Goal: Task Accomplishment & Management: Use online tool/utility

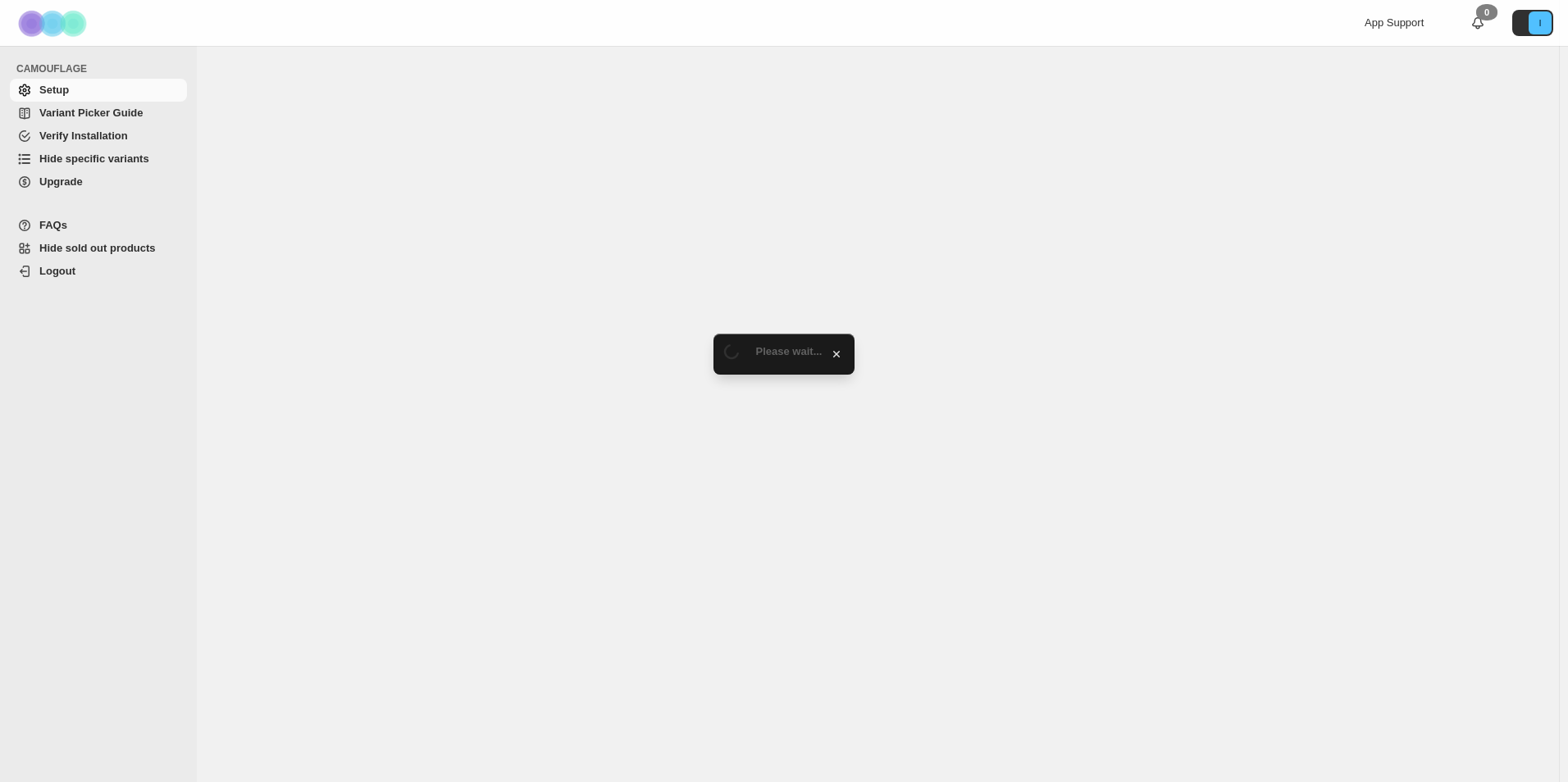
select select "******"
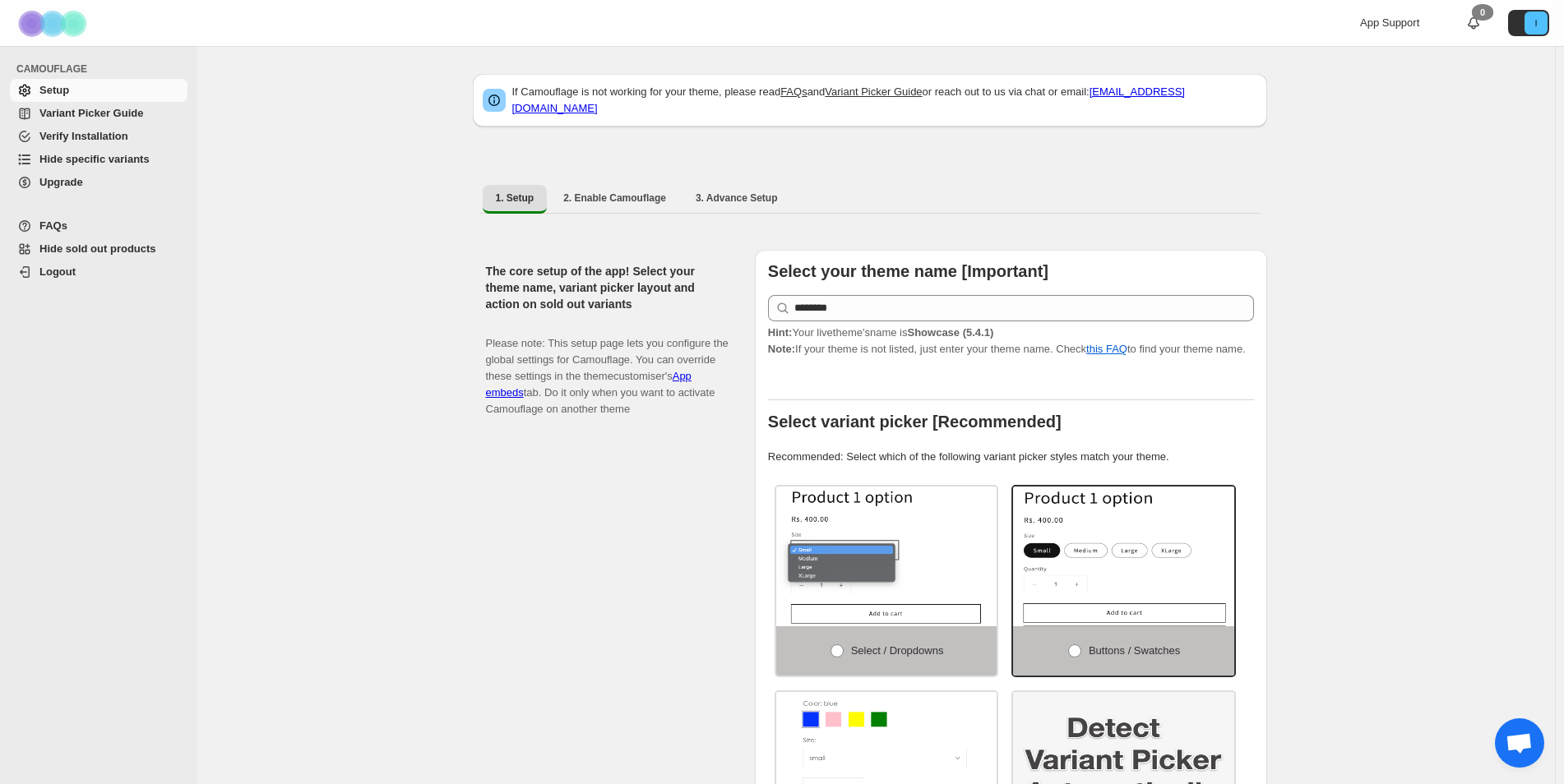
click at [89, 164] on span "Hide specific variants" at bounding box center [94, 159] width 110 height 12
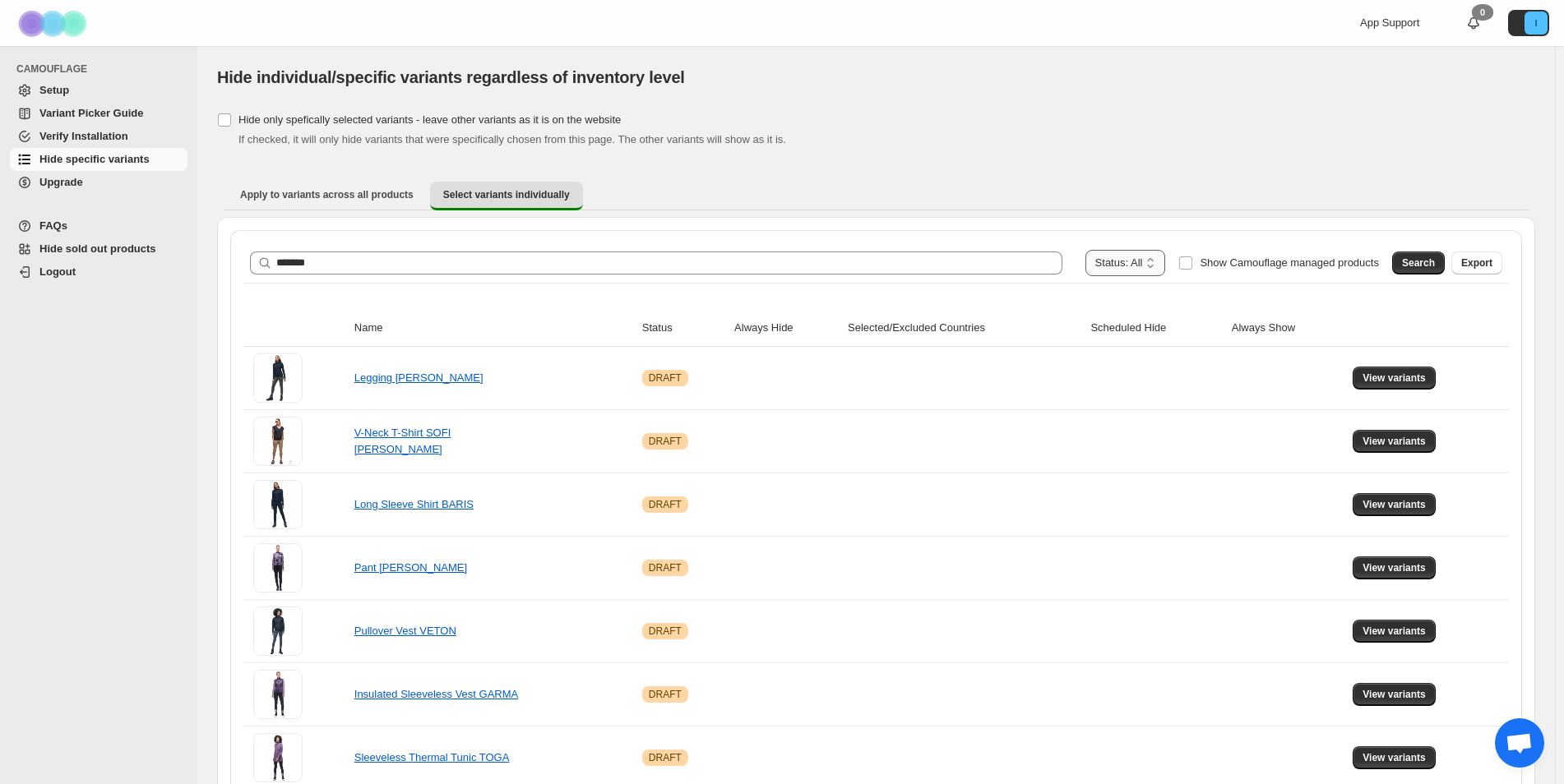
type input "*******"
click at [1157, 262] on select "**********" at bounding box center [1125, 263] width 80 height 26
select select "******"
click at [1118, 250] on select "**********" at bounding box center [1125, 263] width 80 height 26
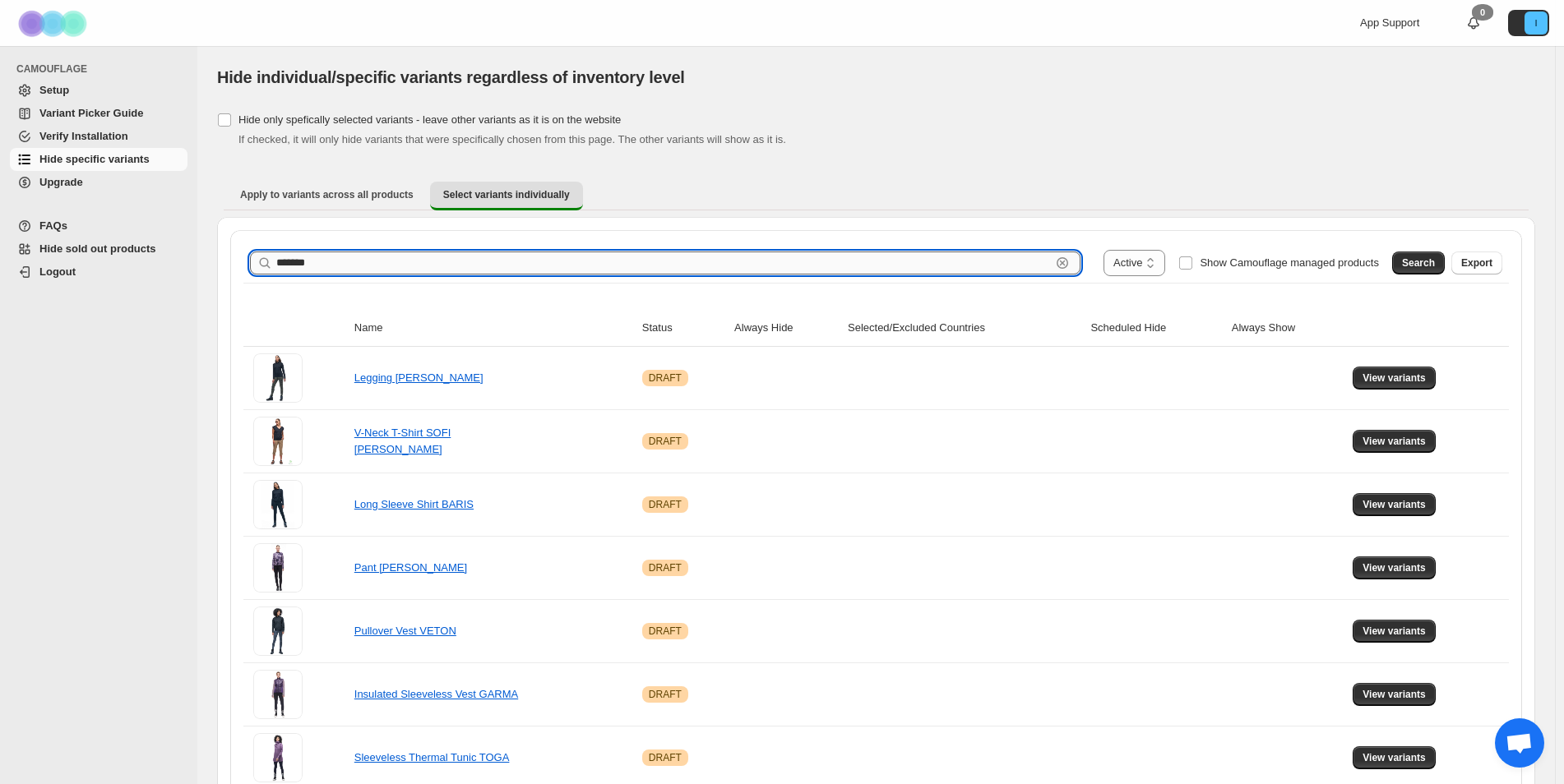
click at [595, 265] on input "*******" at bounding box center [663, 263] width 775 height 23
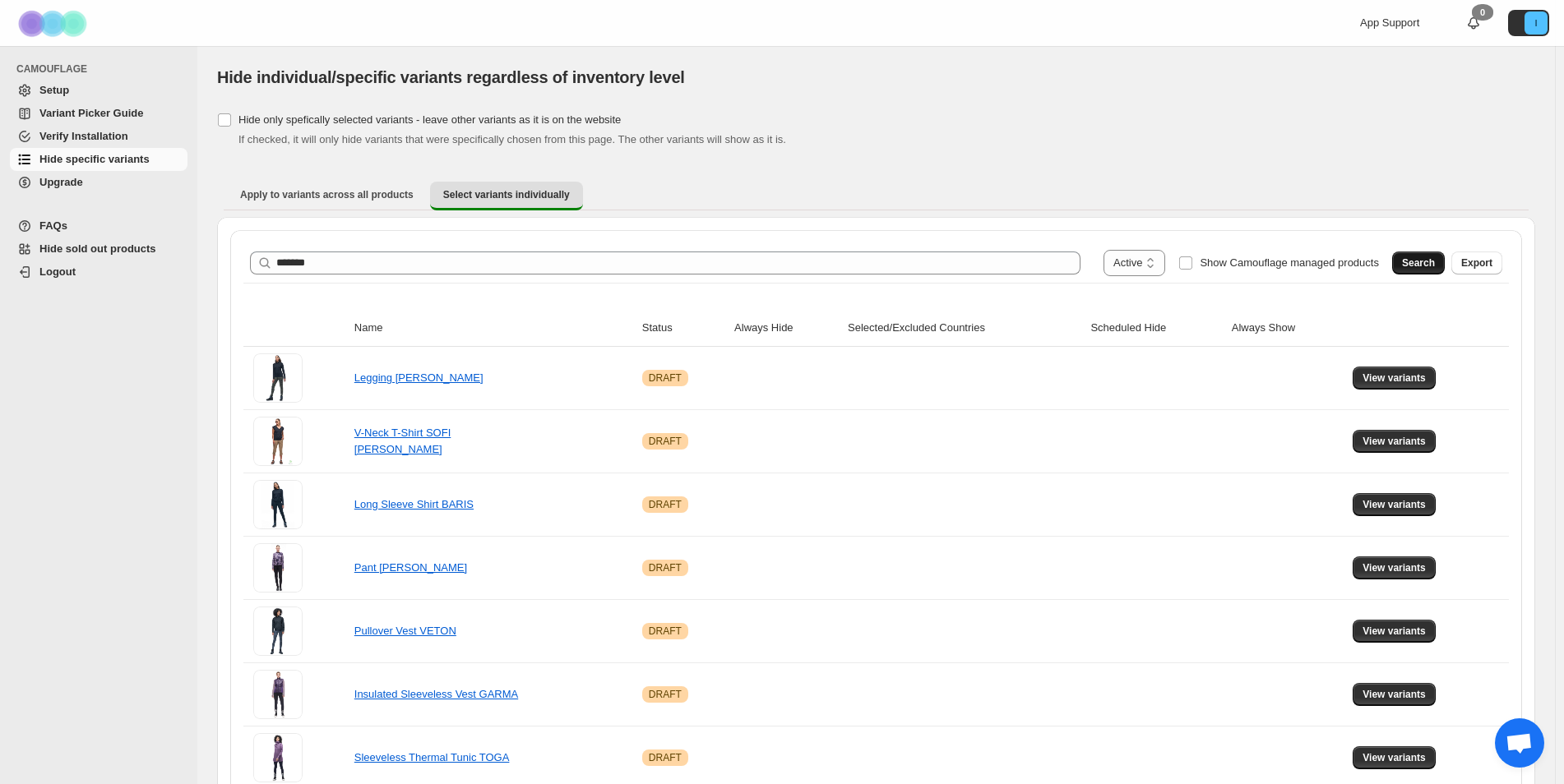
click at [1405, 261] on button "Search" at bounding box center [1418, 263] width 53 height 23
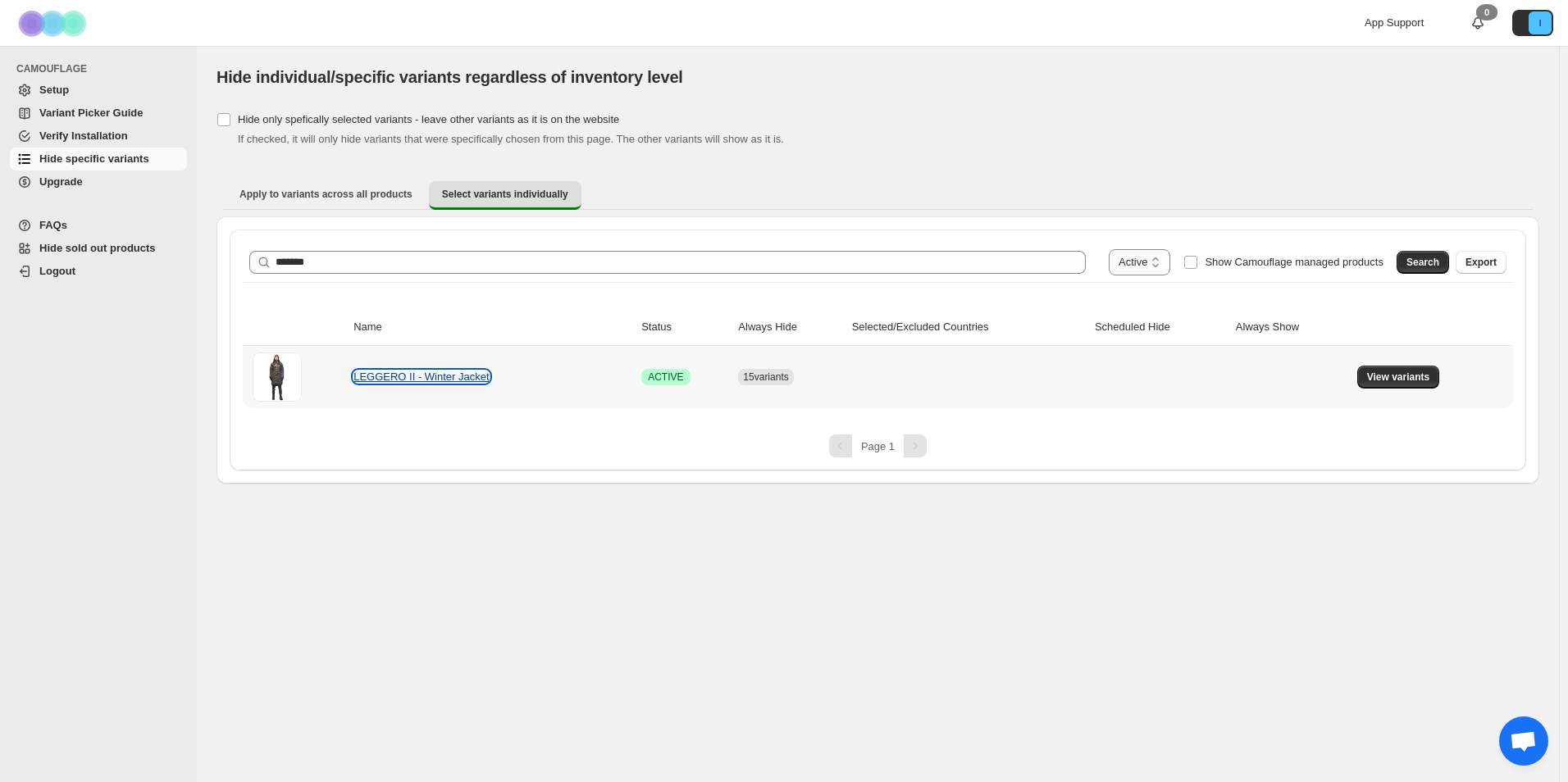
click at [393, 383] on link "LEGGERO II - Winter Jacket" at bounding box center [420, 376] width 136 height 12
click at [1391, 374] on span "View variants" at bounding box center [1399, 376] width 63 height 13
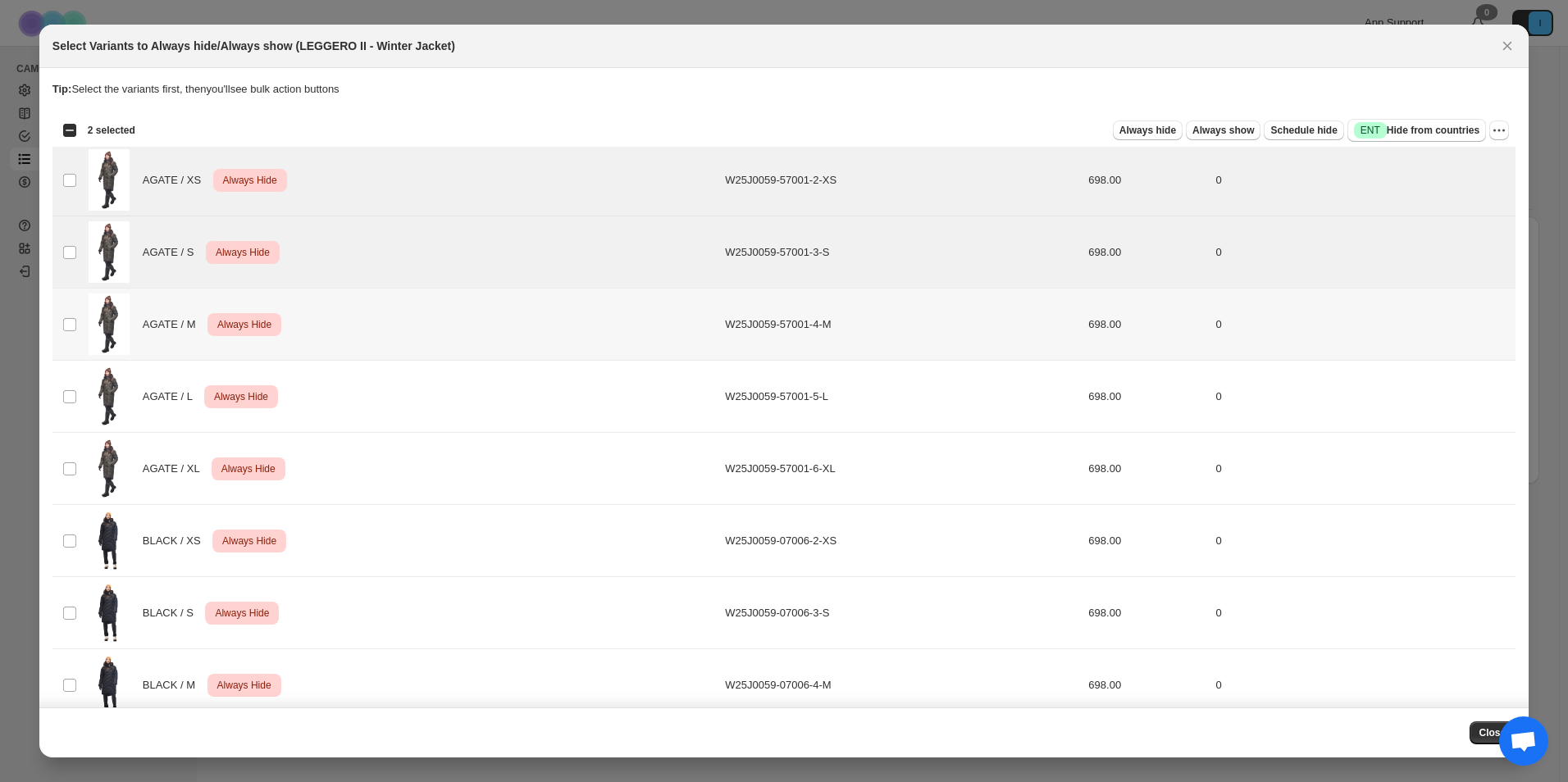
click at [66, 315] on td "Select product variant" at bounding box center [68, 325] width 31 height 73
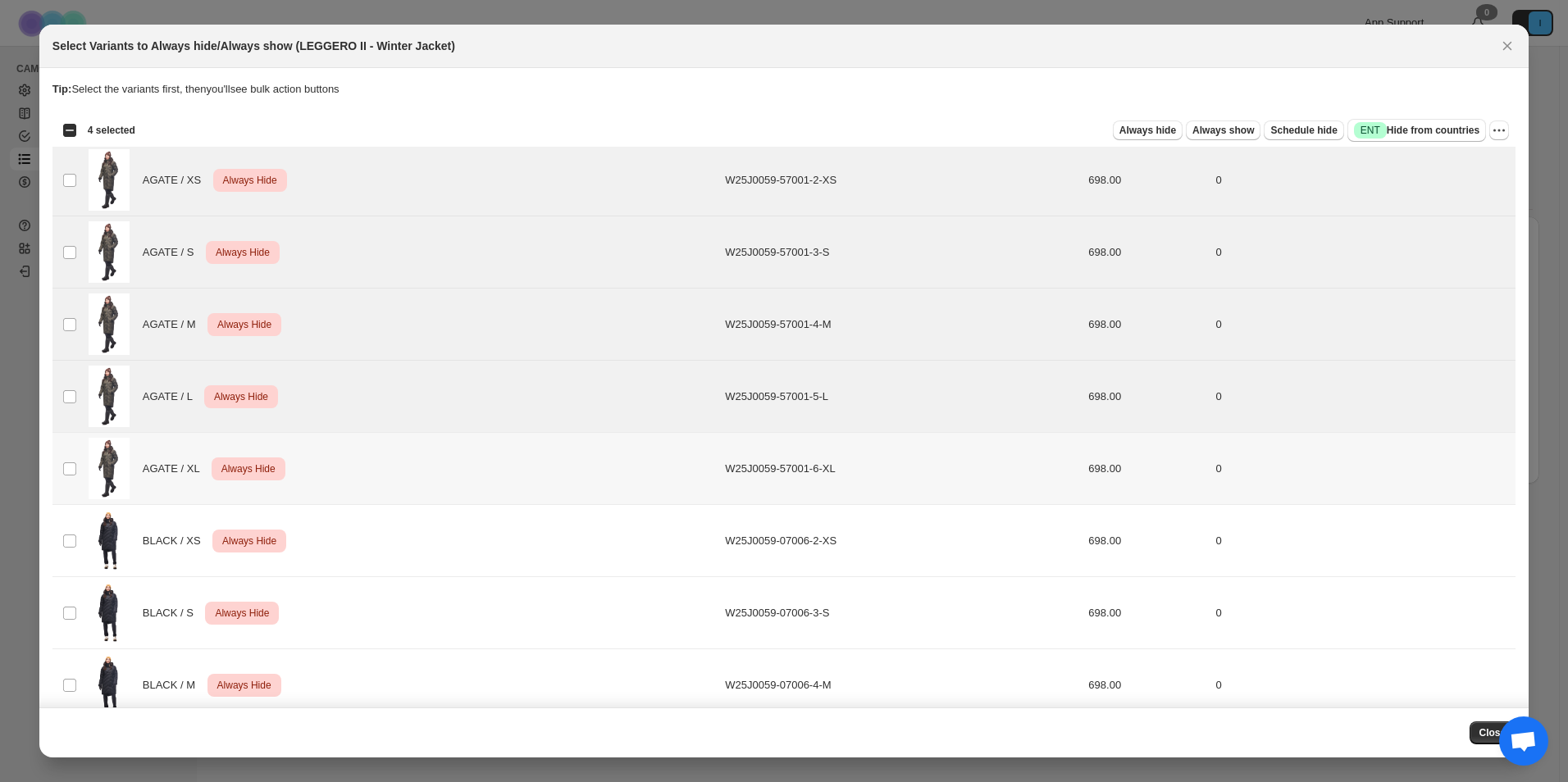
click at [56, 470] on td "Select product variant" at bounding box center [68, 470] width 31 height 73
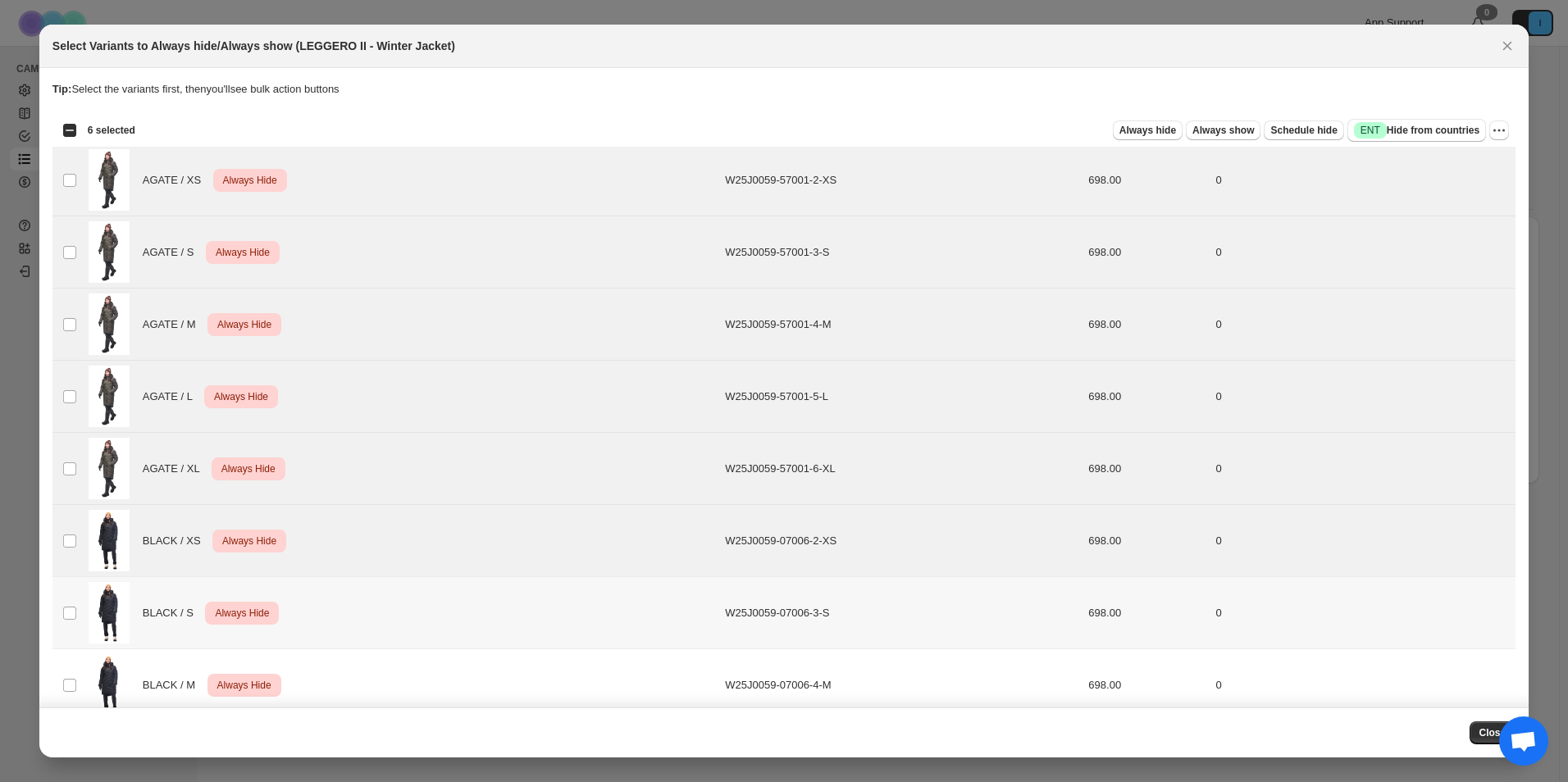
click at [71, 620] on span ":r6:" at bounding box center [69, 613] width 15 height 15
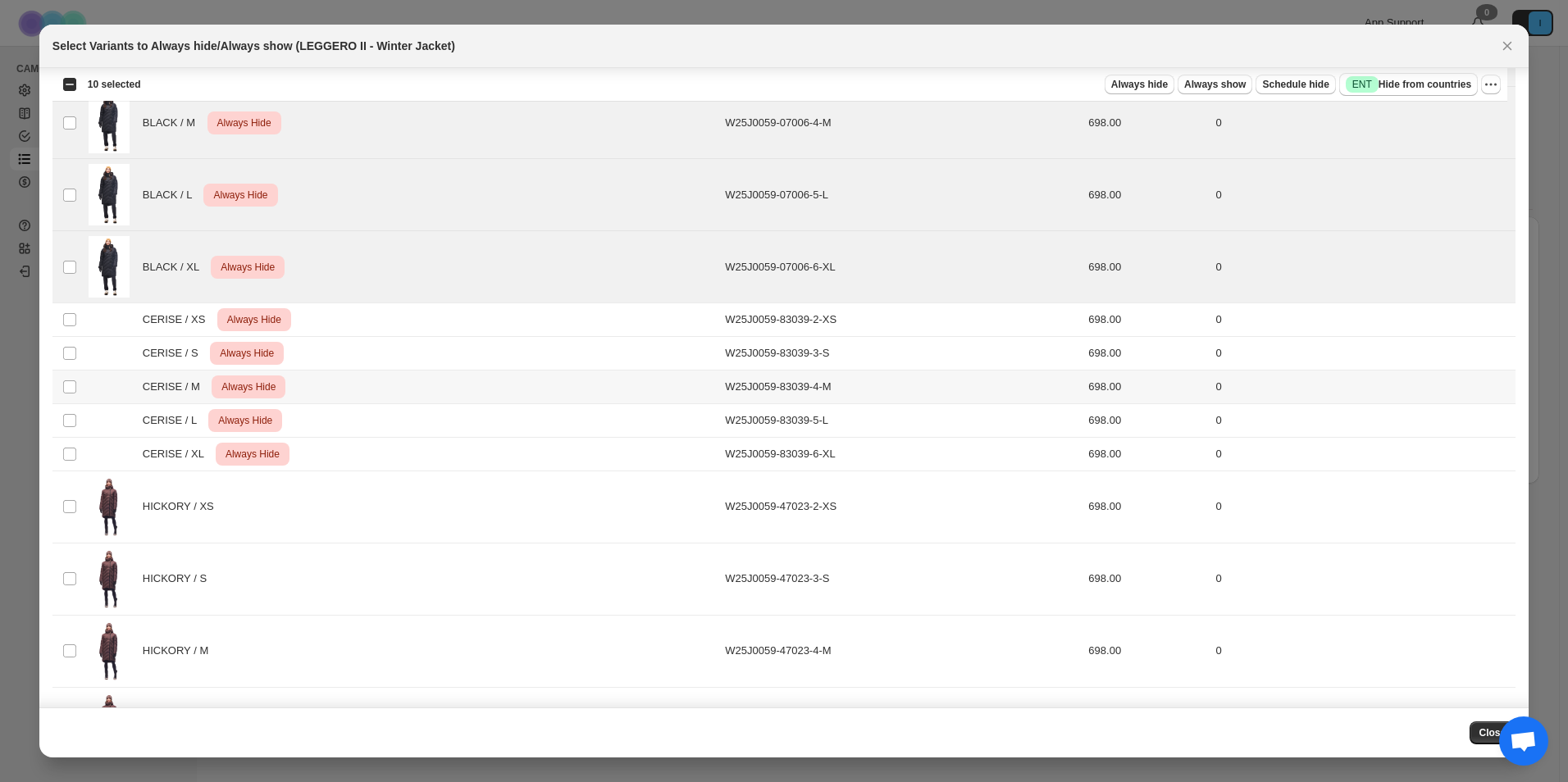
scroll to position [280, 0]
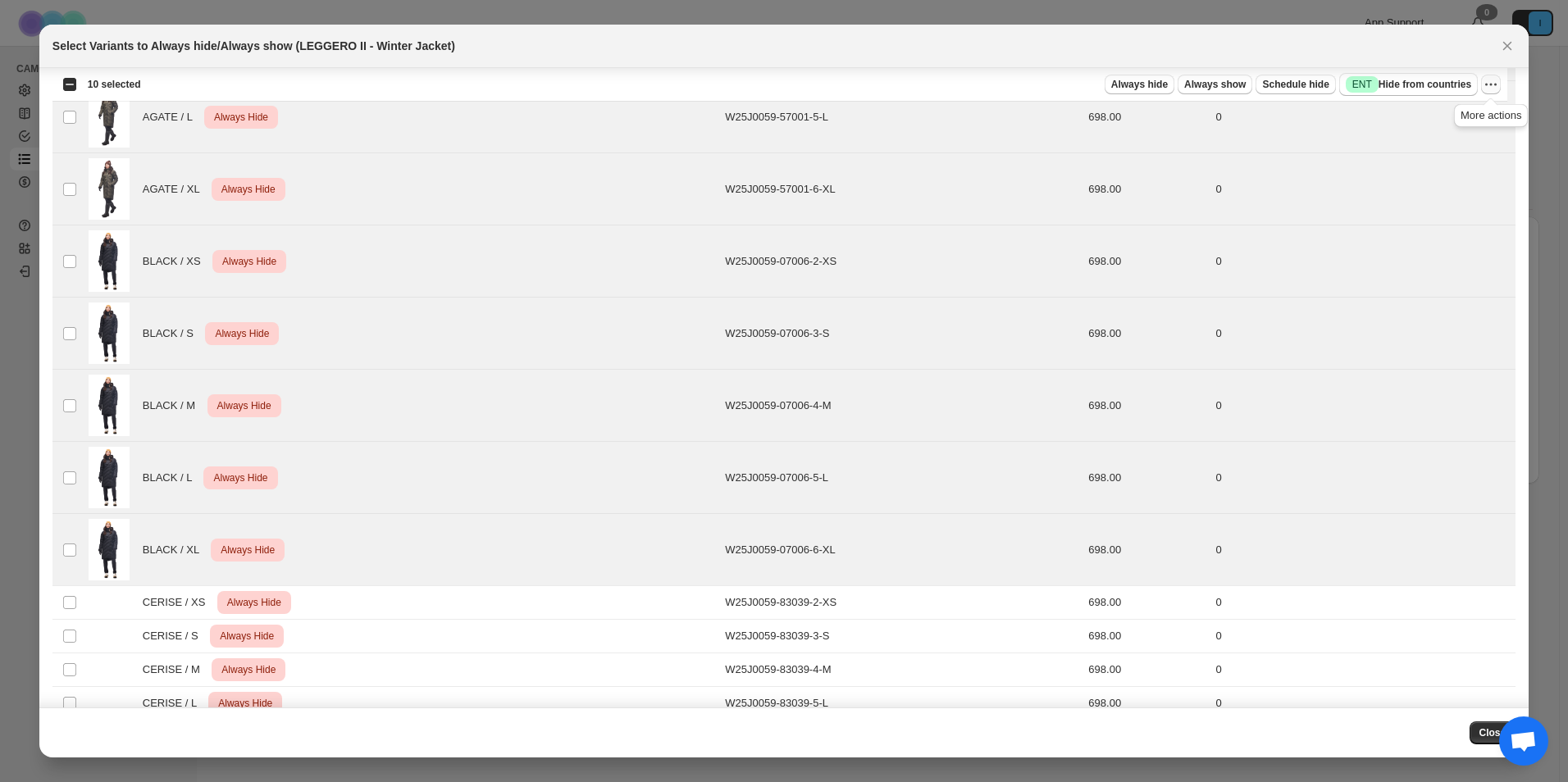
click at [1496, 80] on icon "More actions" at bounding box center [1491, 84] width 16 height 16
click at [1447, 119] on span "Undo always hide" at bounding box center [1414, 117] width 85 height 12
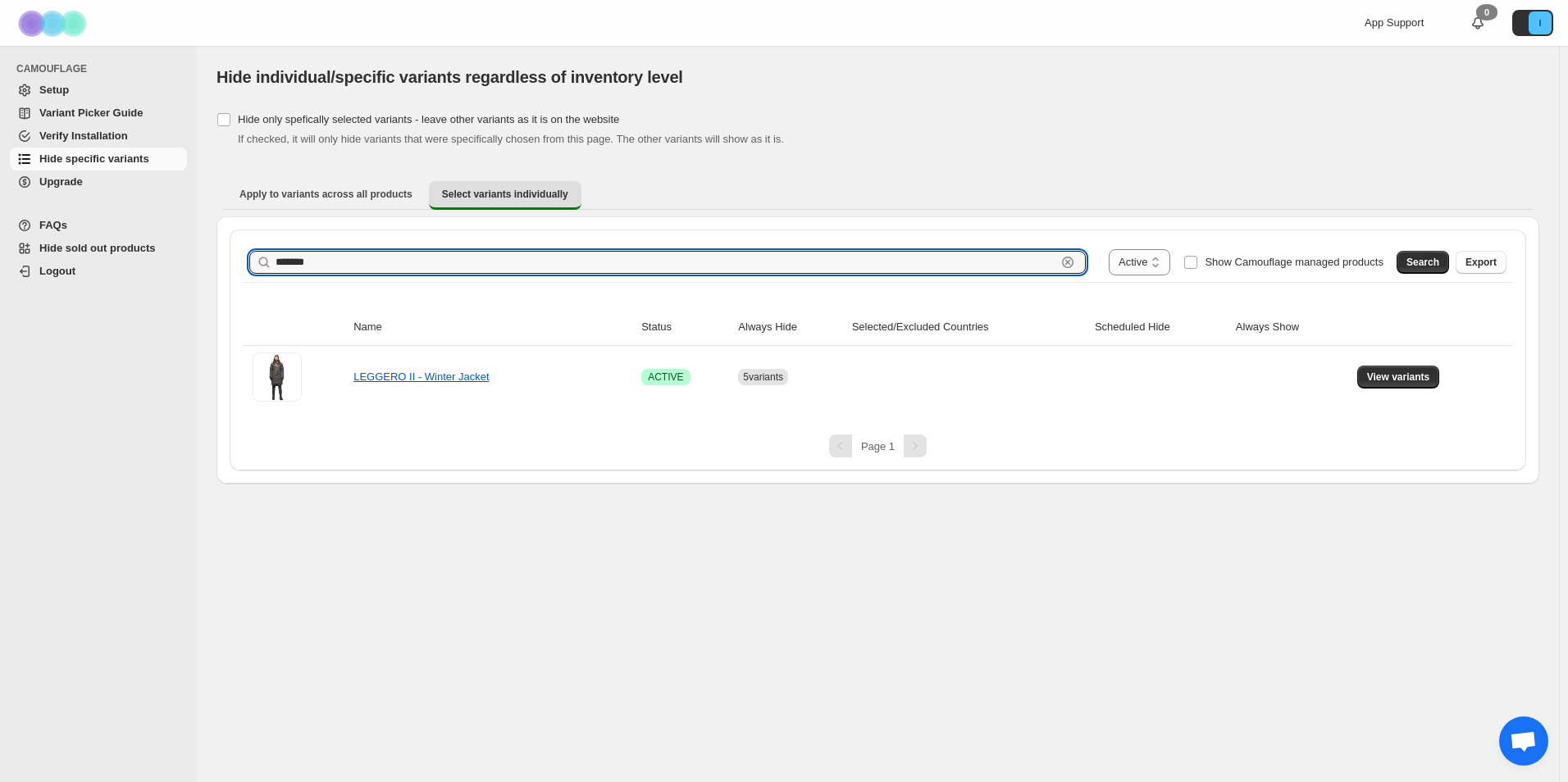
drag, startPoint x: 415, startPoint y: 253, endPoint x: 159, endPoint y: 217, distance: 258.5
click at [159, 217] on div "**********" at bounding box center [784, 391] width 1568 height 782
click at [1407, 255] on button "Search" at bounding box center [1423, 262] width 53 height 23
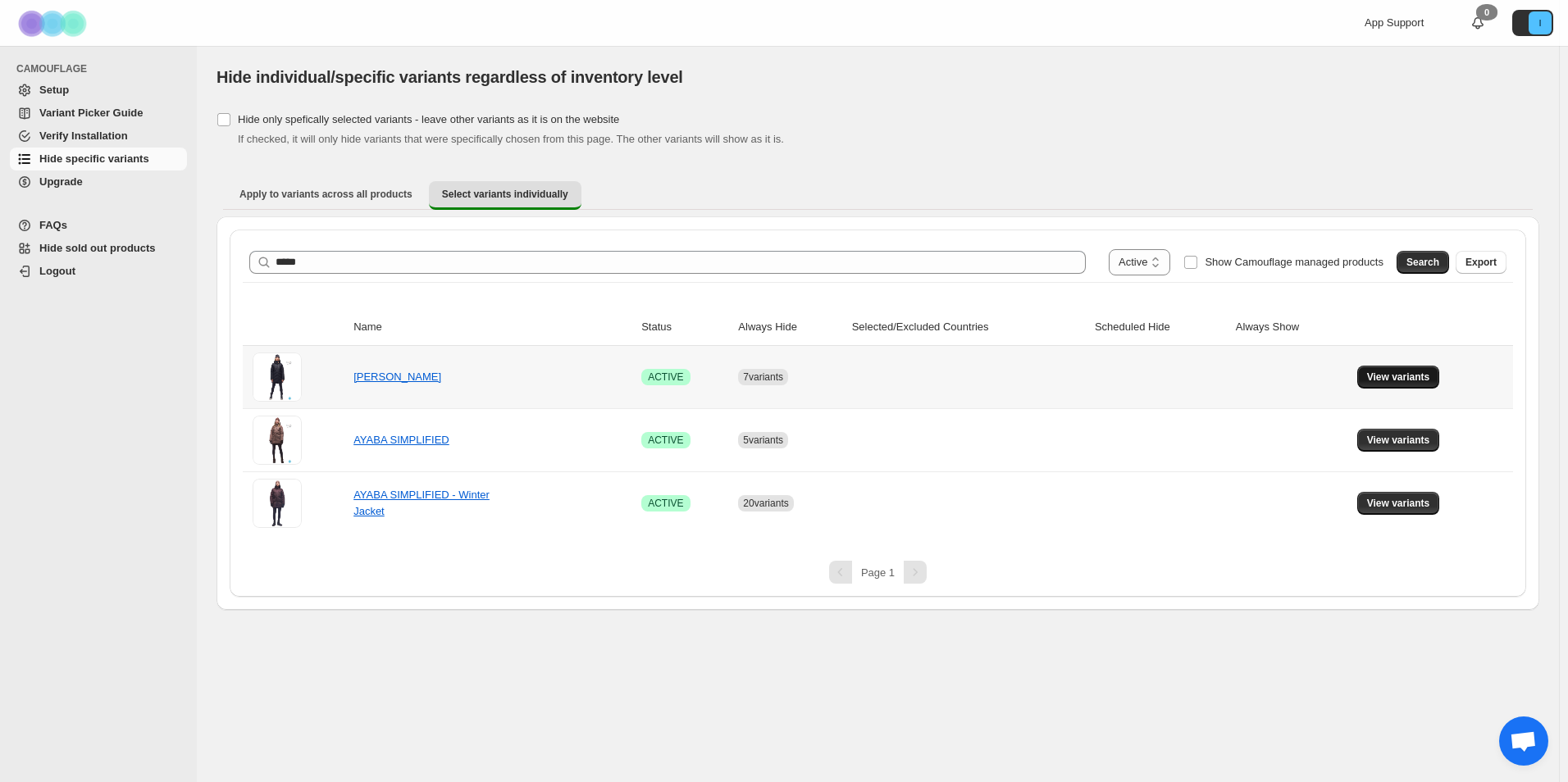
click at [1418, 372] on span "View variants" at bounding box center [1399, 376] width 63 height 13
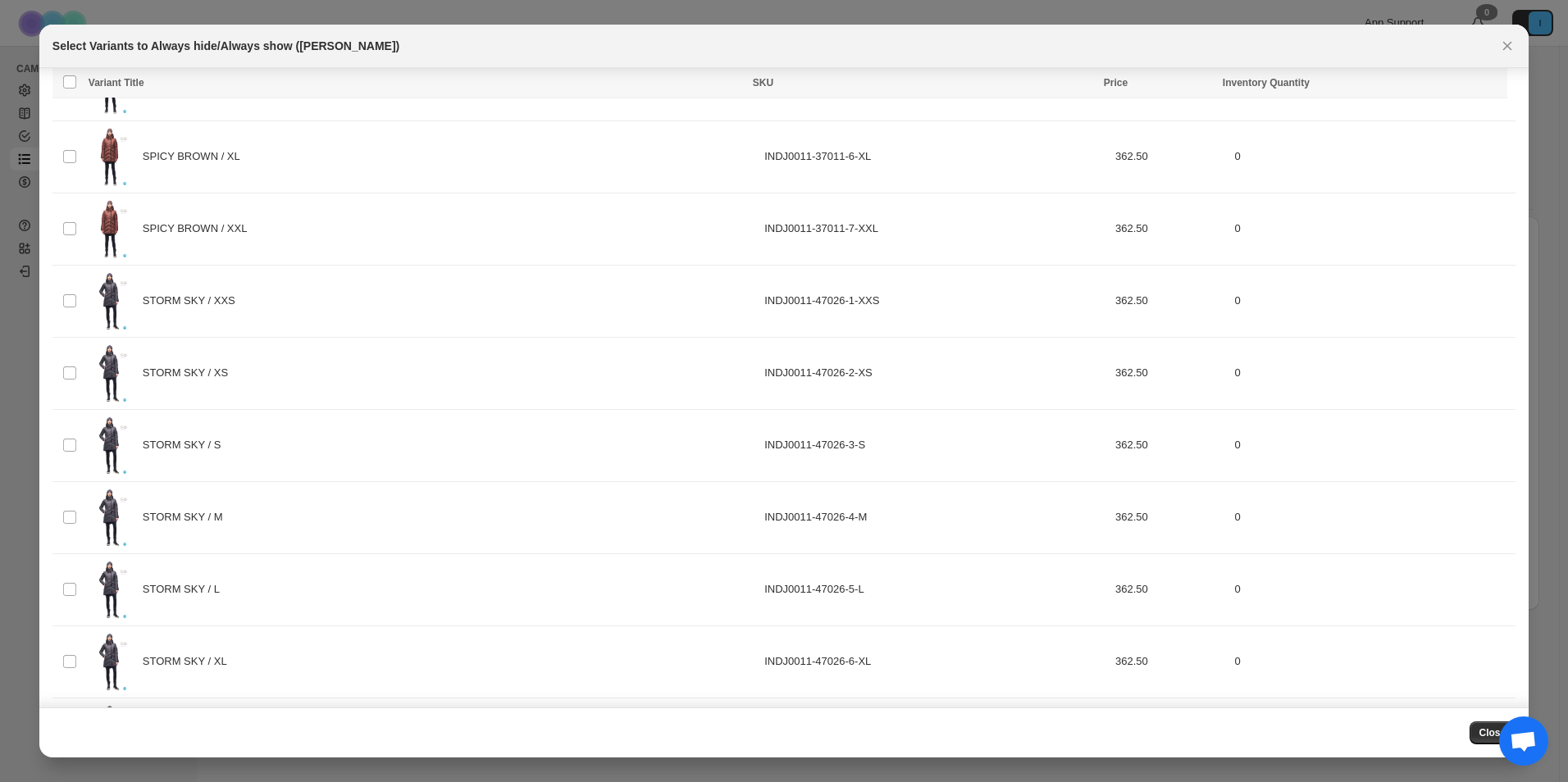
scroll to position [2624, 0]
click at [1501, 41] on icon "Close" at bounding box center [1508, 46] width 16 height 16
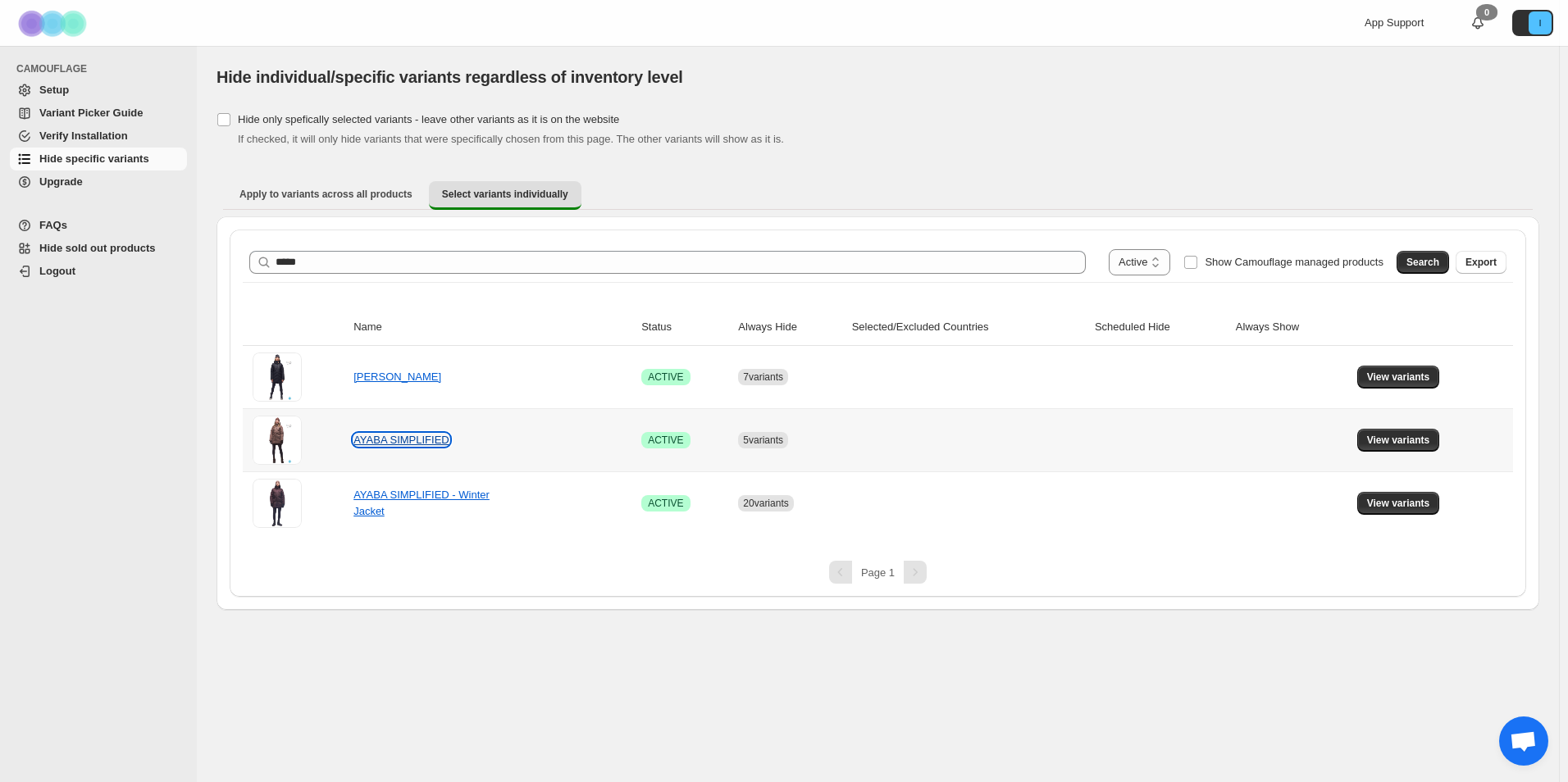
click at [397, 442] on link "AYABA SIMPLIFIED" at bounding box center [401, 440] width 96 height 12
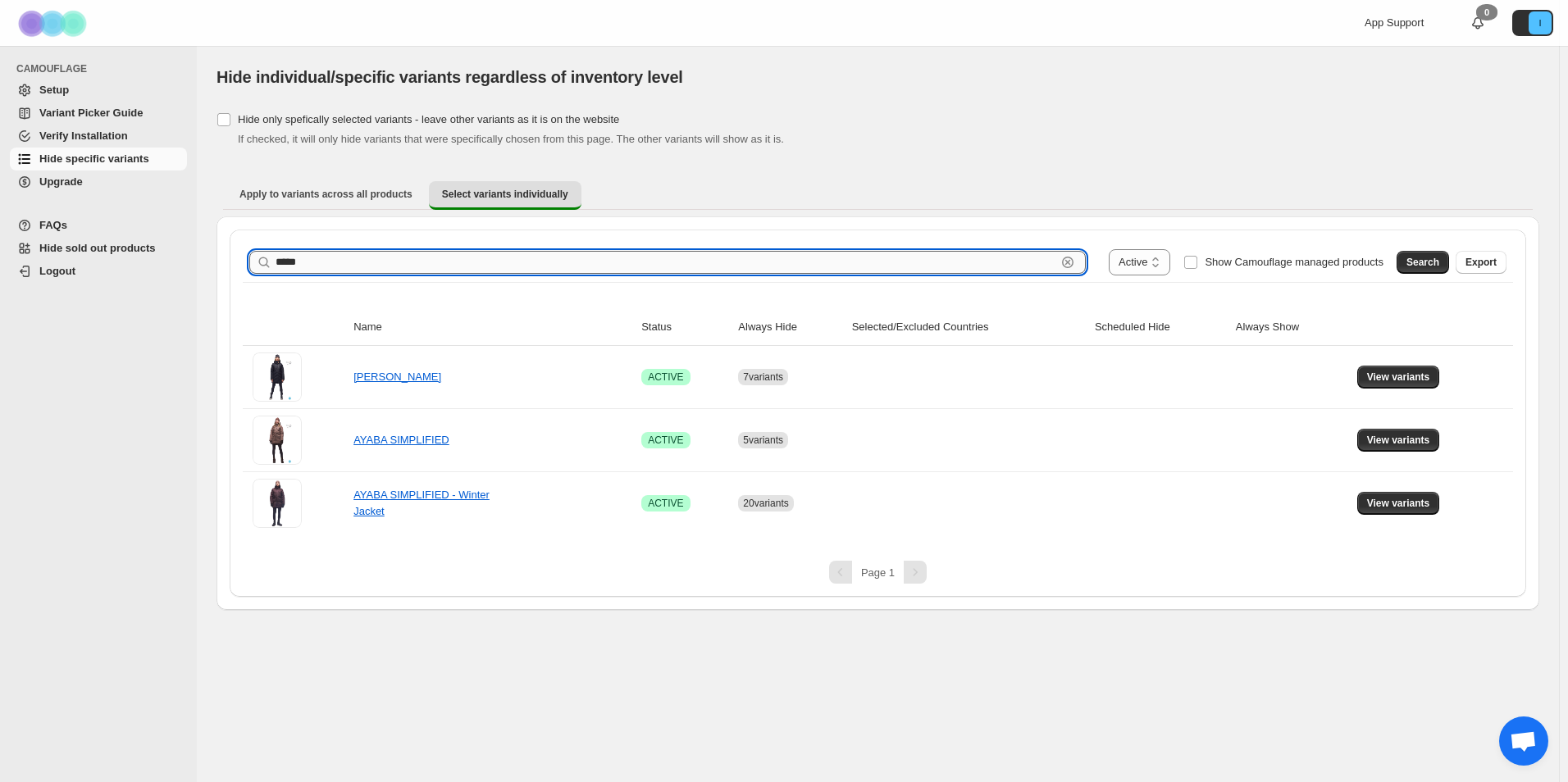
click at [412, 262] on input "*****" at bounding box center [666, 262] width 781 height 23
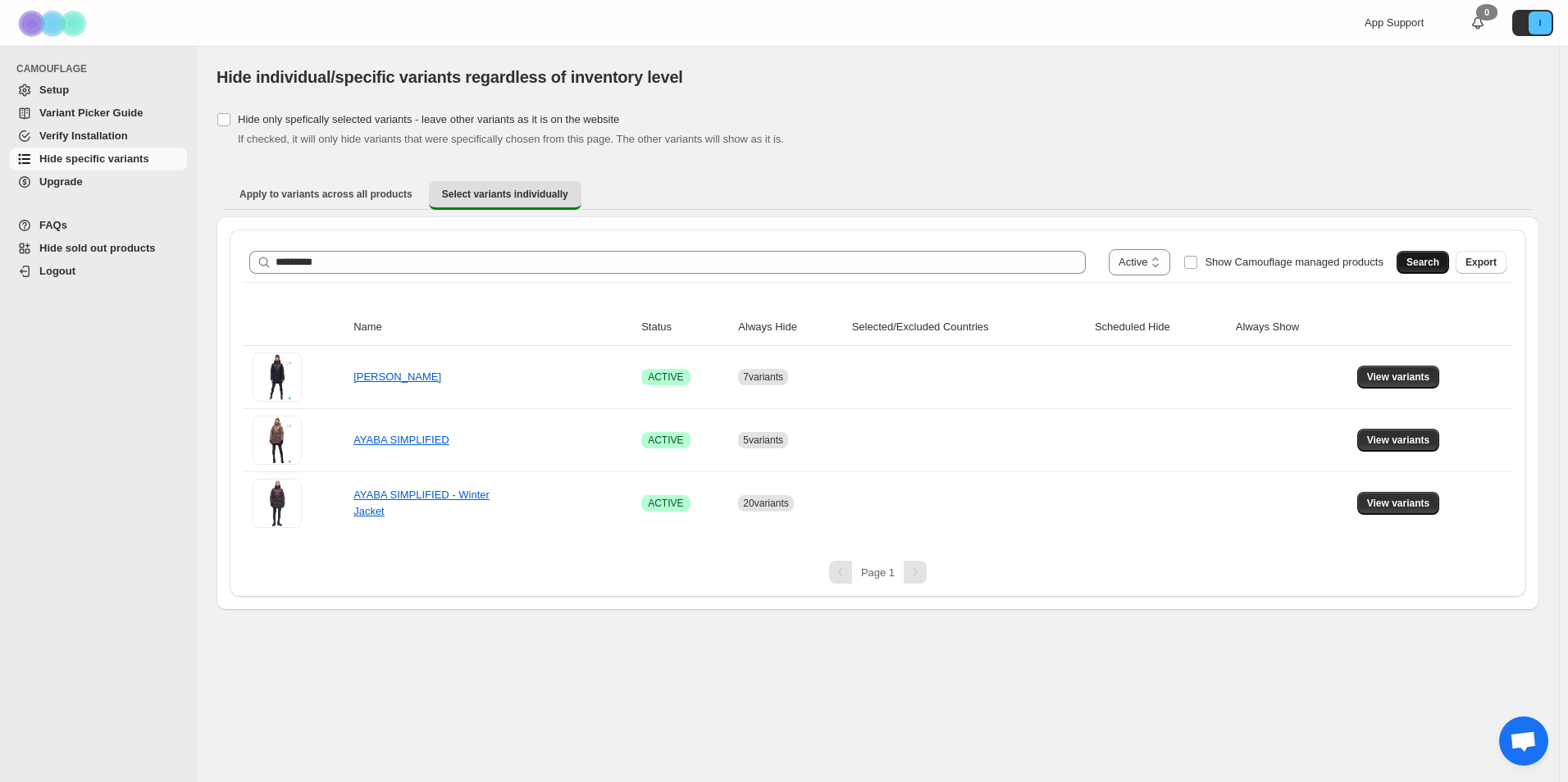
click at [1445, 257] on button "Search" at bounding box center [1423, 262] width 53 height 23
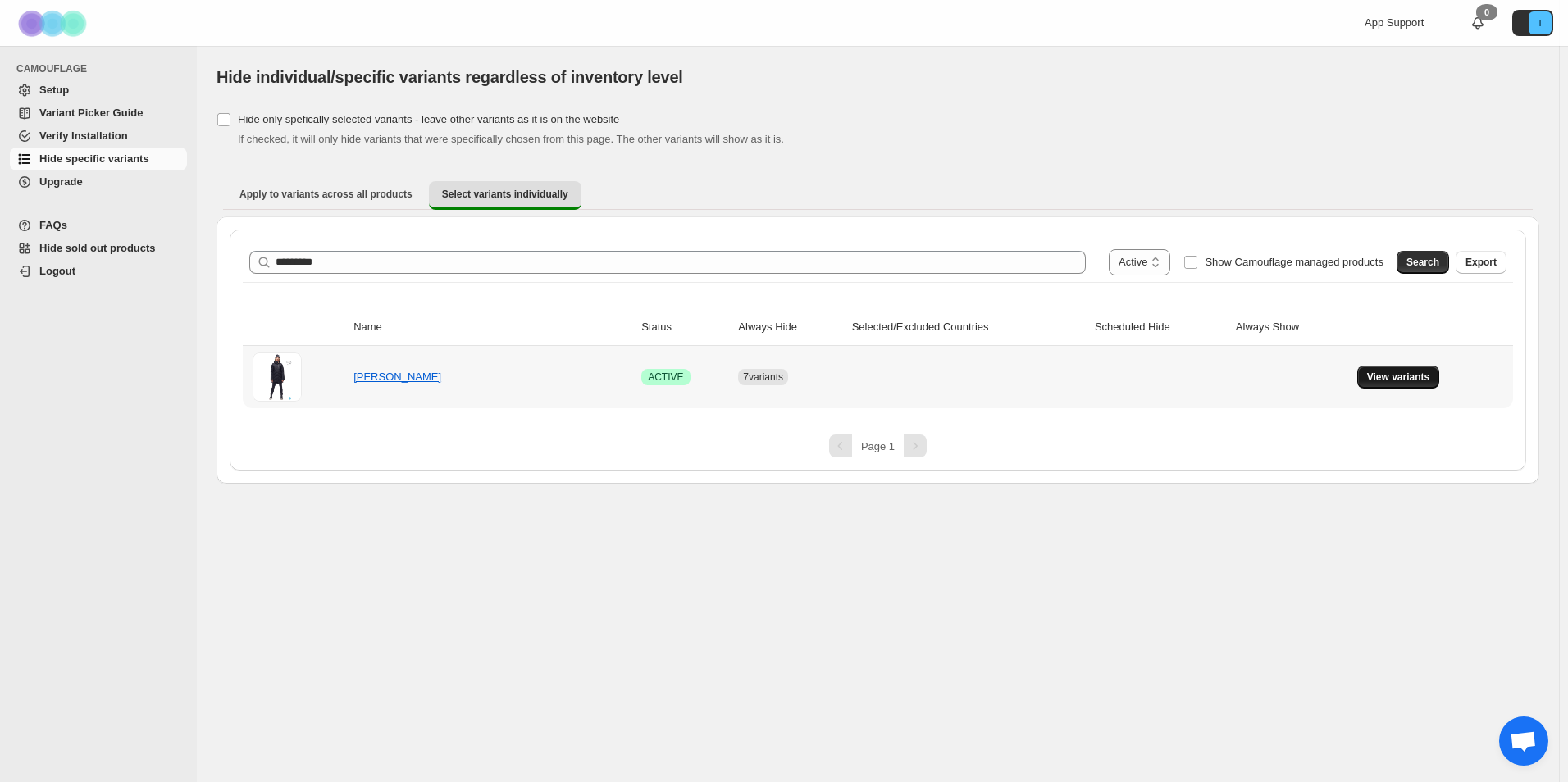
click at [1421, 369] on button "View variants" at bounding box center [1399, 377] width 83 height 23
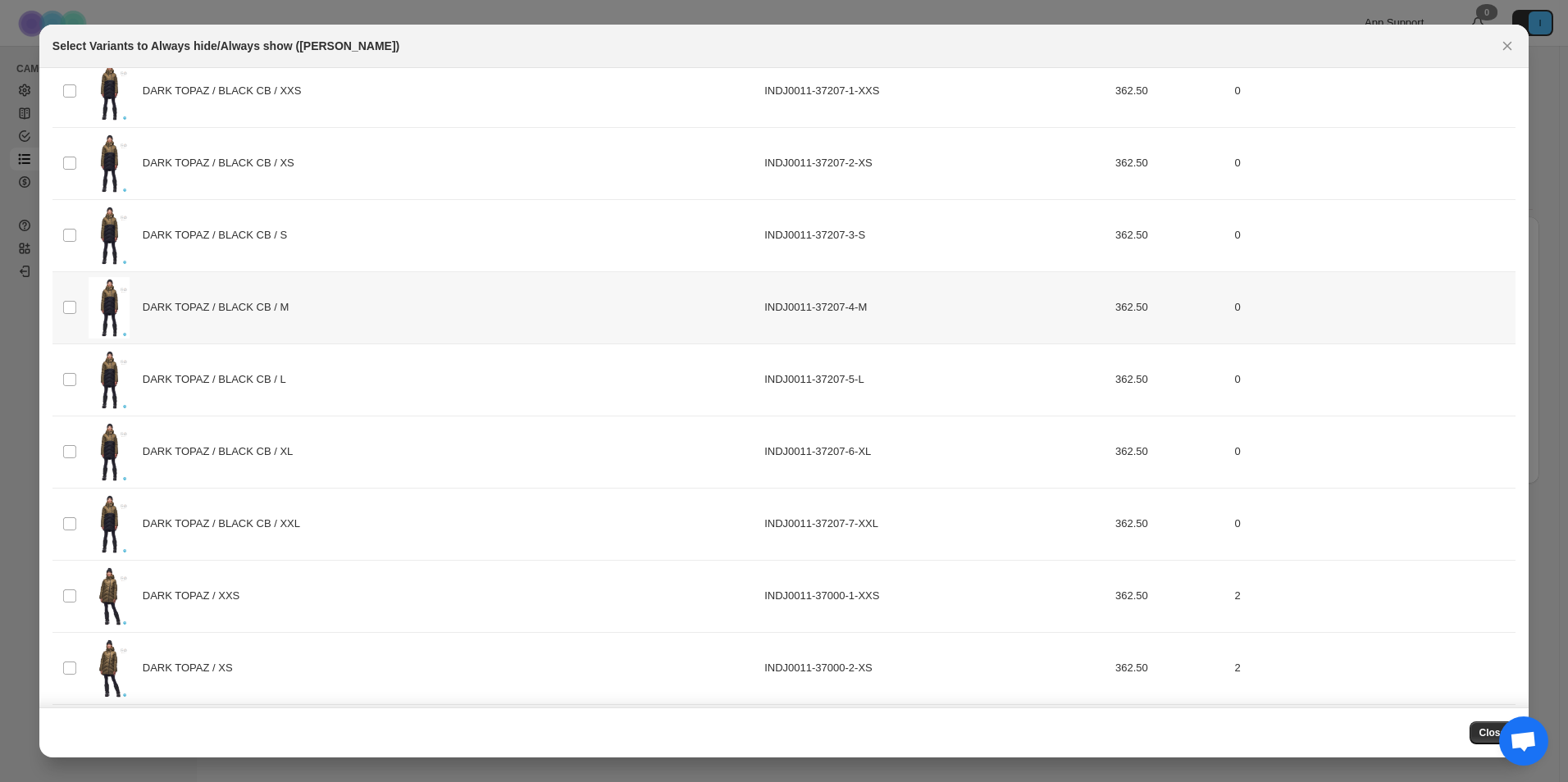
scroll to position [0, 0]
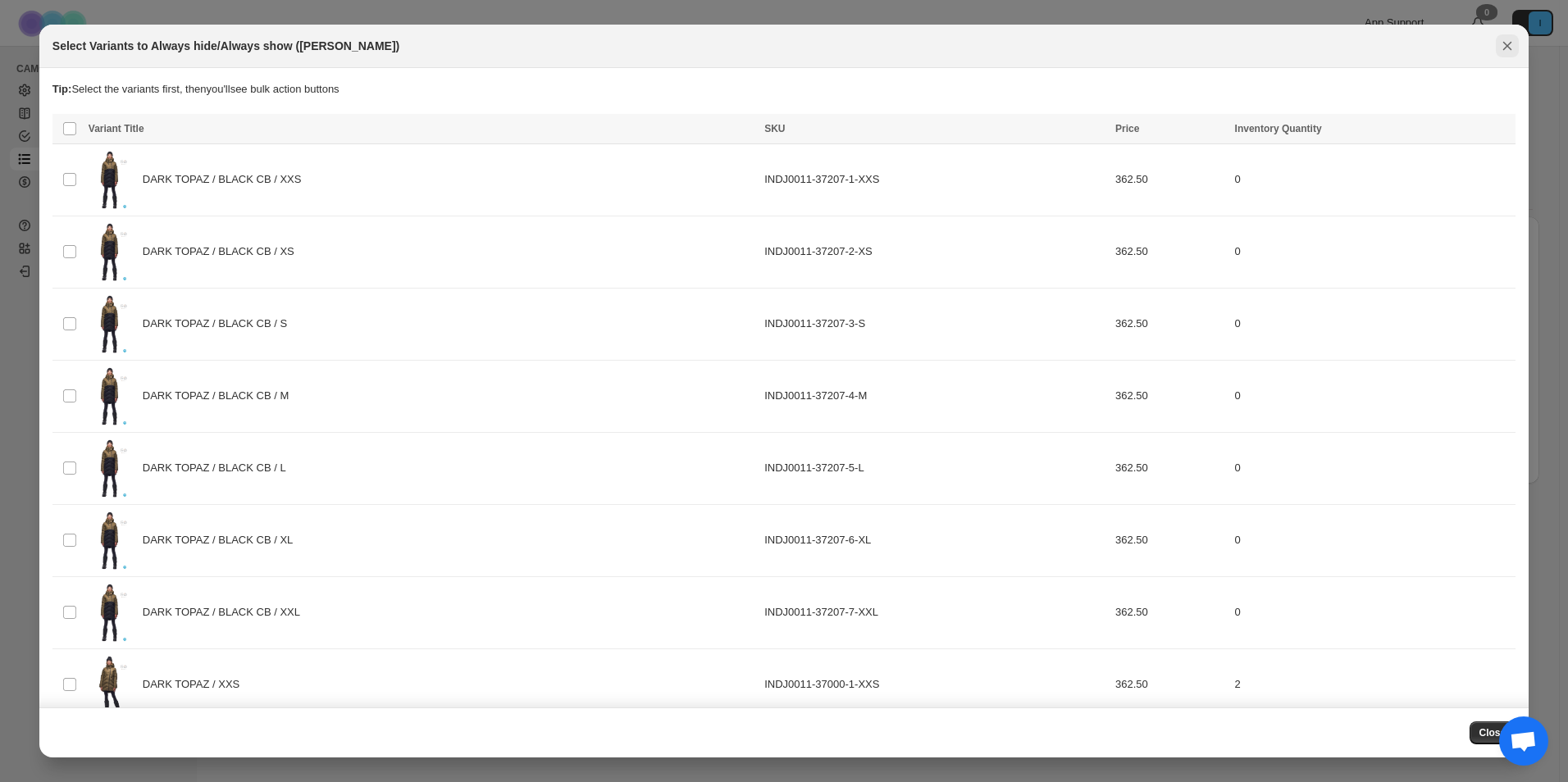
click at [1495, 47] on div "Select Variants to Always hide/Always show ([PERSON_NAME])" at bounding box center [784, 46] width 1464 height 16
click at [1501, 41] on icon "Close" at bounding box center [1508, 46] width 16 height 16
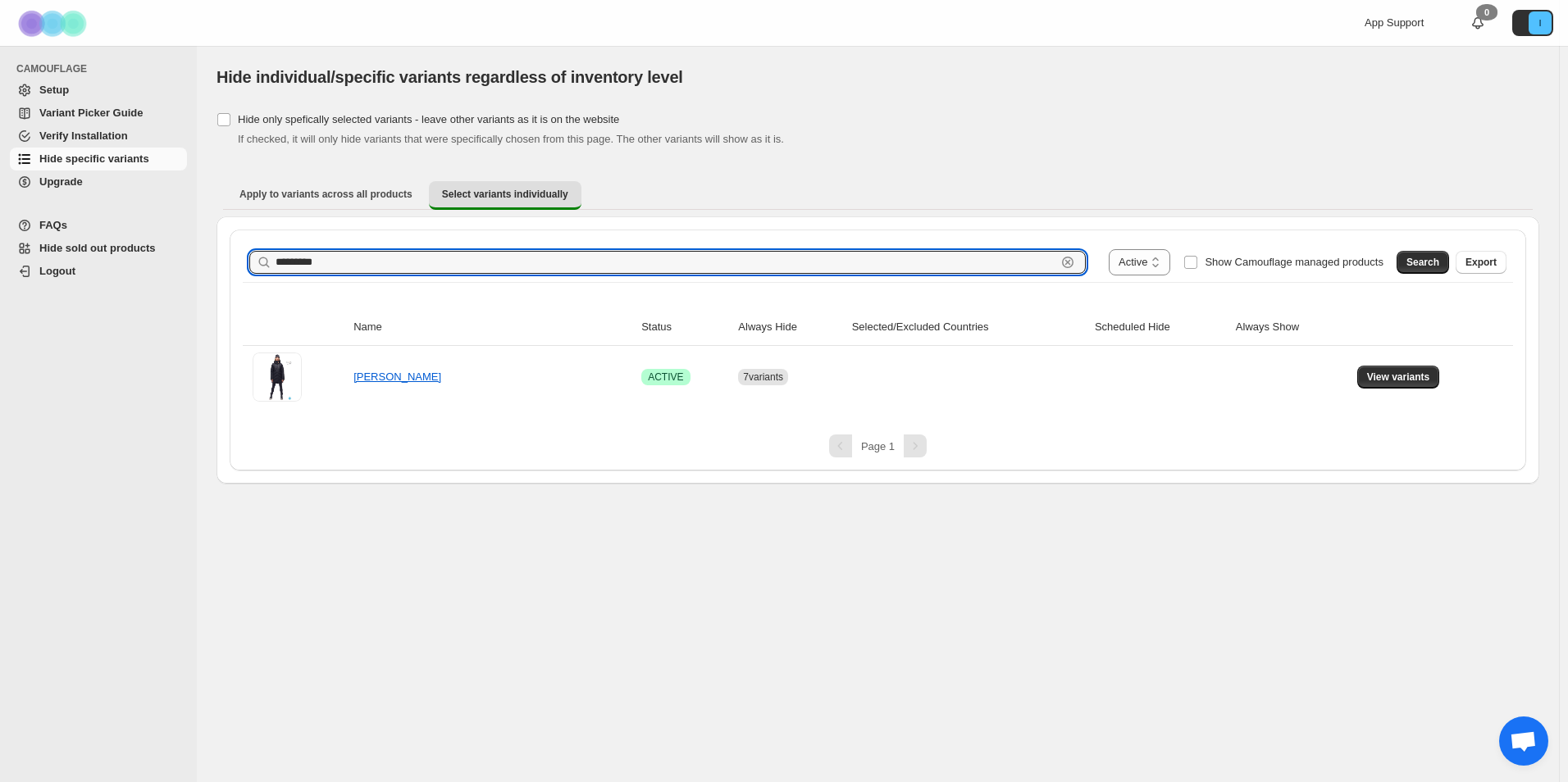
drag, startPoint x: 329, startPoint y: 268, endPoint x: 118, endPoint y: 252, distance: 211.6
click at [118, 252] on div "**********" at bounding box center [784, 391] width 1568 height 782
type input "***"
click at [673, 331] on th "Status" at bounding box center [685, 327] width 97 height 37
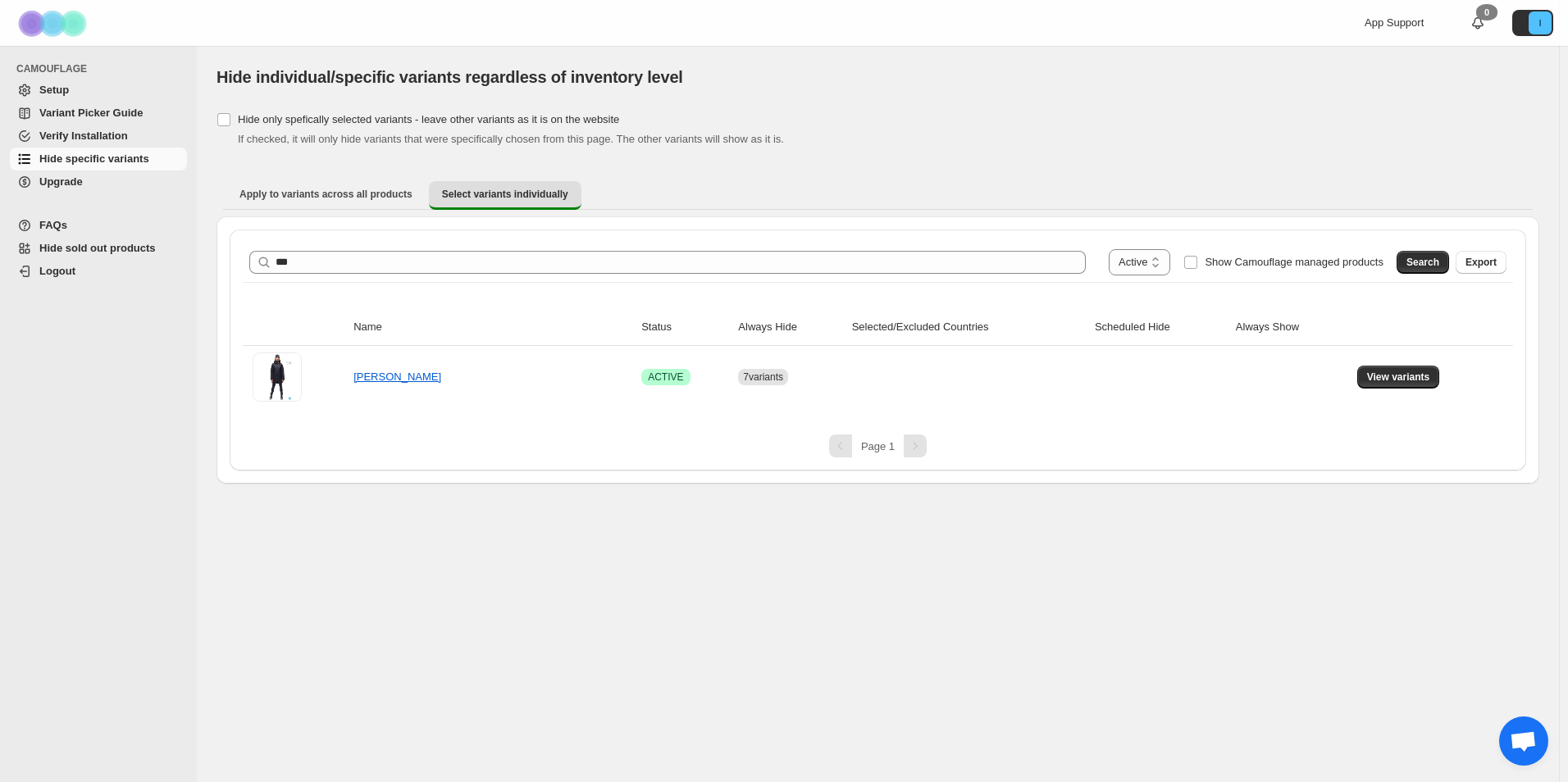
click at [656, 327] on th "Status" at bounding box center [685, 327] width 97 height 37
click at [656, 331] on th "Status" at bounding box center [685, 327] width 97 height 37
drag, startPoint x: 693, startPoint y: 328, endPoint x: 623, endPoint y: 328, distance: 70.0
click at [623, 328] on tr "Name Status Always Hide Selected/Excluded Countries Scheduled Hide Always Show" at bounding box center [877, 327] width 1270 height 37
click at [1161, 269] on select "**********" at bounding box center [1139, 262] width 61 height 26
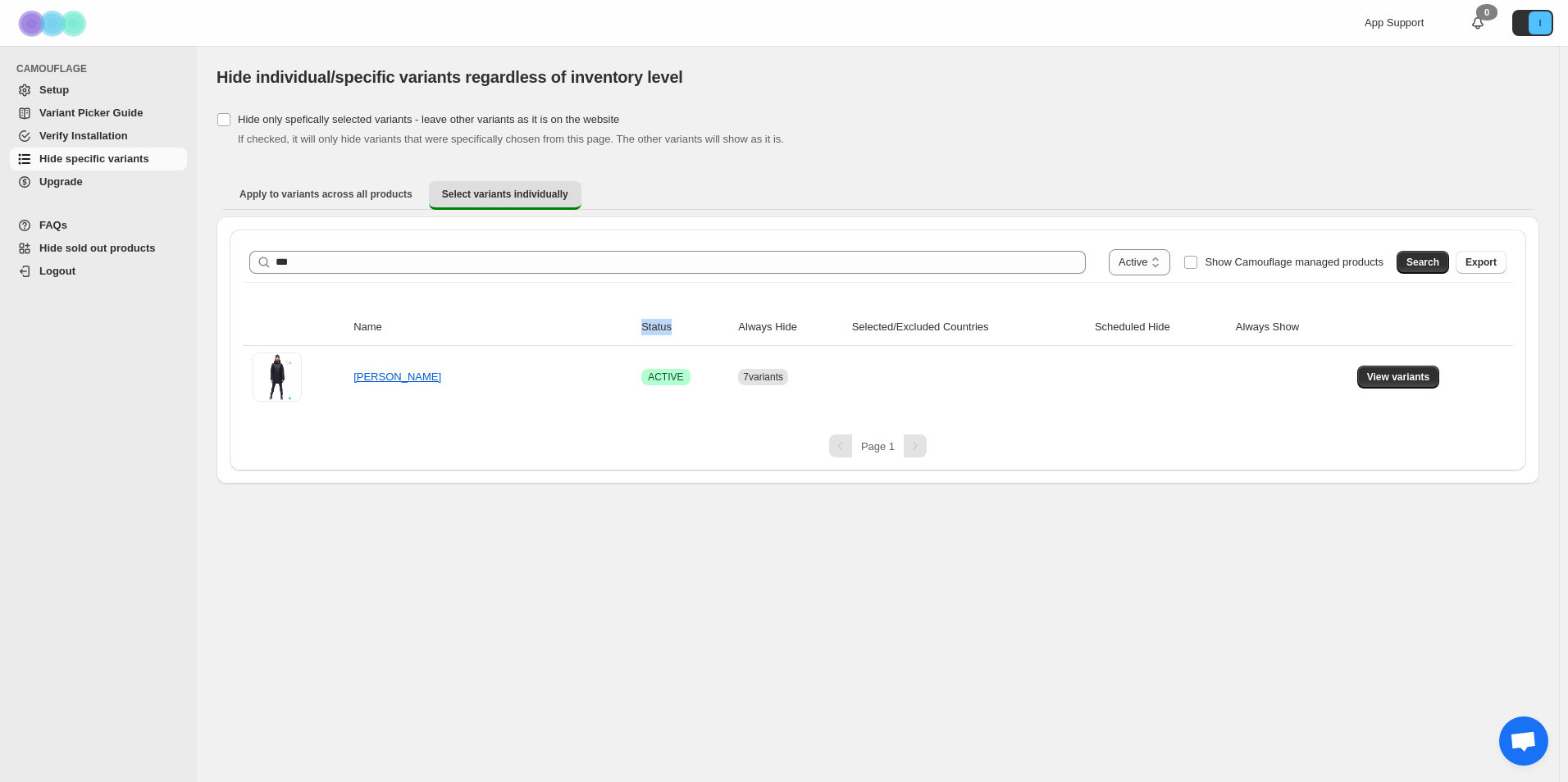
select select
click at [1109, 249] on select "**********" at bounding box center [1139, 262] width 61 height 26
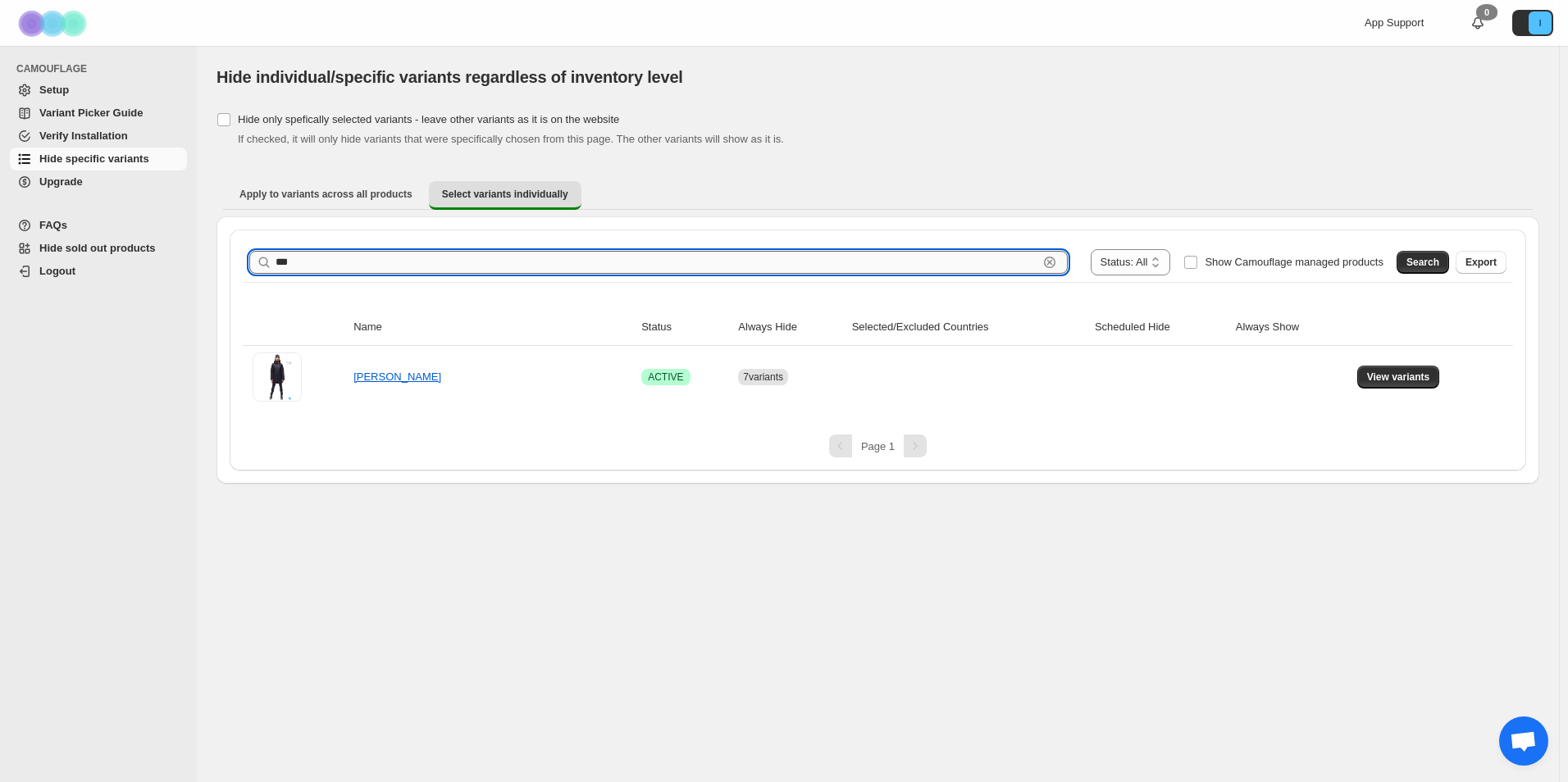
click at [477, 263] on input "***" at bounding box center [656, 262] width 762 height 23
drag, startPoint x: 458, startPoint y: 263, endPoint x: 23, endPoint y: 263, distance: 435.0
click at [22, 262] on div "**********" at bounding box center [784, 391] width 1568 height 782
click at [1438, 254] on button "Search" at bounding box center [1423, 262] width 53 height 23
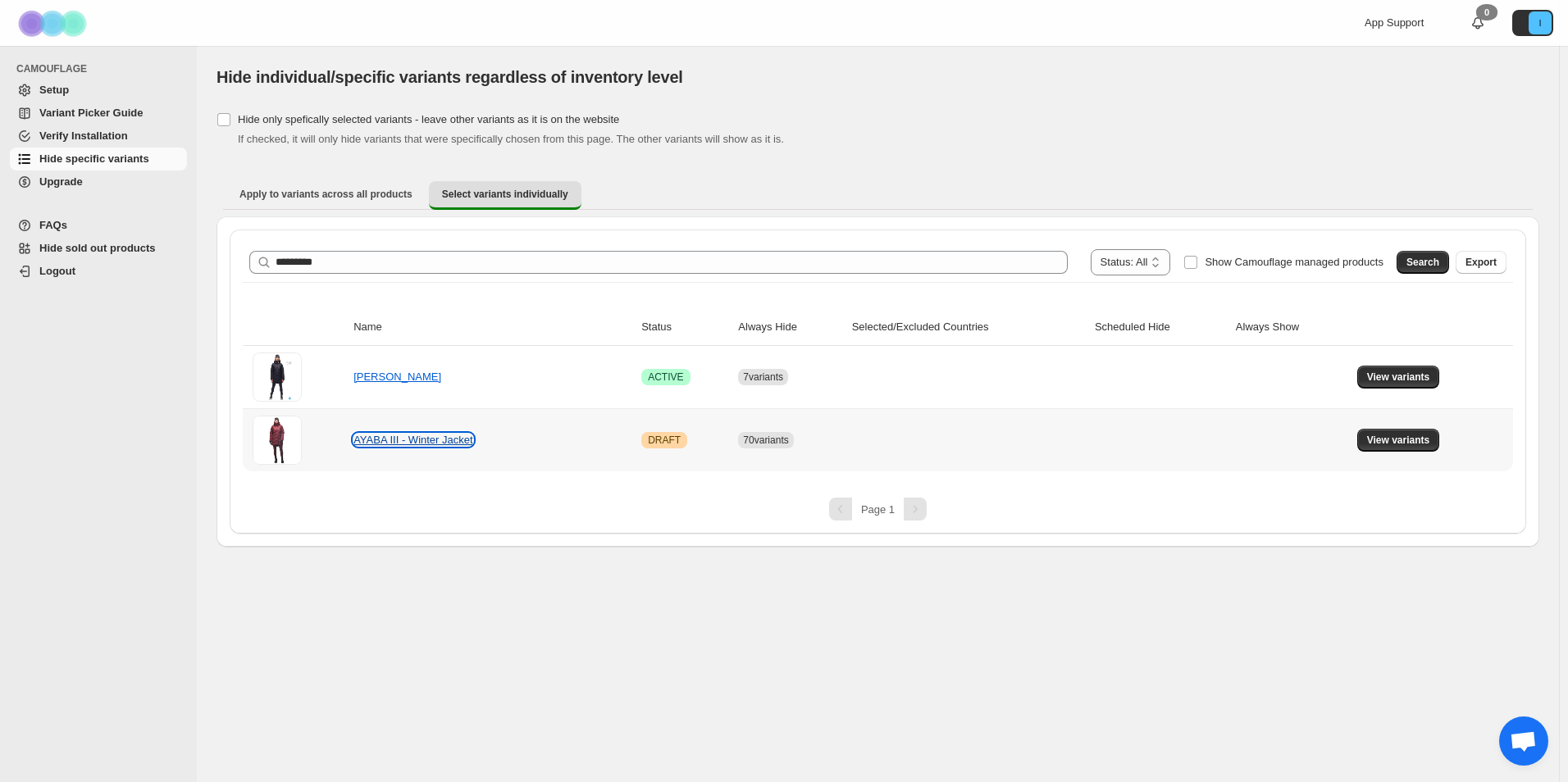
click at [381, 445] on link "AYABA III - Winter Jacket" at bounding box center [413, 440] width 119 height 12
click at [1394, 453] on td "View variants" at bounding box center [1432, 439] width 161 height 63
click at [1402, 444] on span "View variants" at bounding box center [1399, 440] width 63 height 13
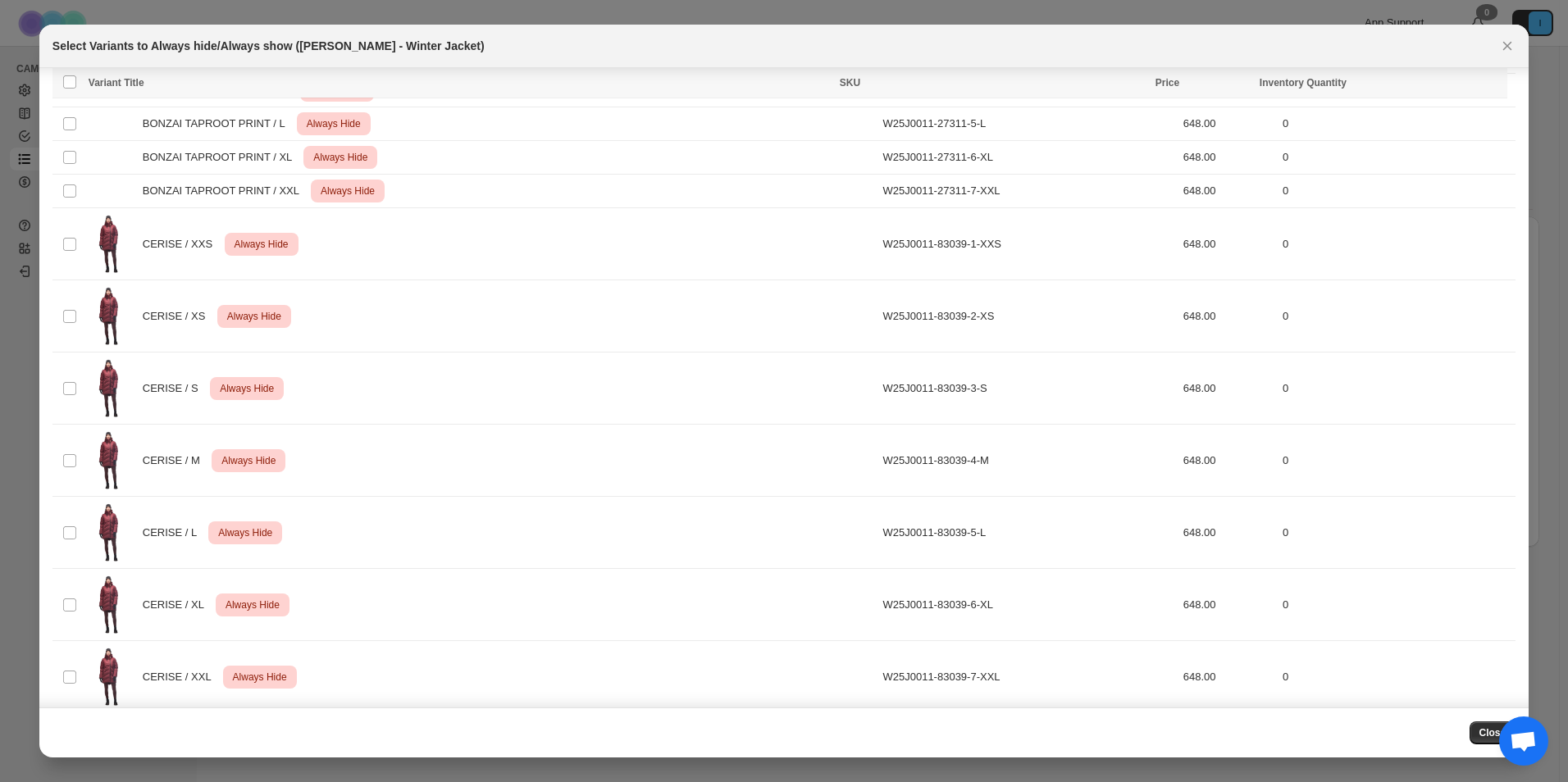
scroll to position [656, 0]
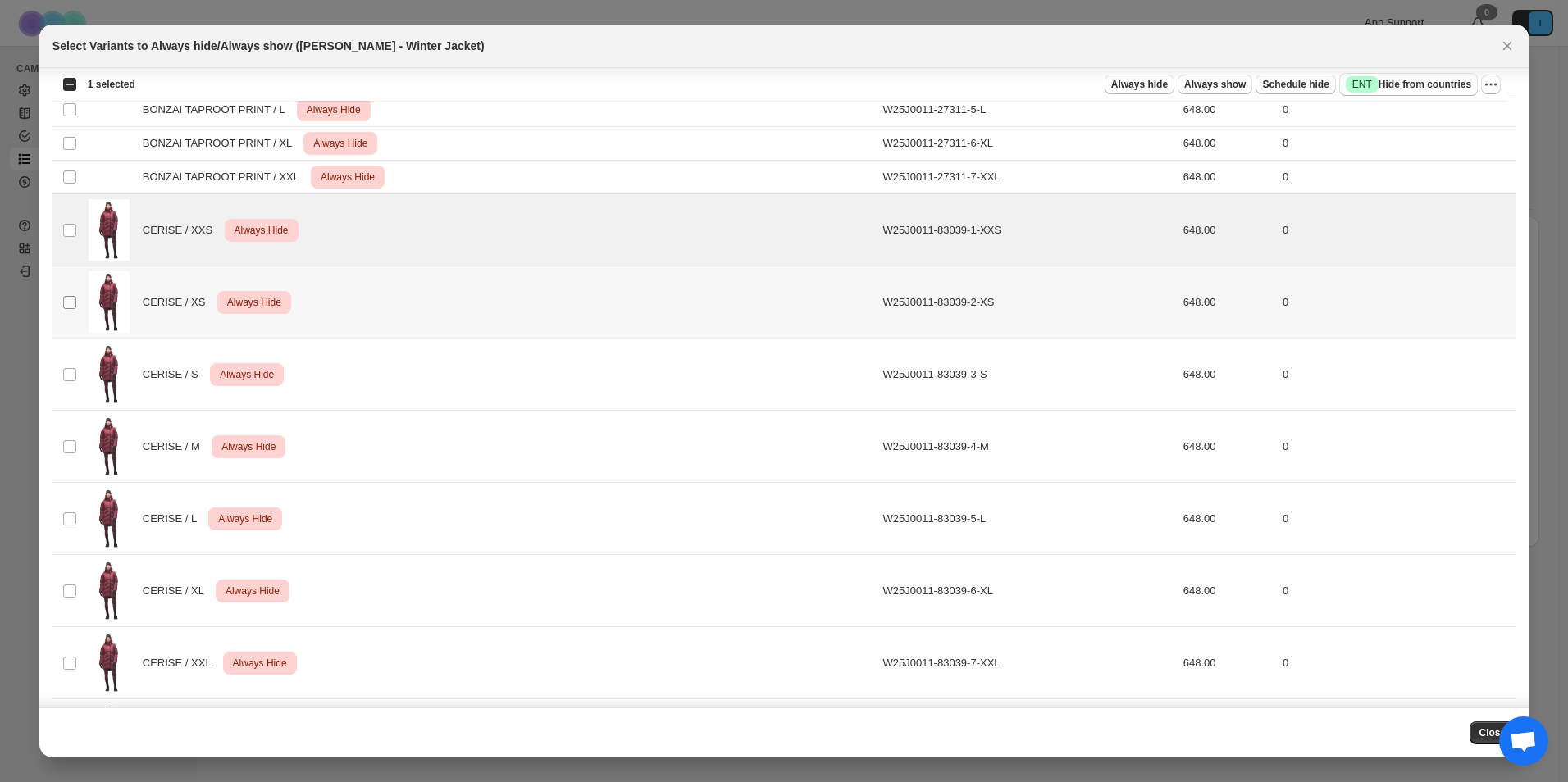
click at [65, 297] on span ":r61:" at bounding box center [69, 302] width 15 height 15
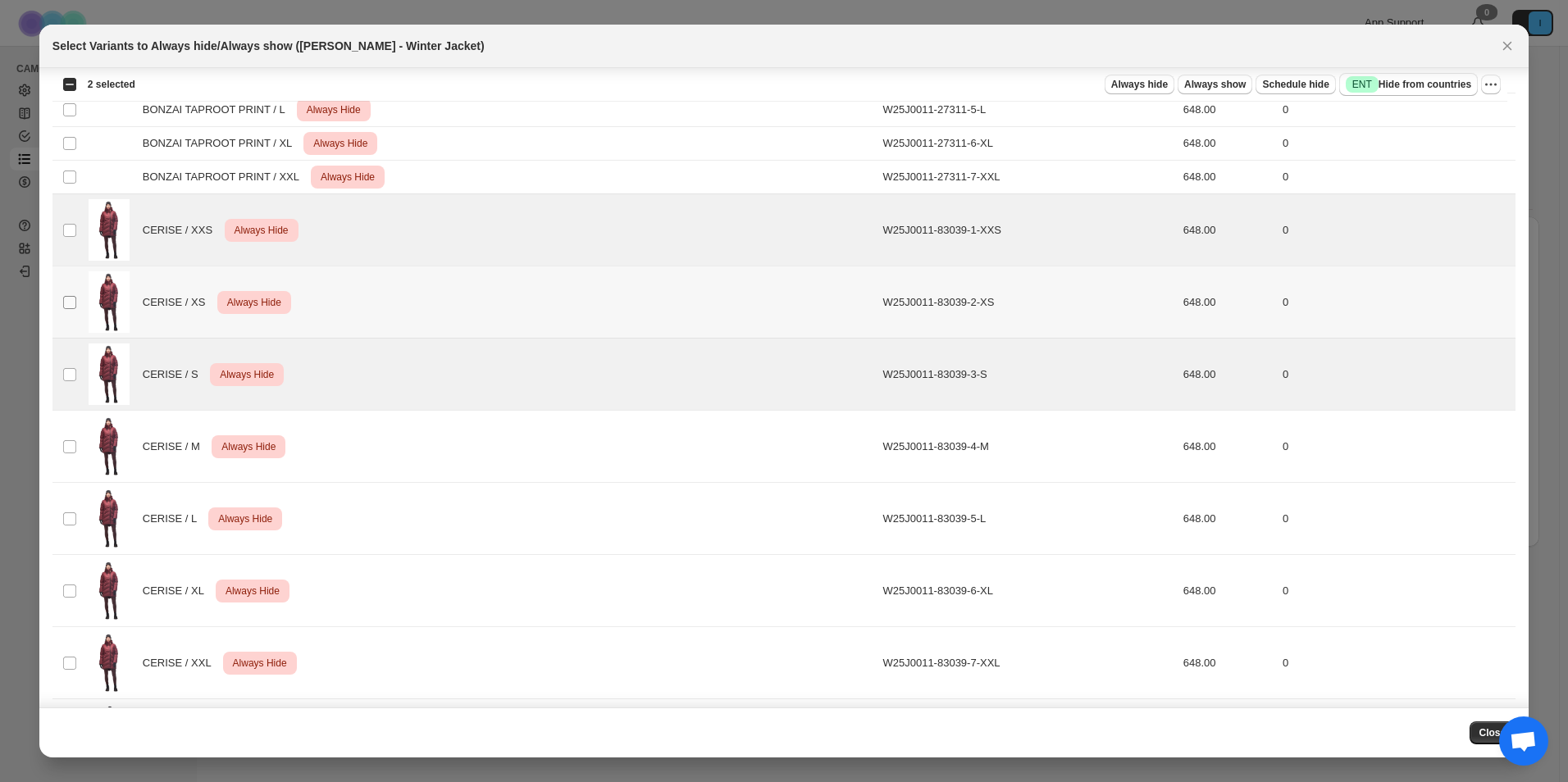
click at [72, 309] on span ":r61:" at bounding box center [69, 302] width 15 height 15
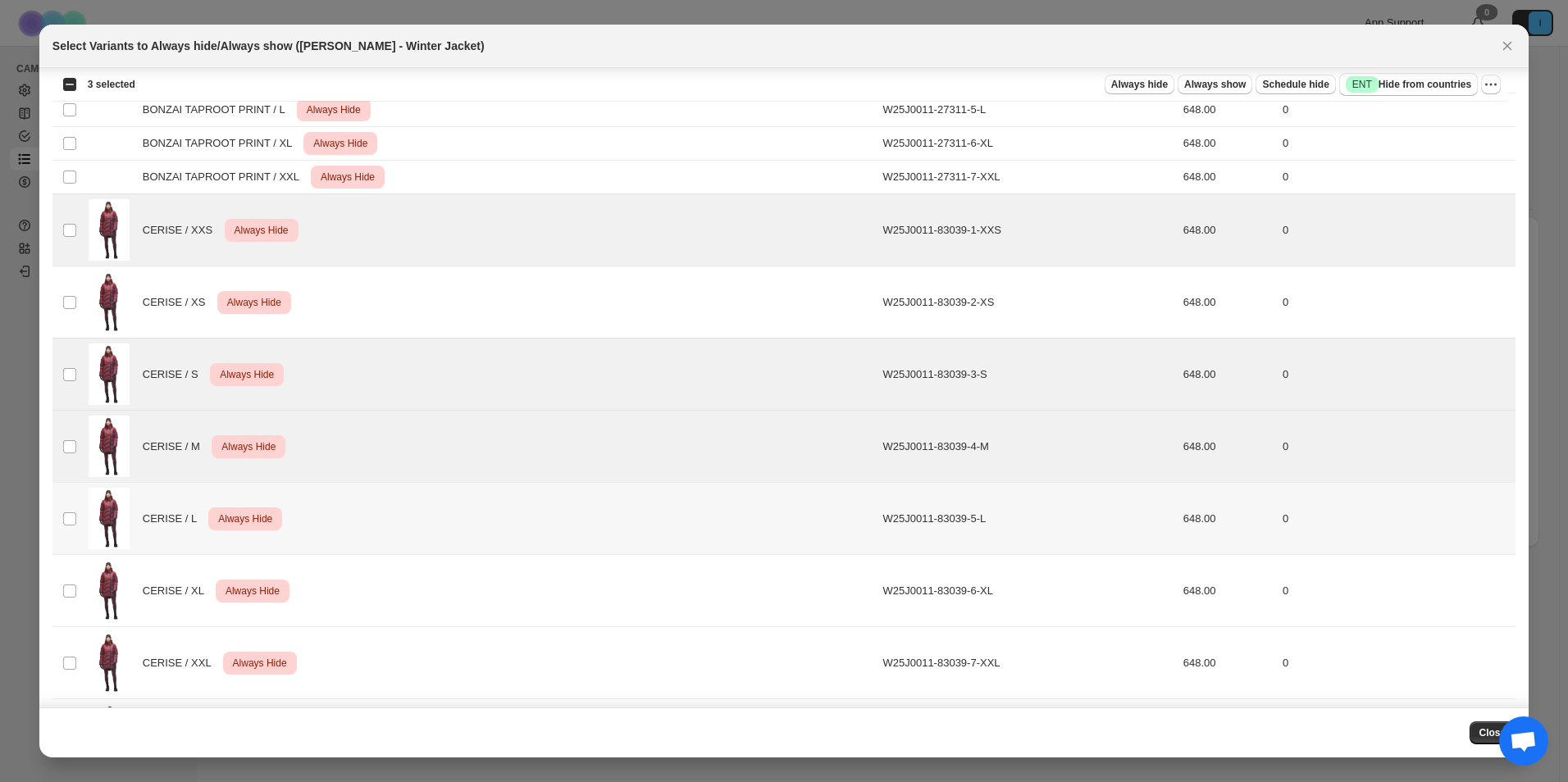
click at [70, 510] on td "Select product variant" at bounding box center [68, 520] width 31 height 73
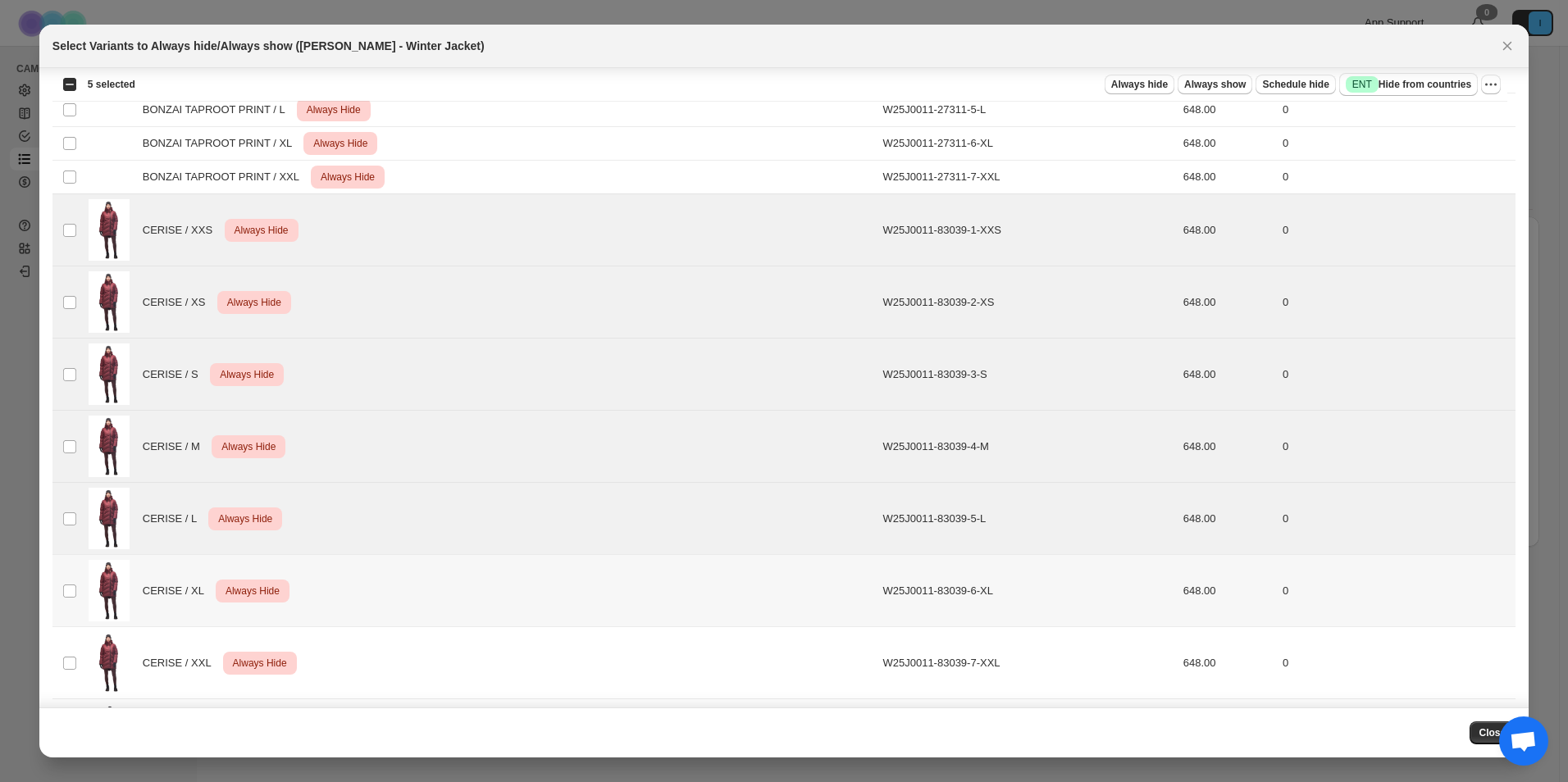
click at [73, 576] on td "Select product variant" at bounding box center [68, 591] width 31 height 73
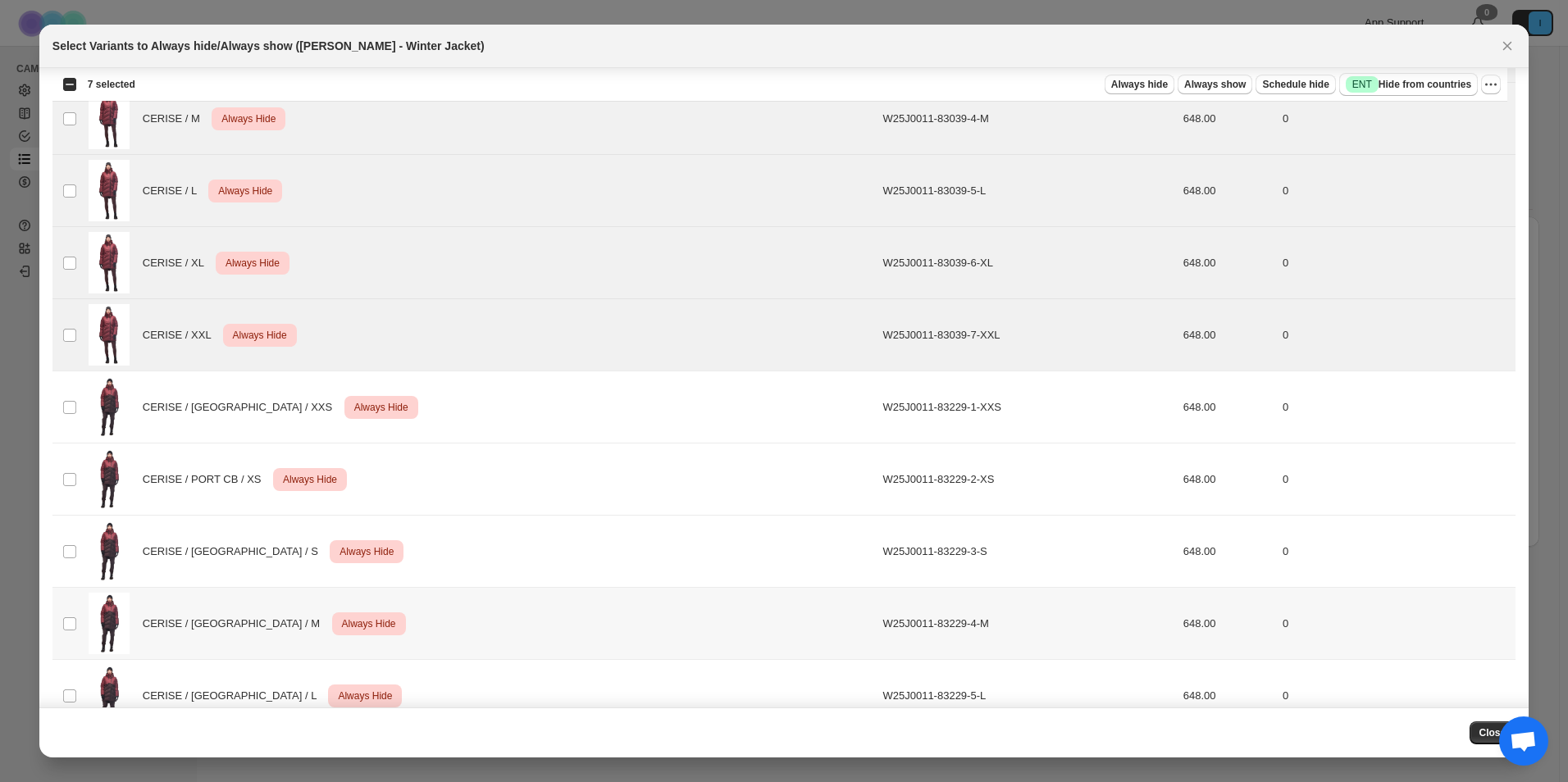
scroll to position [1066, 0]
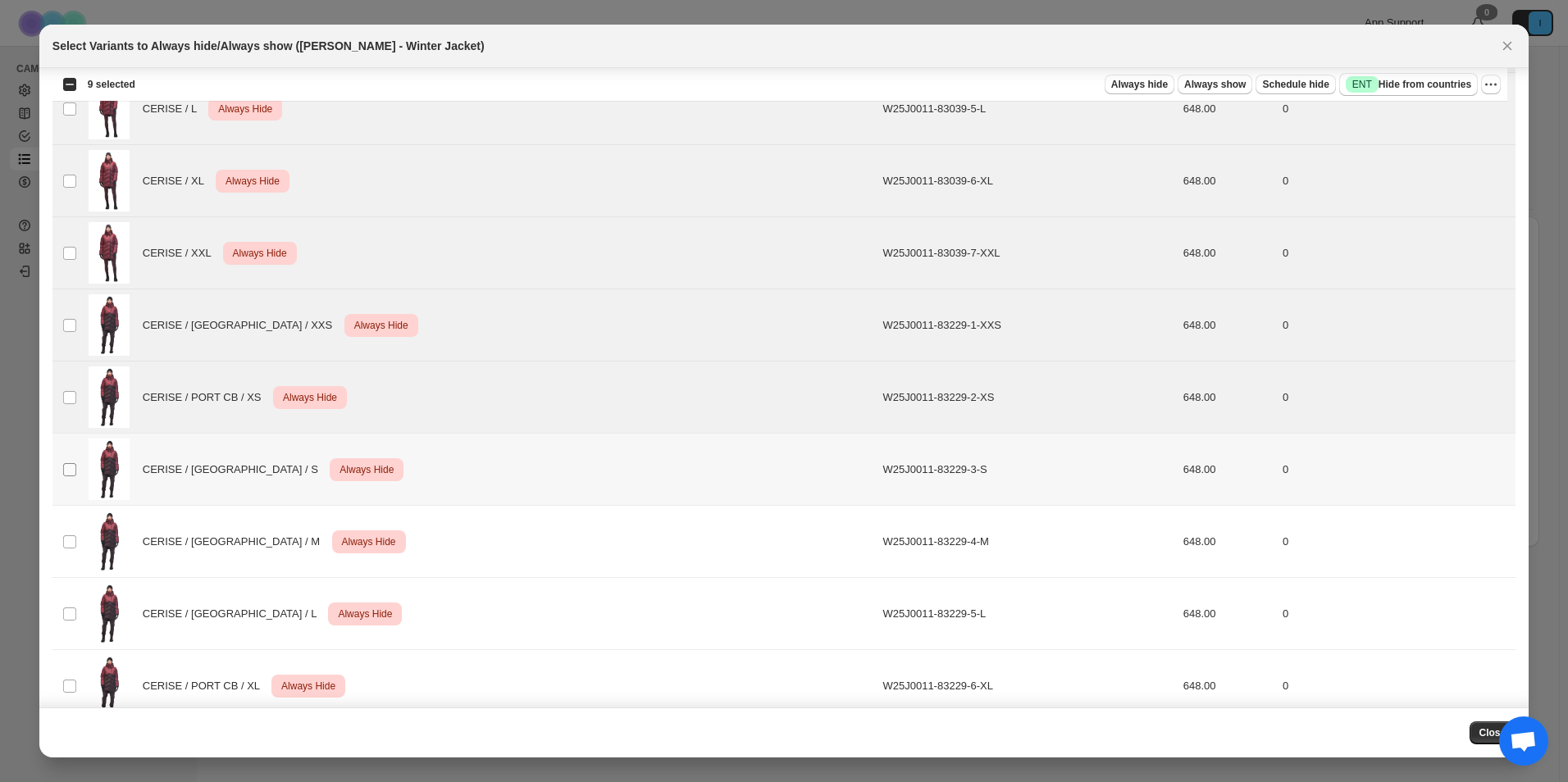
click at [72, 476] on span ":r61:" at bounding box center [69, 470] width 15 height 15
click at [69, 554] on td "Select product variant" at bounding box center [68, 542] width 31 height 73
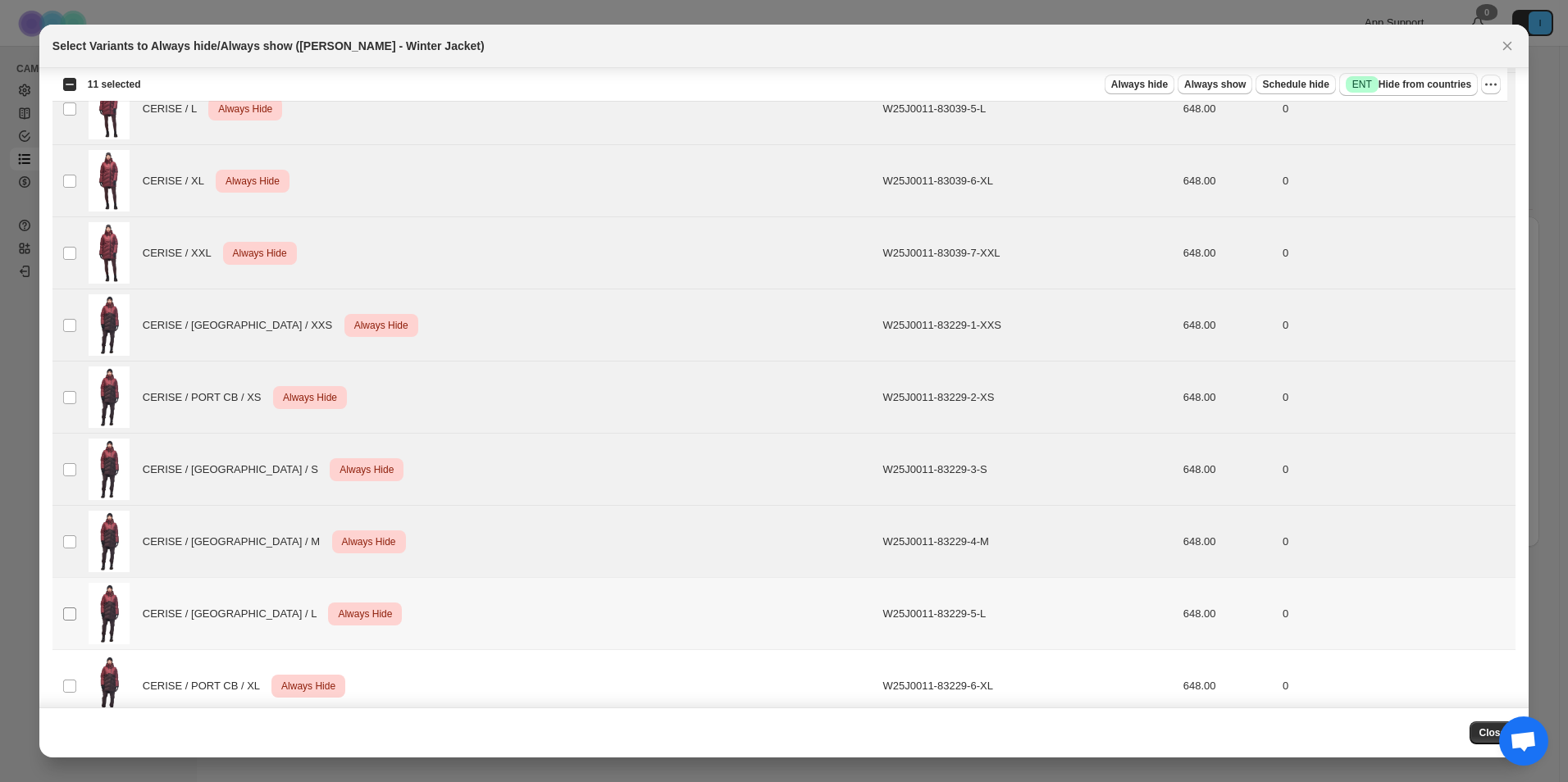
click at [68, 621] on span ":r61:" at bounding box center [69, 614] width 15 height 15
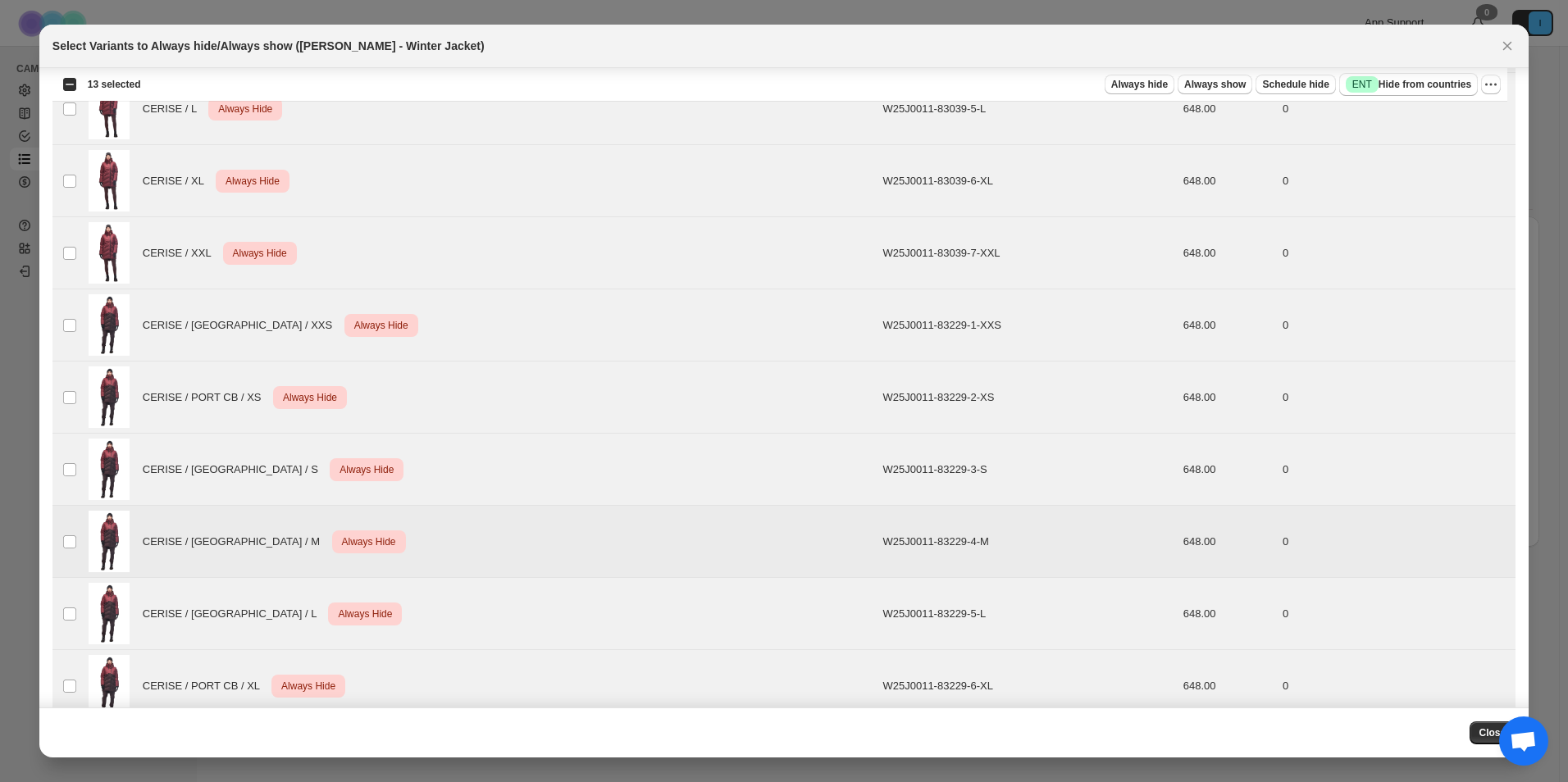
scroll to position [1476, 0]
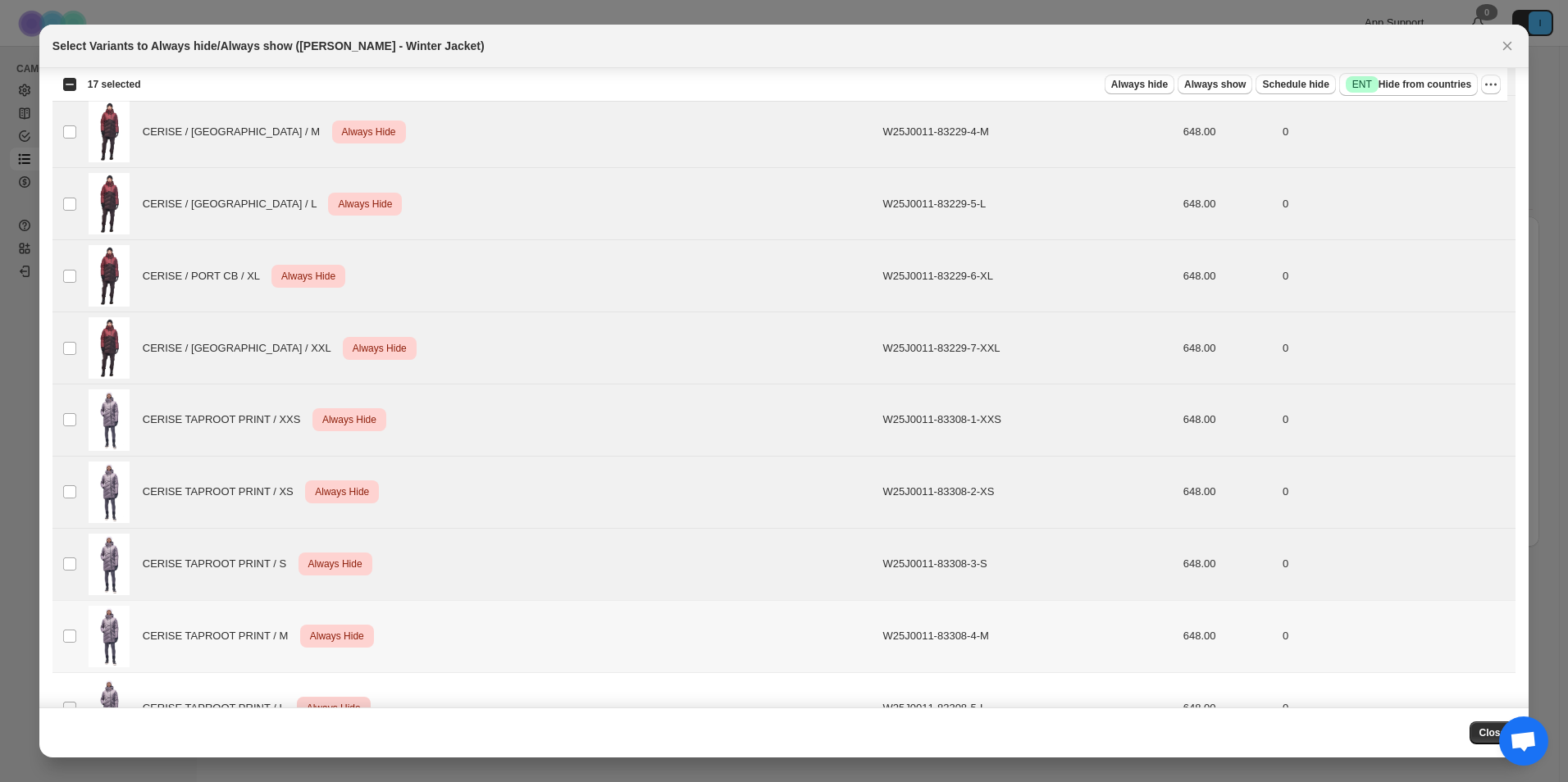
click at [69, 646] on td "Select product variant" at bounding box center [68, 636] width 31 height 73
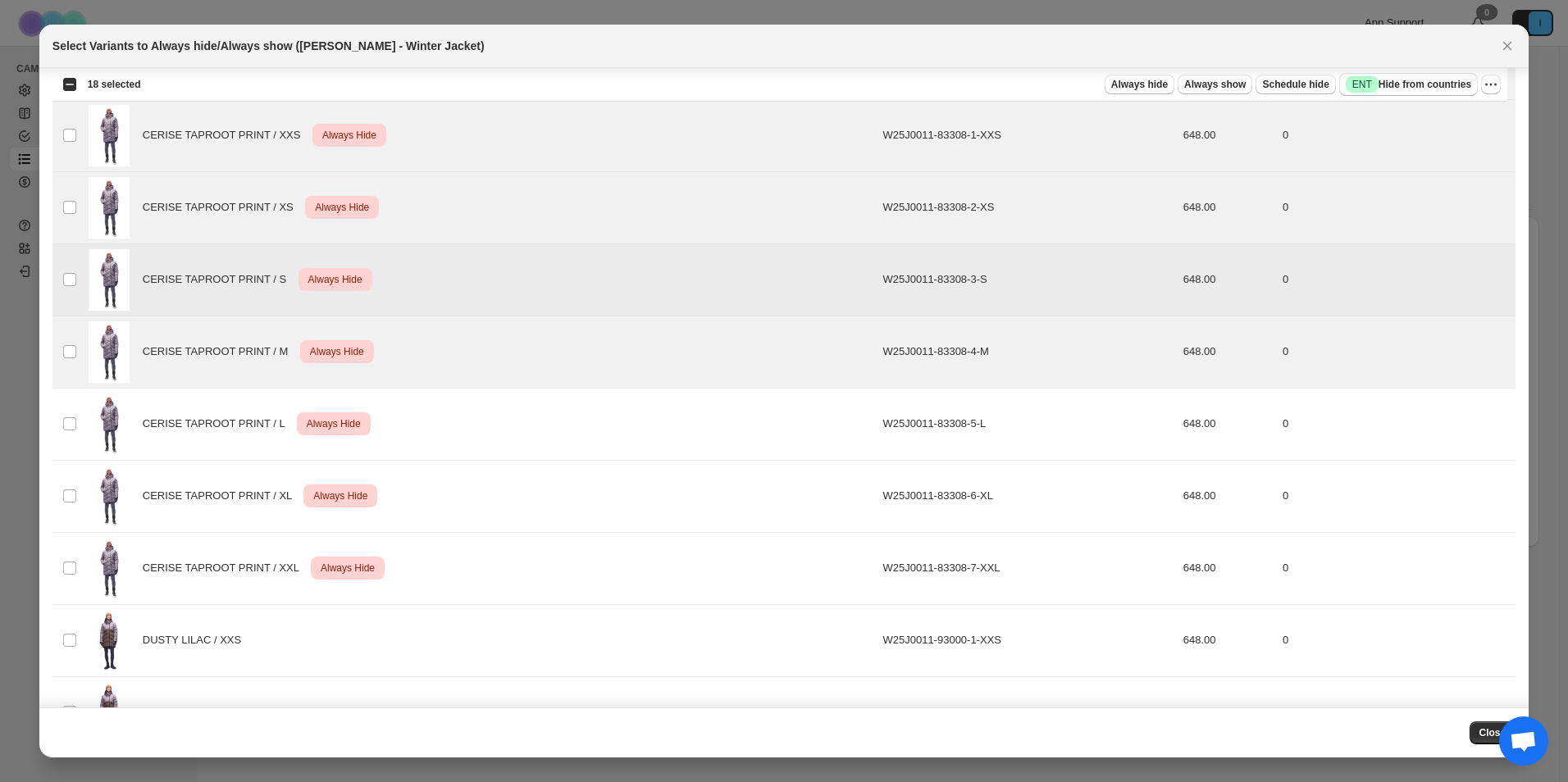
scroll to position [1886, 0]
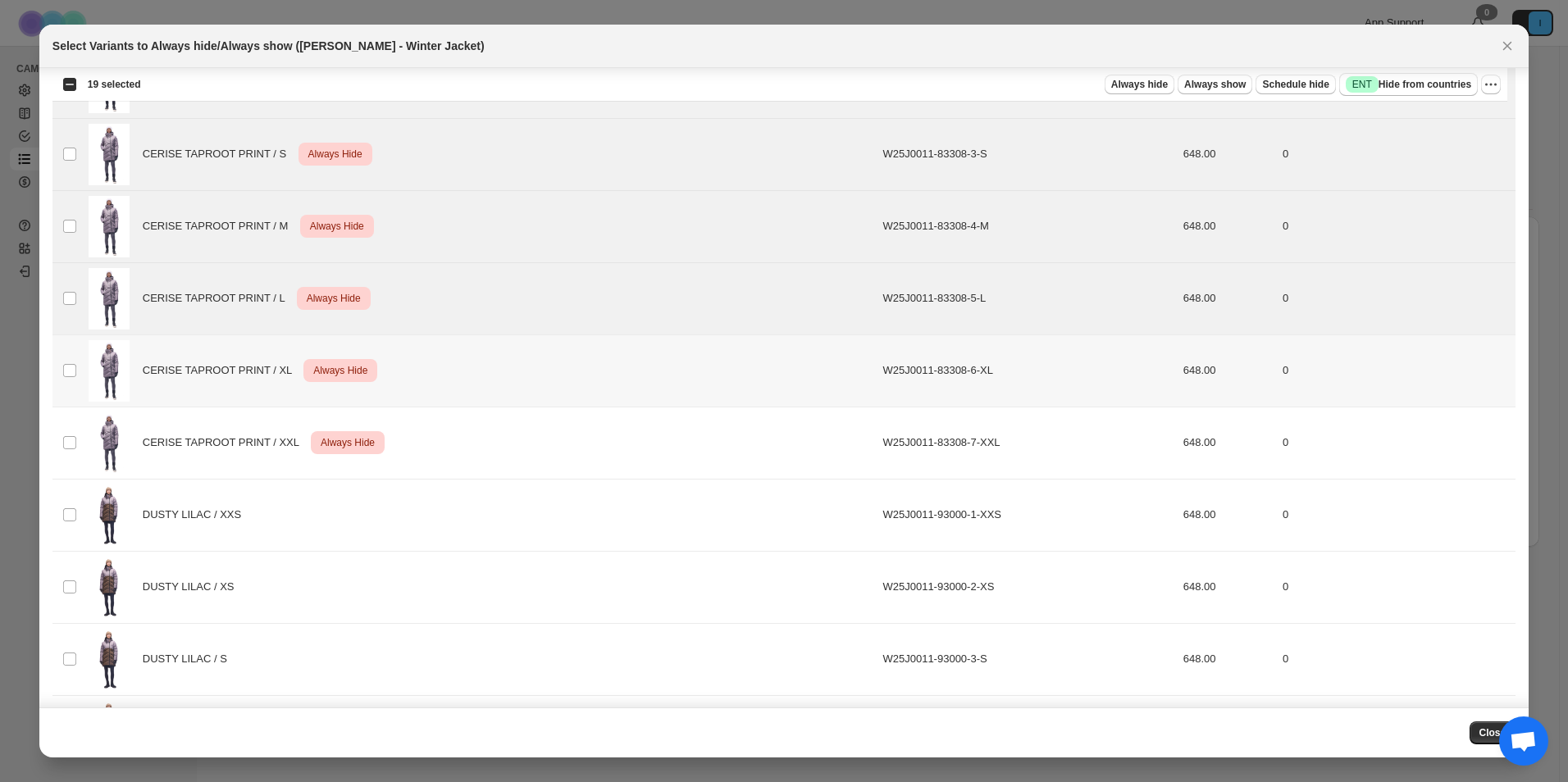
click at [84, 365] on td "CERISE TAPROOT PRINT / XL Critical Always Hide" at bounding box center [481, 371] width 795 height 73
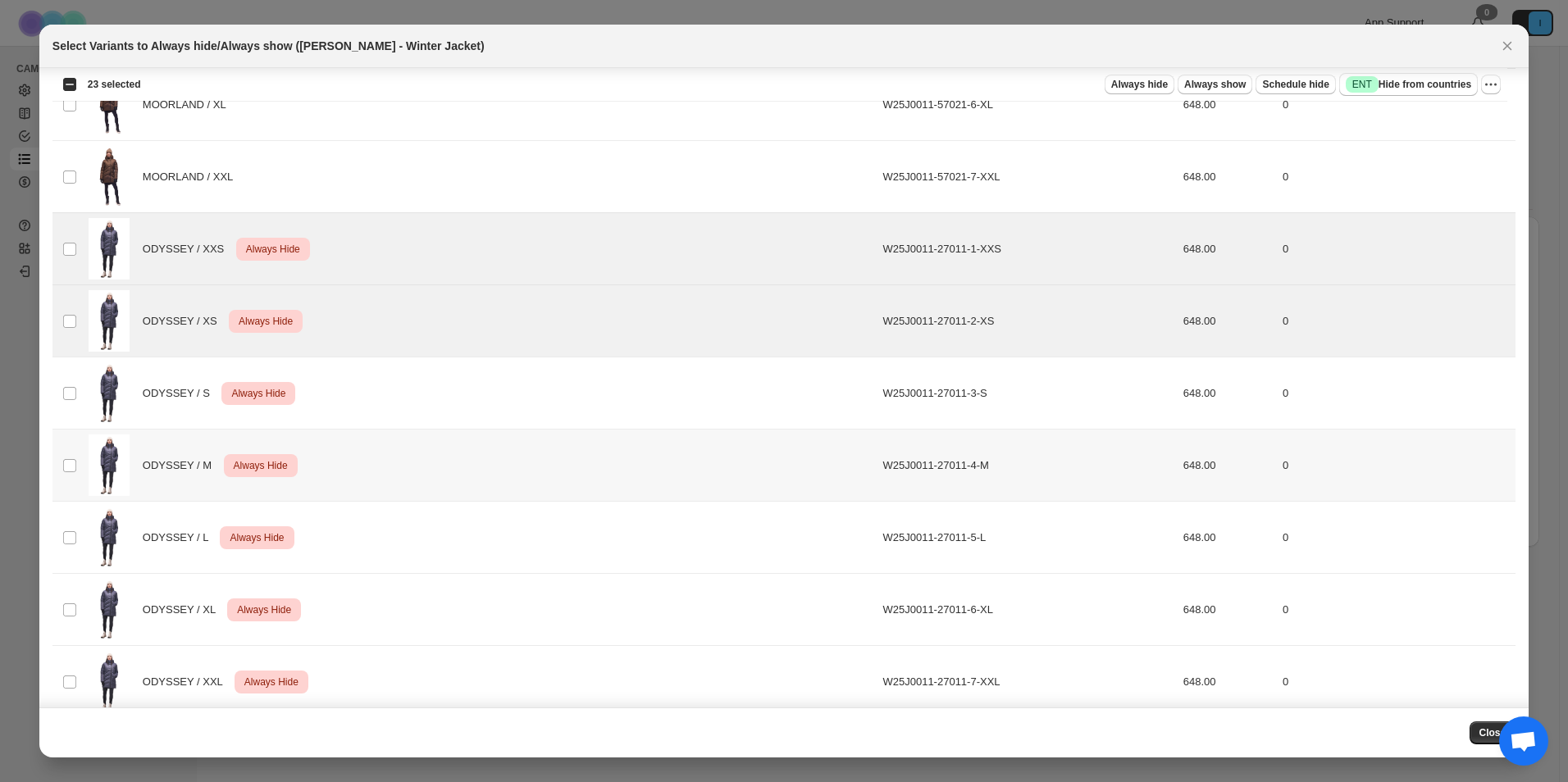
scroll to position [3444, 0]
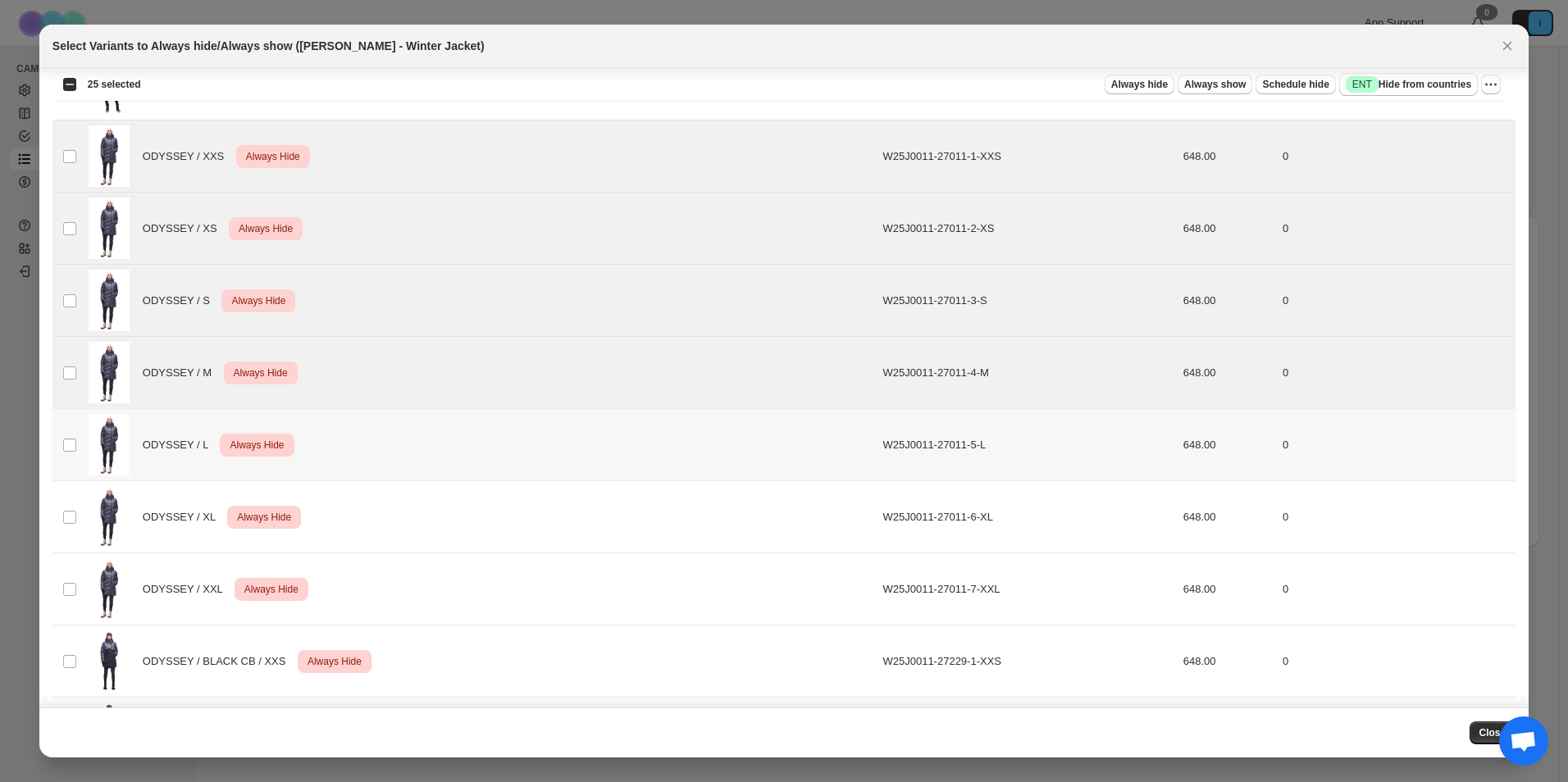
click at [71, 452] on td "Select product variant" at bounding box center [68, 445] width 31 height 73
click at [73, 508] on td "Select product variant" at bounding box center [68, 518] width 31 height 73
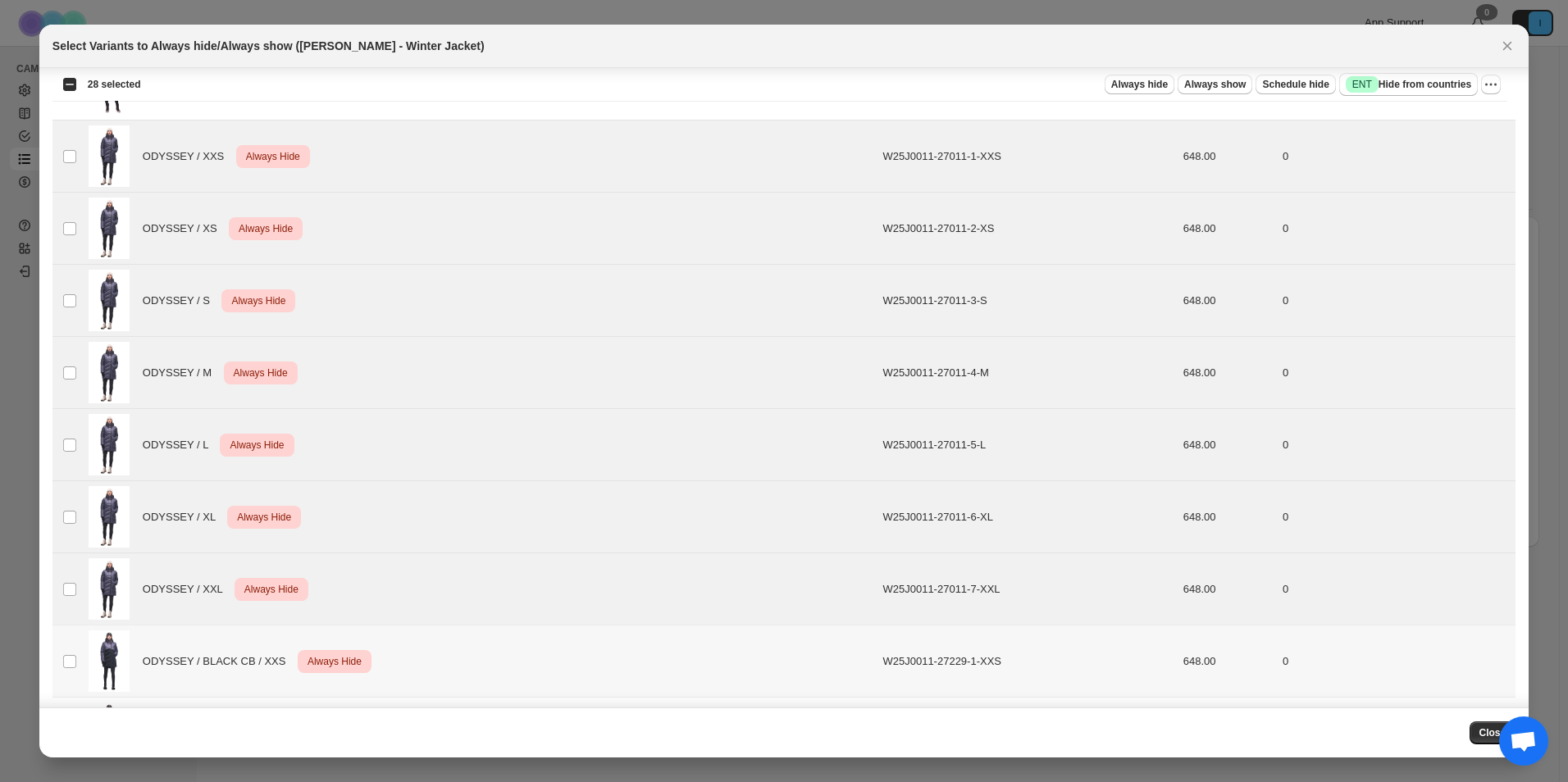
click at [84, 651] on td "ODYSSEY / BLACK CB / XXS Critical Always Hide" at bounding box center [481, 662] width 795 height 73
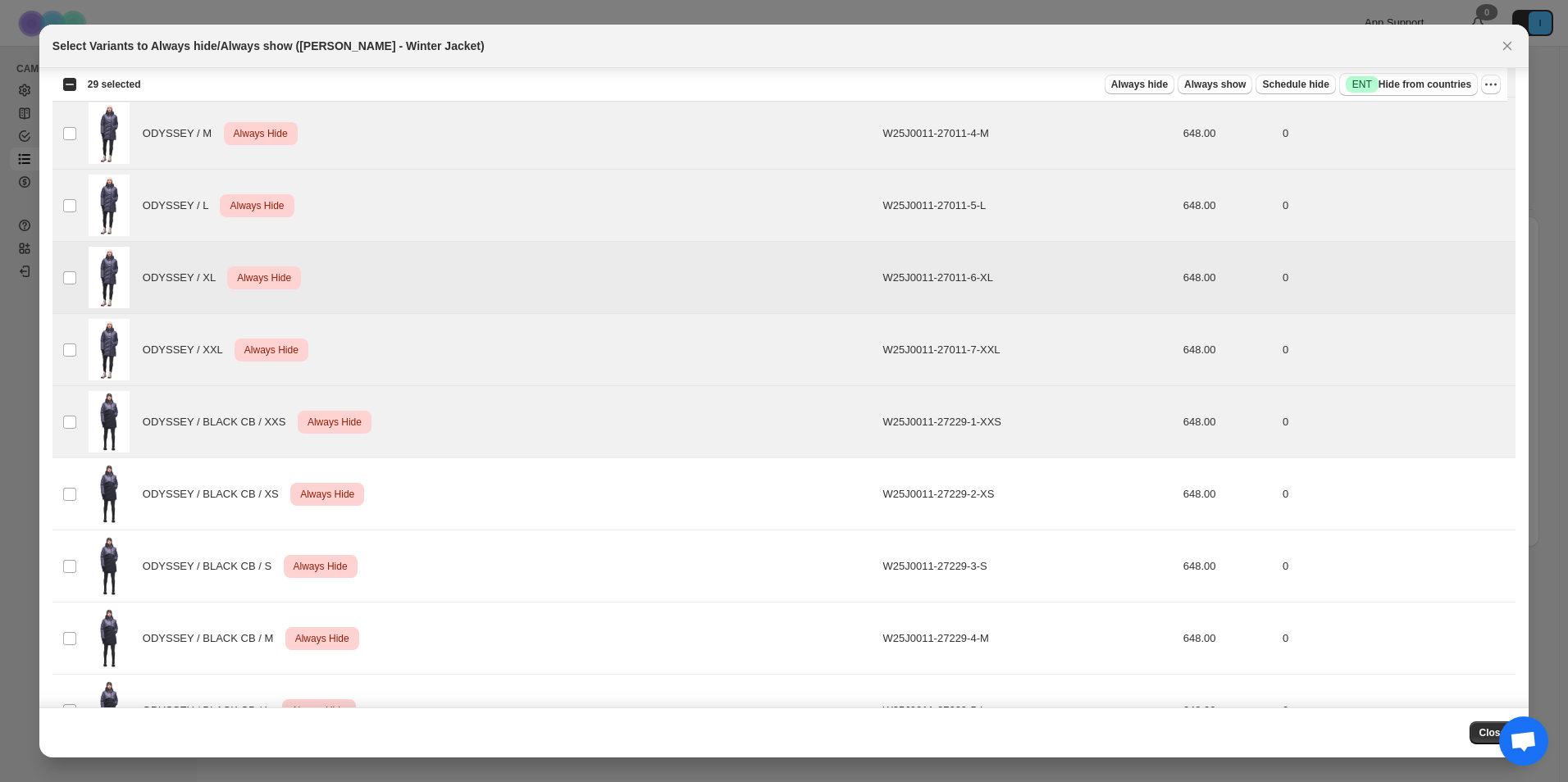
scroll to position [3854, 0]
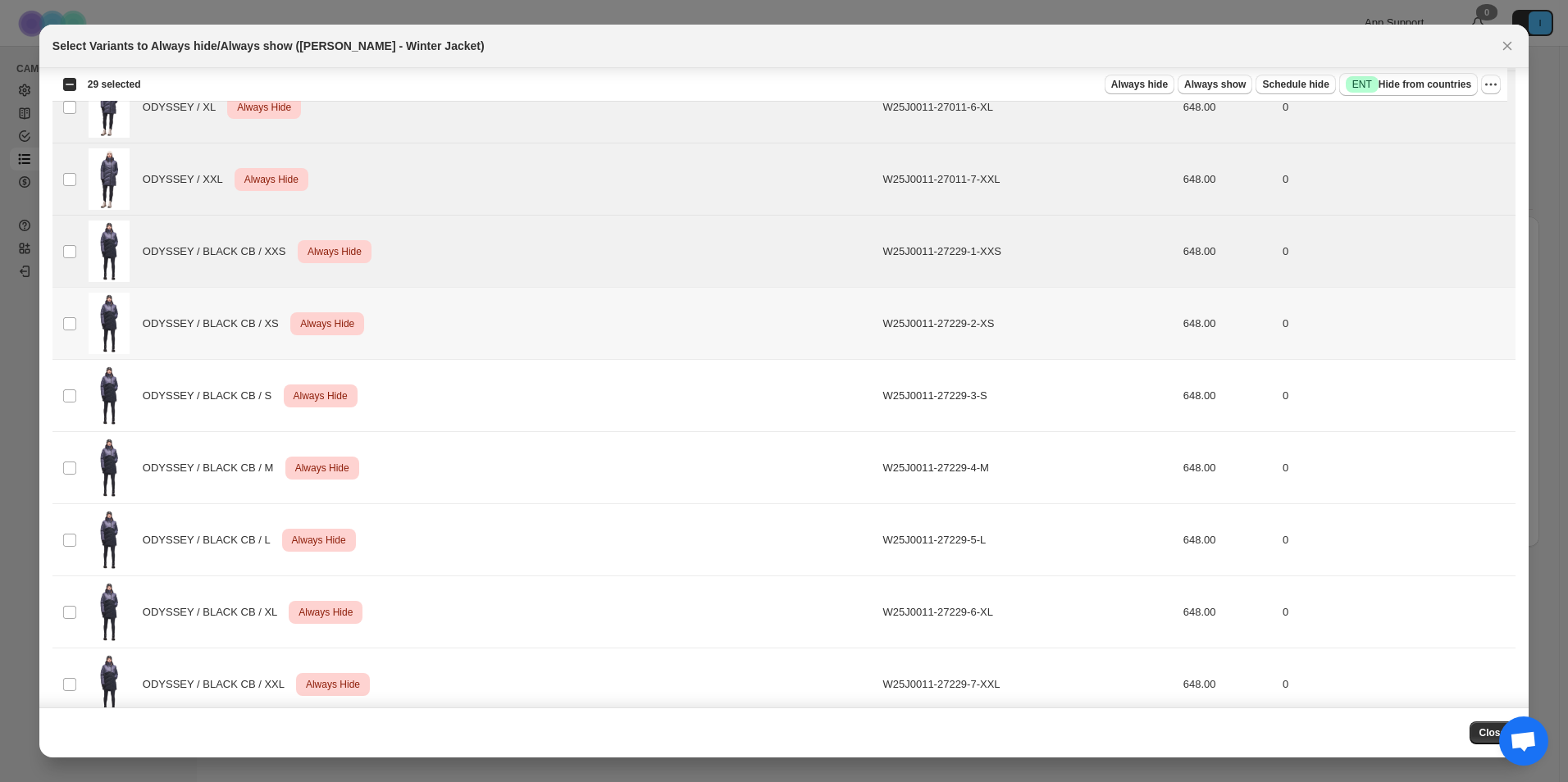
click at [71, 333] on td "Select product variant" at bounding box center [68, 324] width 31 height 73
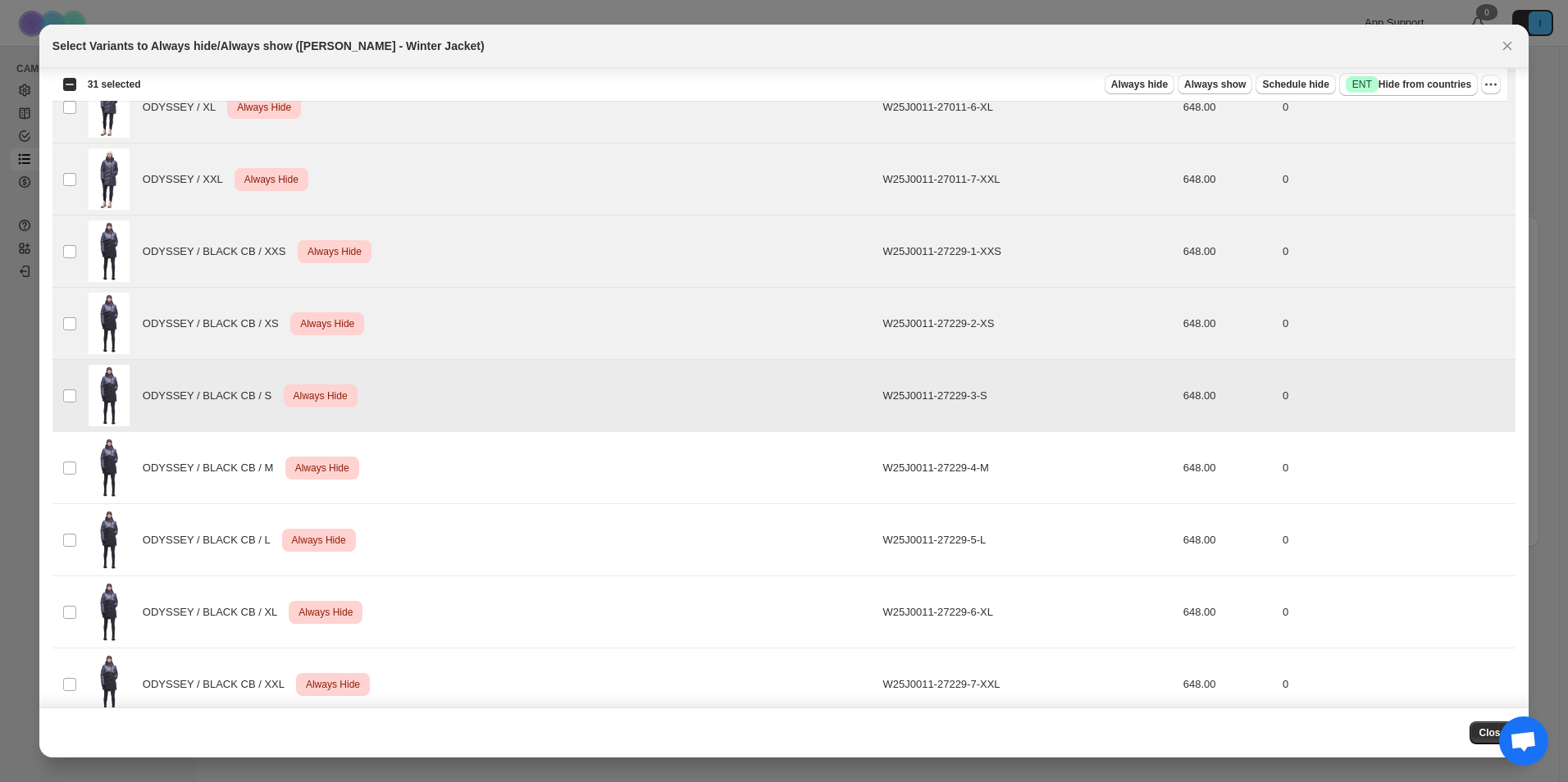
click at [62, 457] on td "Select product variant" at bounding box center [68, 469] width 31 height 73
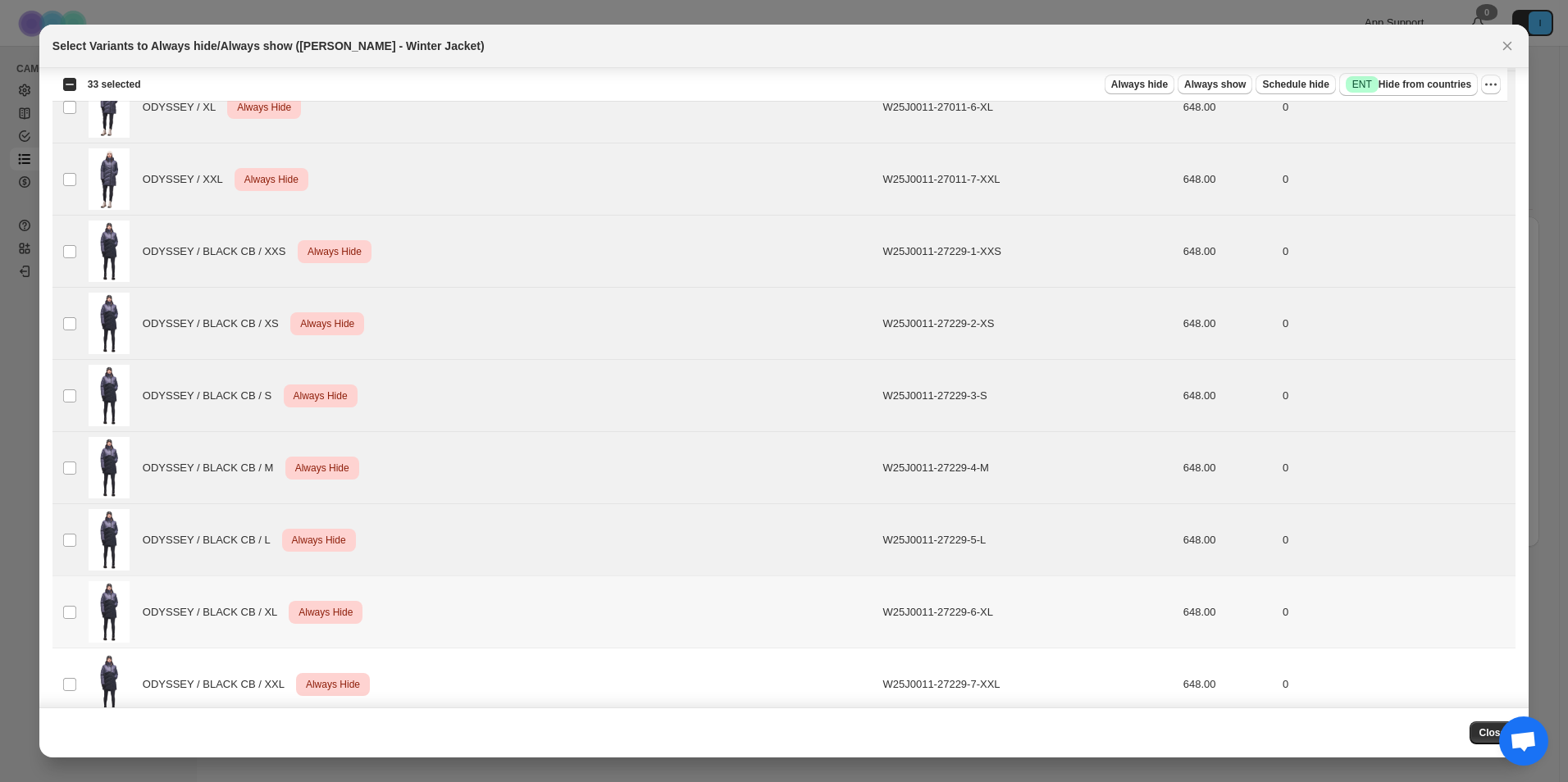
click at [67, 588] on td "Select product variant" at bounding box center [68, 613] width 31 height 73
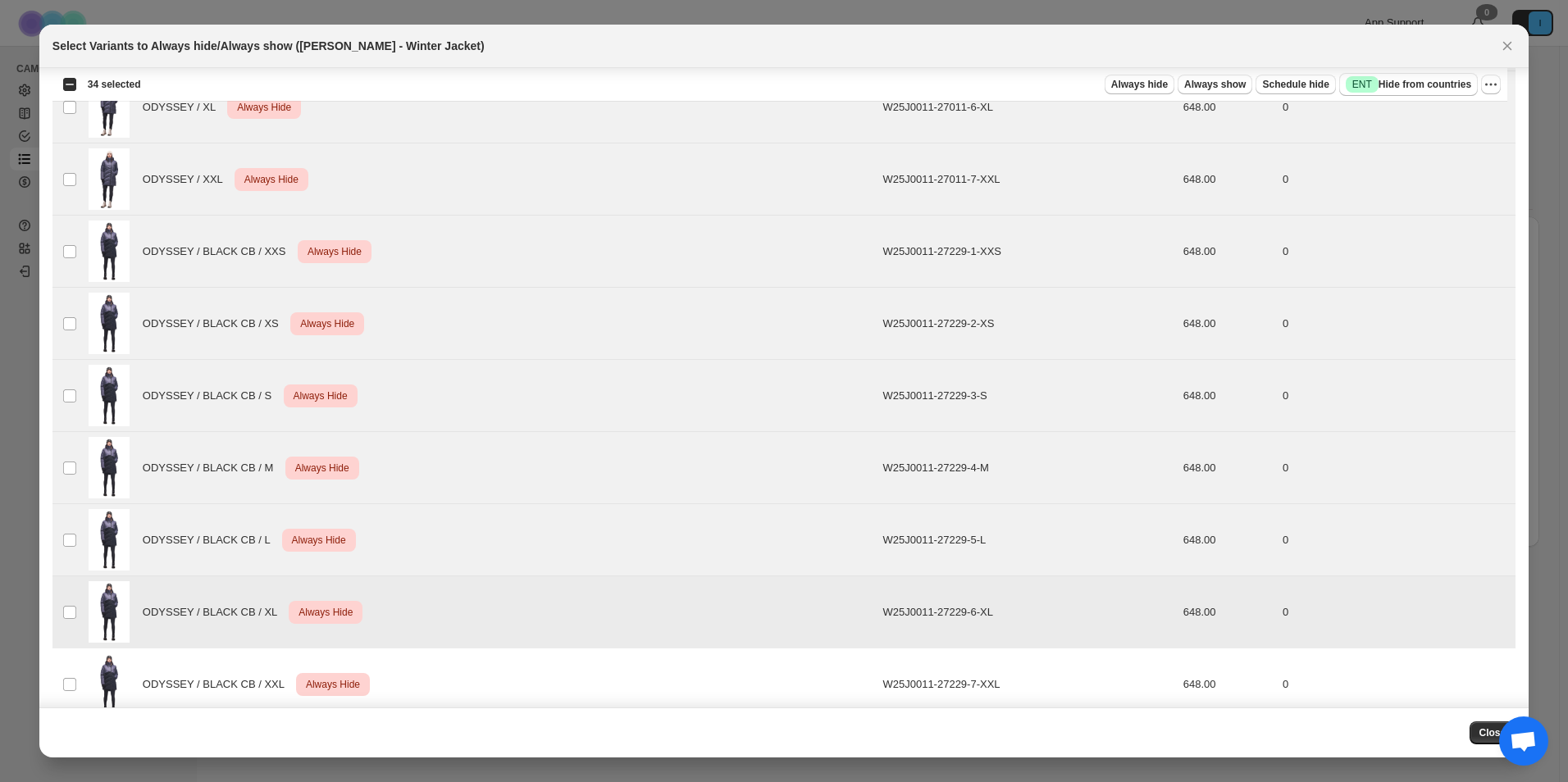
click at [60, 645] on td "Select product variant" at bounding box center [68, 613] width 31 height 73
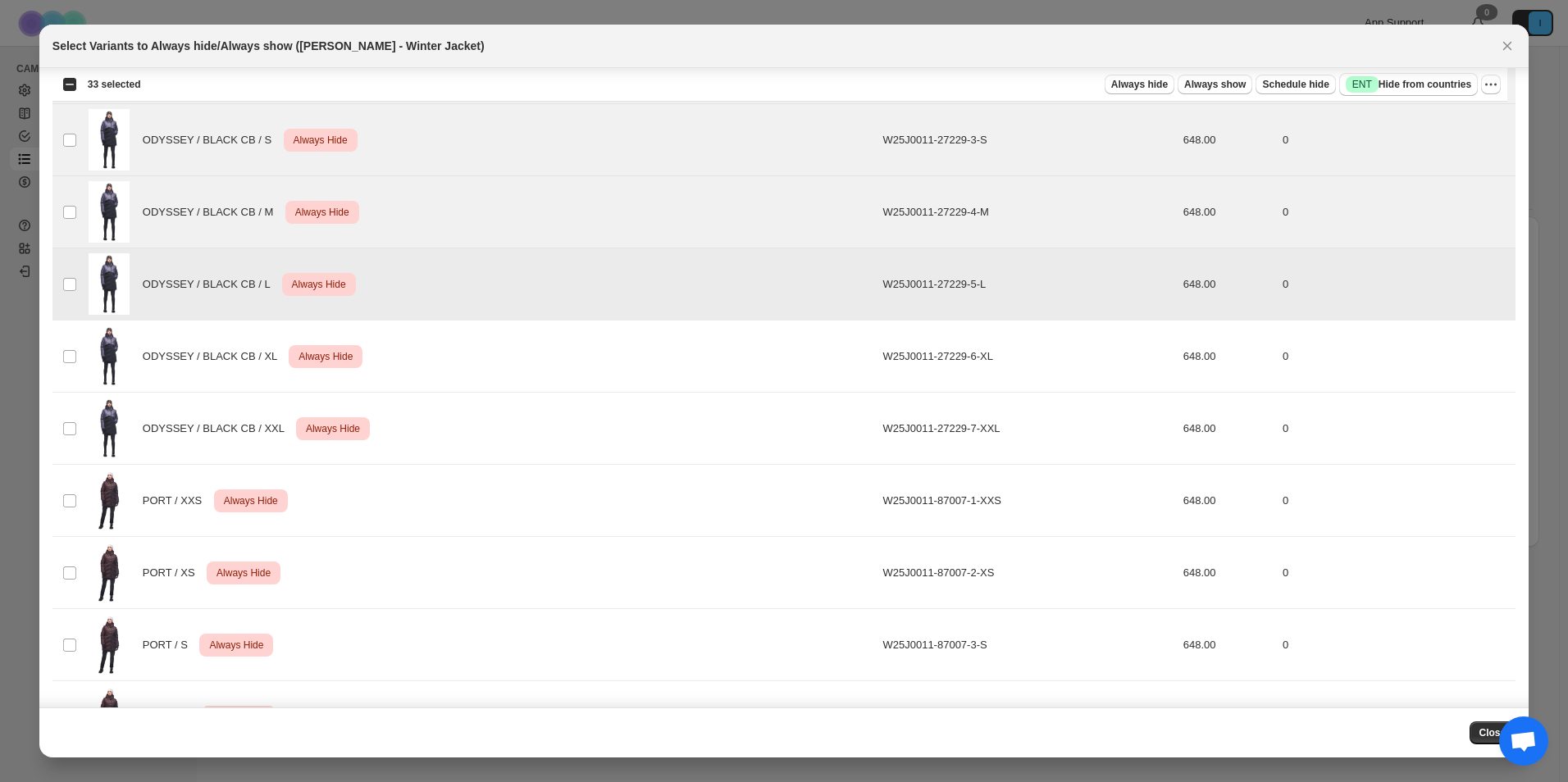
scroll to position [4264, 0]
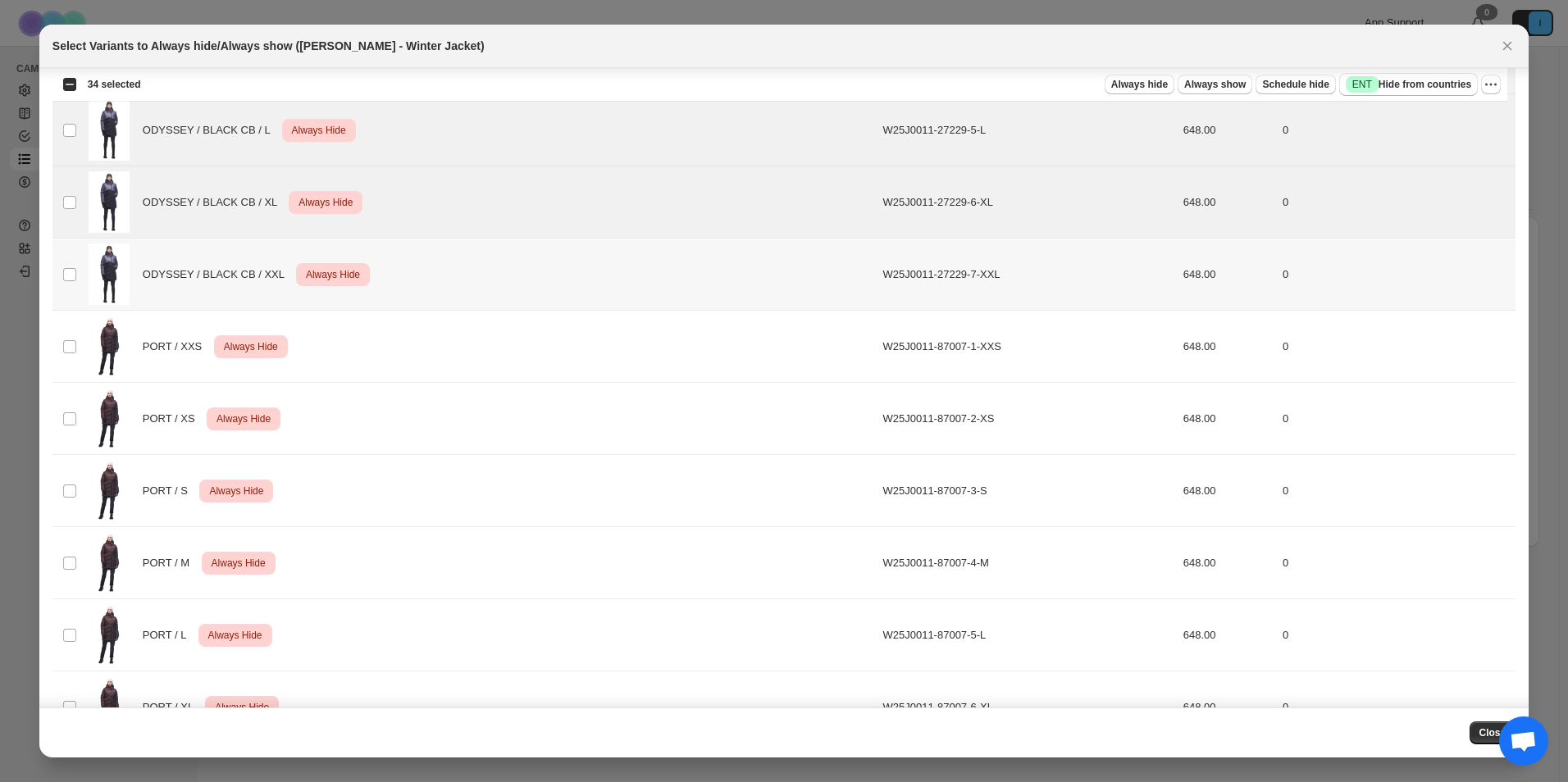
click at [58, 250] on td "Select product variant" at bounding box center [68, 274] width 31 height 73
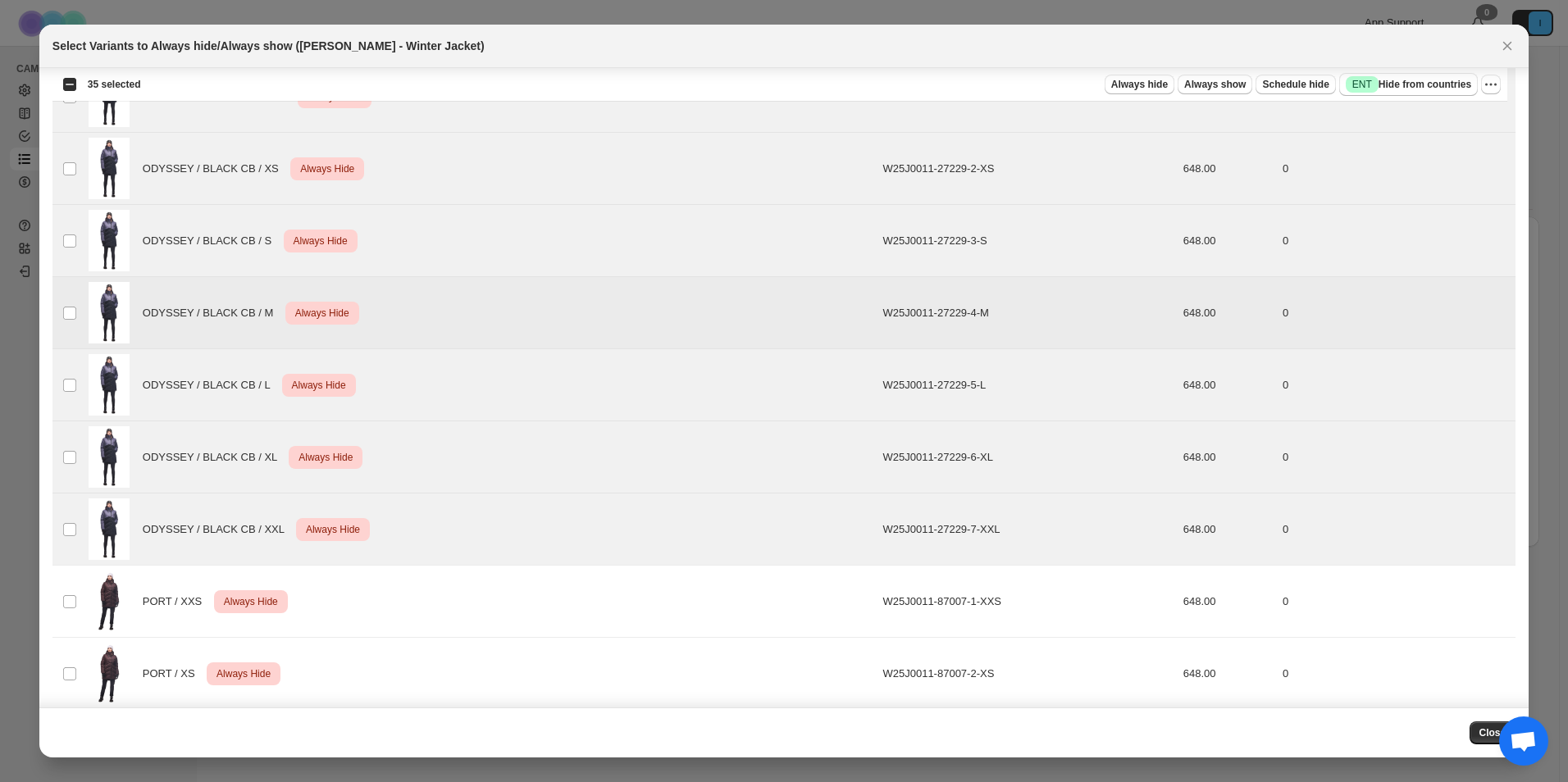
scroll to position [4182, 0]
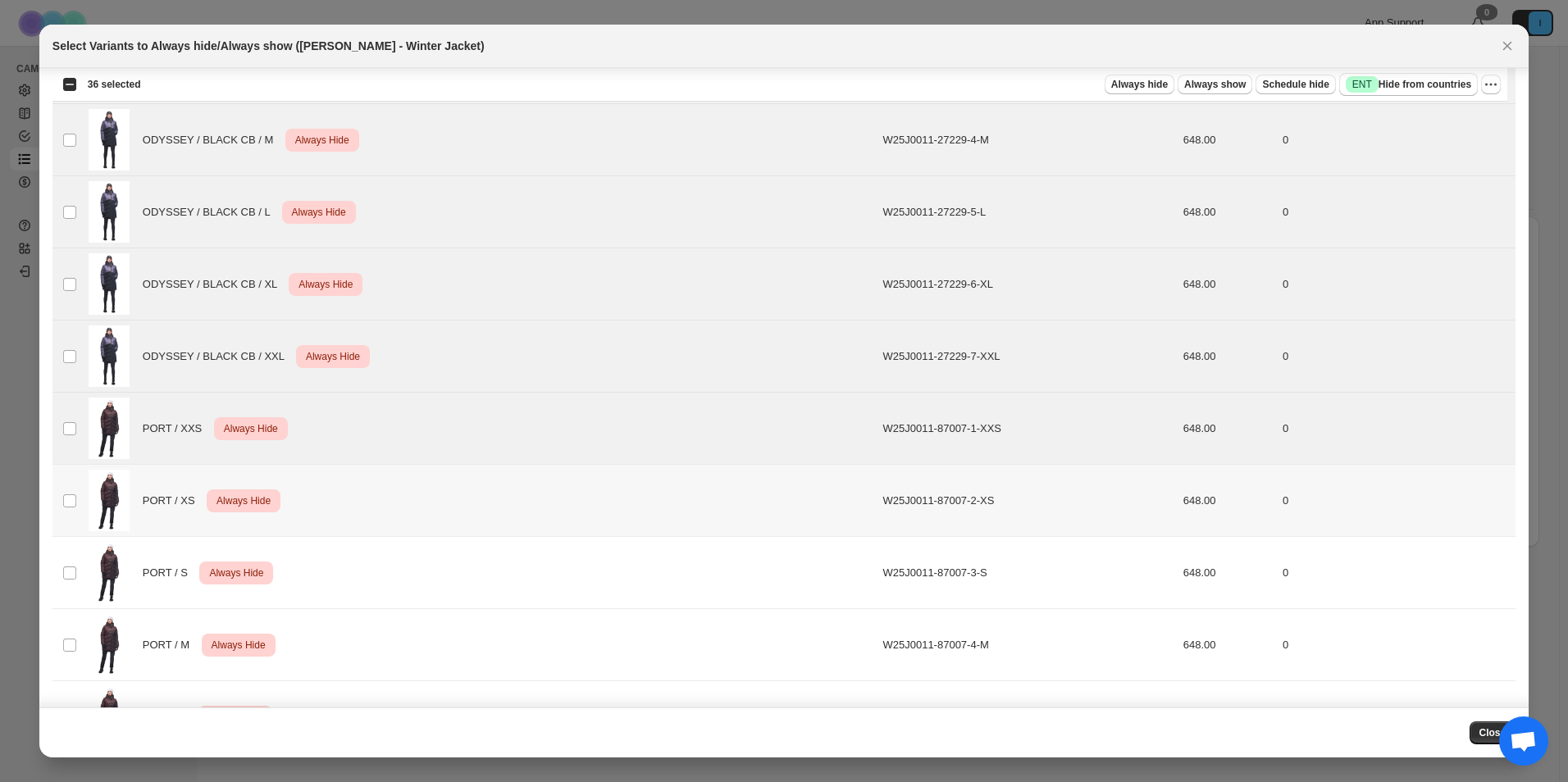
click at [82, 484] on td "Select product variant" at bounding box center [68, 501] width 31 height 73
click at [68, 546] on td "Select product variant" at bounding box center [68, 573] width 31 height 73
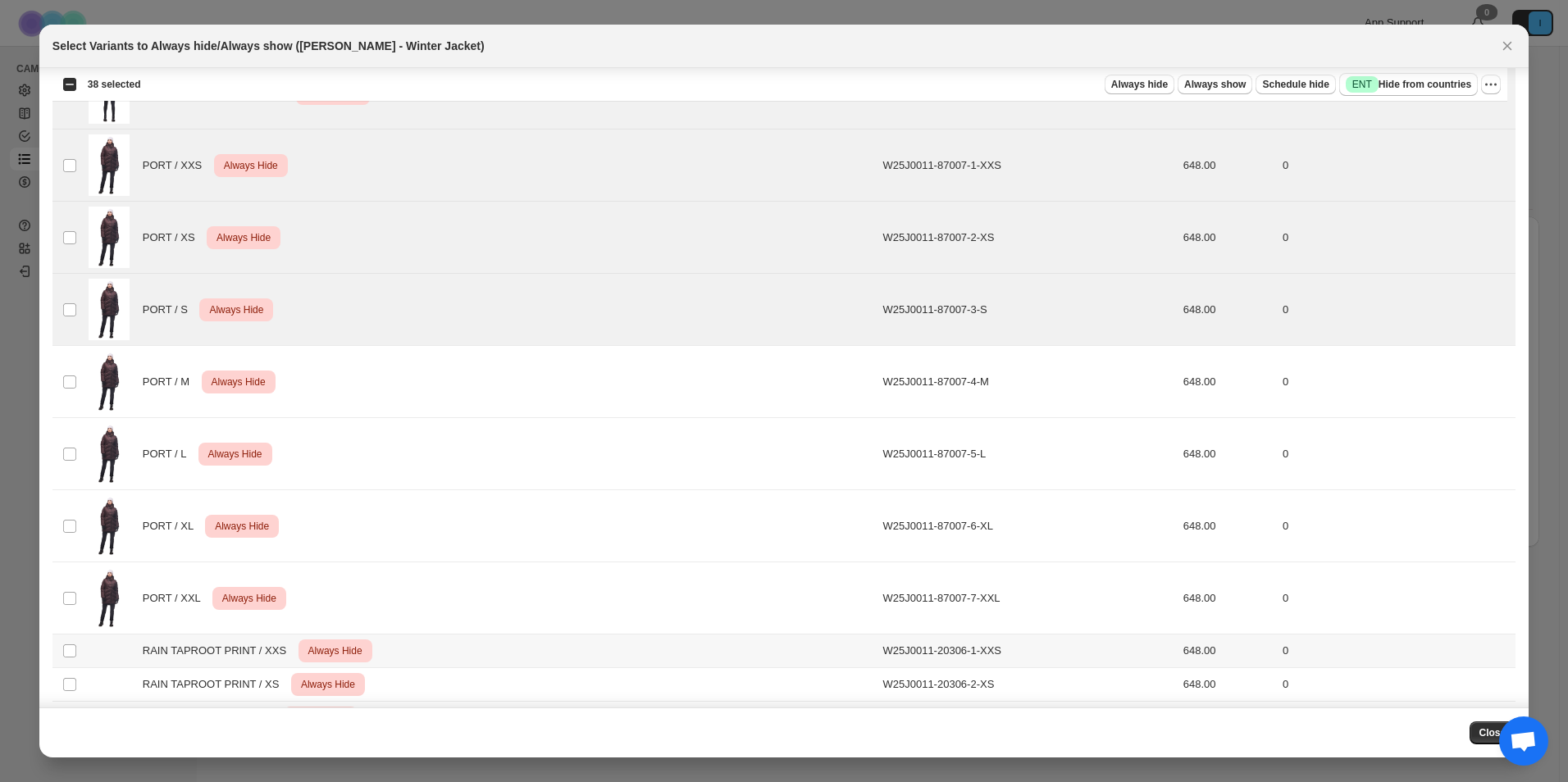
scroll to position [4510, 0]
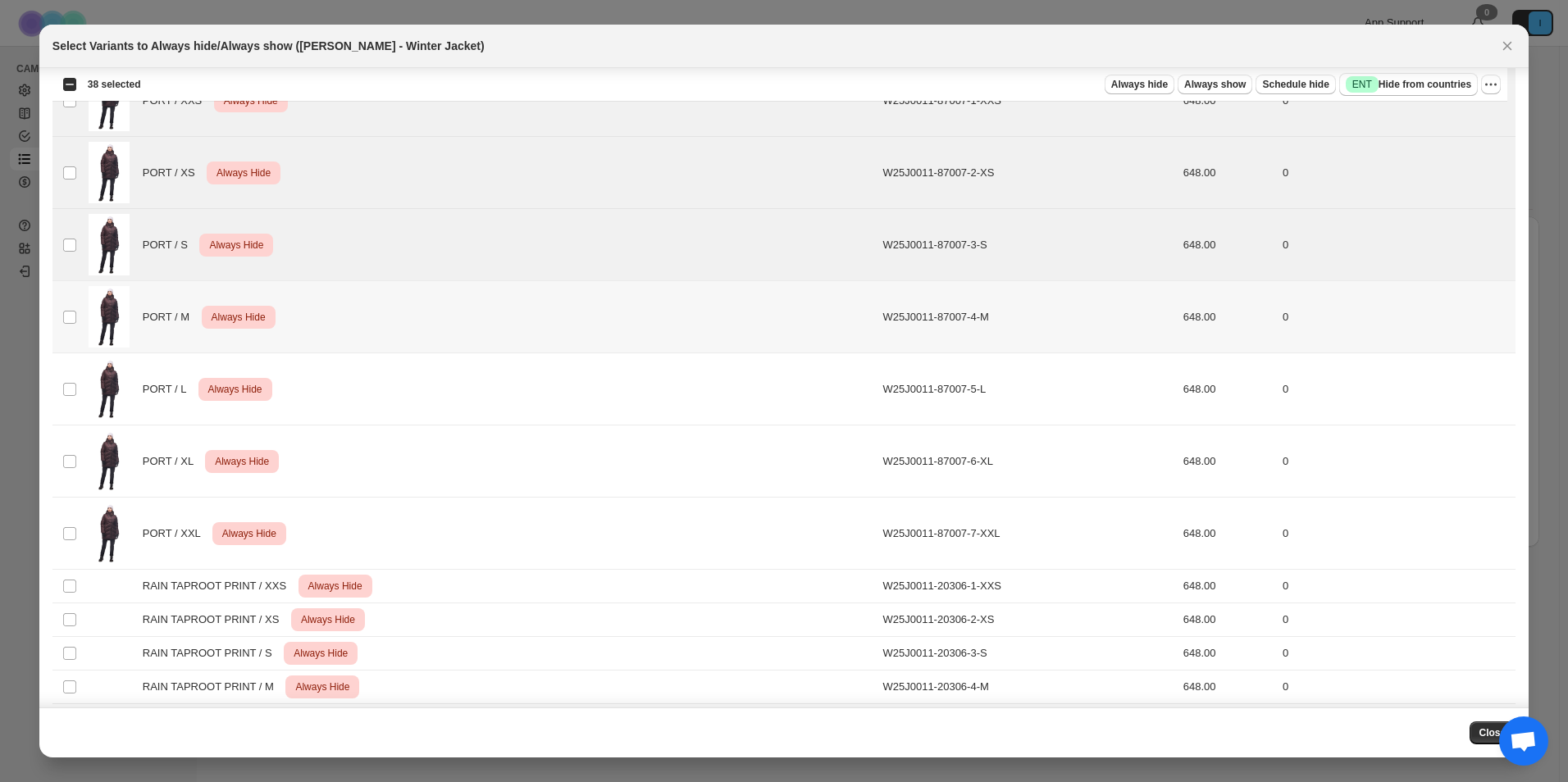
click at [79, 322] on td "Select product variant" at bounding box center [68, 318] width 31 height 73
click at [73, 400] on td "Select product variant" at bounding box center [68, 389] width 31 height 73
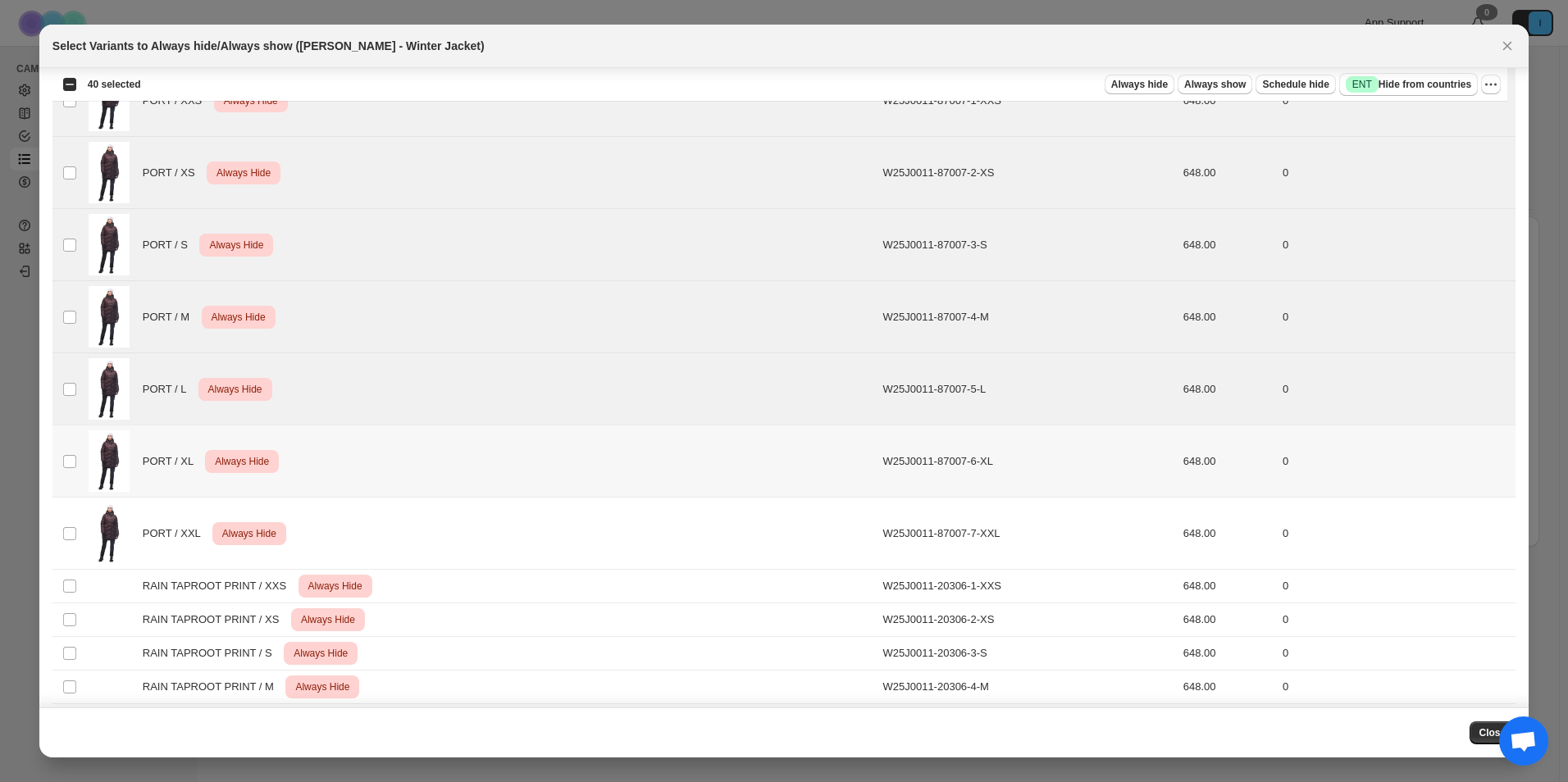
click at [76, 483] on td "Select product variant" at bounding box center [68, 462] width 31 height 73
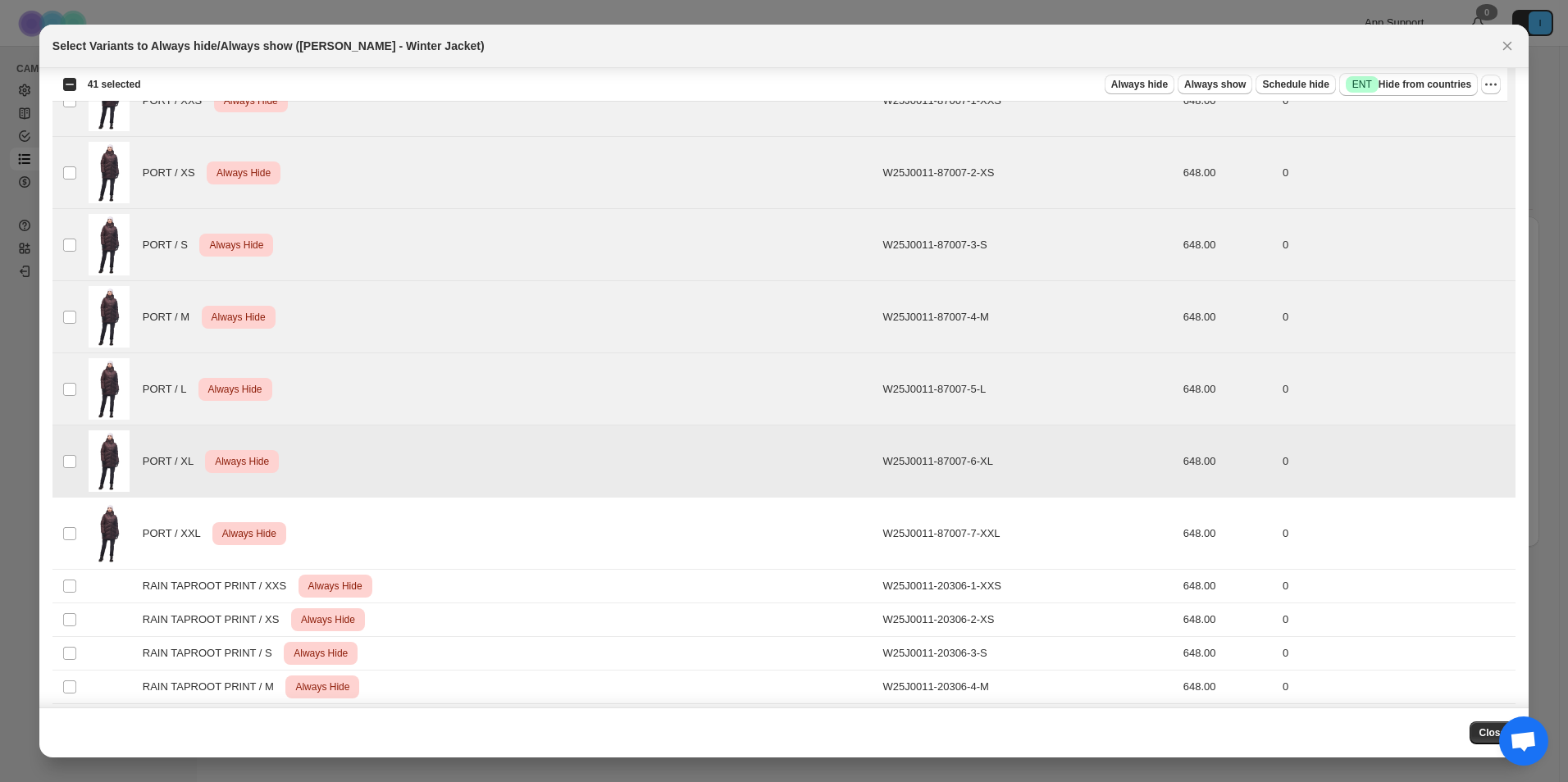
click at [84, 527] on td "PORT / XXL Critical Always Hide" at bounding box center [481, 534] width 795 height 73
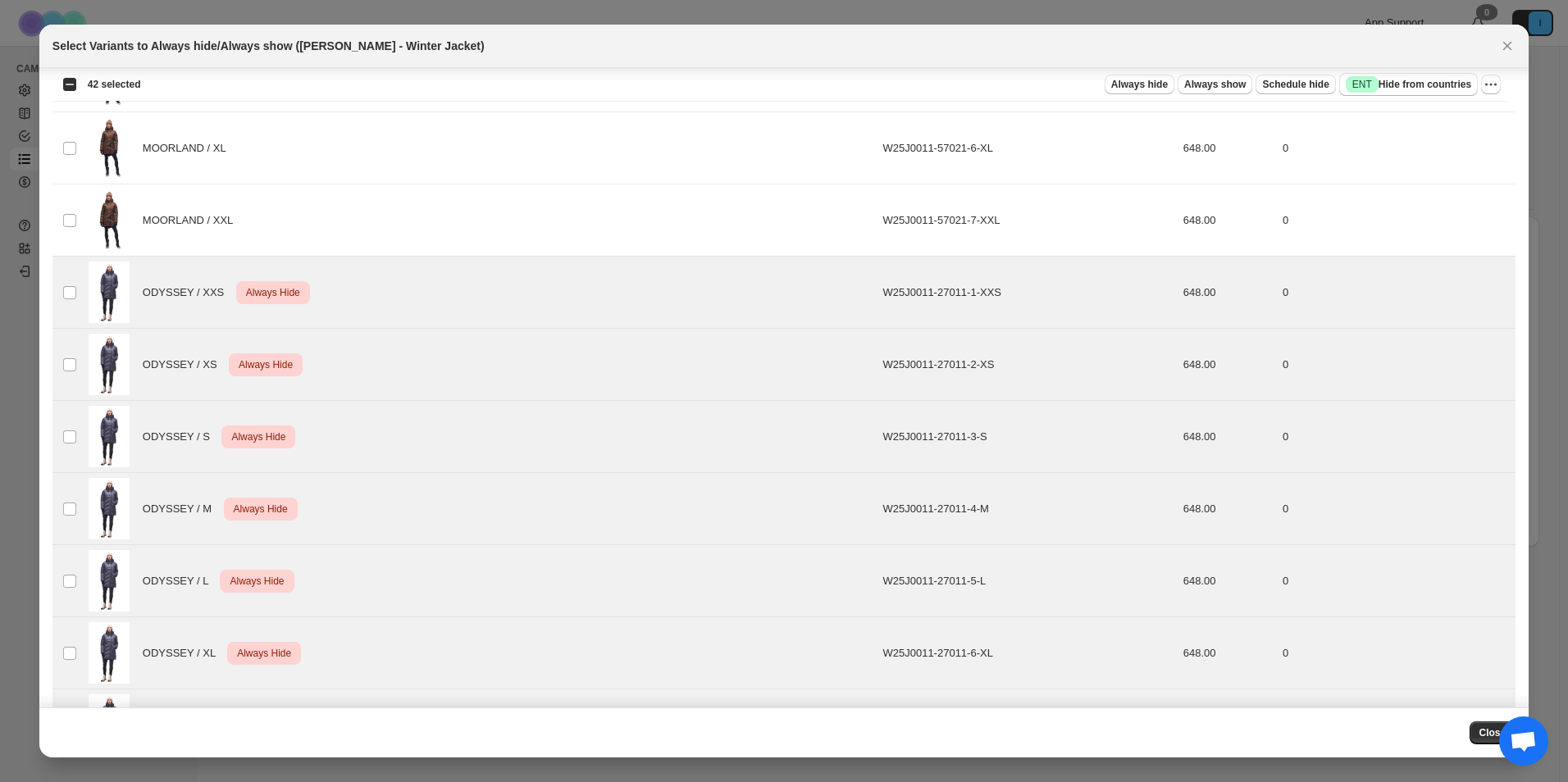
scroll to position [2898, 0]
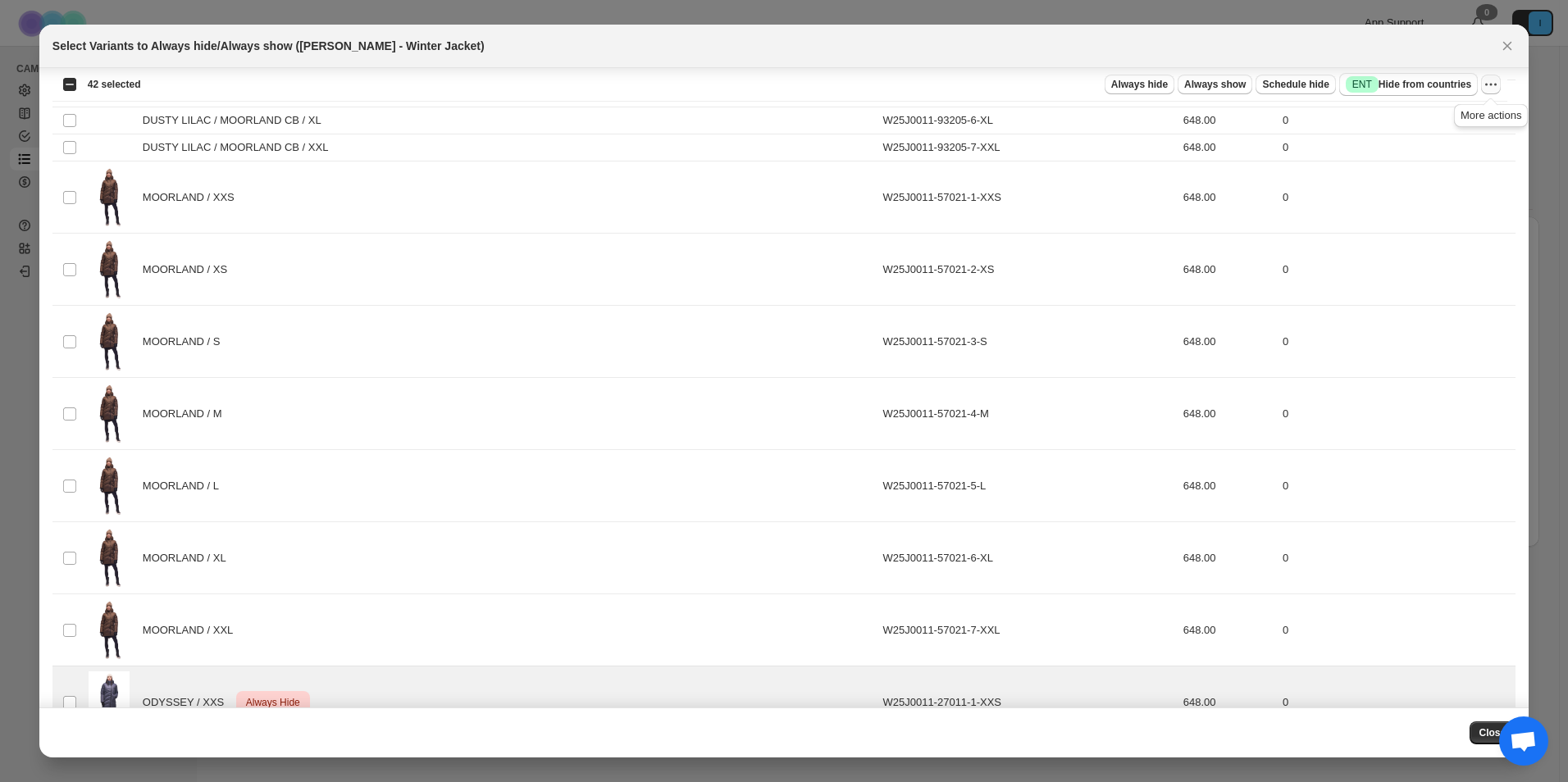
click at [1495, 84] on icon "More actions" at bounding box center [1491, 84] width 16 height 16
click at [1456, 116] on span "Undo always hide" at bounding box center [1432, 117] width 119 height 16
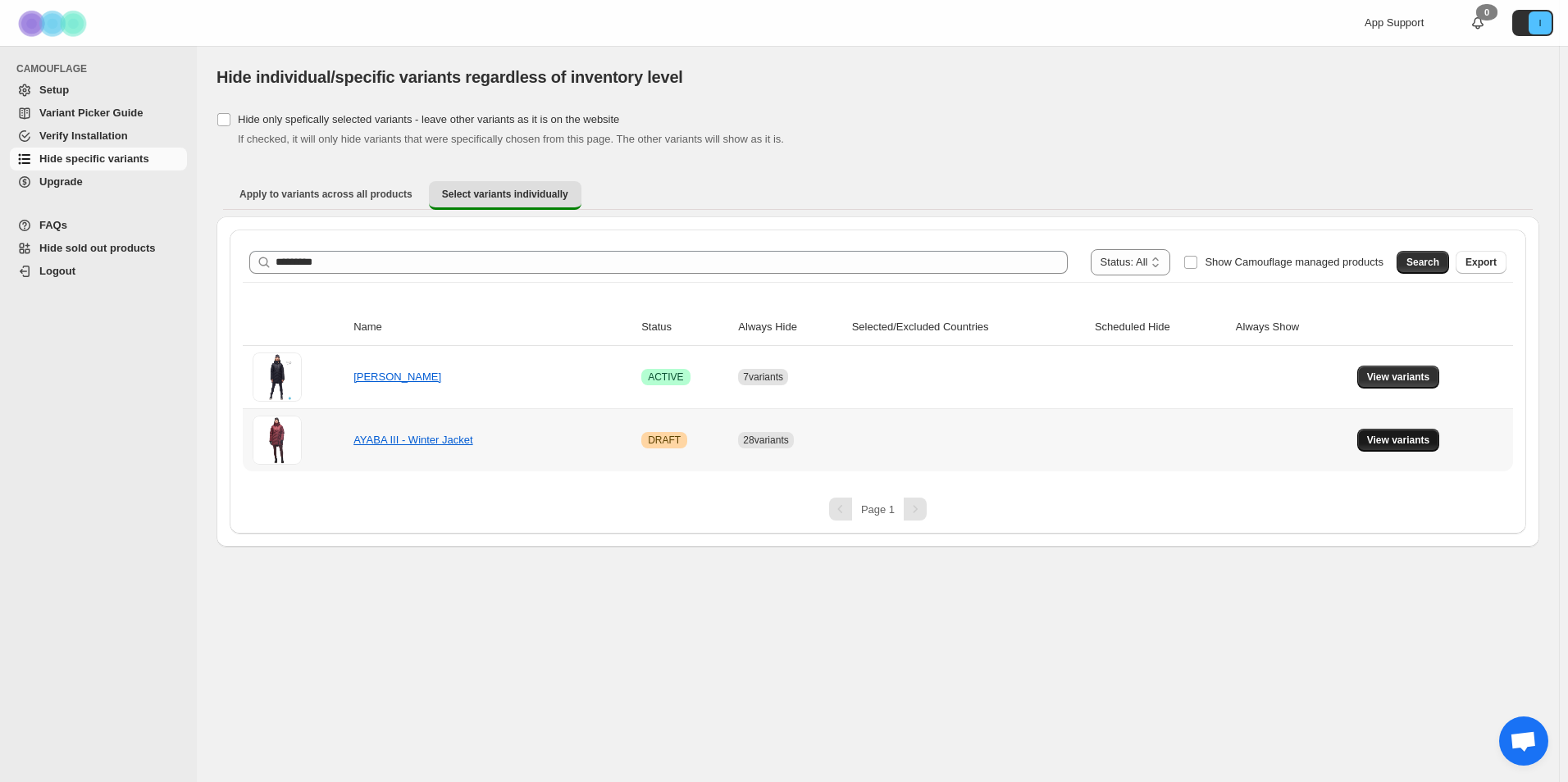
click at [1392, 445] on span "View variants" at bounding box center [1399, 440] width 63 height 13
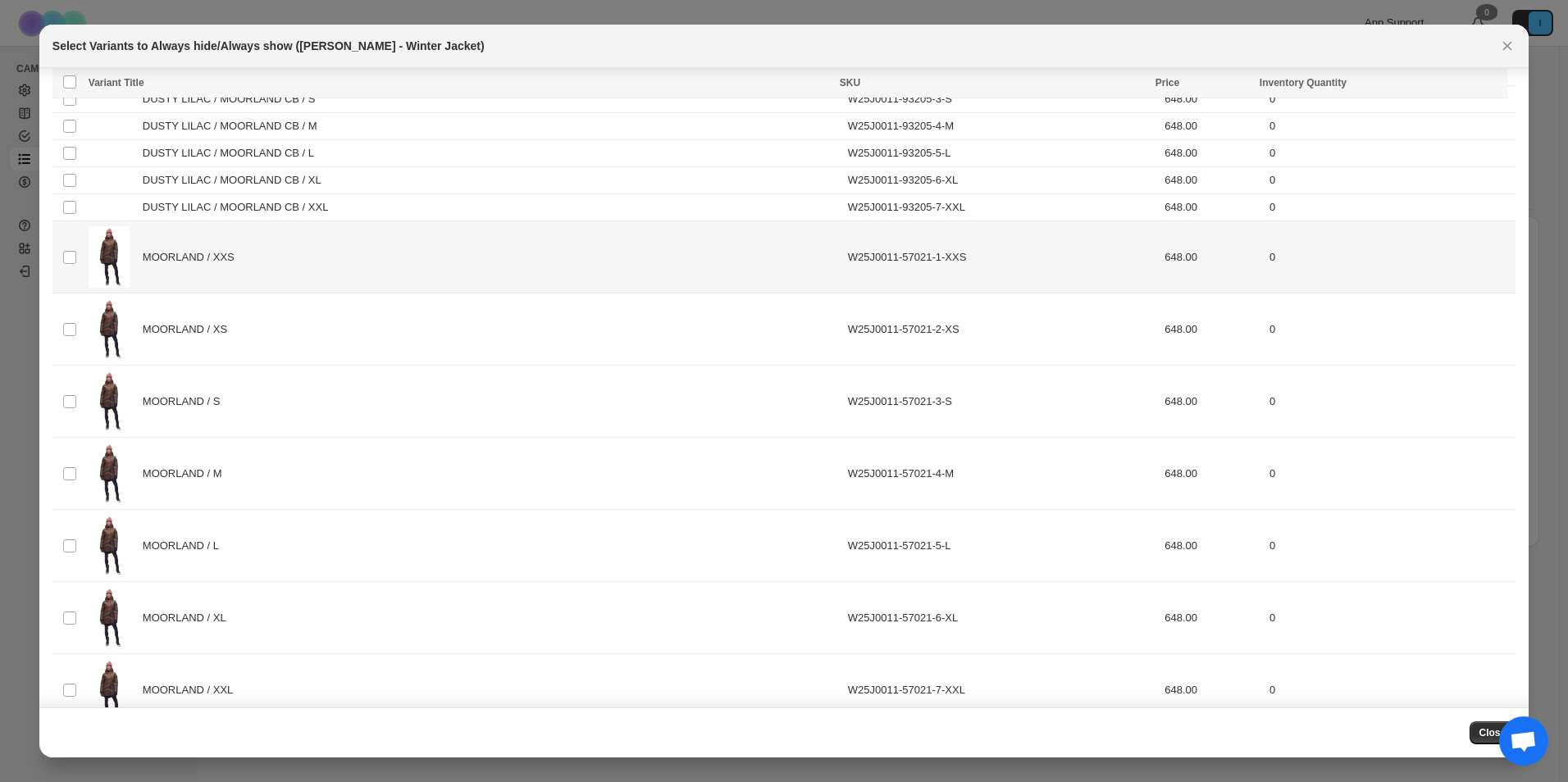
scroll to position [2653, 0]
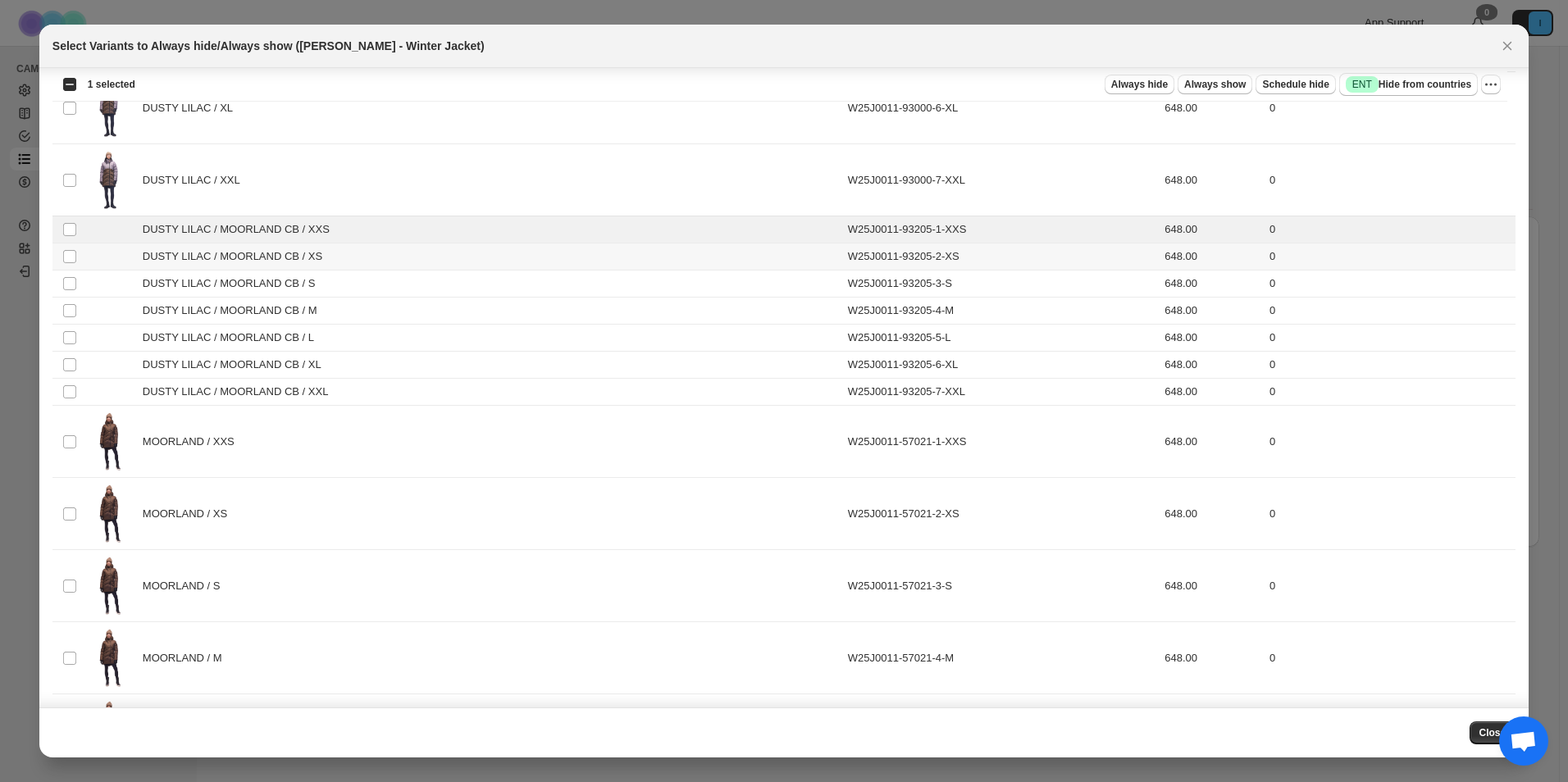
click at [60, 261] on td "Select product variant" at bounding box center [68, 256] width 31 height 27
click at [60, 289] on td "Select product variant" at bounding box center [68, 283] width 31 height 27
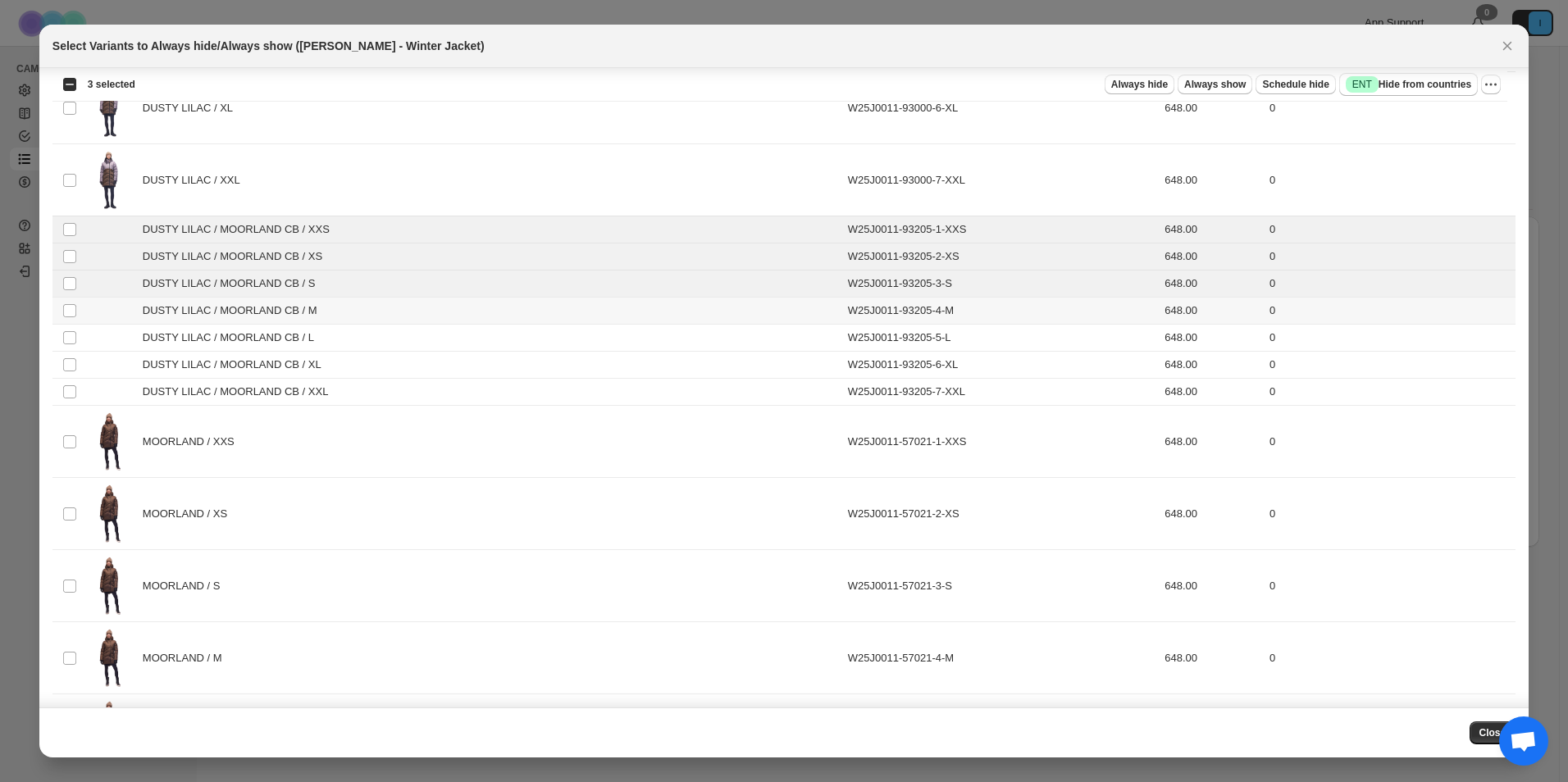
click at [66, 319] on td "Select product variant" at bounding box center [68, 311] width 31 height 27
click at [73, 345] on span ":r9d:" at bounding box center [69, 337] width 15 height 15
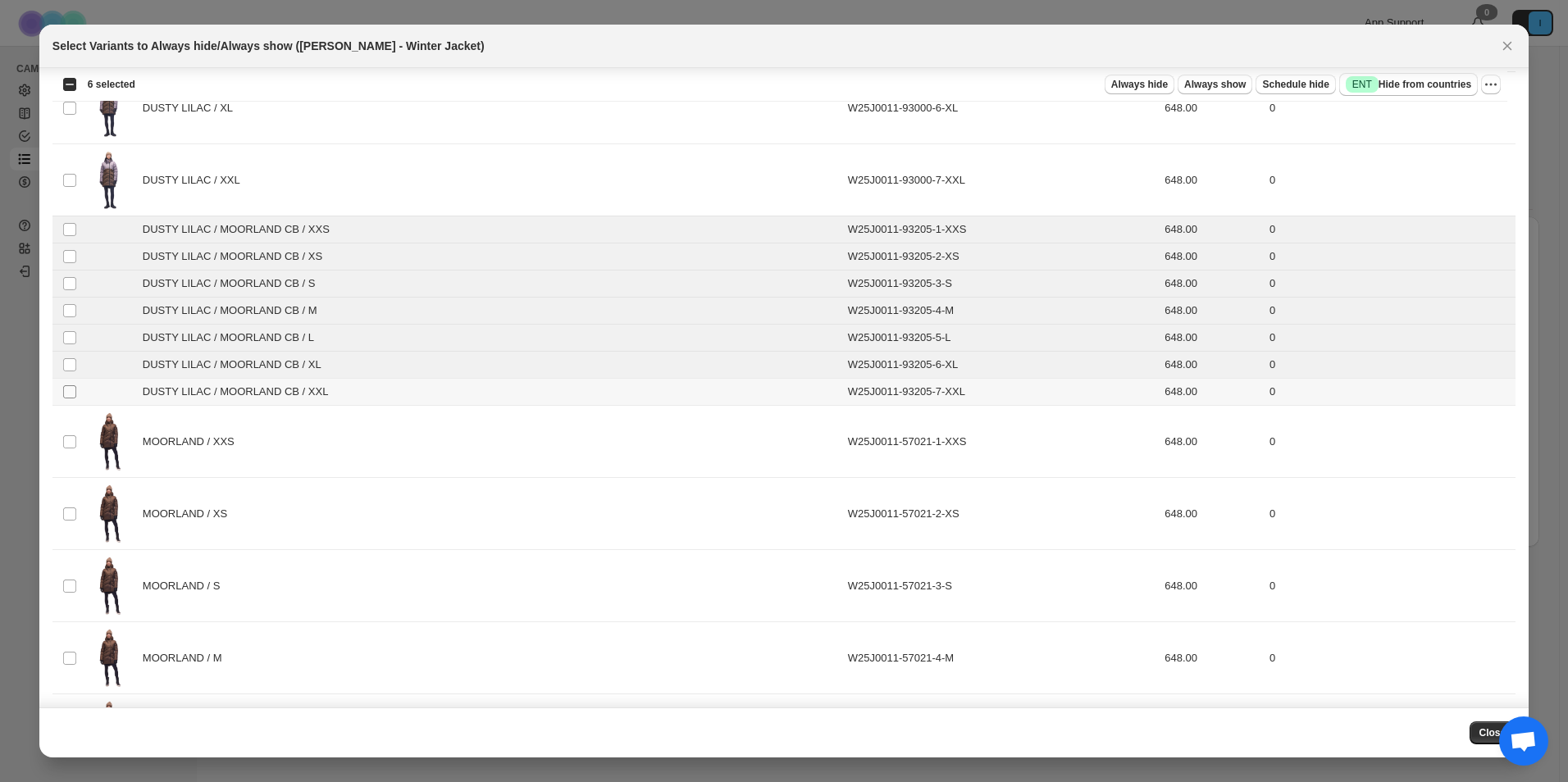
click at [64, 385] on span ":r9d:" at bounding box center [69, 392] width 15 height 15
click at [76, 391] on span ":r9d:" at bounding box center [69, 392] width 15 height 15
click at [1210, 80] on span "Always show" at bounding box center [1215, 84] width 61 height 13
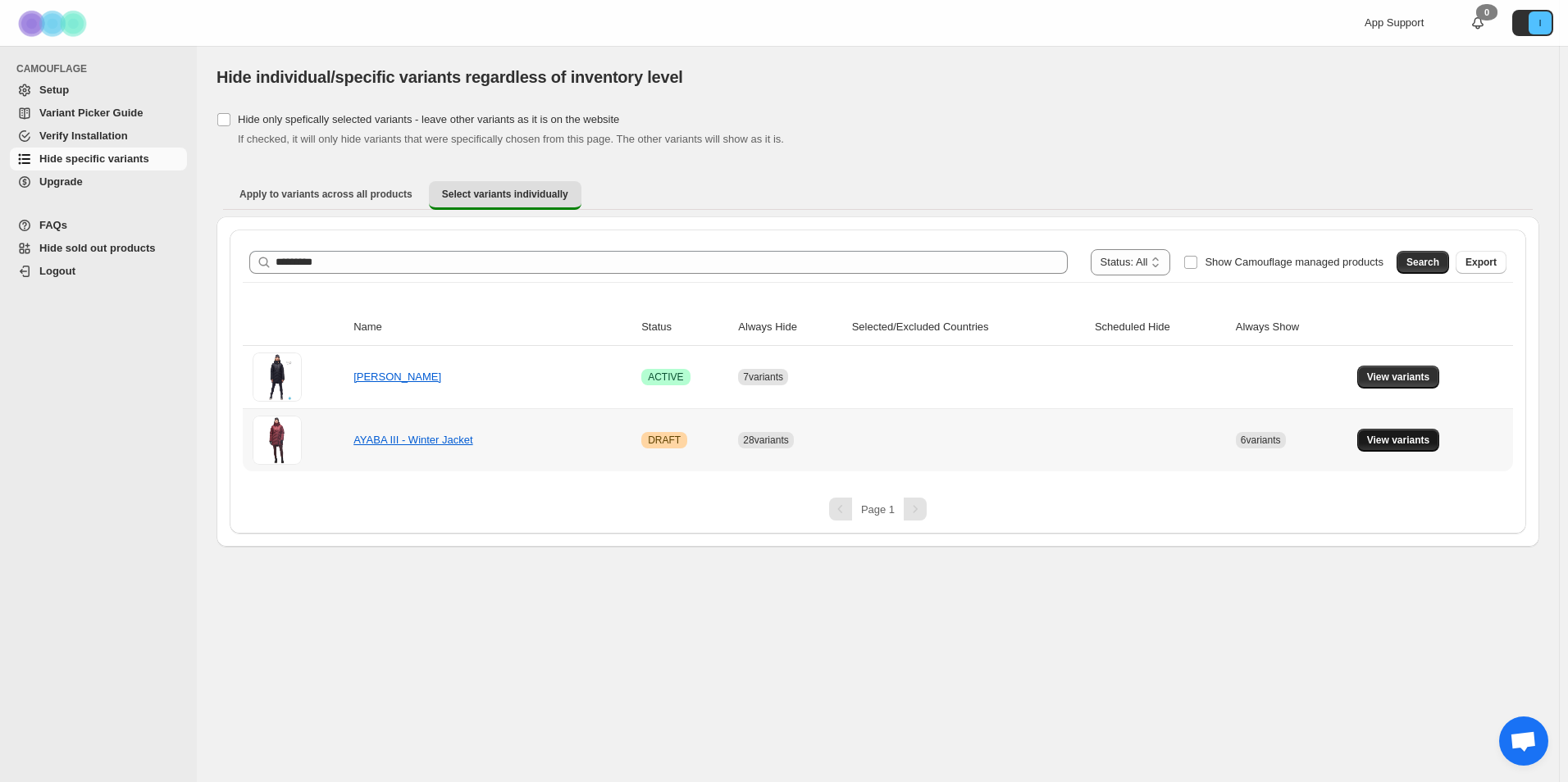
click at [1412, 445] on span "View variants" at bounding box center [1399, 440] width 63 height 13
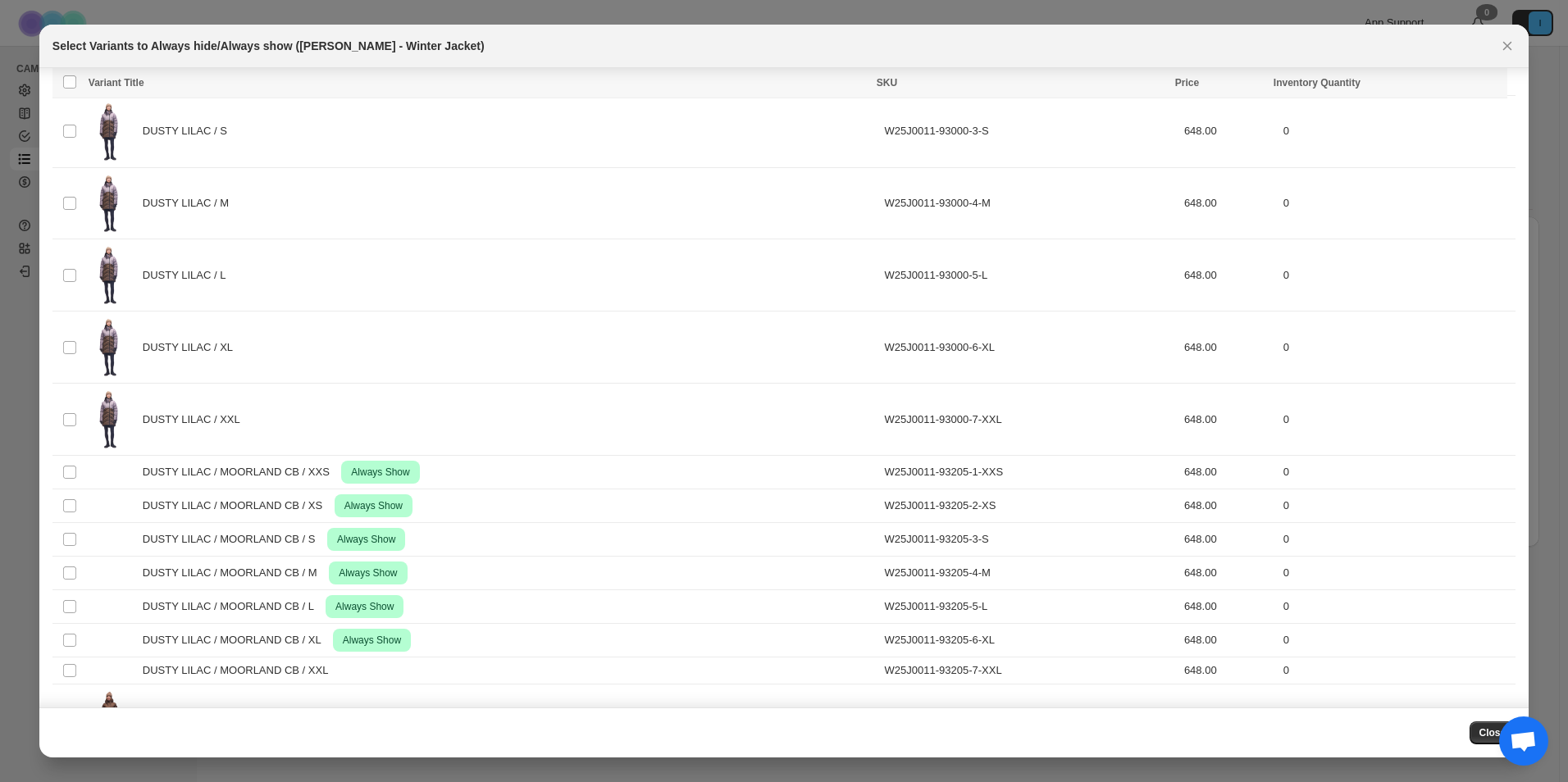
scroll to position [2489, 0]
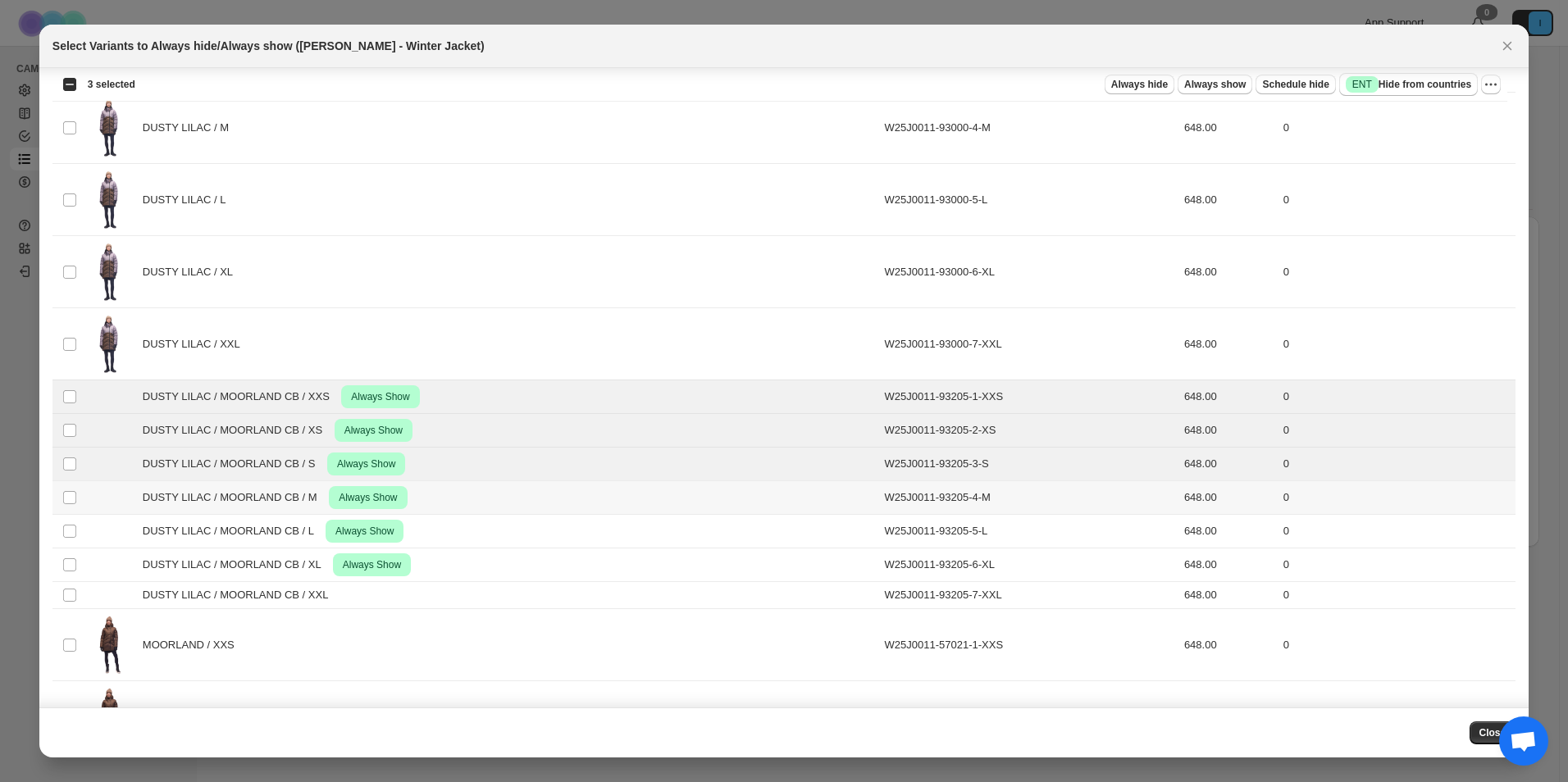
click at [66, 489] on td "Select product variant" at bounding box center [68, 498] width 31 height 34
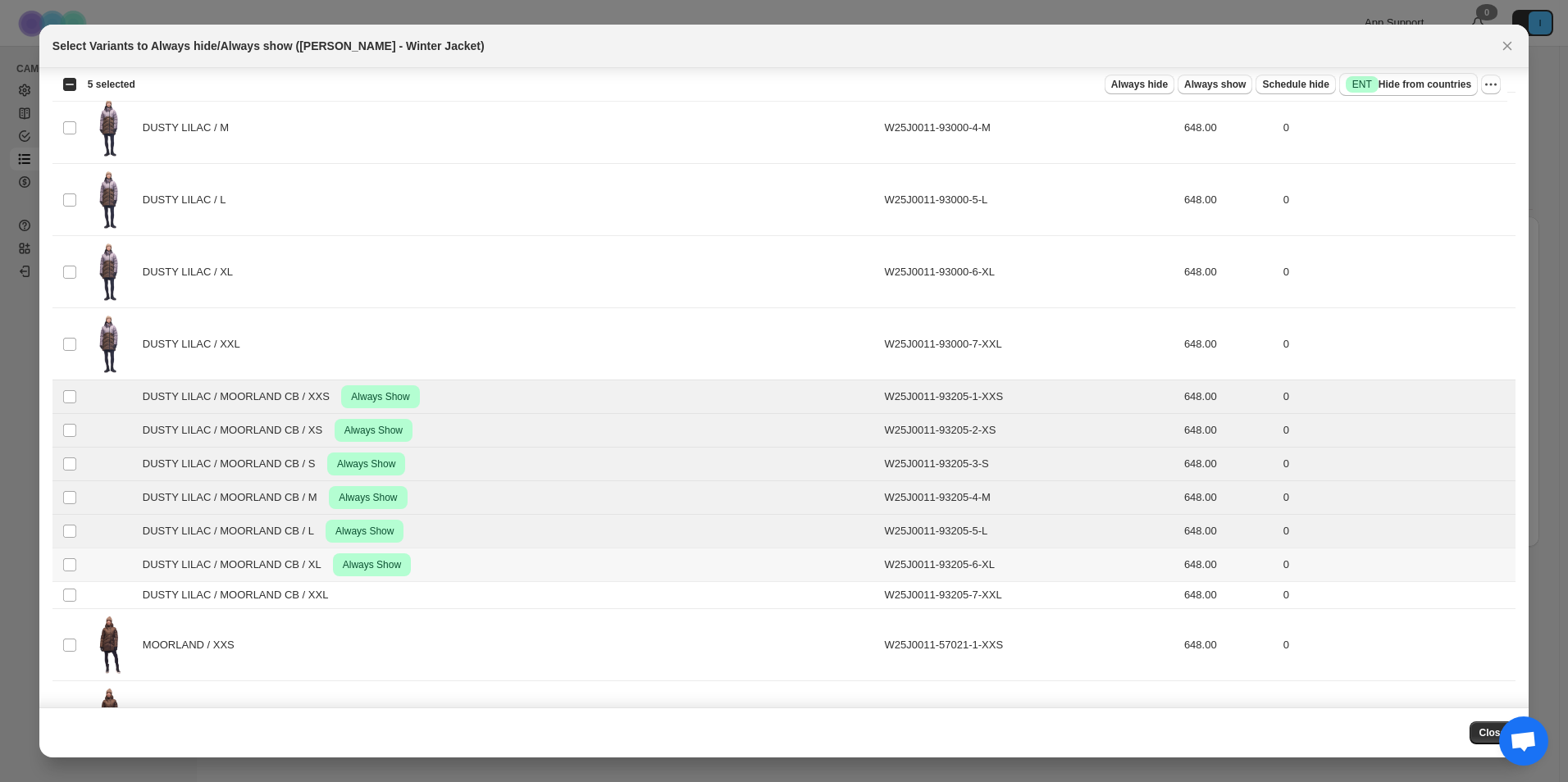
click at [77, 559] on td "Select product variant" at bounding box center [68, 565] width 31 height 34
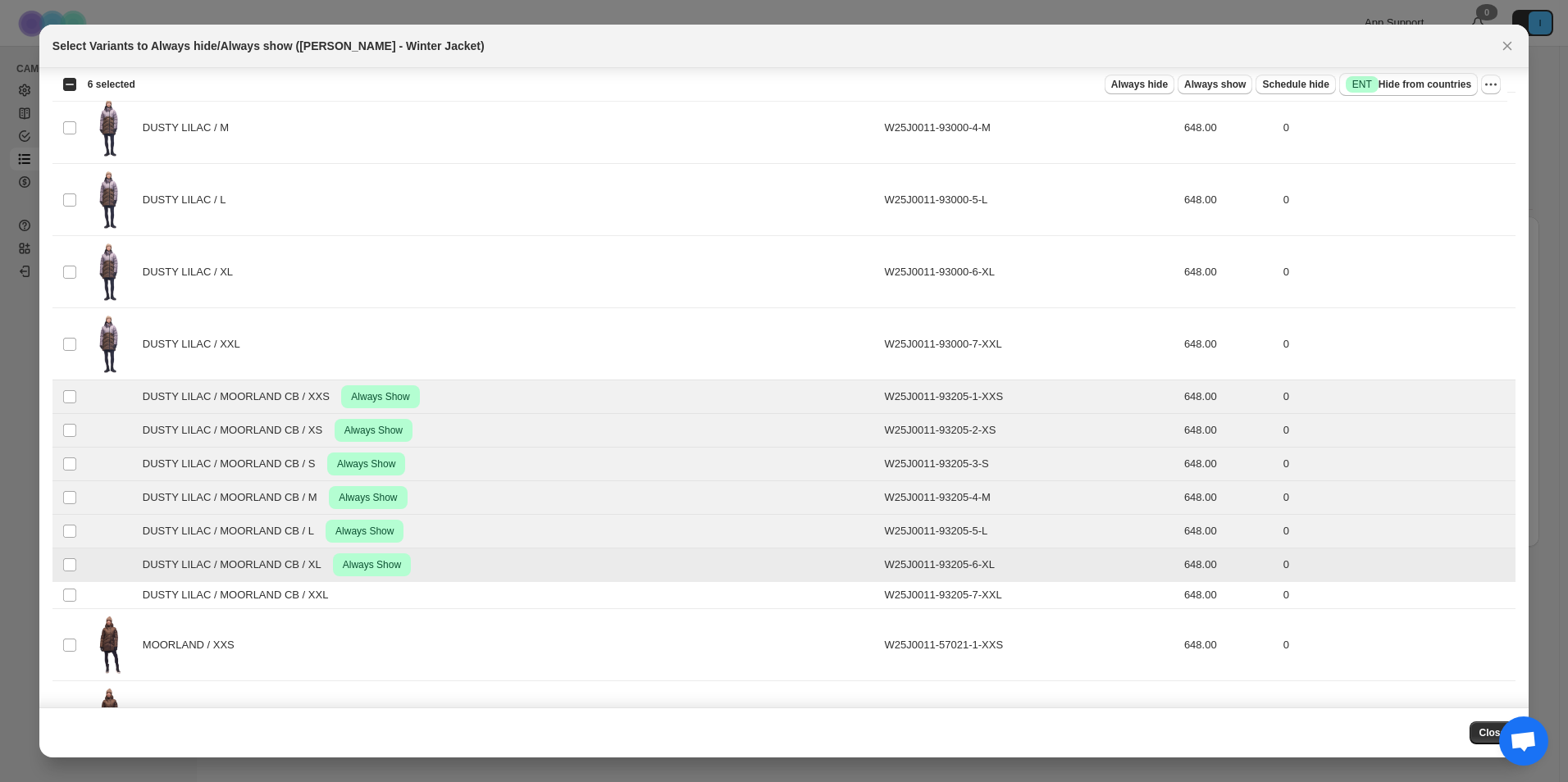
click at [77, 580] on td "Select product variant" at bounding box center [68, 565] width 31 height 34
click at [64, 587] on td "Select product variant" at bounding box center [68, 595] width 31 height 27
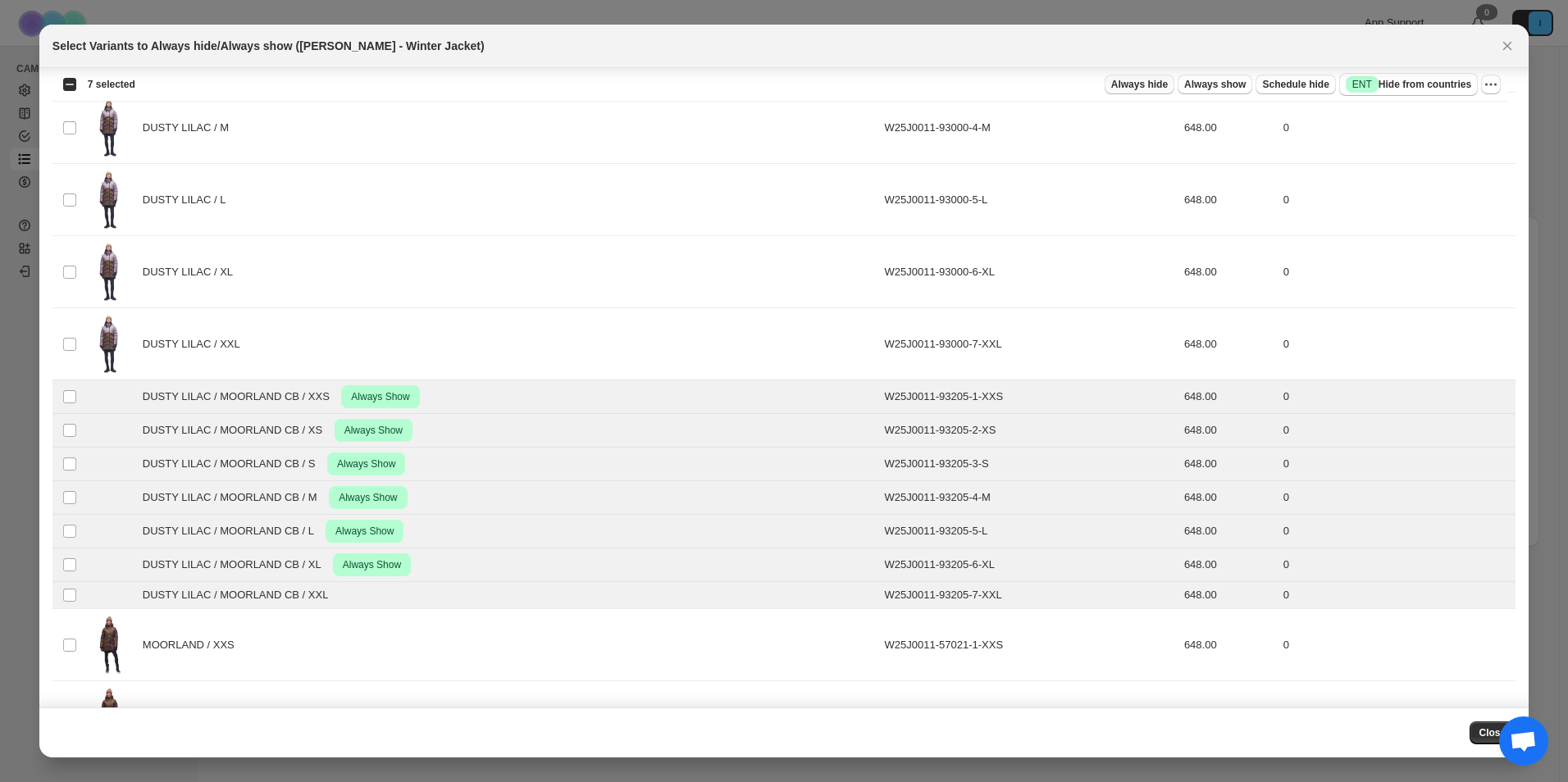
click at [1168, 84] on span "Always hide" at bounding box center [1140, 84] width 57 height 13
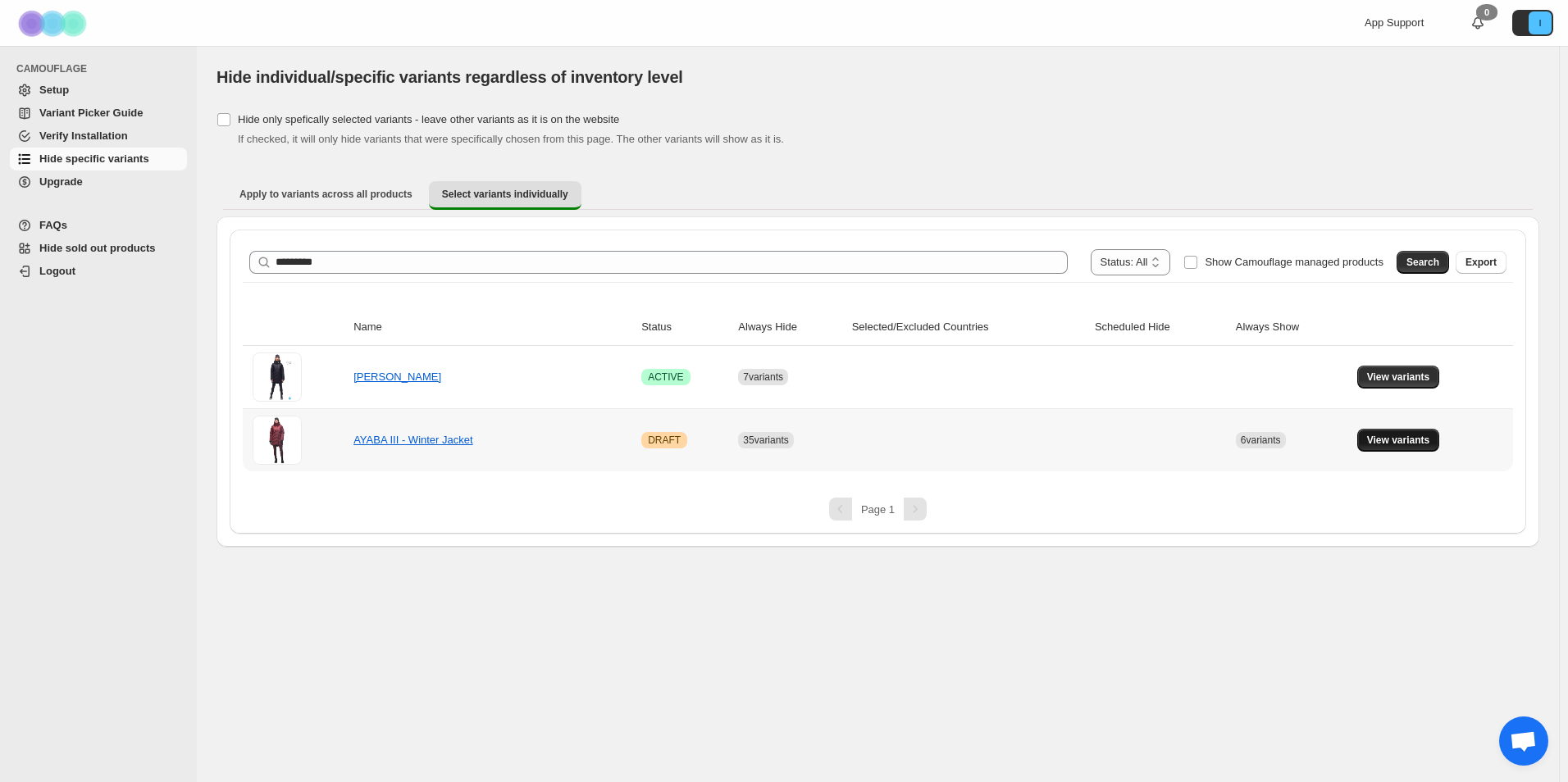
click at [1418, 436] on span "View variants" at bounding box center [1399, 440] width 63 height 13
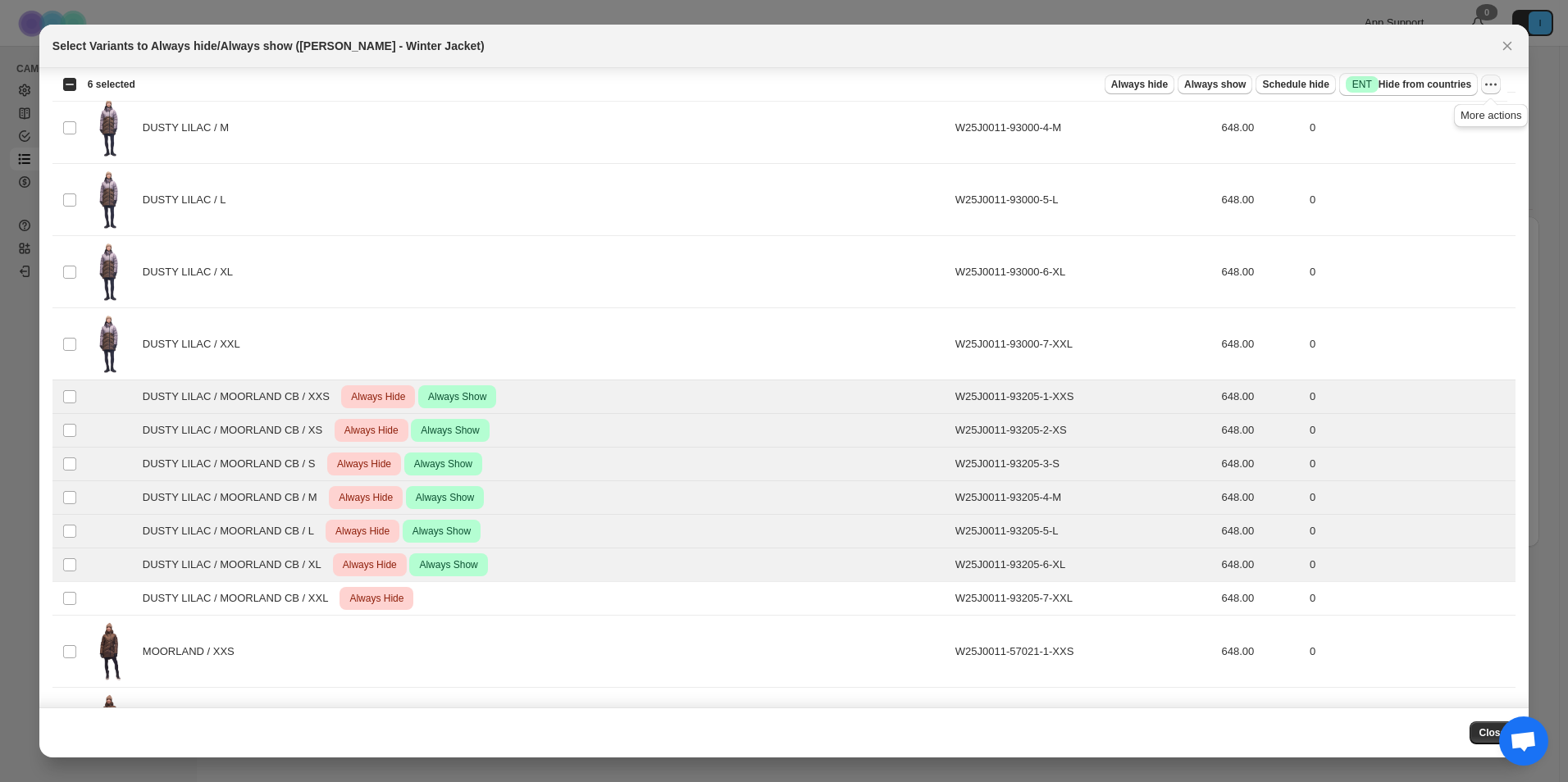
click at [1497, 89] on icon "More actions" at bounding box center [1491, 84] width 16 height 16
click at [1449, 139] on span "Undo always show" at bounding box center [1416, 145] width 89 height 12
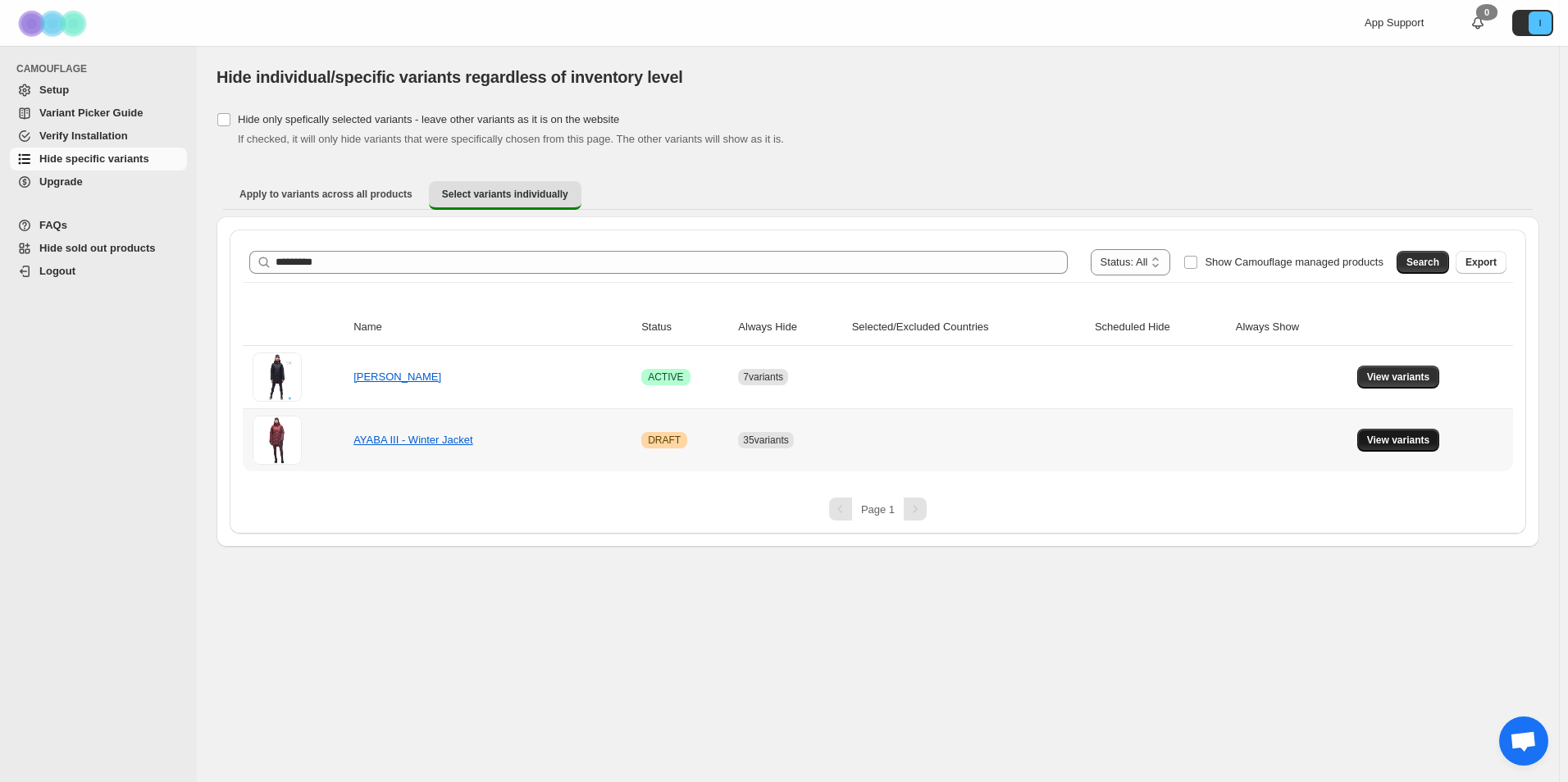
click at [1394, 437] on span "View variants" at bounding box center [1399, 440] width 63 height 13
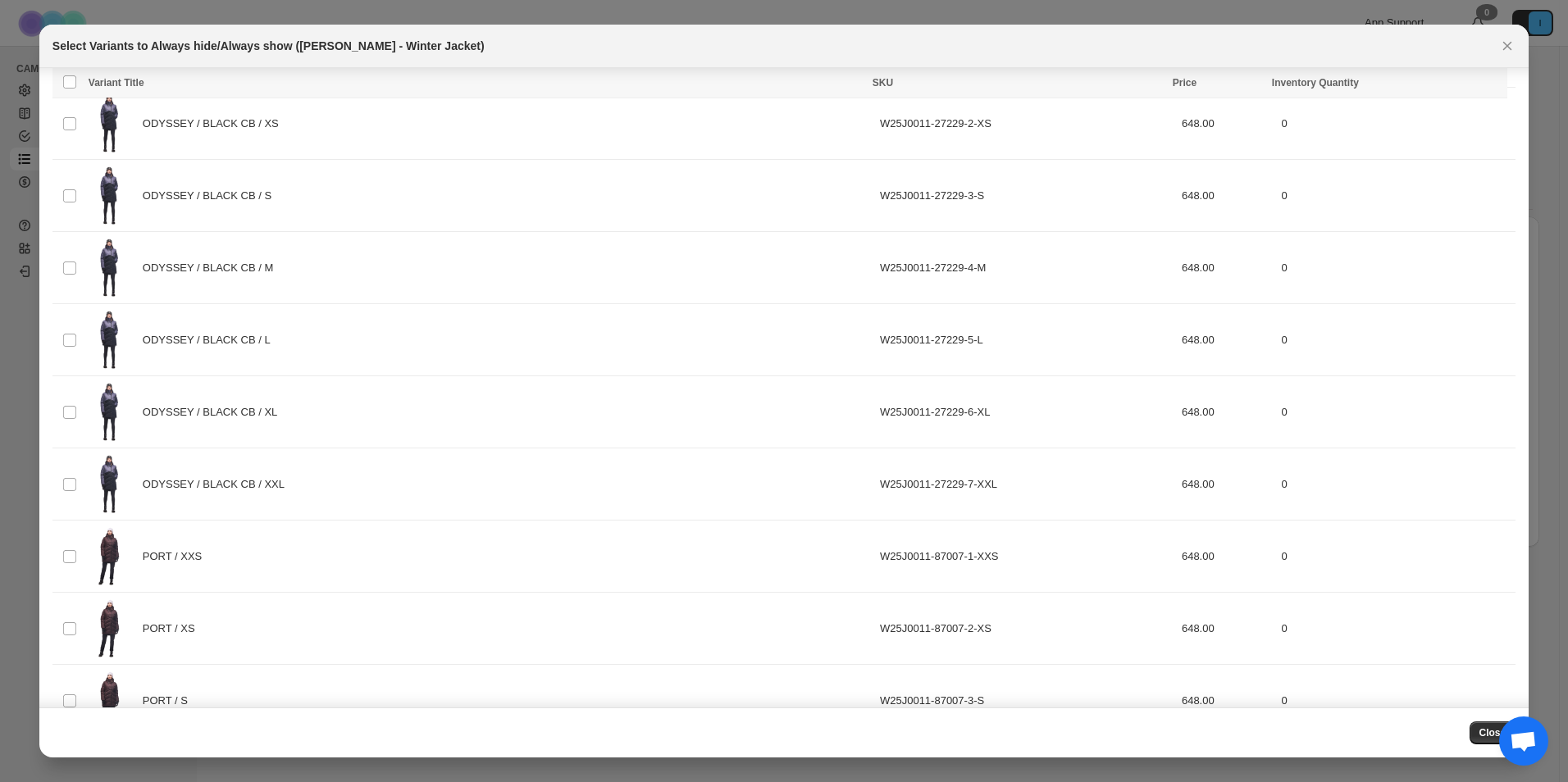
scroll to position [4665, 0]
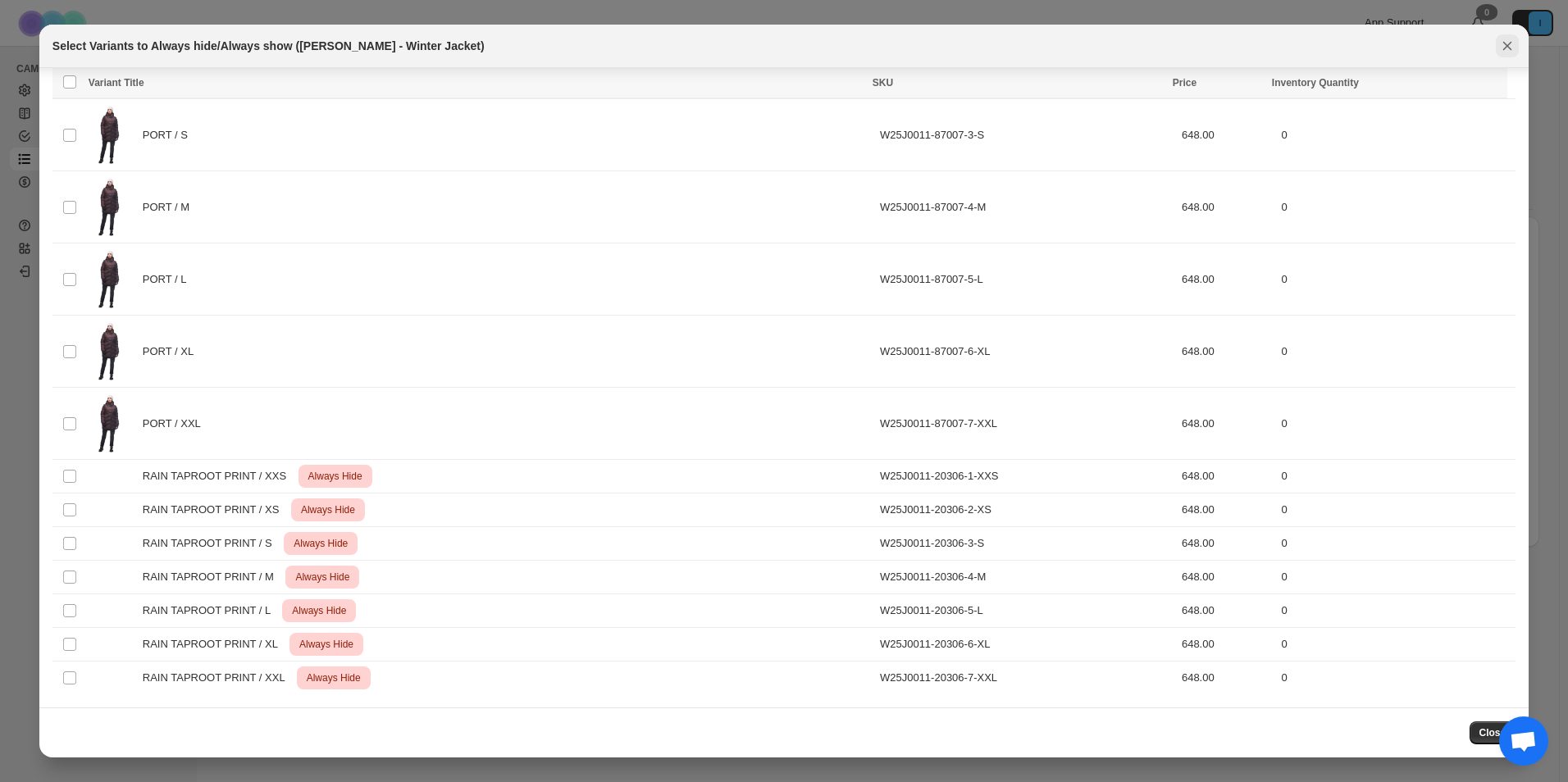
click at [1508, 40] on icon "Close" at bounding box center [1508, 46] width 16 height 16
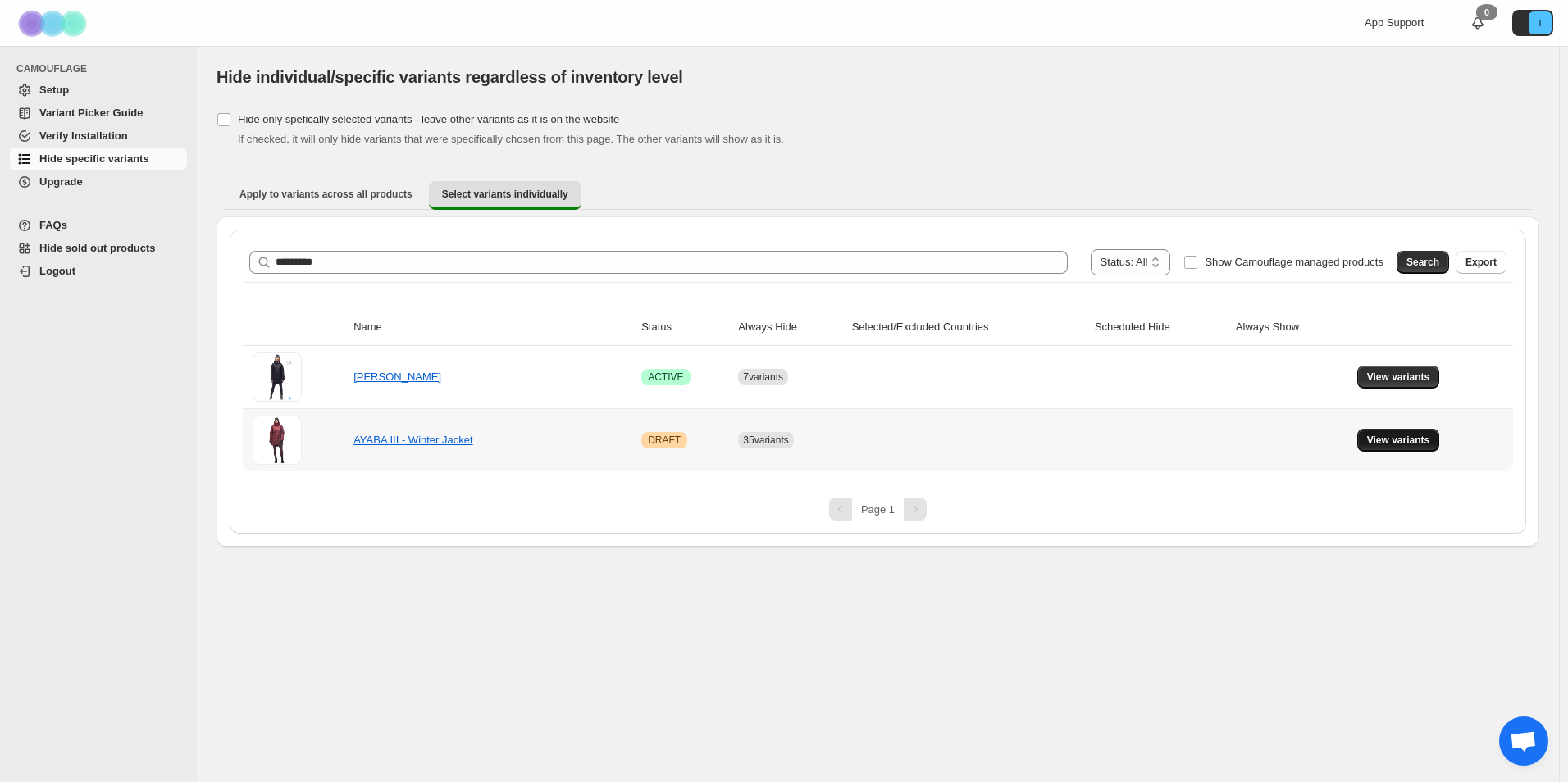
click at [1397, 437] on span "View variants" at bounding box center [1399, 440] width 63 height 13
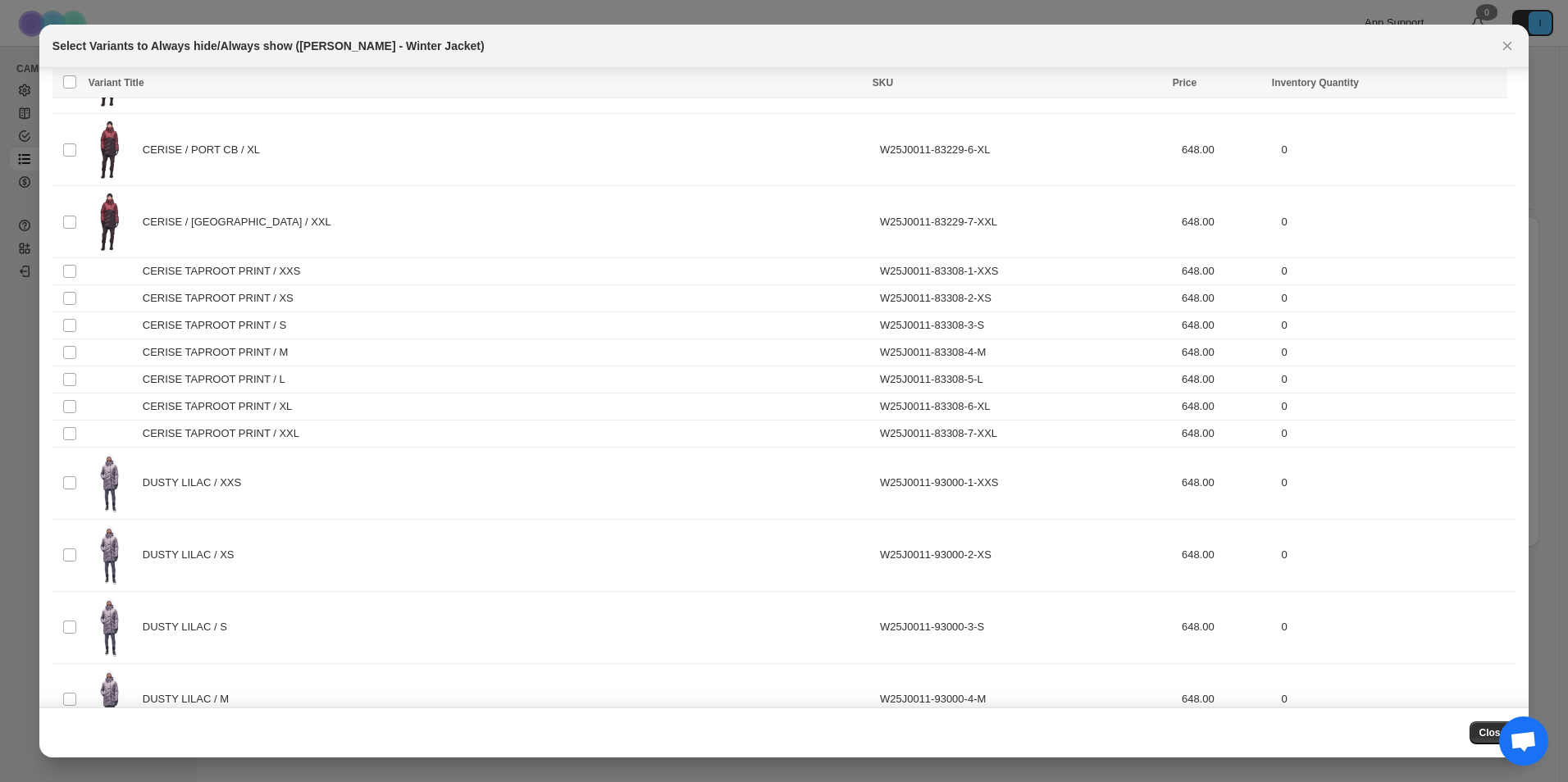
scroll to position [1640, 0]
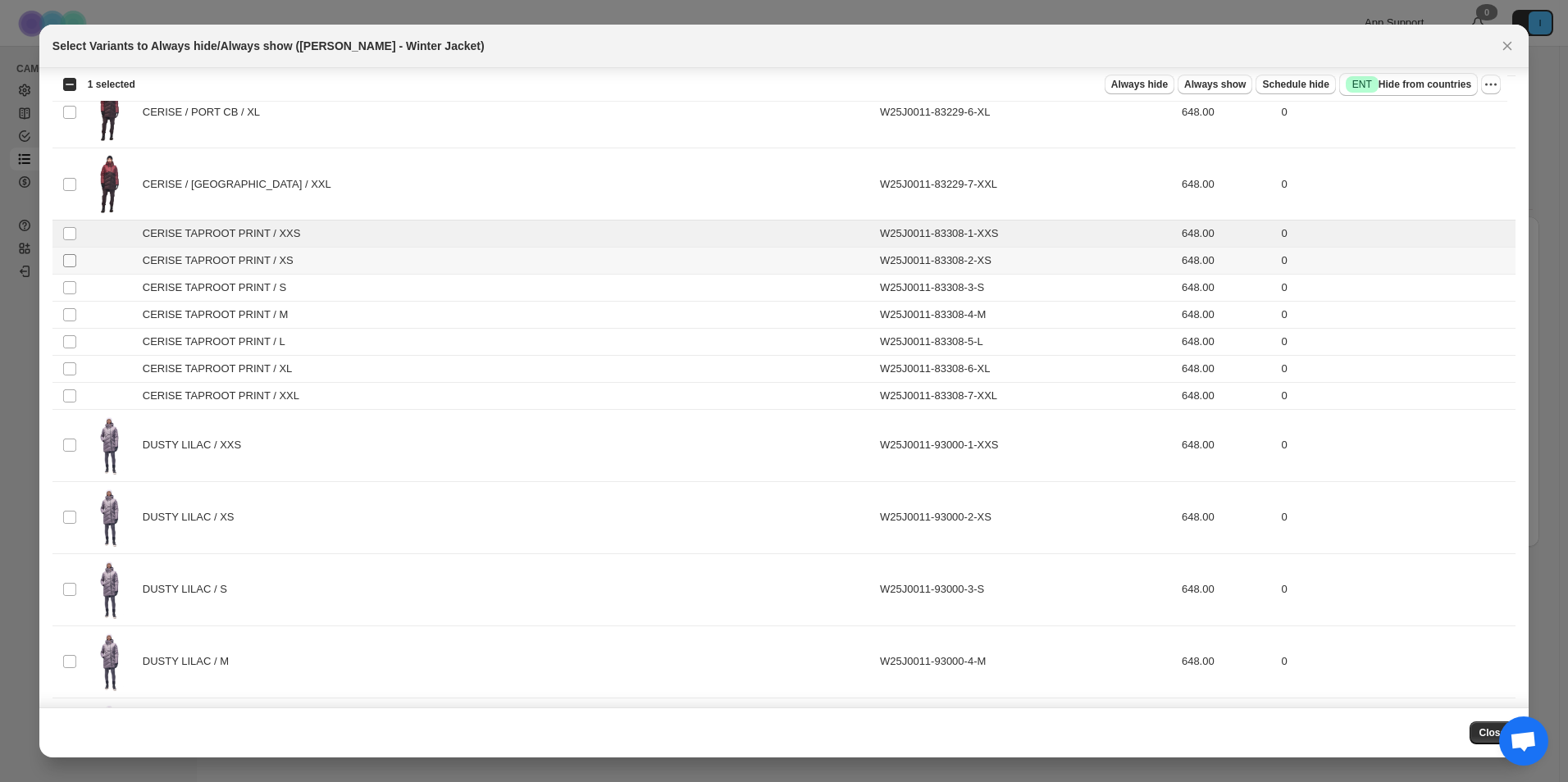
click at [71, 254] on span ":rmm:" at bounding box center [69, 261] width 15 height 15
click at [73, 281] on span ":rmm:" at bounding box center [69, 287] width 15 height 15
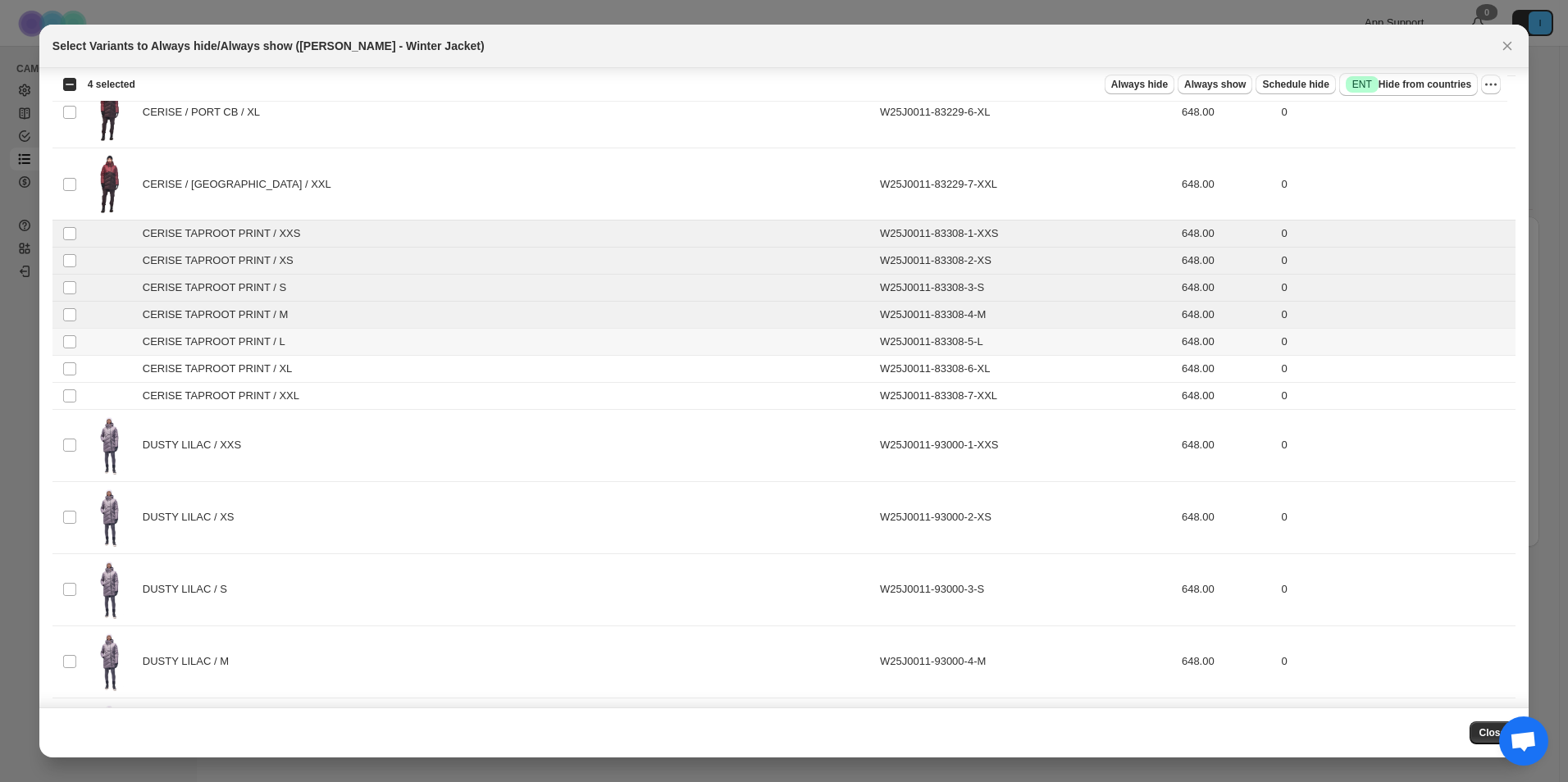
click at [63, 350] on td "Select product variant" at bounding box center [68, 342] width 31 height 27
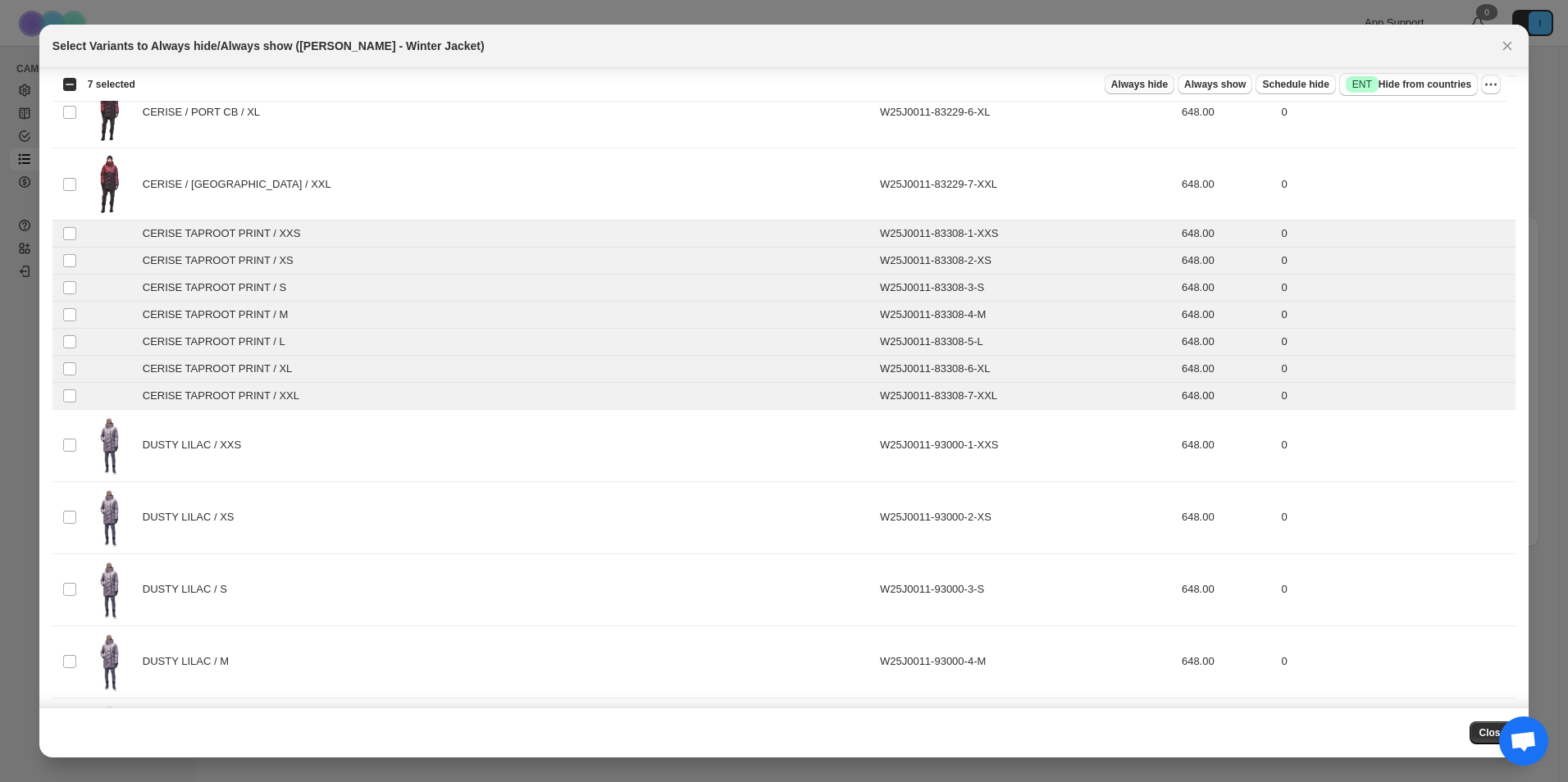
click at [1174, 90] on button "Always hide" at bounding box center [1140, 84] width 70 height 20
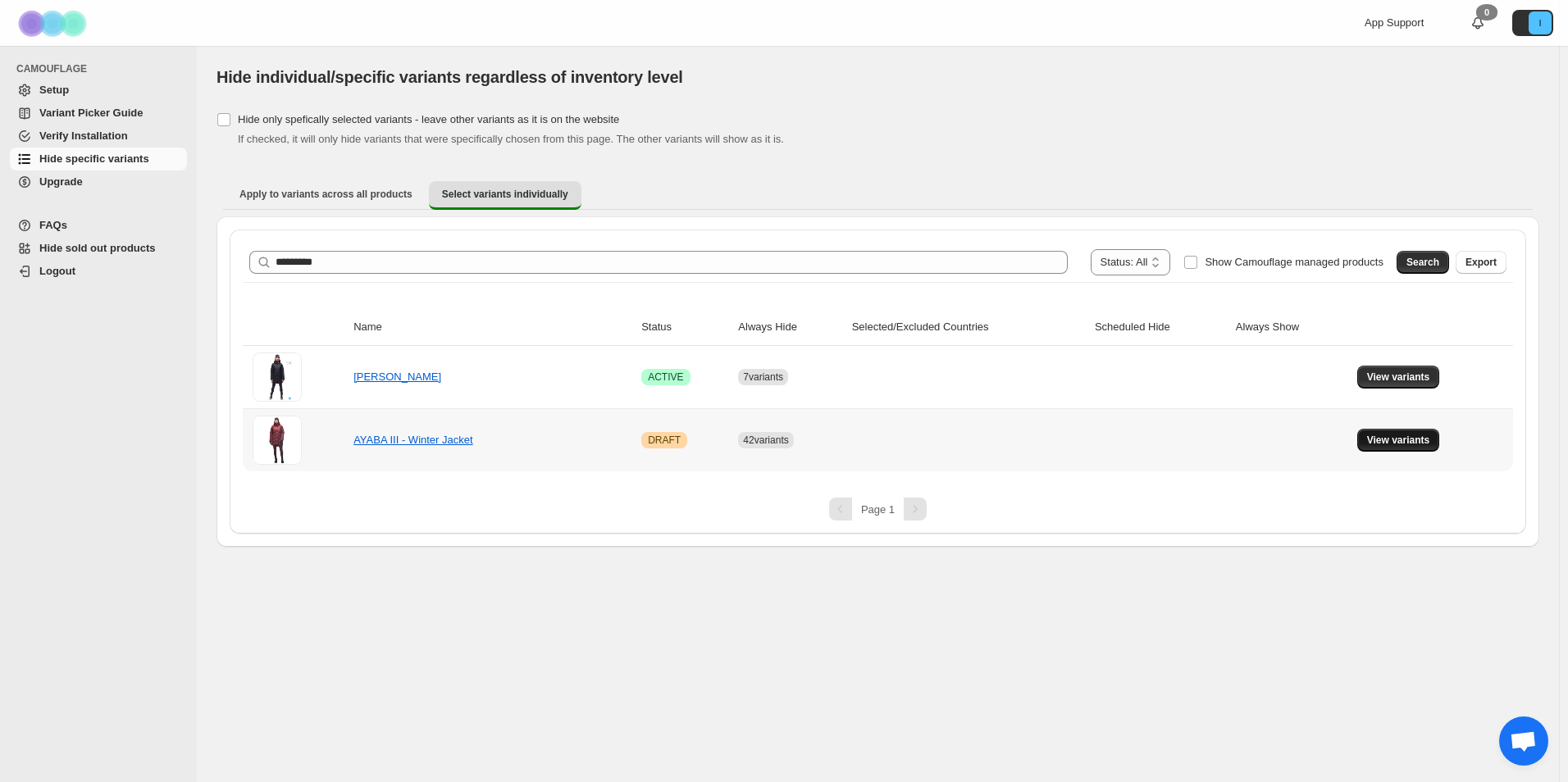
click at [1397, 436] on span "View variants" at bounding box center [1399, 440] width 63 height 13
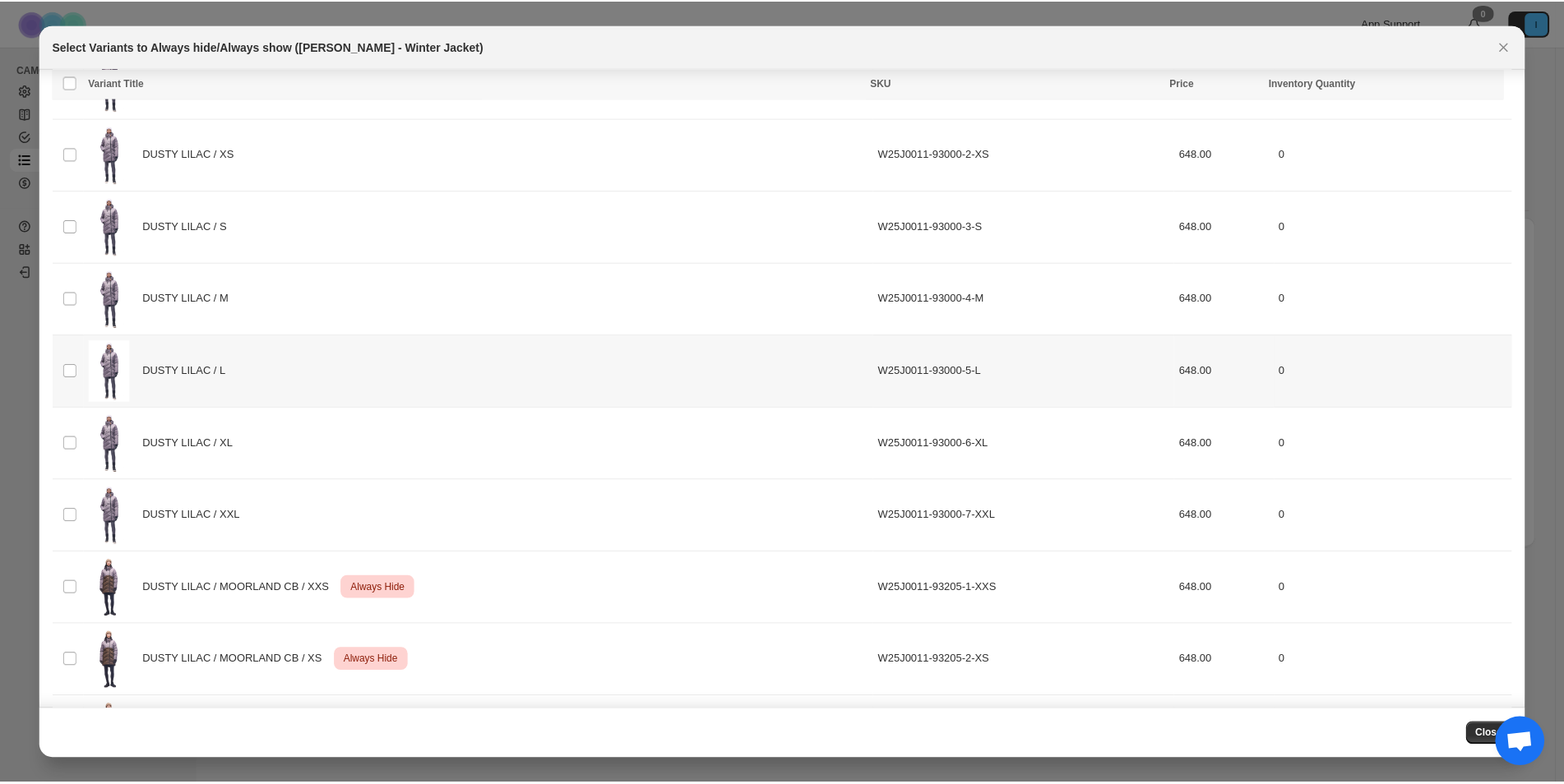
scroll to position [2466, 0]
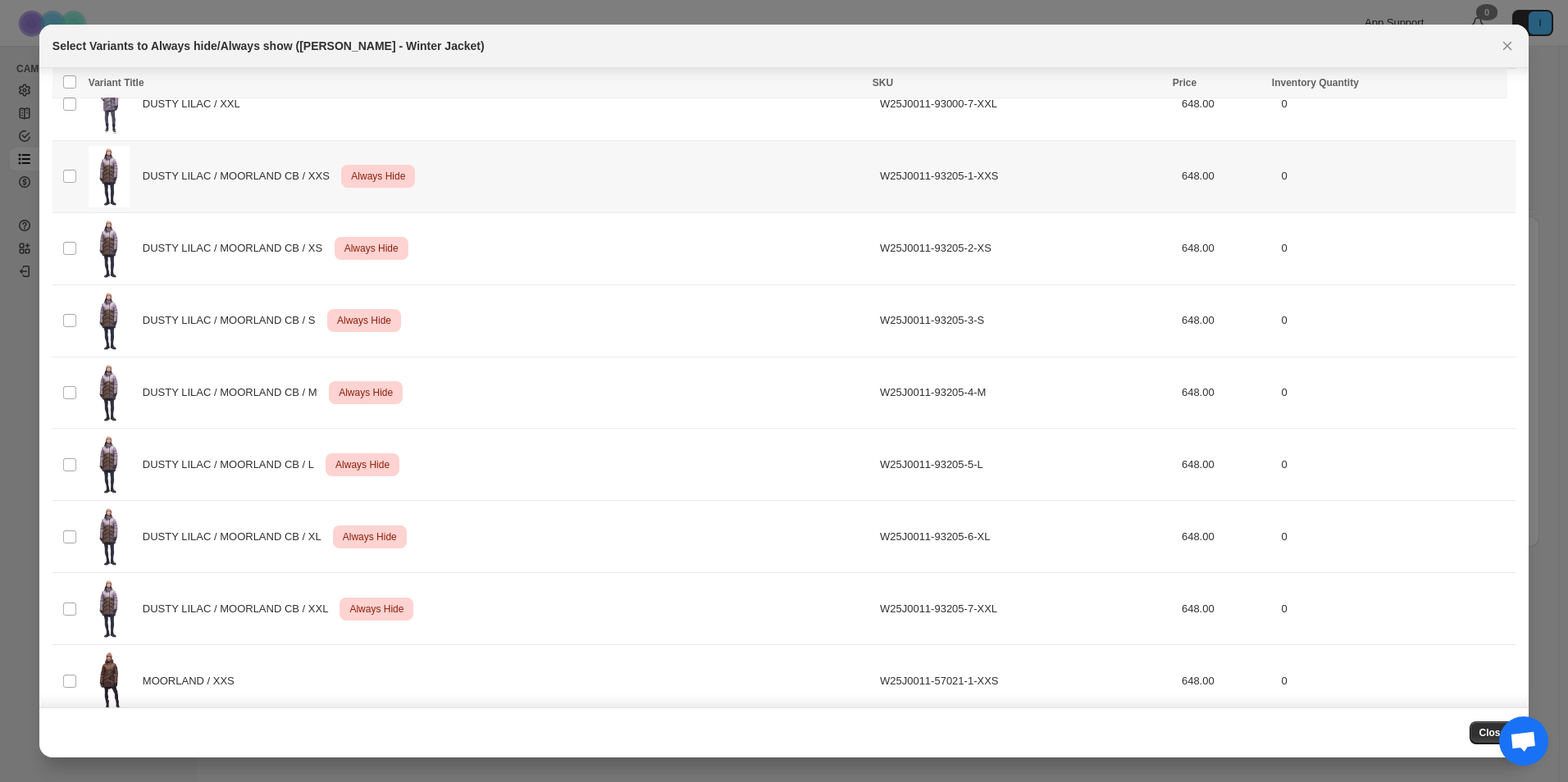
click at [72, 187] on td "Select product variant" at bounding box center [68, 176] width 31 height 73
click at [62, 234] on td "Select product variant" at bounding box center [68, 249] width 31 height 73
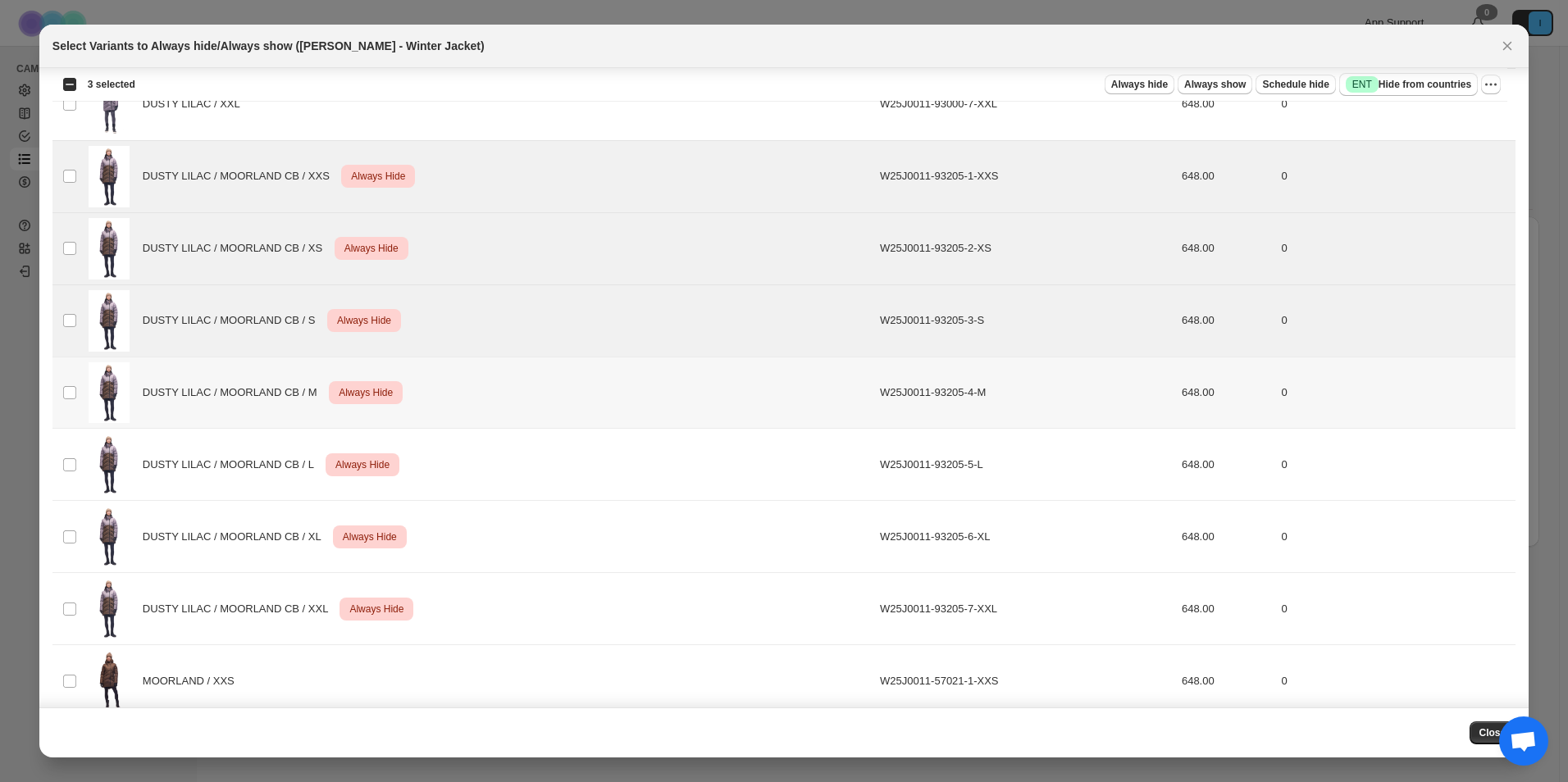
click at [62, 372] on td "Select product variant" at bounding box center [68, 393] width 31 height 73
click at [79, 451] on td "Select product variant" at bounding box center [68, 465] width 31 height 73
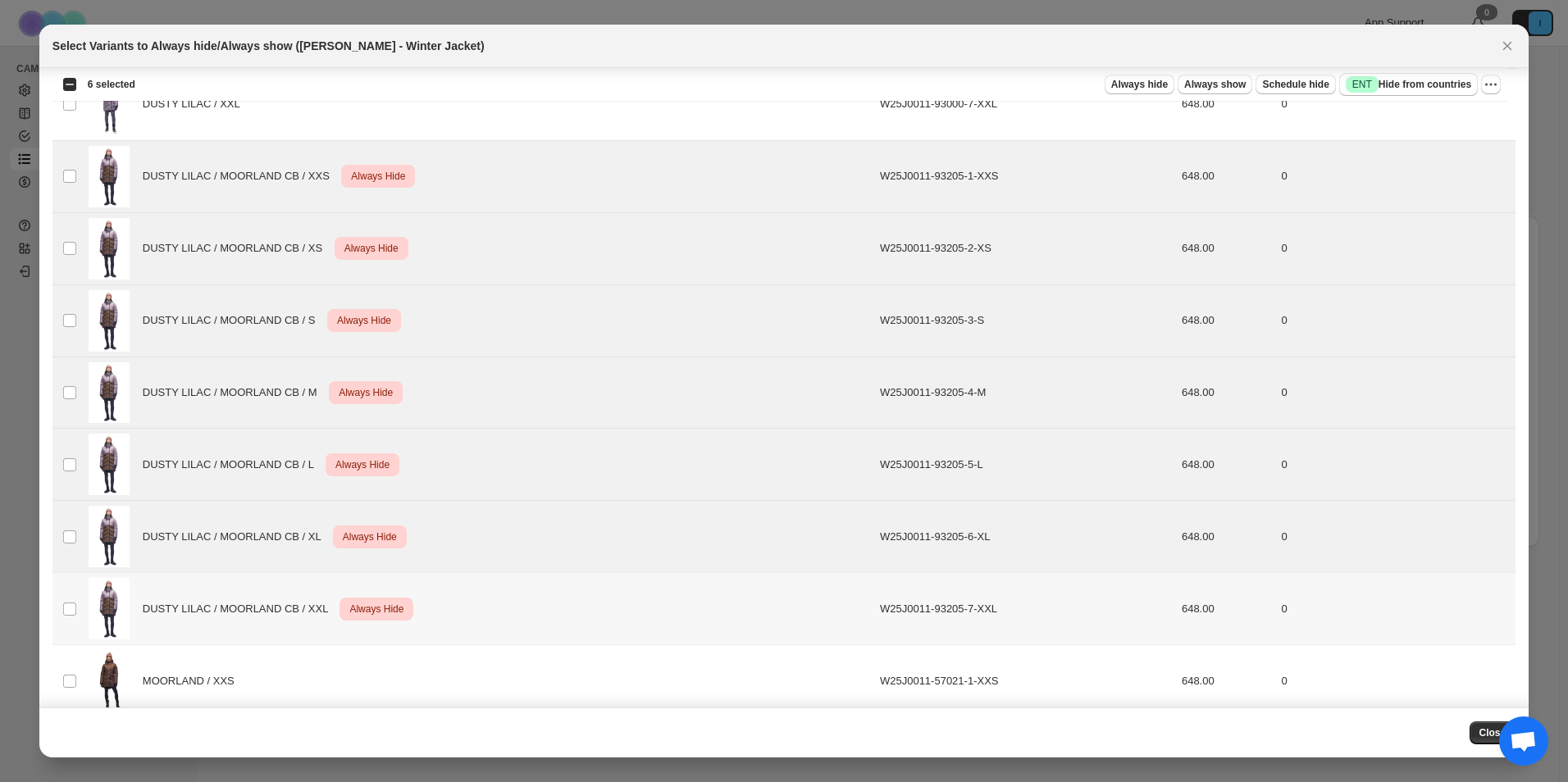
click at [66, 596] on td "Select product variant" at bounding box center [68, 609] width 31 height 73
click at [1494, 85] on icon "More actions" at bounding box center [1491, 84] width 16 height 16
click at [1456, 122] on span "Undo always hide" at bounding box center [1432, 117] width 119 height 16
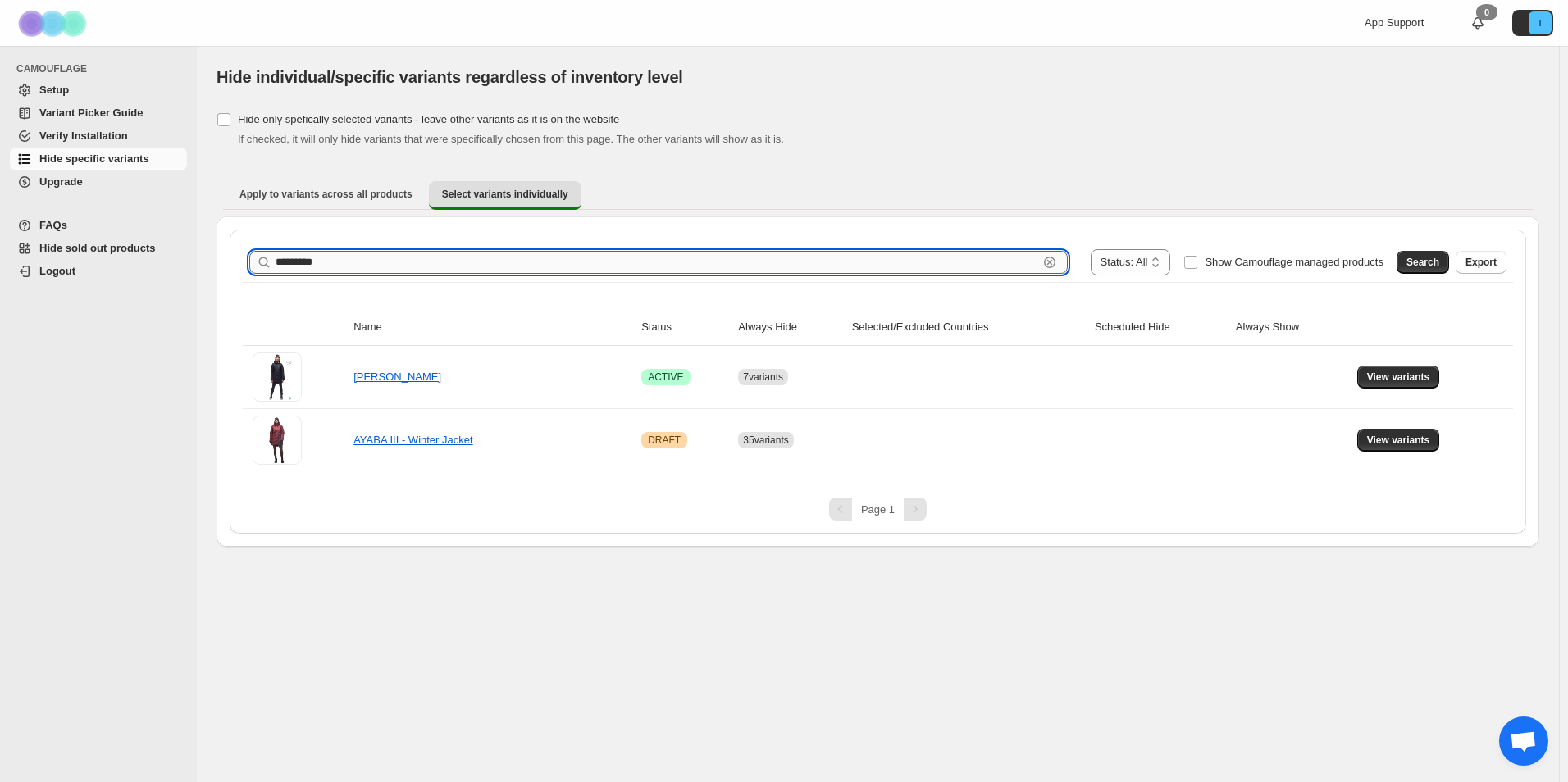
drag, startPoint x: 378, startPoint y: 261, endPoint x: 309, endPoint y: 265, distance: 69.1
click at [309, 265] on input "*********" at bounding box center [656, 262] width 762 height 23
click at [1407, 263] on button "Search" at bounding box center [1423, 262] width 53 height 23
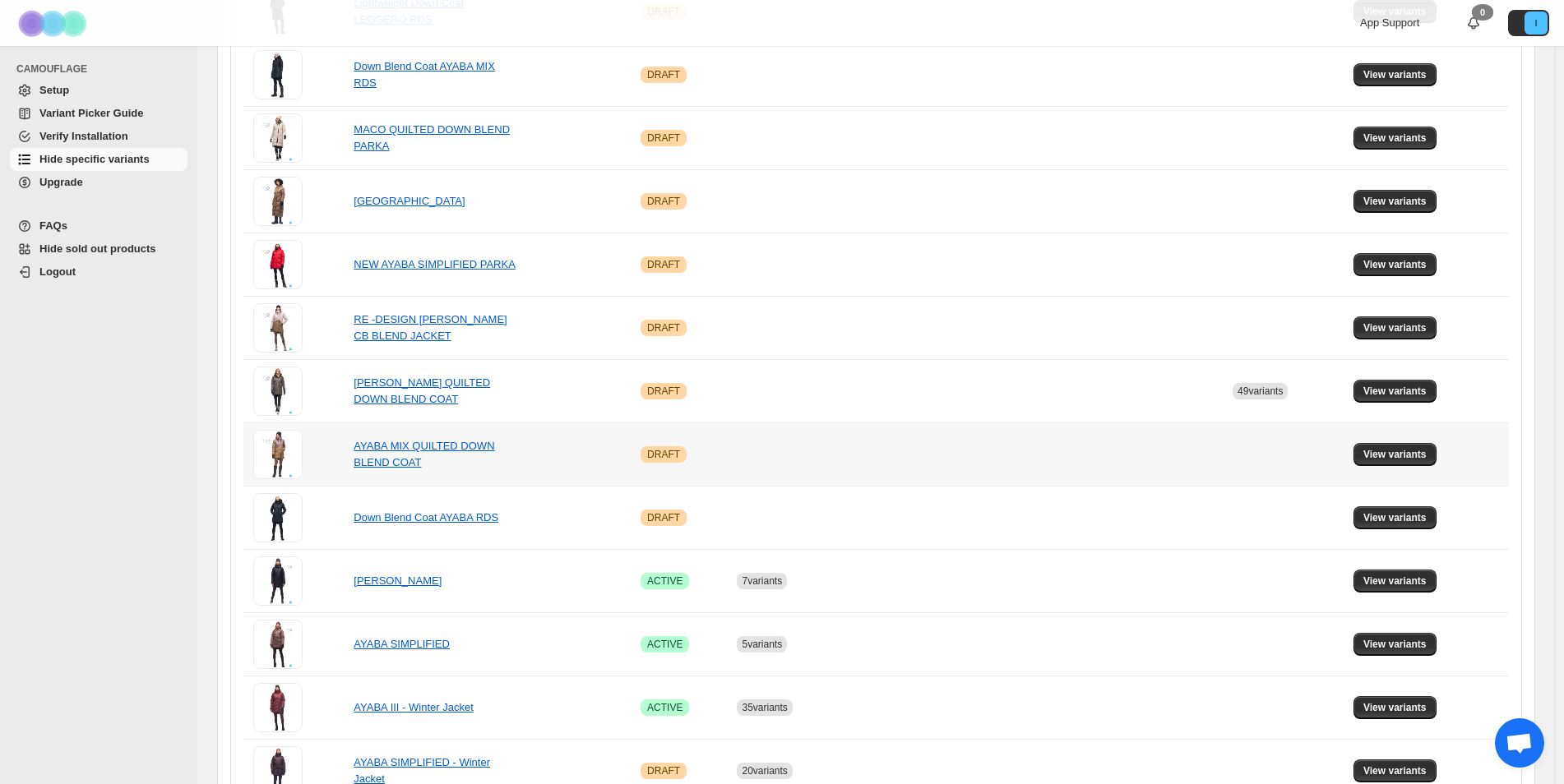
scroll to position [587, 0]
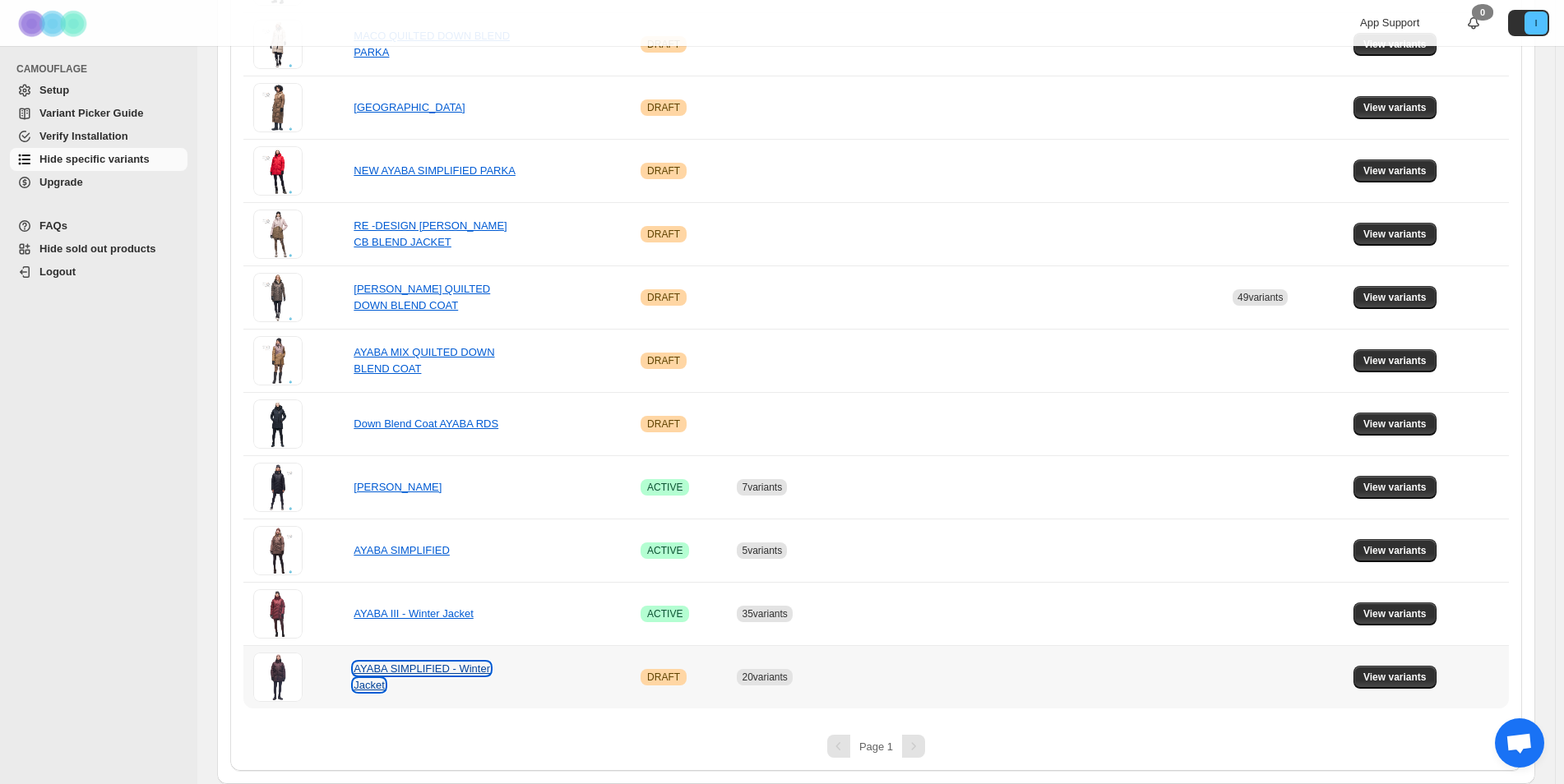
click at [490, 680] on link "AYABA SIMPLIFIED - Winter Jacket" at bounding box center [422, 677] width 137 height 29
click at [1409, 679] on span "View variants" at bounding box center [1394, 677] width 63 height 13
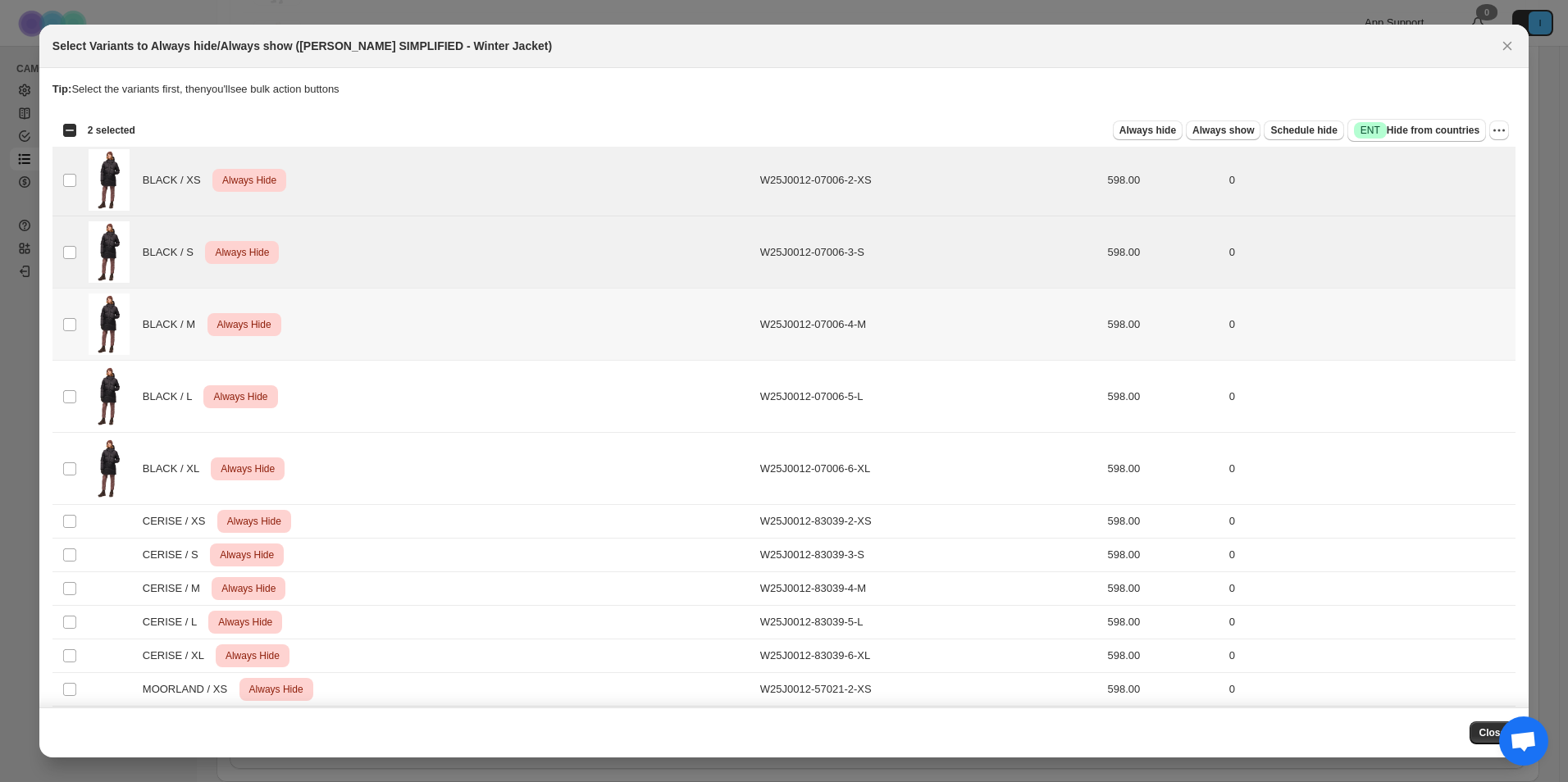
drag, startPoint x: 61, startPoint y: 325, endPoint x: 63, endPoint y: 388, distance: 63.0
click at [62, 325] on span ":rtl:" at bounding box center [69, 325] width 15 height 15
click at [60, 407] on td "Select product variant" at bounding box center [68, 397] width 31 height 73
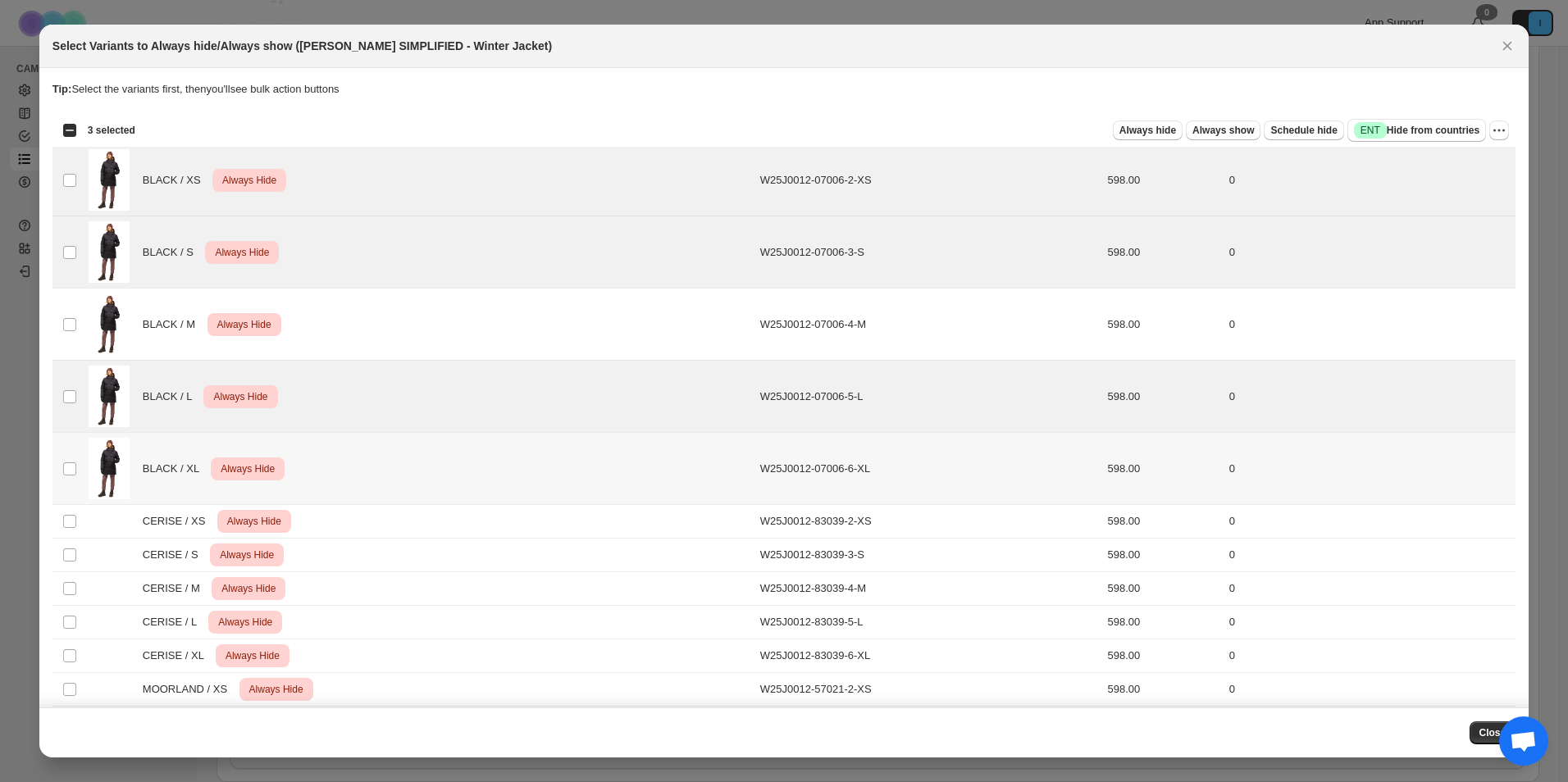
click at [68, 460] on td "Select product variant" at bounding box center [68, 470] width 31 height 73
click at [66, 316] on td "Select product variant" at bounding box center [68, 325] width 31 height 73
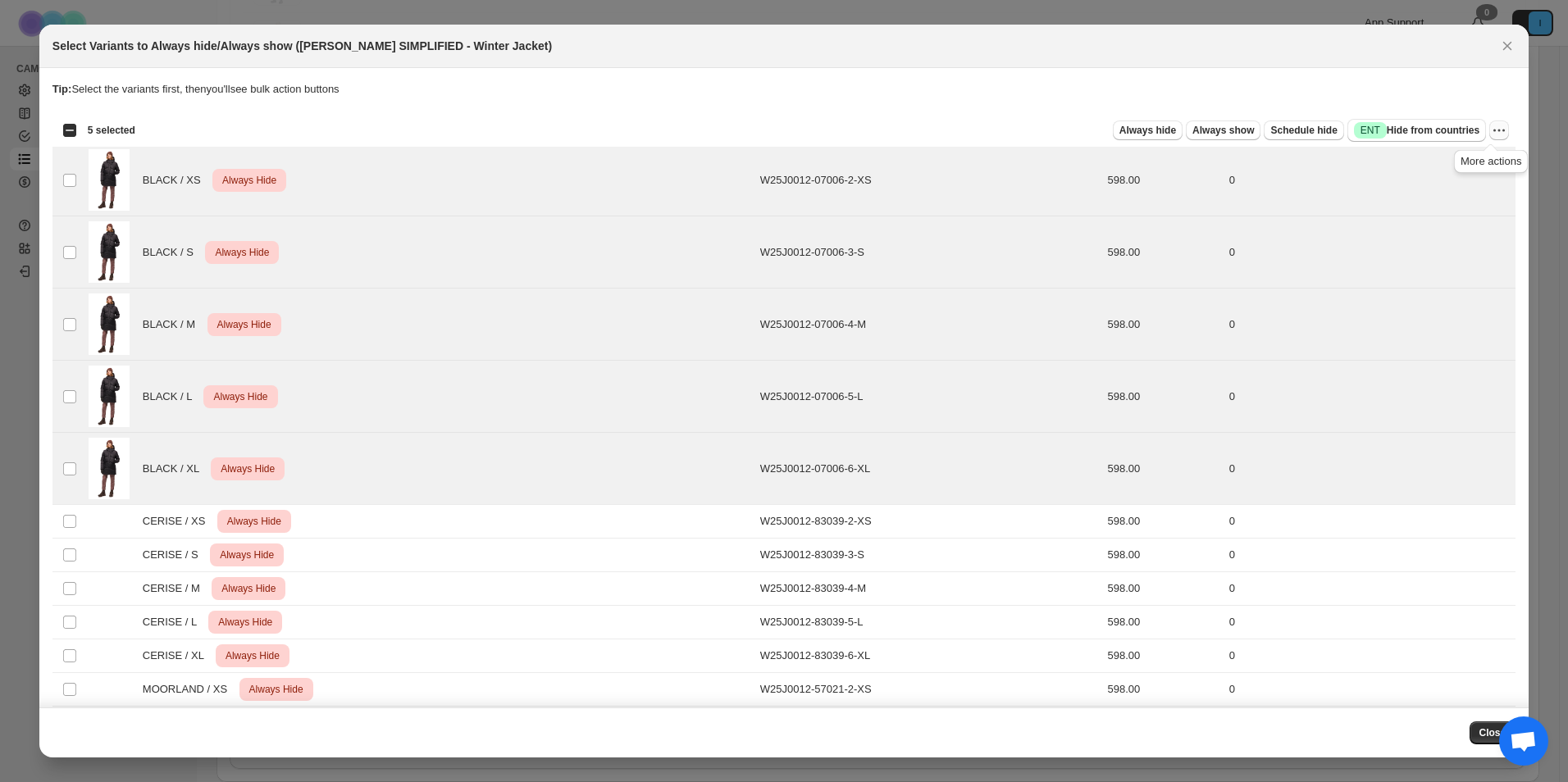
click at [1491, 131] on icon "More actions" at bounding box center [1499, 130] width 16 height 16
click at [1458, 160] on span "Undo always hide" at bounding box center [1432, 163] width 119 height 16
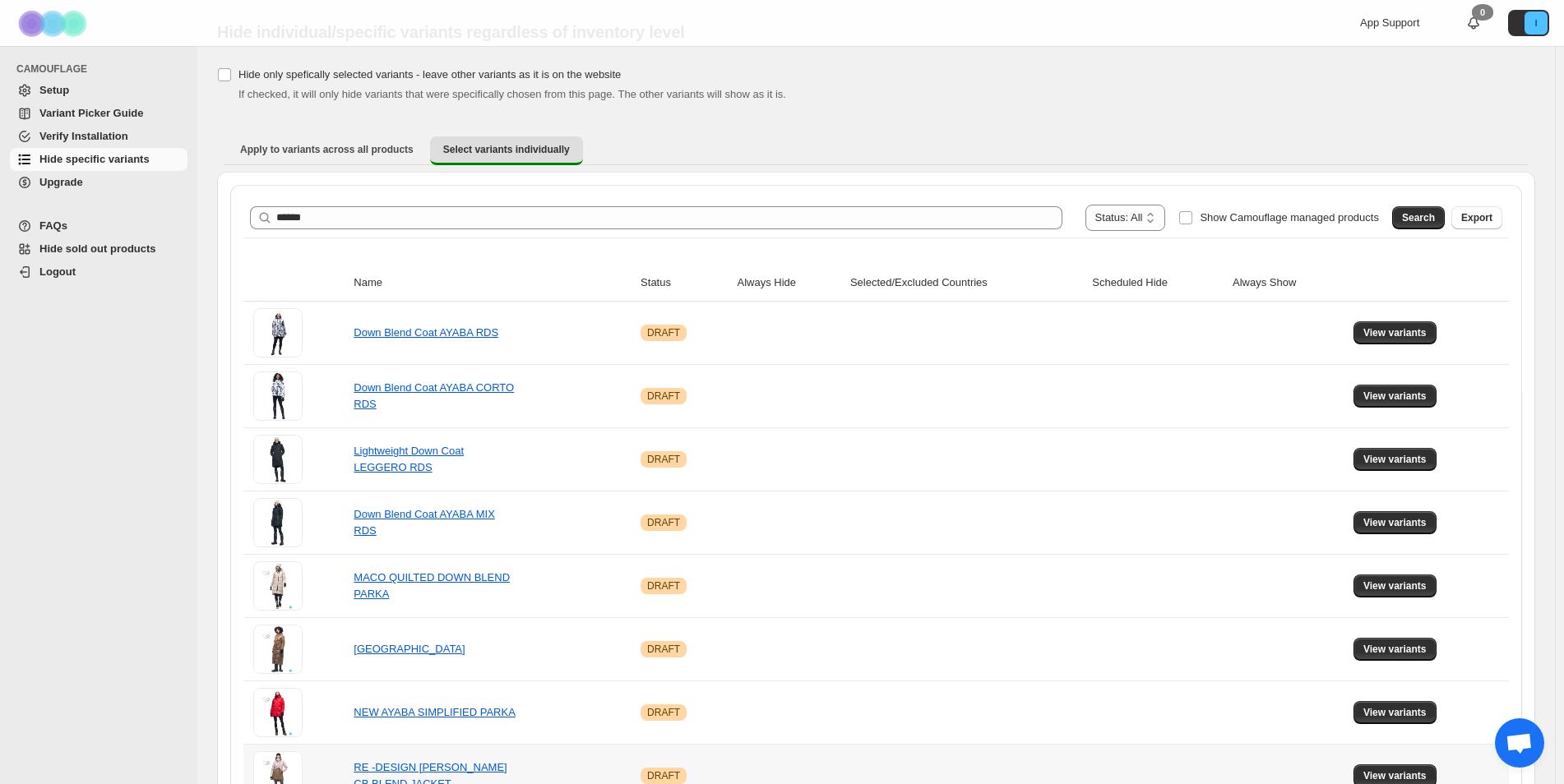
scroll to position [0, 0]
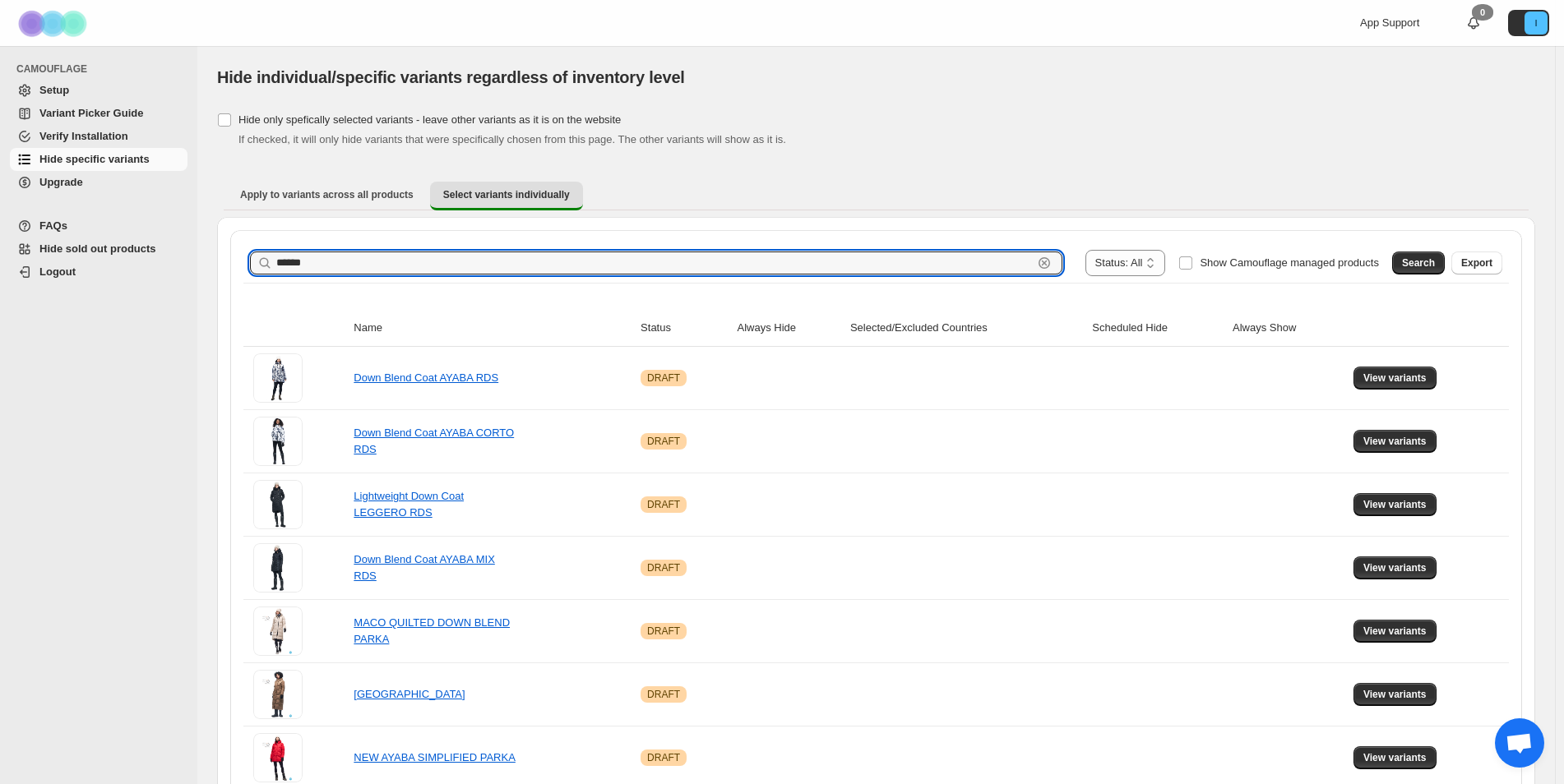
drag, startPoint x: 492, startPoint y: 270, endPoint x: -19, endPoint y: 260, distance: 511.1
click at [0, 260] on html "**********" at bounding box center [782, 392] width 1564 height 784
type input "****"
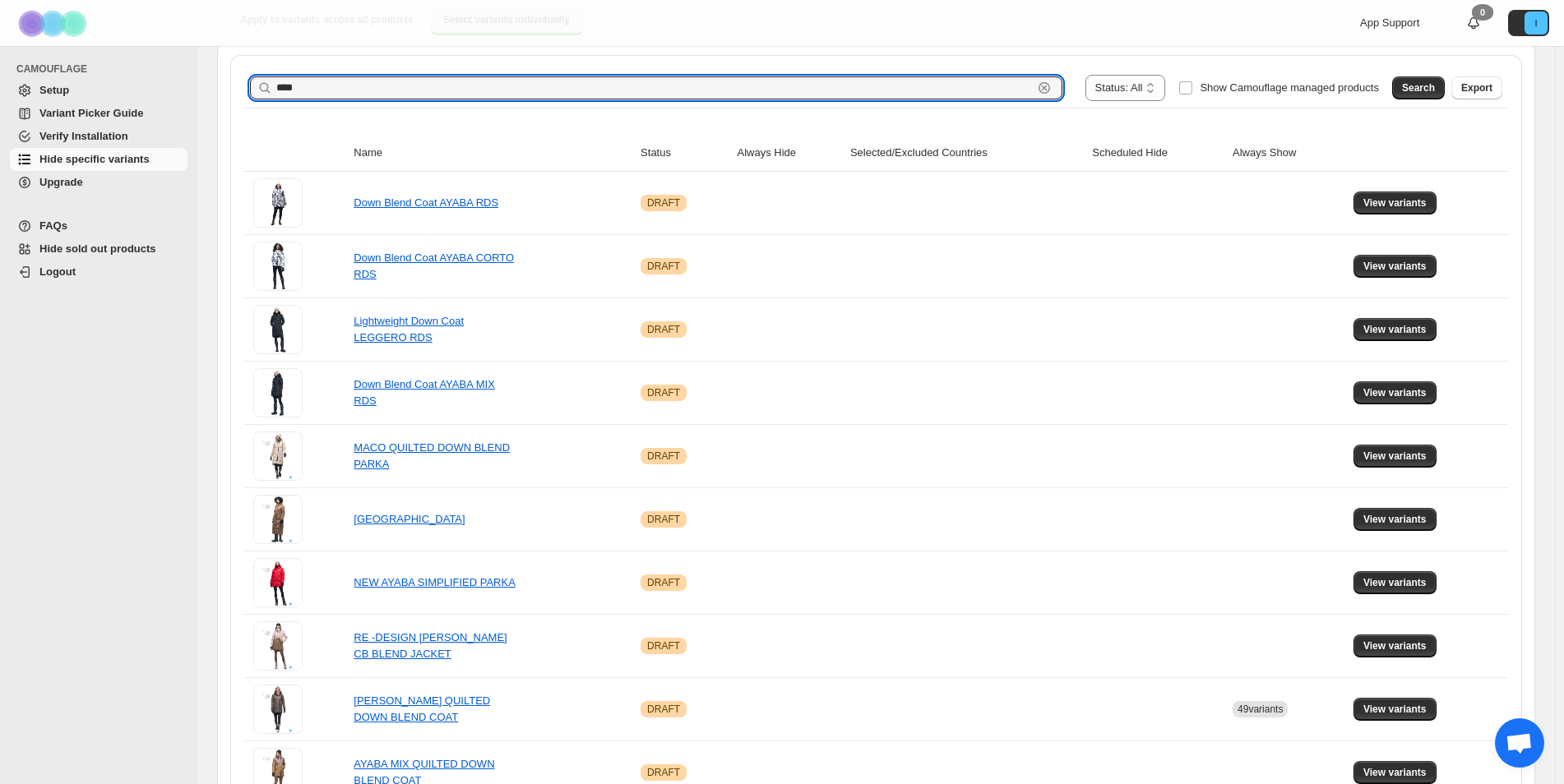
scroll to position [164, 0]
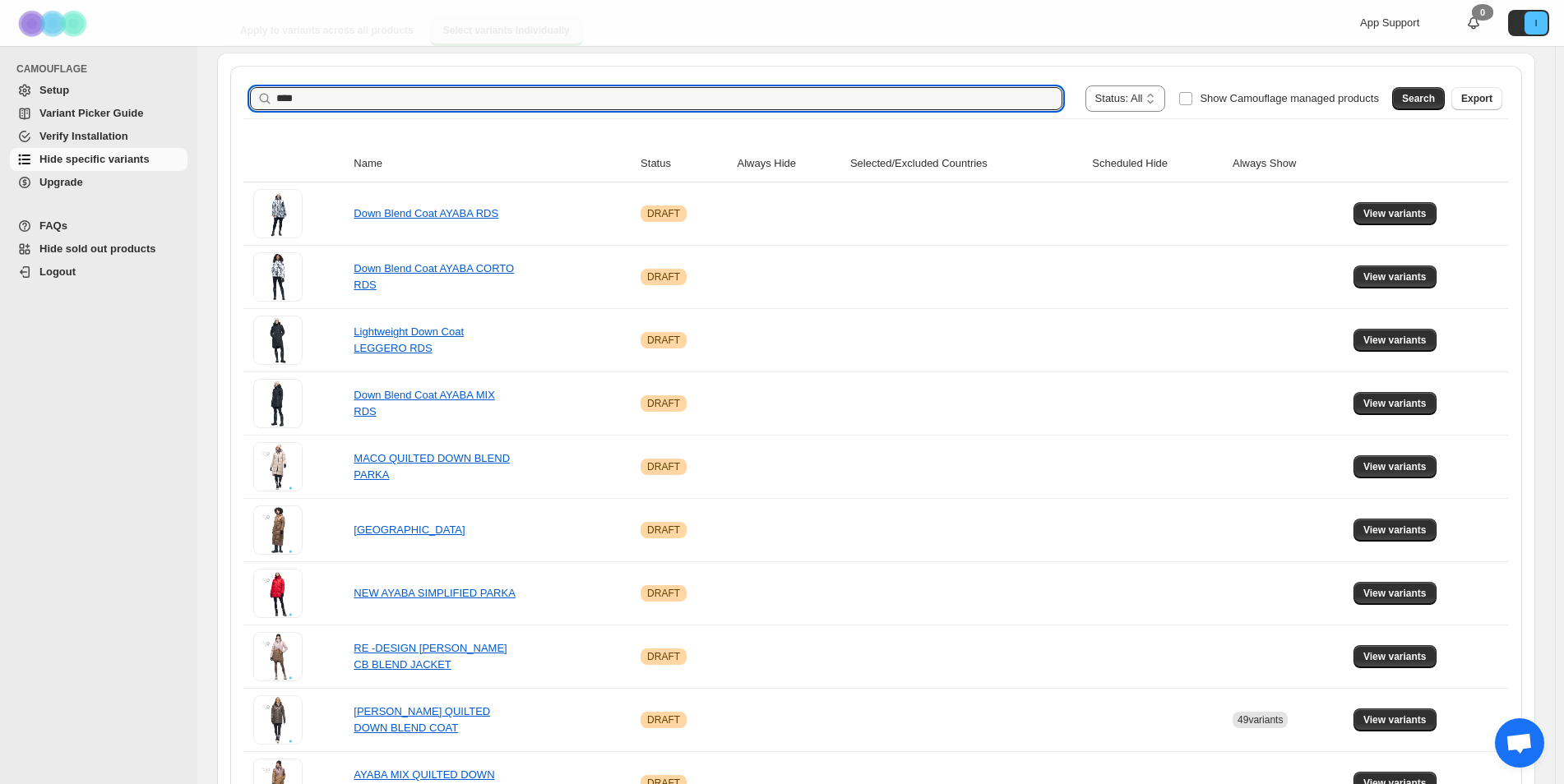
click at [675, 164] on th "Status" at bounding box center [683, 164] width 96 height 37
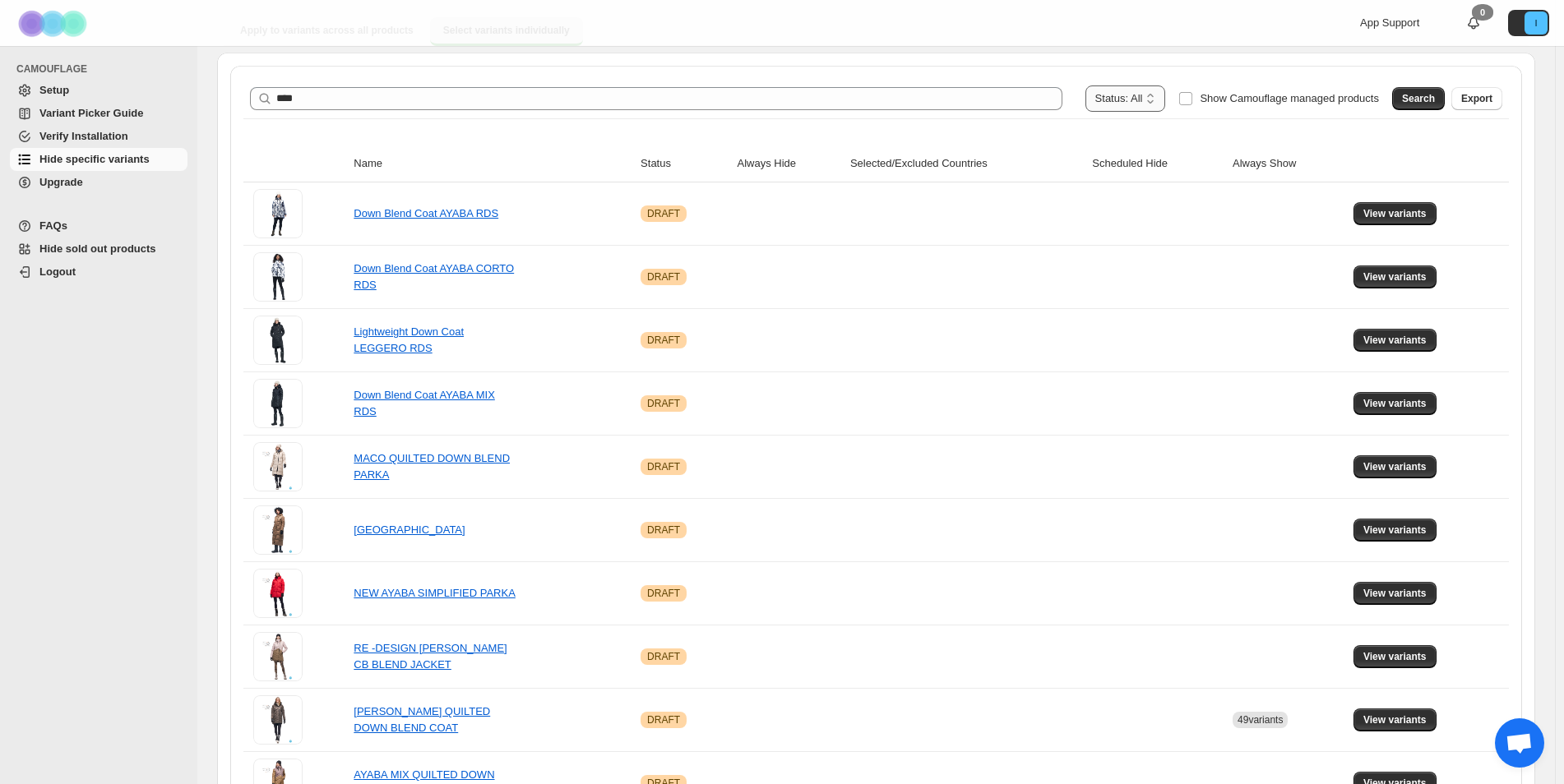
click at [1157, 98] on select "**********" at bounding box center [1125, 99] width 80 height 26
select select "*****"
click at [1123, 86] on select "**********" at bounding box center [1125, 99] width 80 height 26
click at [1445, 93] on button "Search" at bounding box center [1418, 99] width 53 height 23
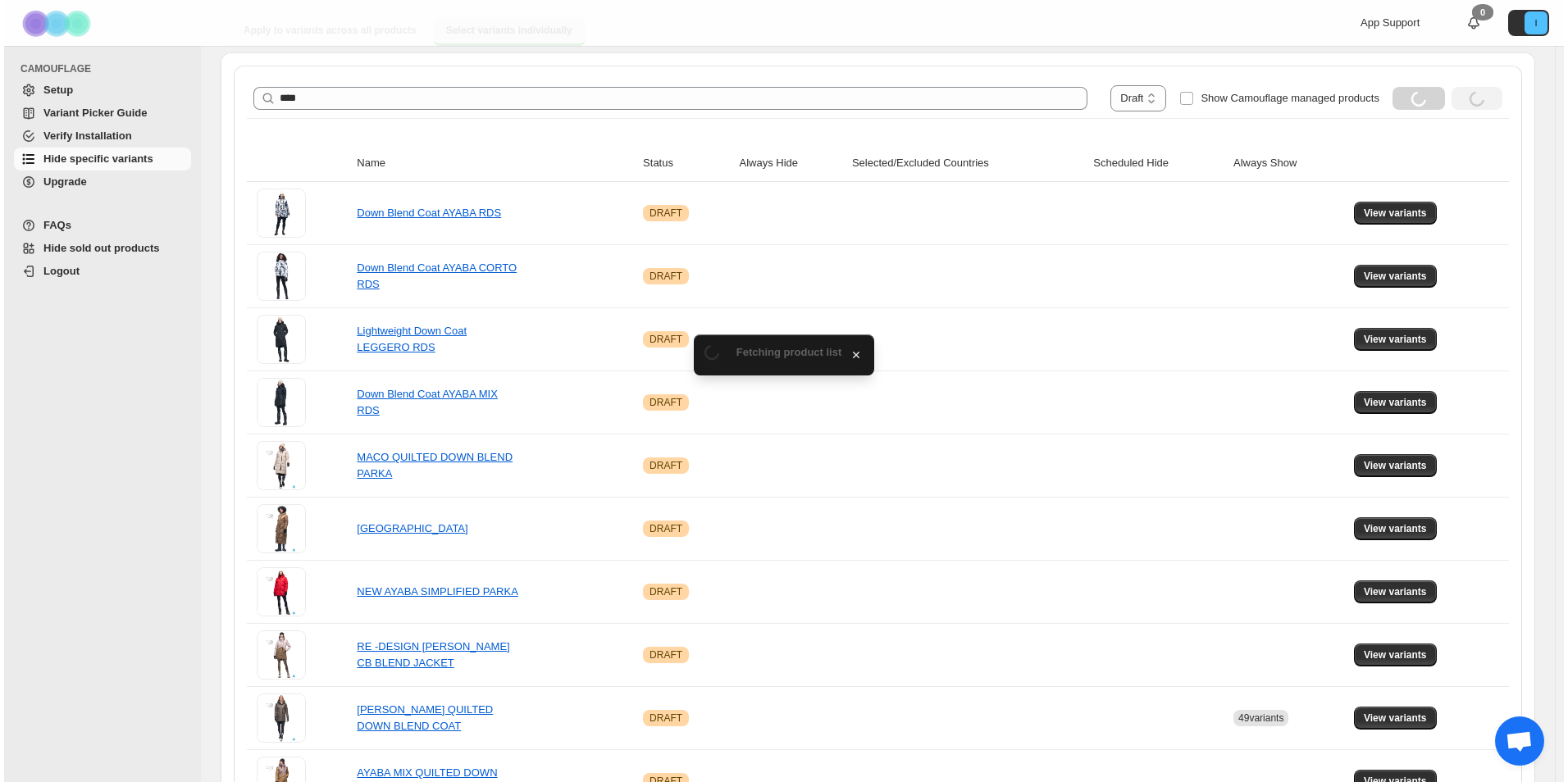
scroll to position [0, 0]
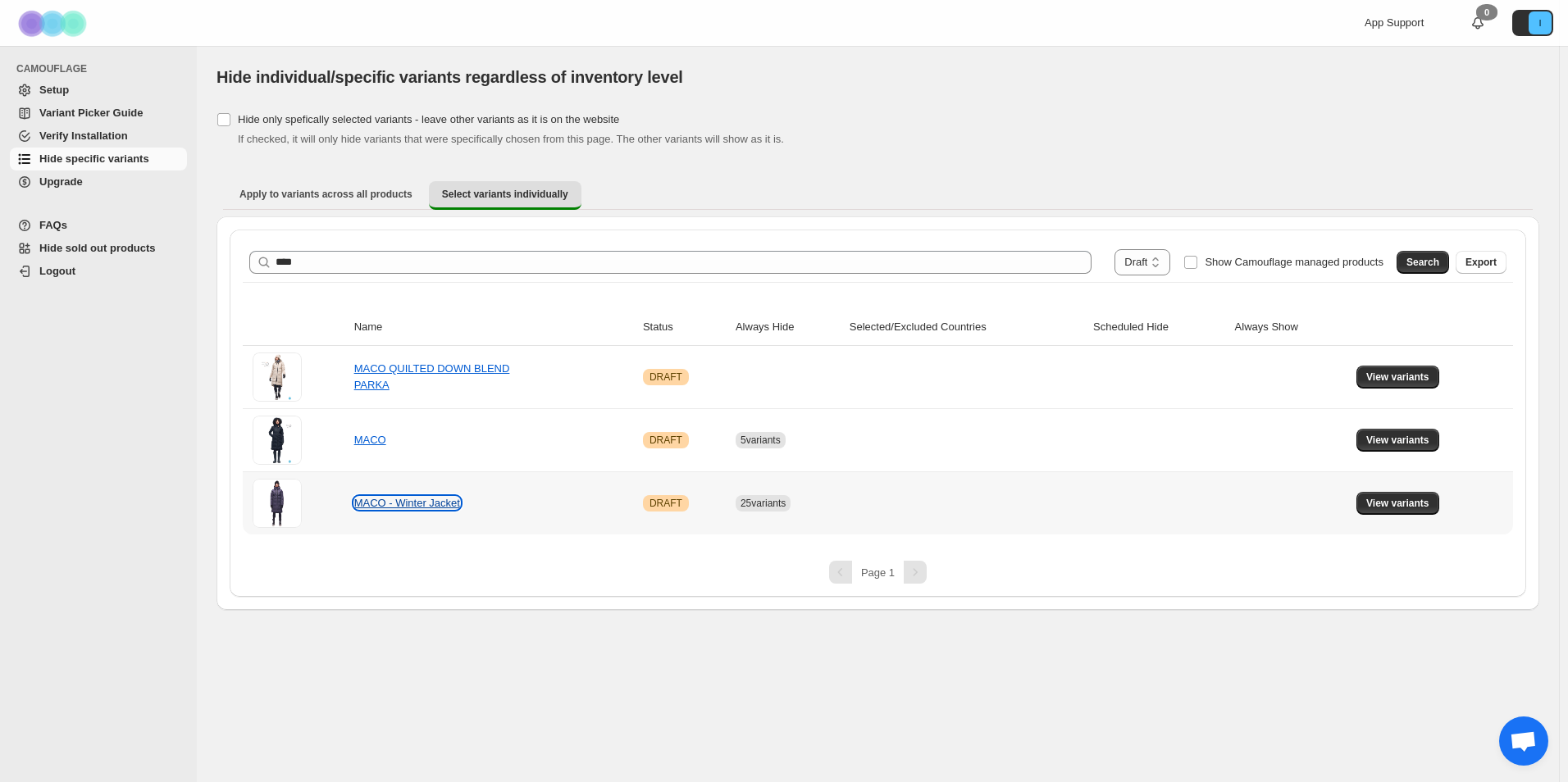
click at [406, 505] on link "MACO - Winter Jacket" at bounding box center [407, 503] width 106 height 12
click at [1380, 507] on span "View variants" at bounding box center [1398, 503] width 63 height 13
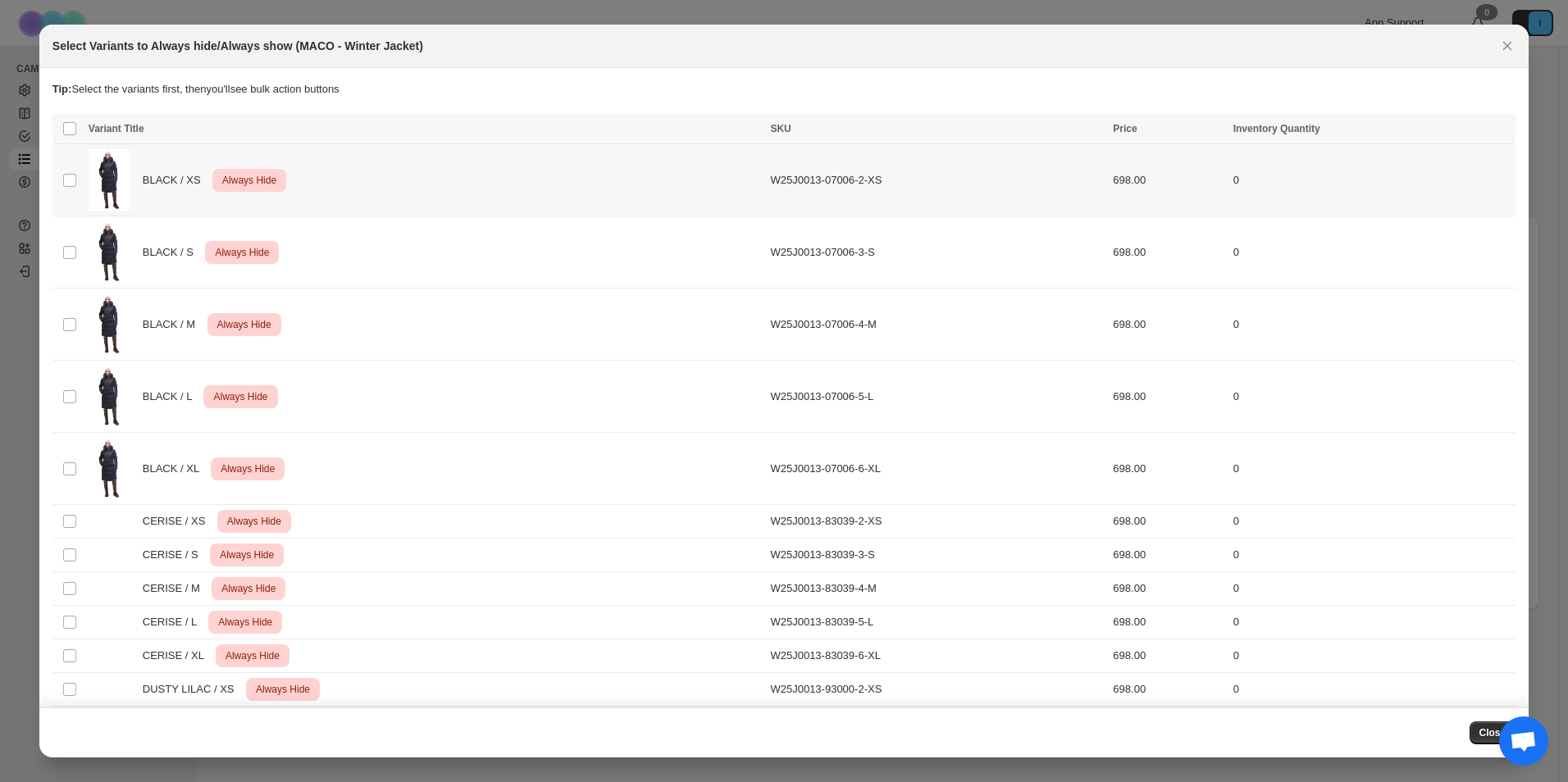
click at [66, 167] on td "Select product variant" at bounding box center [68, 180] width 31 height 73
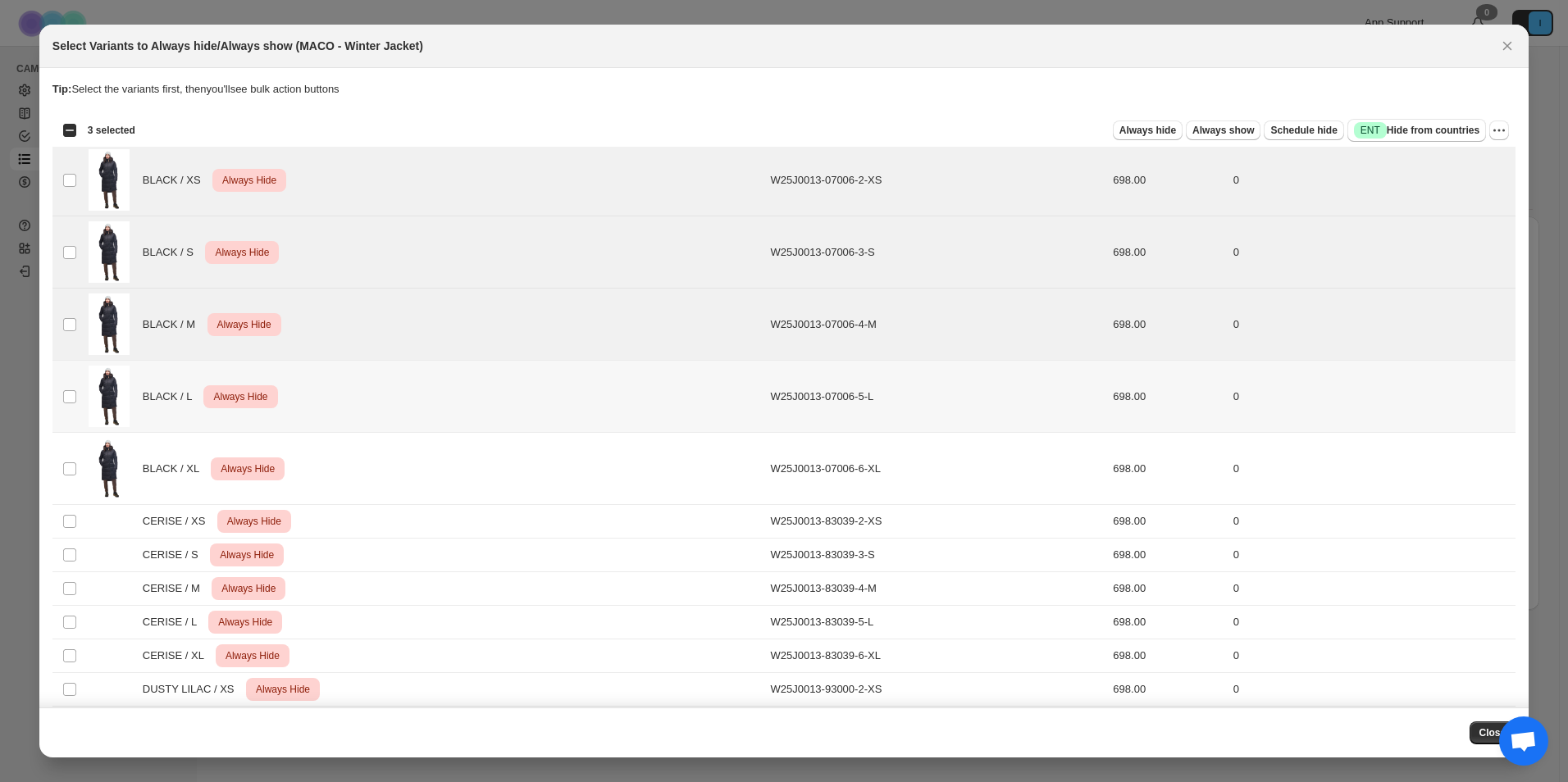
drag, startPoint x: 84, startPoint y: 388, endPoint x: 82, endPoint y: 419, distance: 31.1
click at [84, 388] on td "BLACK / L Critical Always Hide" at bounding box center [425, 397] width 682 height 73
click at [78, 439] on td "Select product variant" at bounding box center [68, 470] width 31 height 73
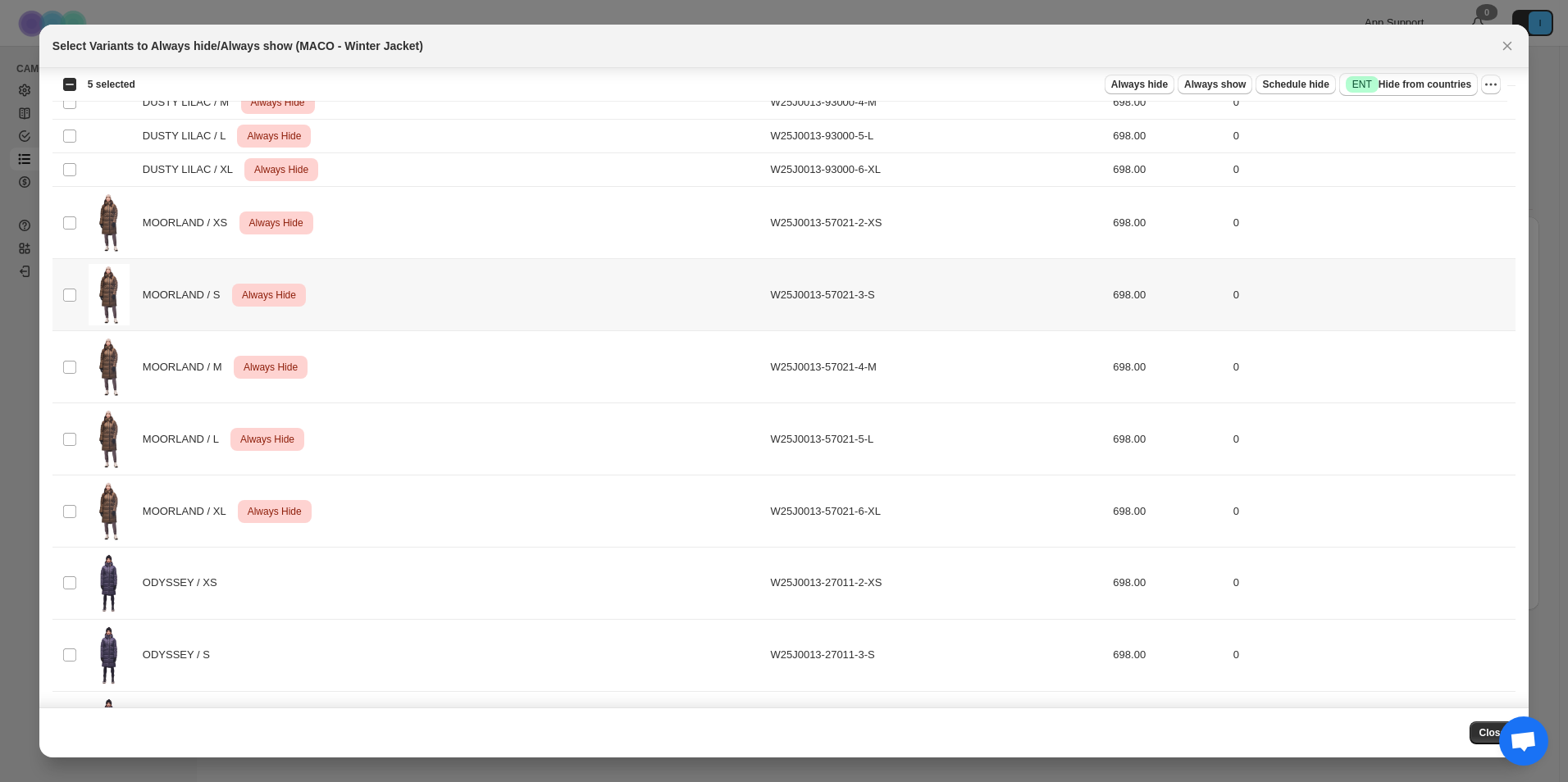
scroll to position [656, 0]
click at [85, 221] on td "MOORLAND / XS Critical Always Hide" at bounding box center [425, 222] width 682 height 73
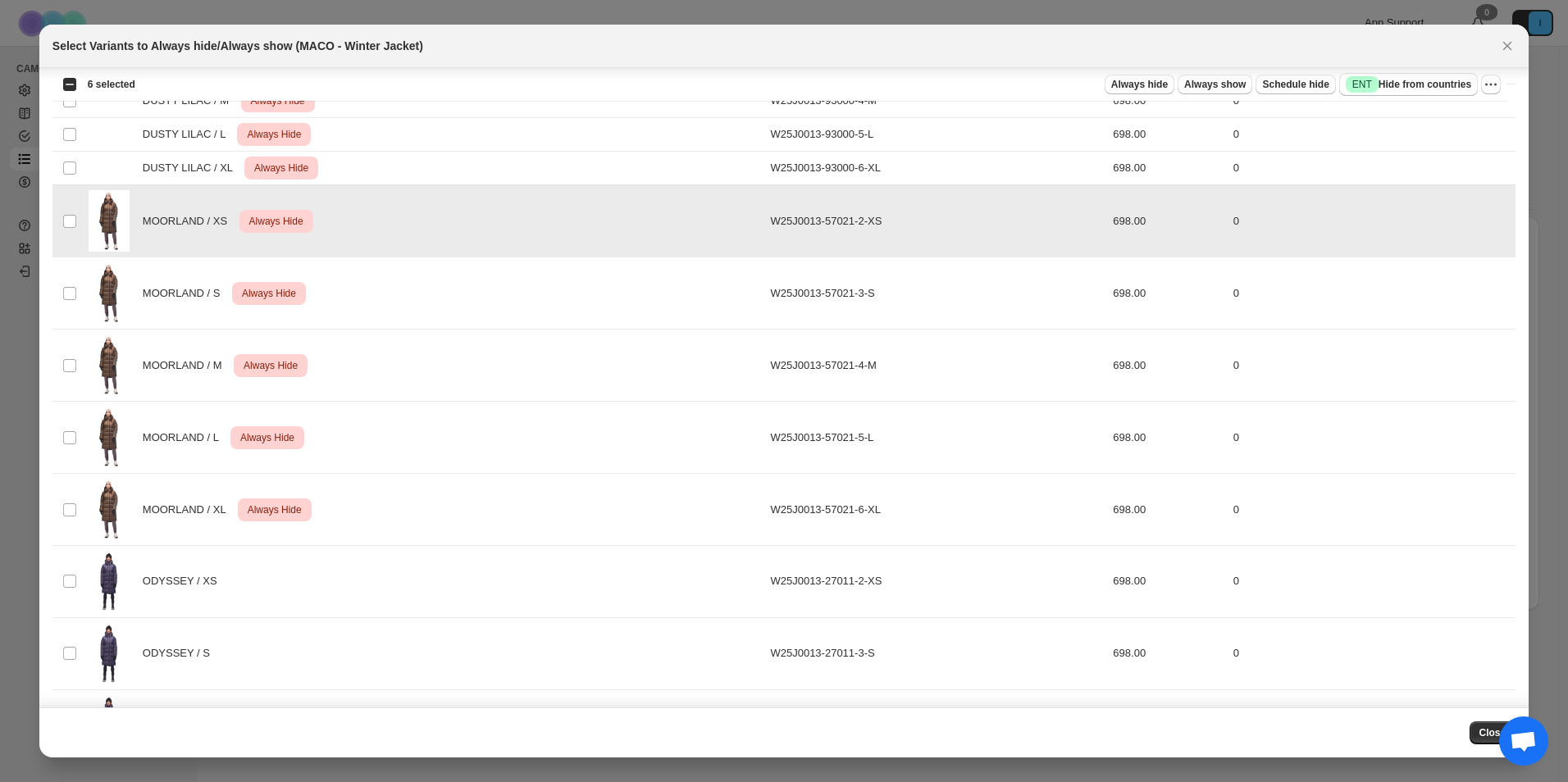
click at [59, 299] on td "Select product variant" at bounding box center [68, 293] width 31 height 73
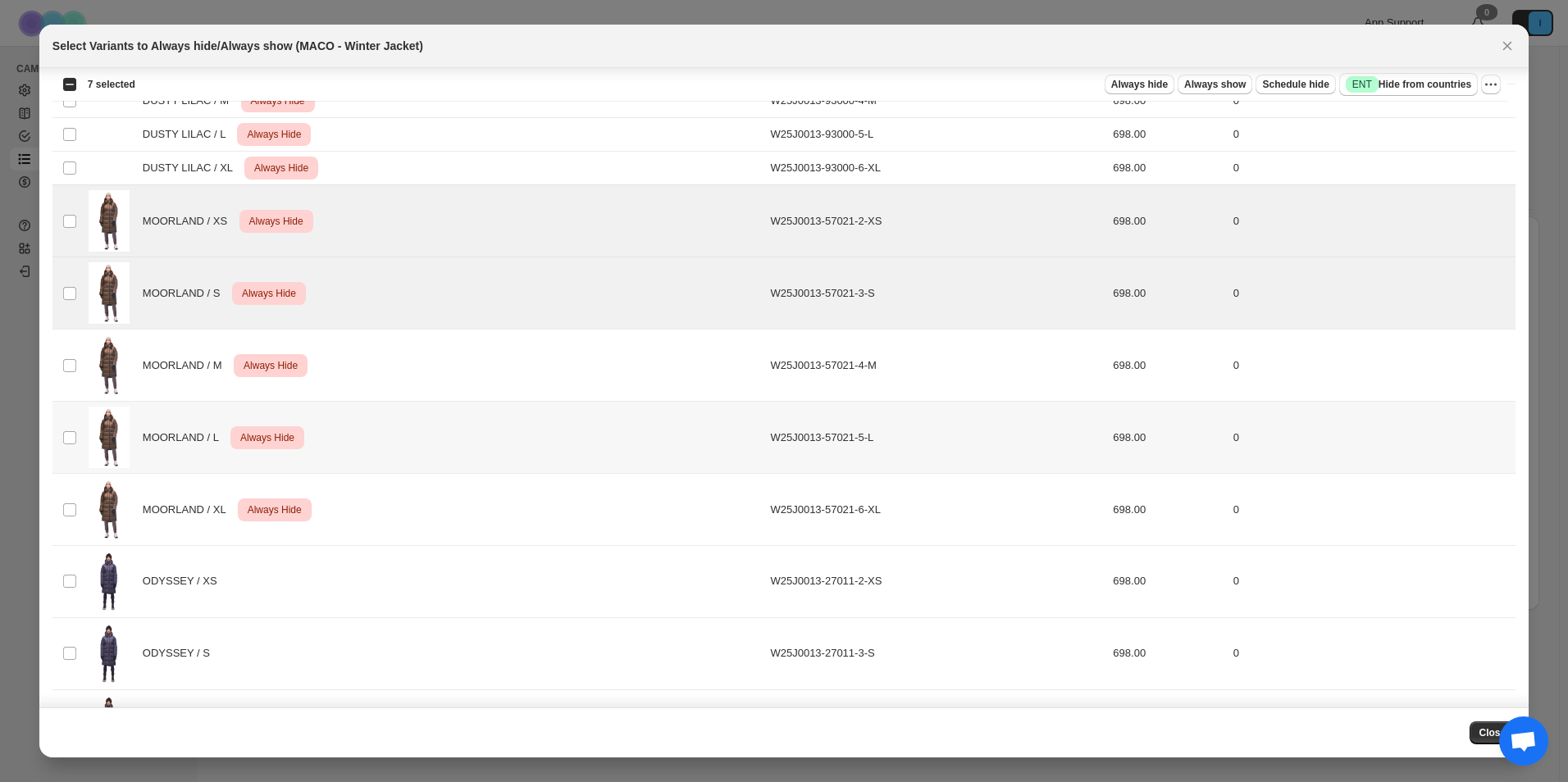
click at [79, 401] on td "Select product variant" at bounding box center [68, 438] width 31 height 73
click at [60, 374] on td "Select product variant" at bounding box center [68, 366] width 31 height 73
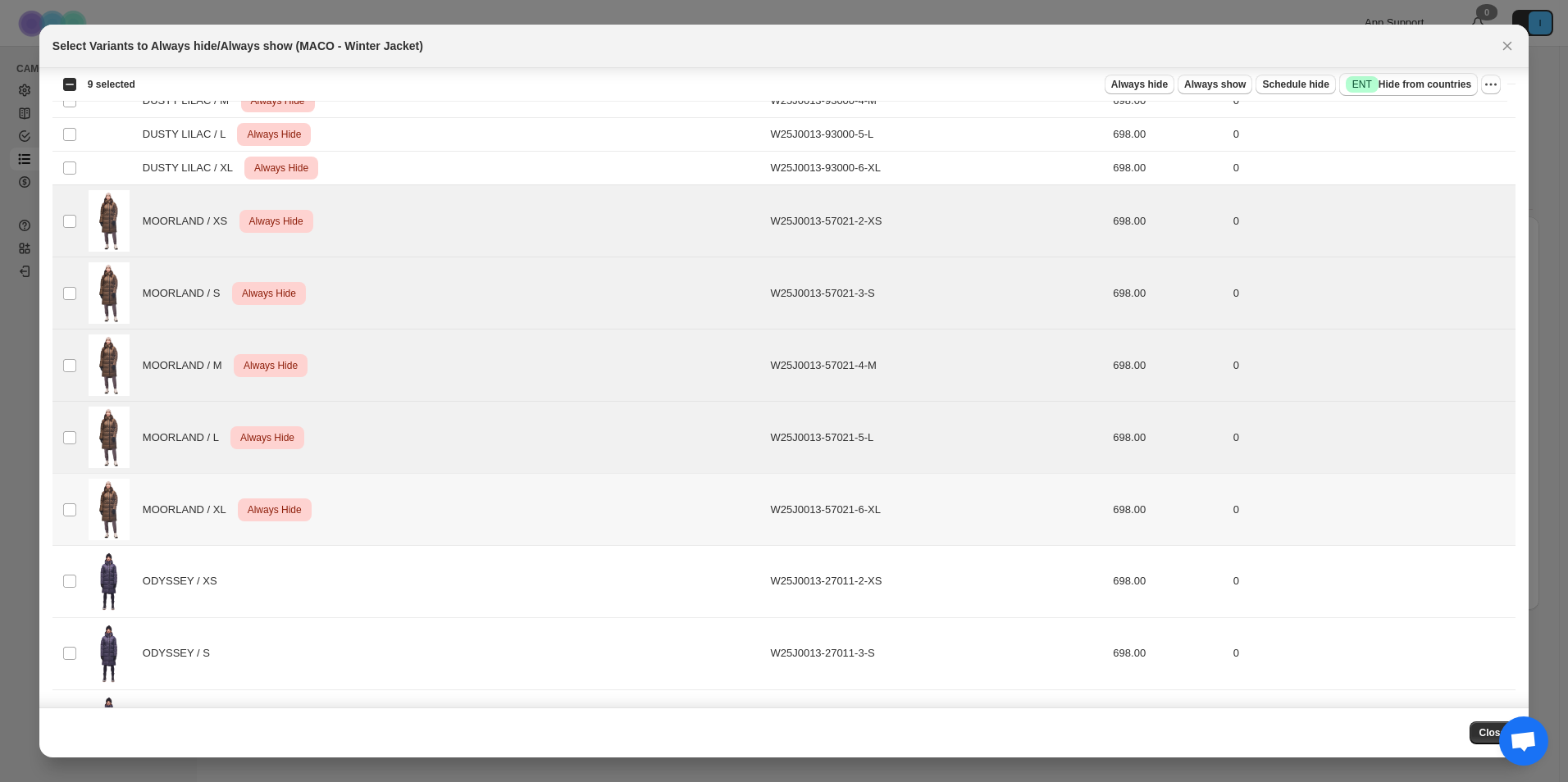
click at [54, 501] on td "Select product variant" at bounding box center [68, 510] width 31 height 73
click at [78, 581] on td "Select product variant" at bounding box center [68, 583] width 31 height 73
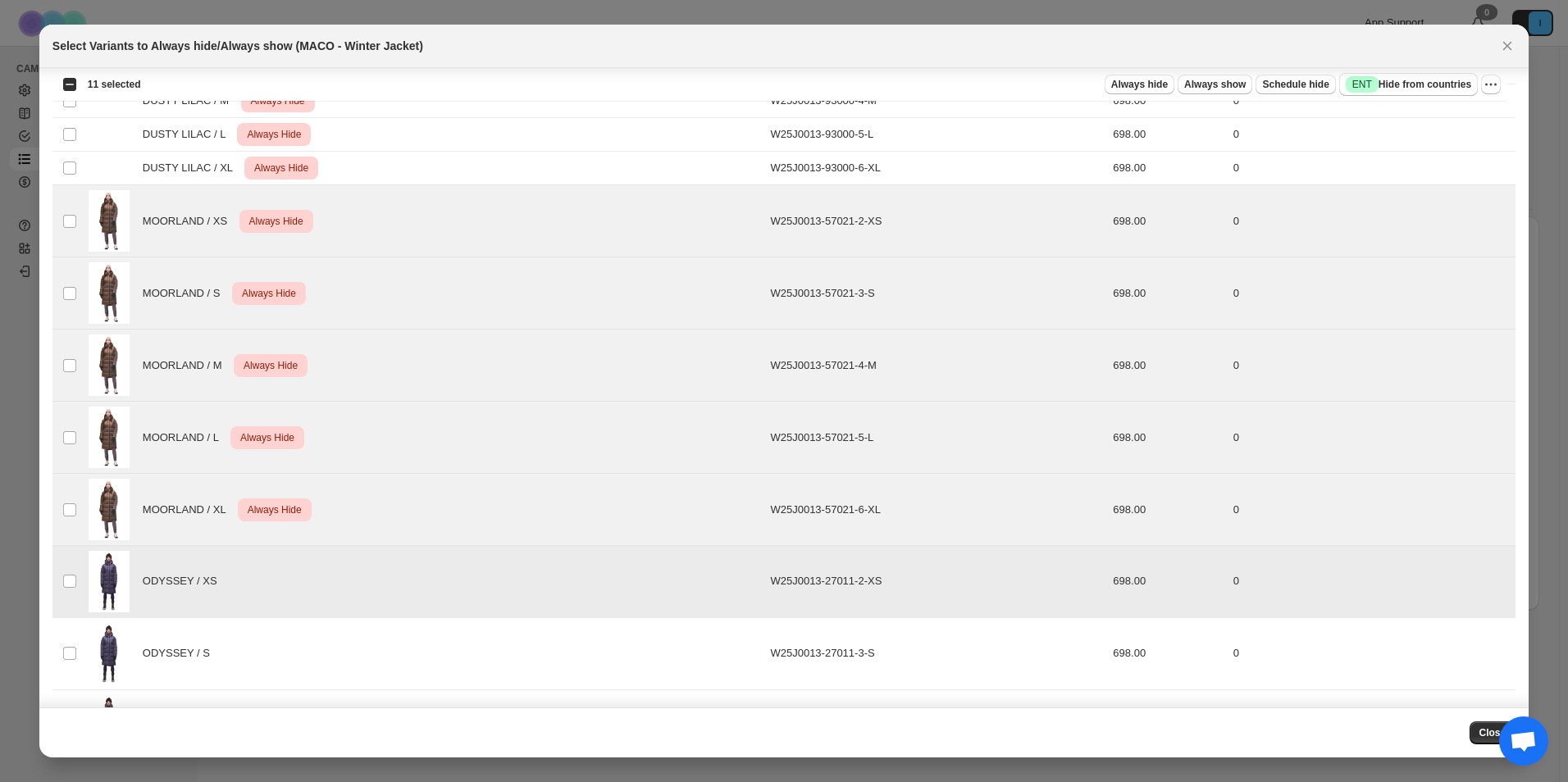
click at [84, 575] on td "ODYSSEY / XS" at bounding box center [425, 583] width 682 height 73
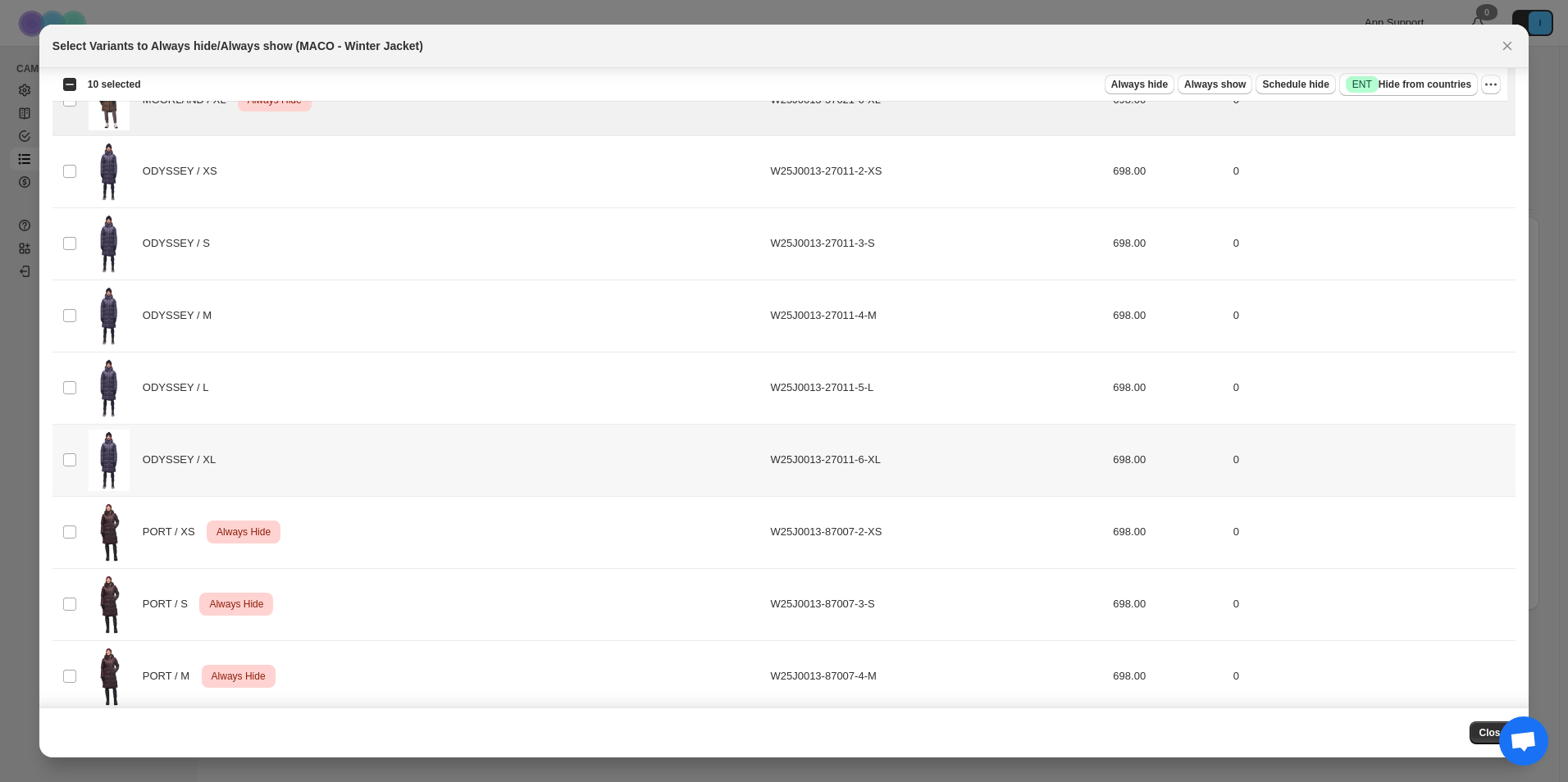
scroll to position [1228, 0]
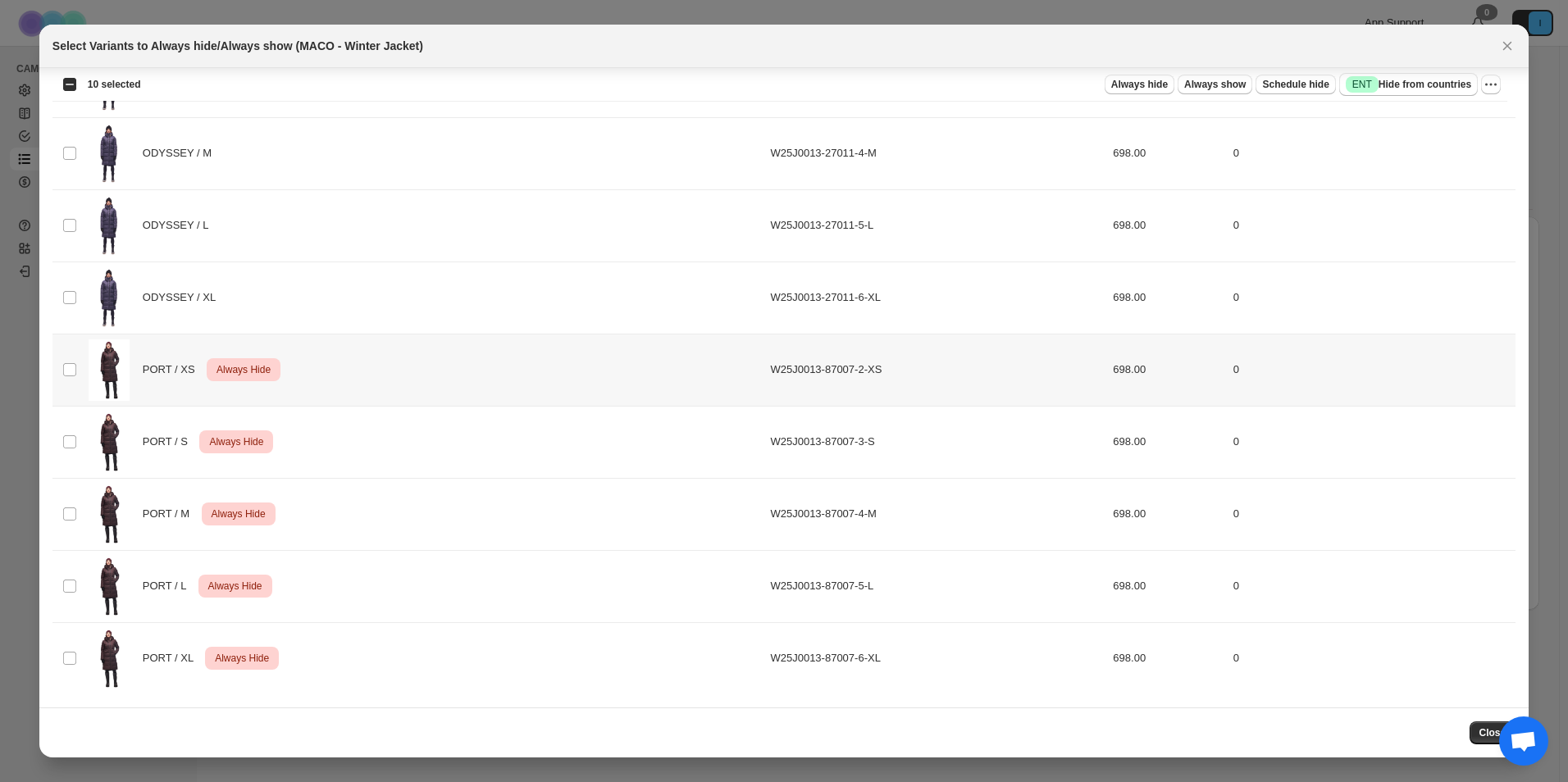
click at [61, 378] on td "Select product variant" at bounding box center [68, 370] width 31 height 73
click at [75, 531] on td "Select product variant" at bounding box center [68, 514] width 31 height 73
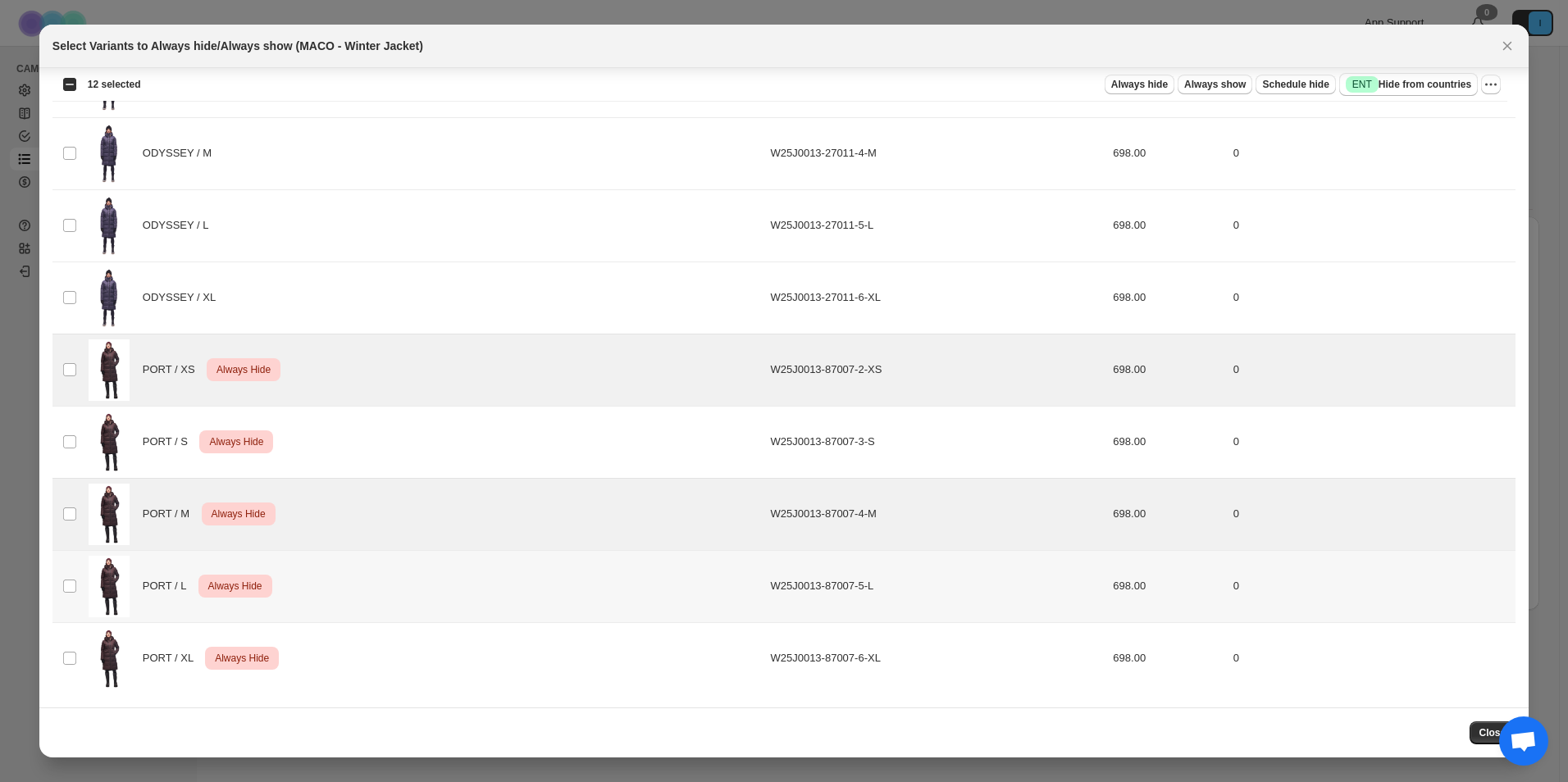
click at [91, 615] on img ":rv0:" at bounding box center [109, 586] width 41 height 61
click at [85, 656] on td "PORT / XL Critical Always Hide" at bounding box center [425, 659] width 682 height 73
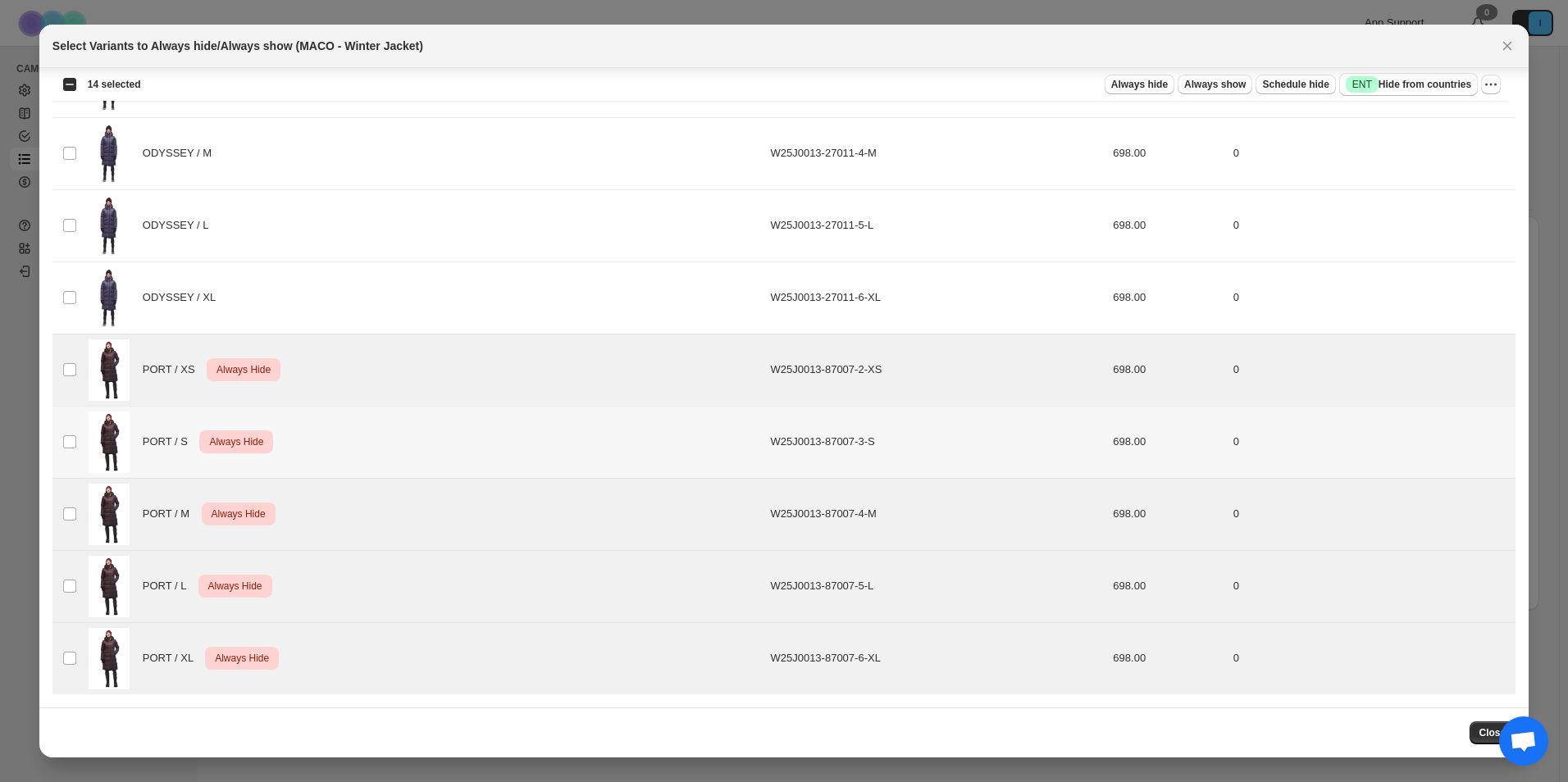
click at [153, 445] on span "PORT / S" at bounding box center [169, 442] width 54 height 16
click at [1495, 85] on icon "More actions" at bounding box center [1495, 85] width 3 height 3
click at [1483, 121] on span "Undo always hide" at bounding box center [1432, 117] width 119 height 16
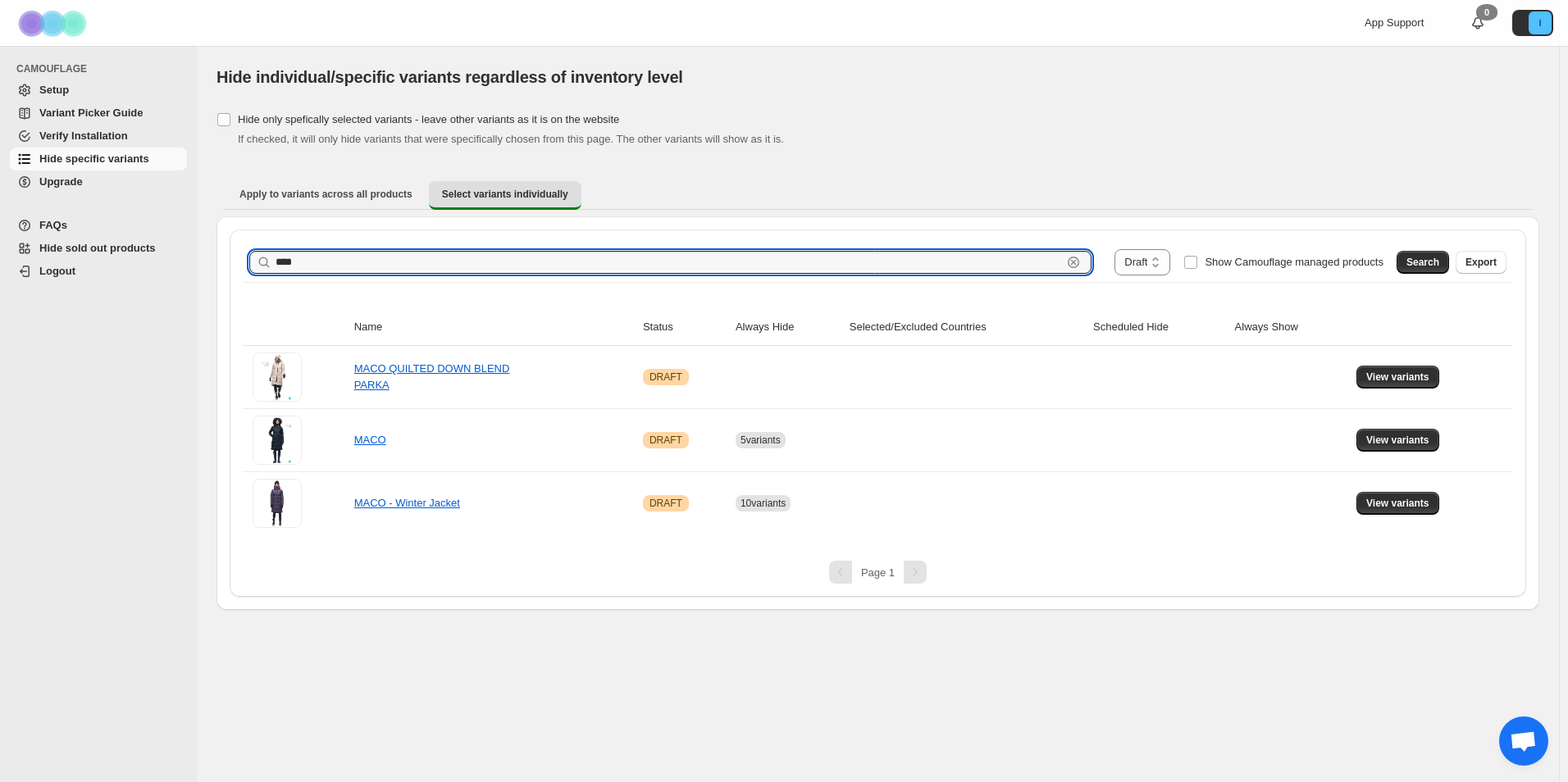
drag, startPoint x: 364, startPoint y: 251, endPoint x: 185, endPoint y: 249, distance: 179.0
click at [199, 250] on div "**********" at bounding box center [878, 328] width 1363 height 564
click at [1442, 261] on button "Search" at bounding box center [1423, 262] width 53 height 23
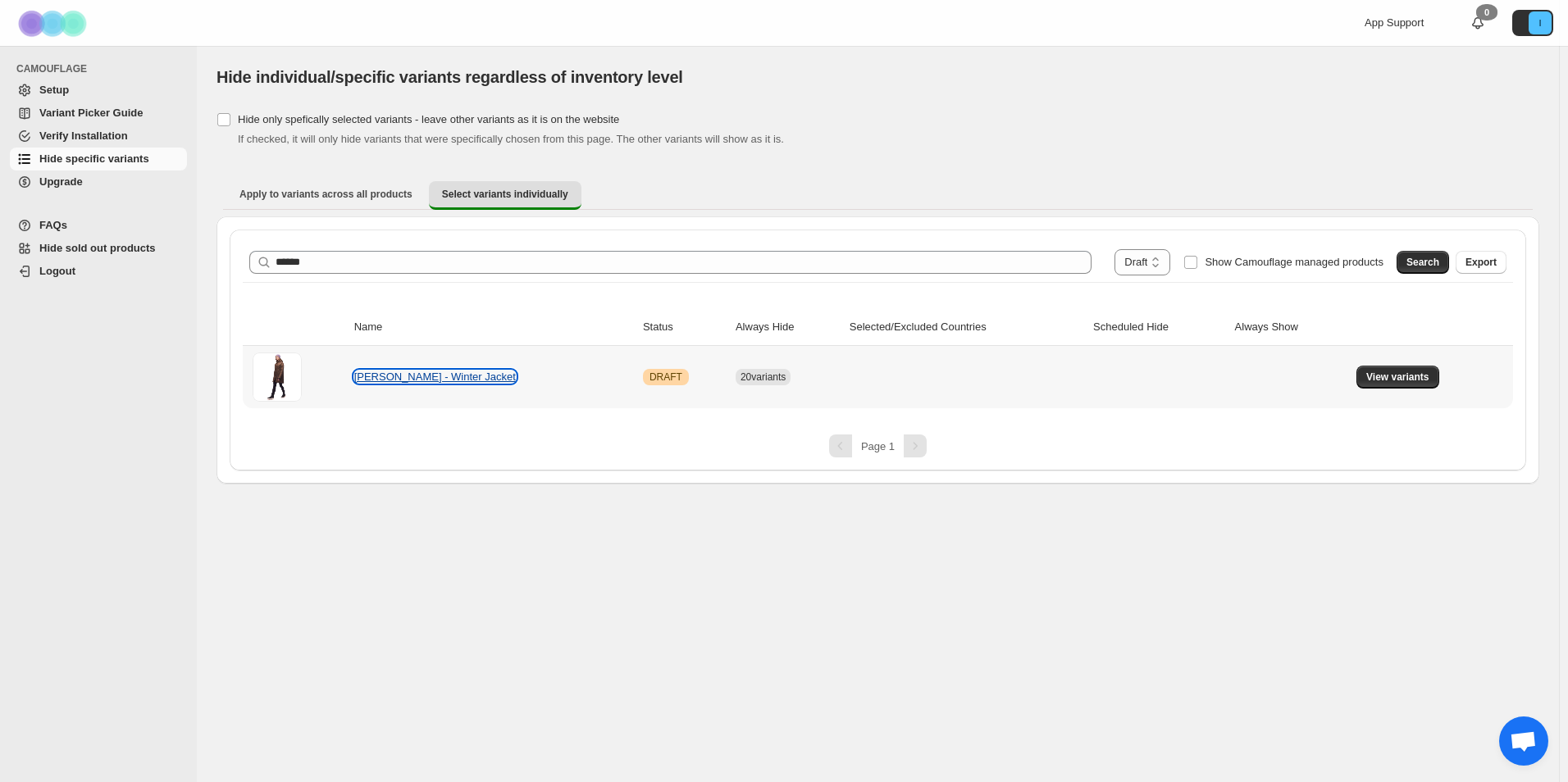
click at [439, 372] on link "[PERSON_NAME] - Winter Jacket" at bounding box center [434, 376] width 161 height 12
click at [1375, 373] on span "View variants" at bounding box center [1398, 376] width 63 height 13
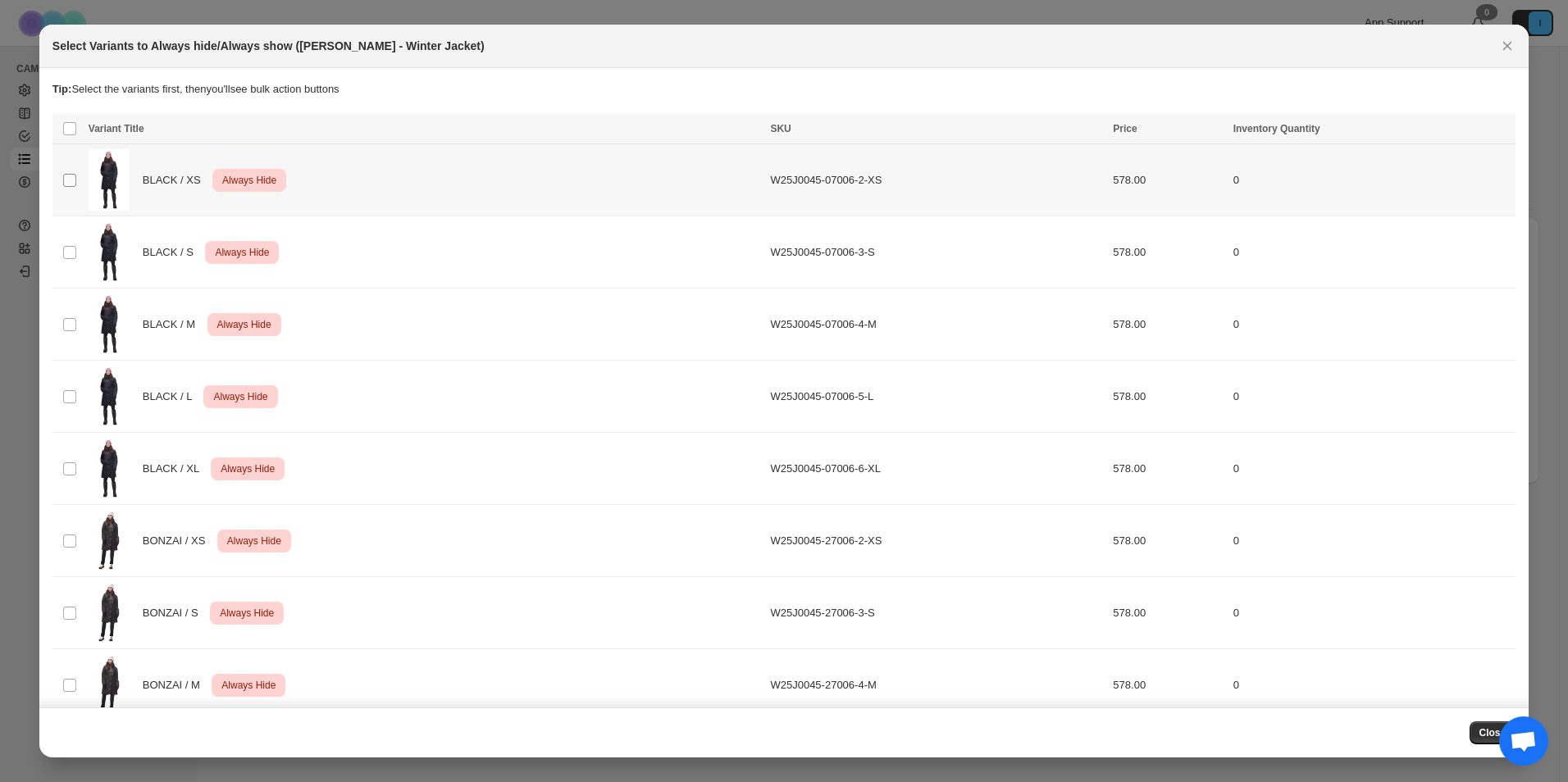
click at [73, 187] on span ":r10g:" at bounding box center [69, 180] width 15 height 15
click at [67, 237] on td "Select product variant" at bounding box center [68, 253] width 31 height 73
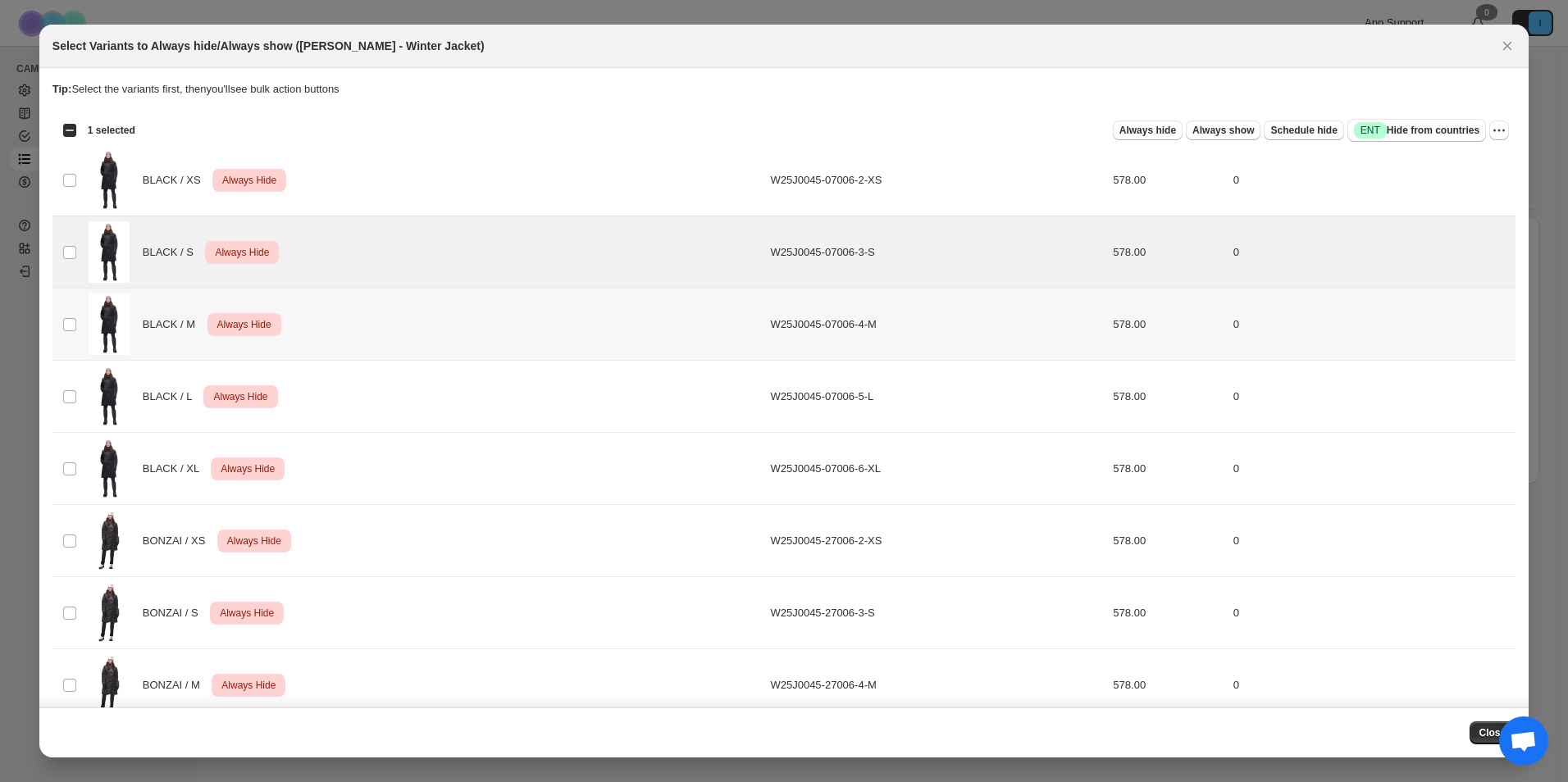
click at [82, 353] on td "Select product variant" at bounding box center [68, 325] width 31 height 73
click at [86, 199] on td "BLACK / XS Critical Always Hide" at bounding box center [425, 180] width 682 height 73
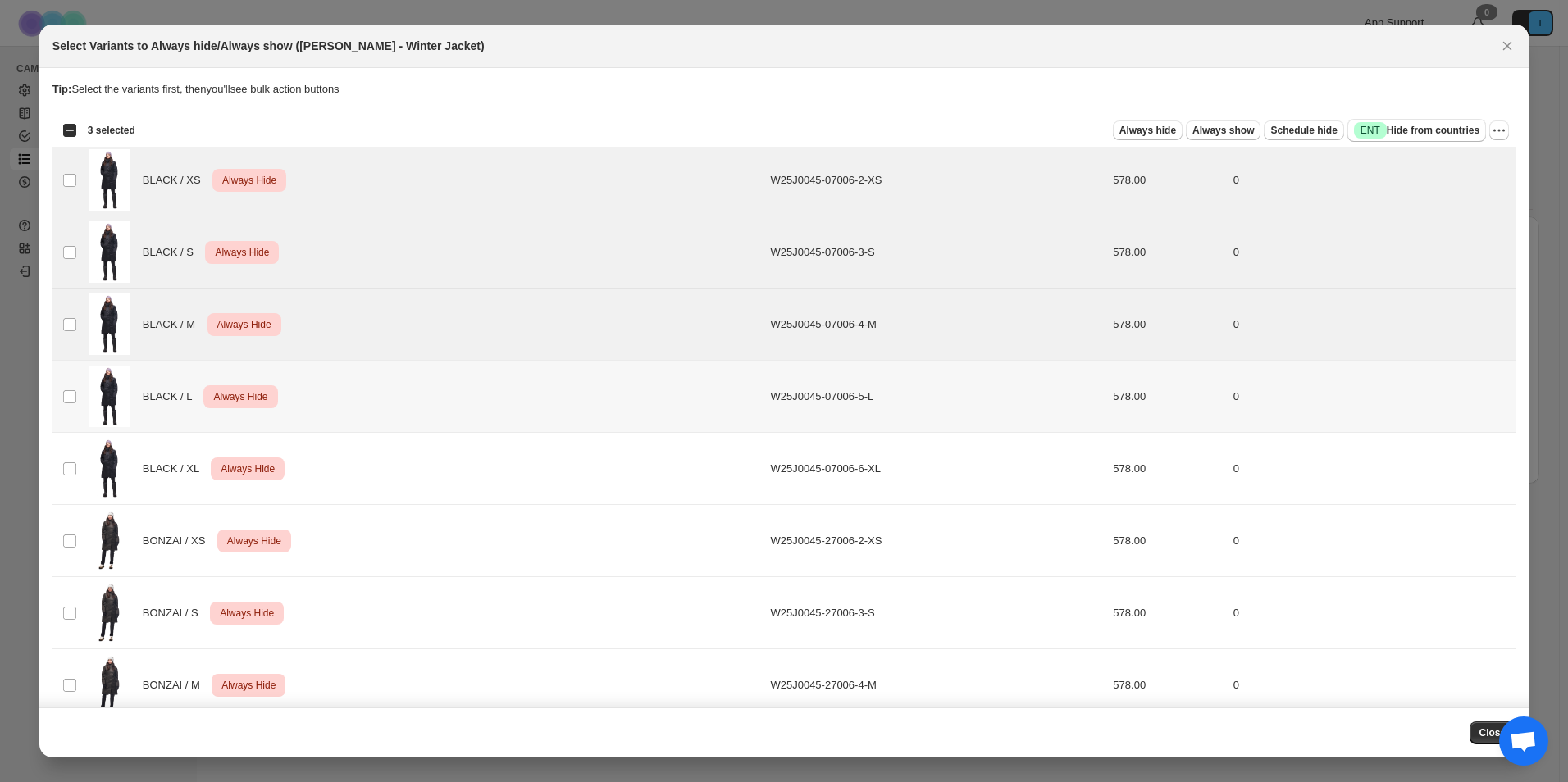
click at [66, 410] on td "Select product variant" at bounding box center [68, 397] width 31 height 73
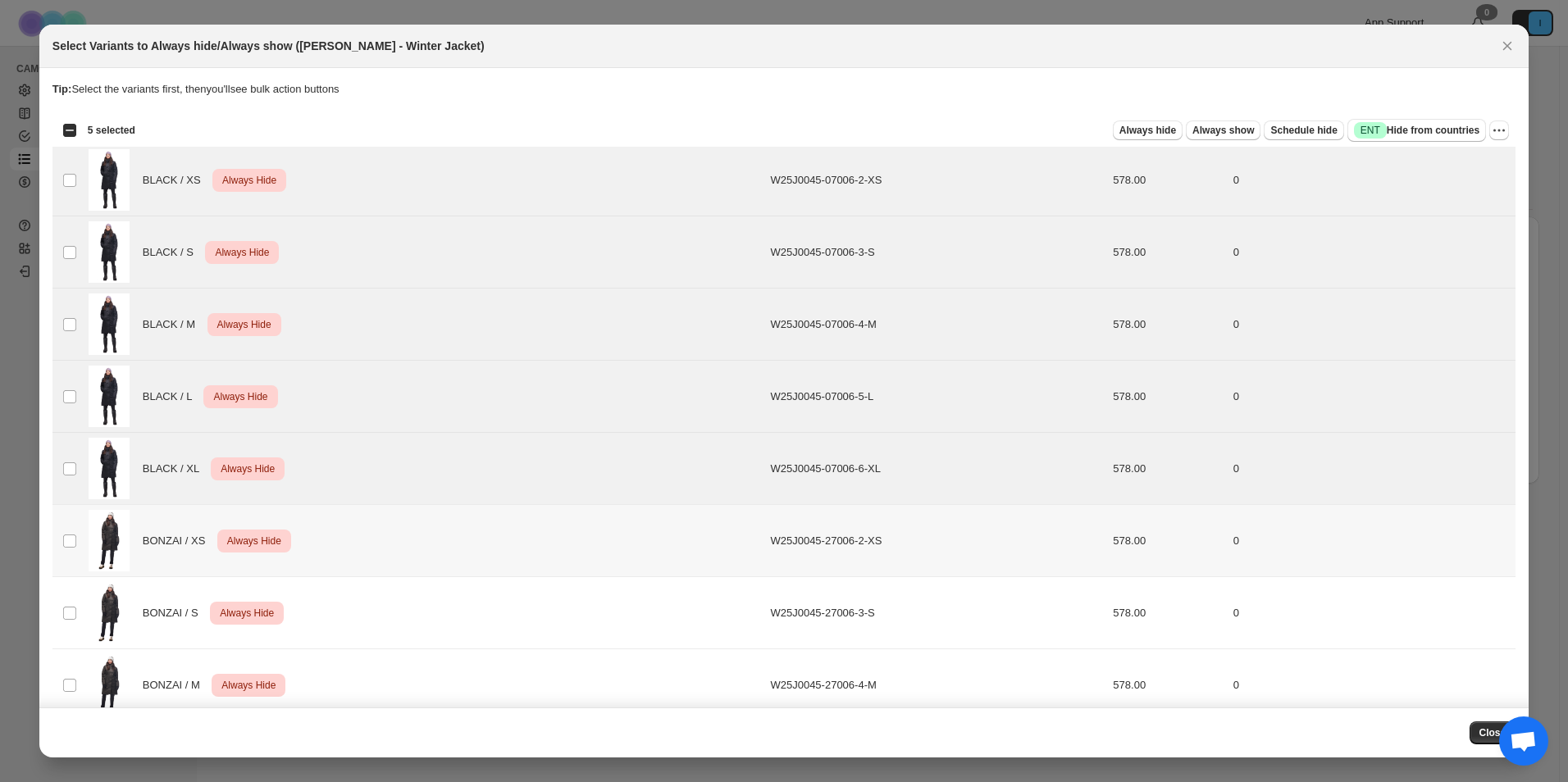
click at [66, 552] on td "Select product variant" at bounding box center [68, 541] width 31 height 73
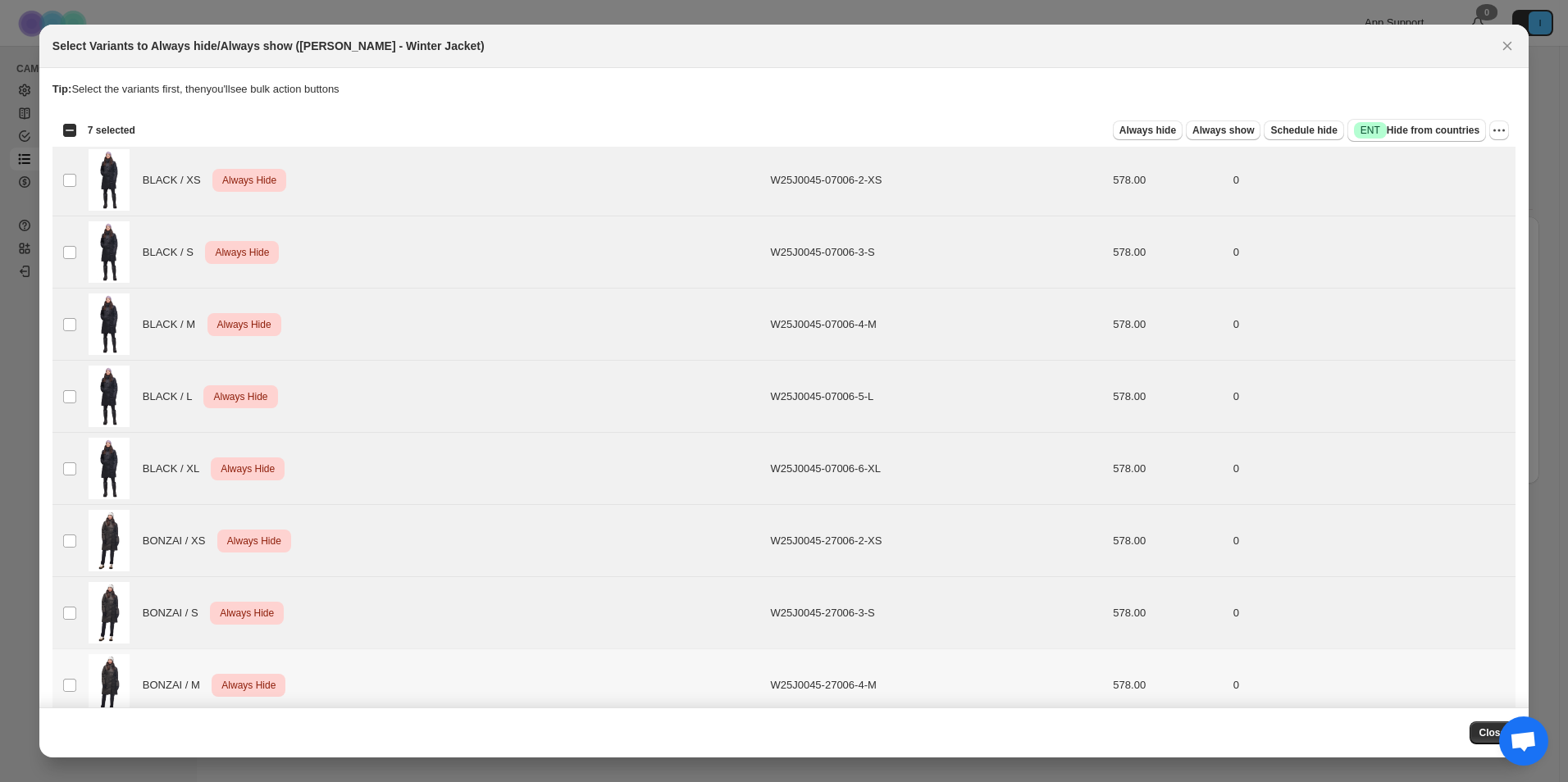
click at [73, 677] on td "Select product variant" at bounding box center [68, 685] width 31 height 73
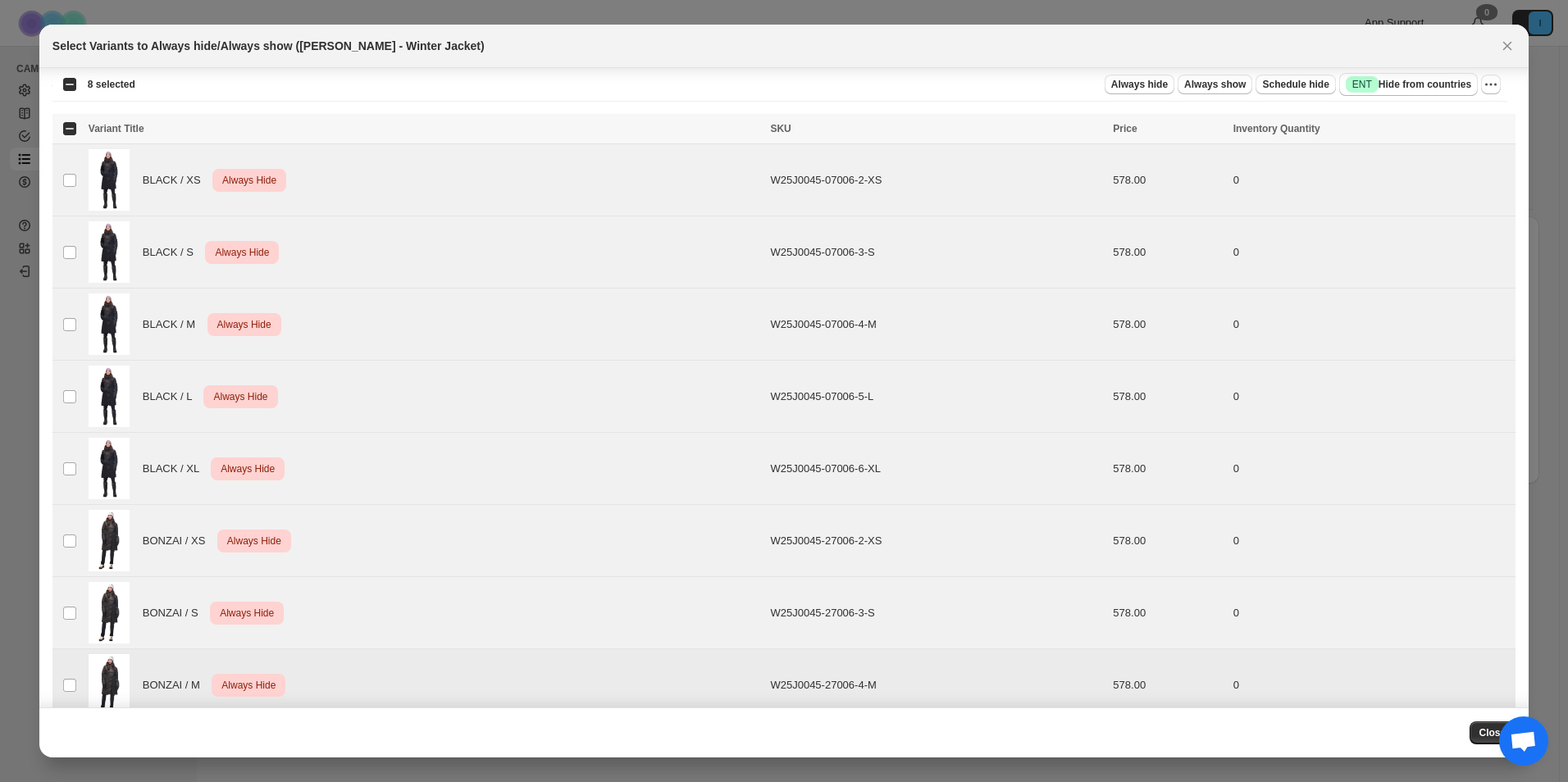
scroll to position [361, 0]
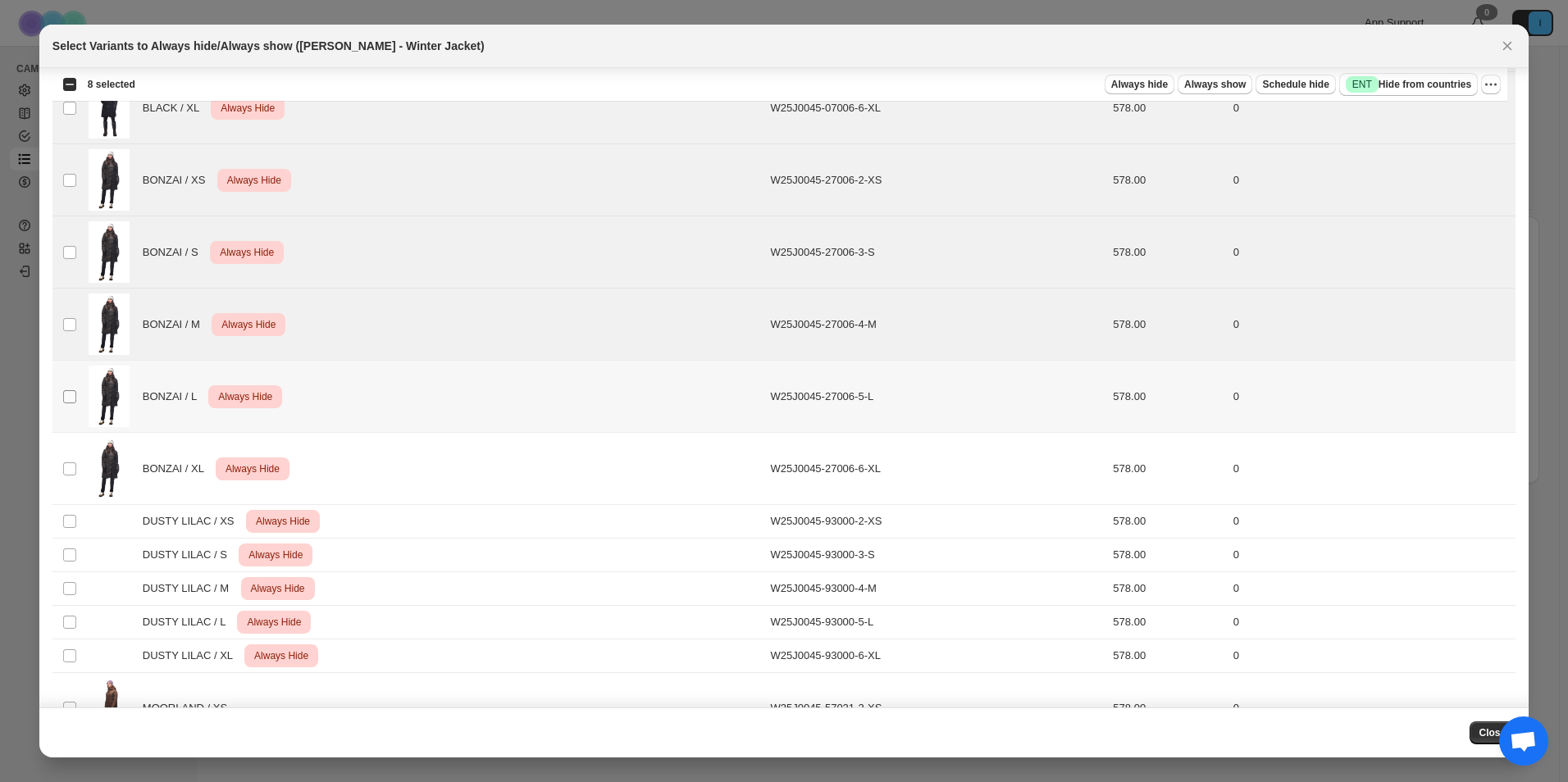
click at [75, 403] on span ":r10g:" at bounding box center [69, 396] width 15 height 15
click at [73, 451] on td "Select product variant" at bounding box center [68, 470] width 31 height 73
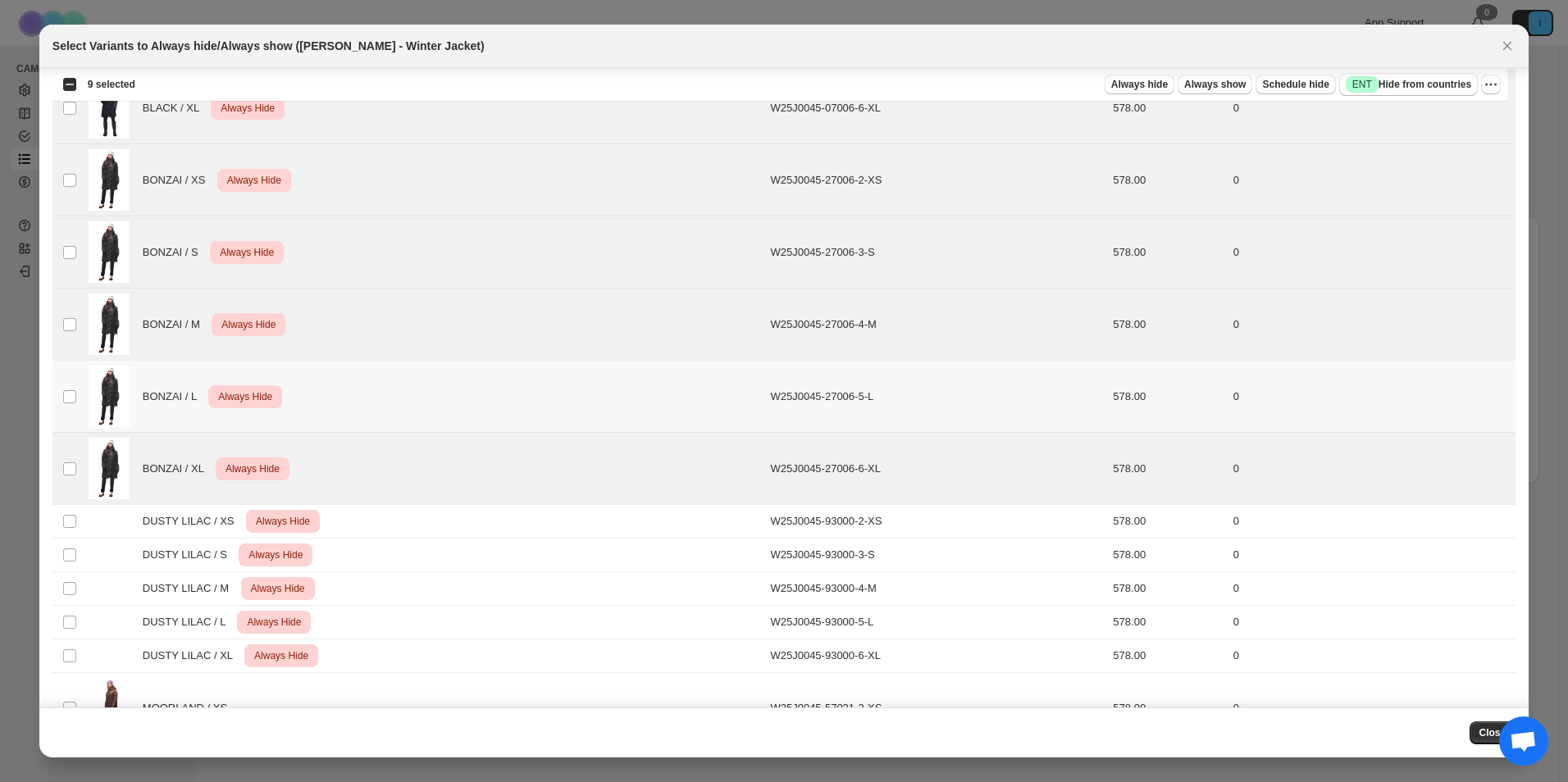
click at [77, 403] on td "Select product variant" at bounding box center [68, 397] width 31 height 73
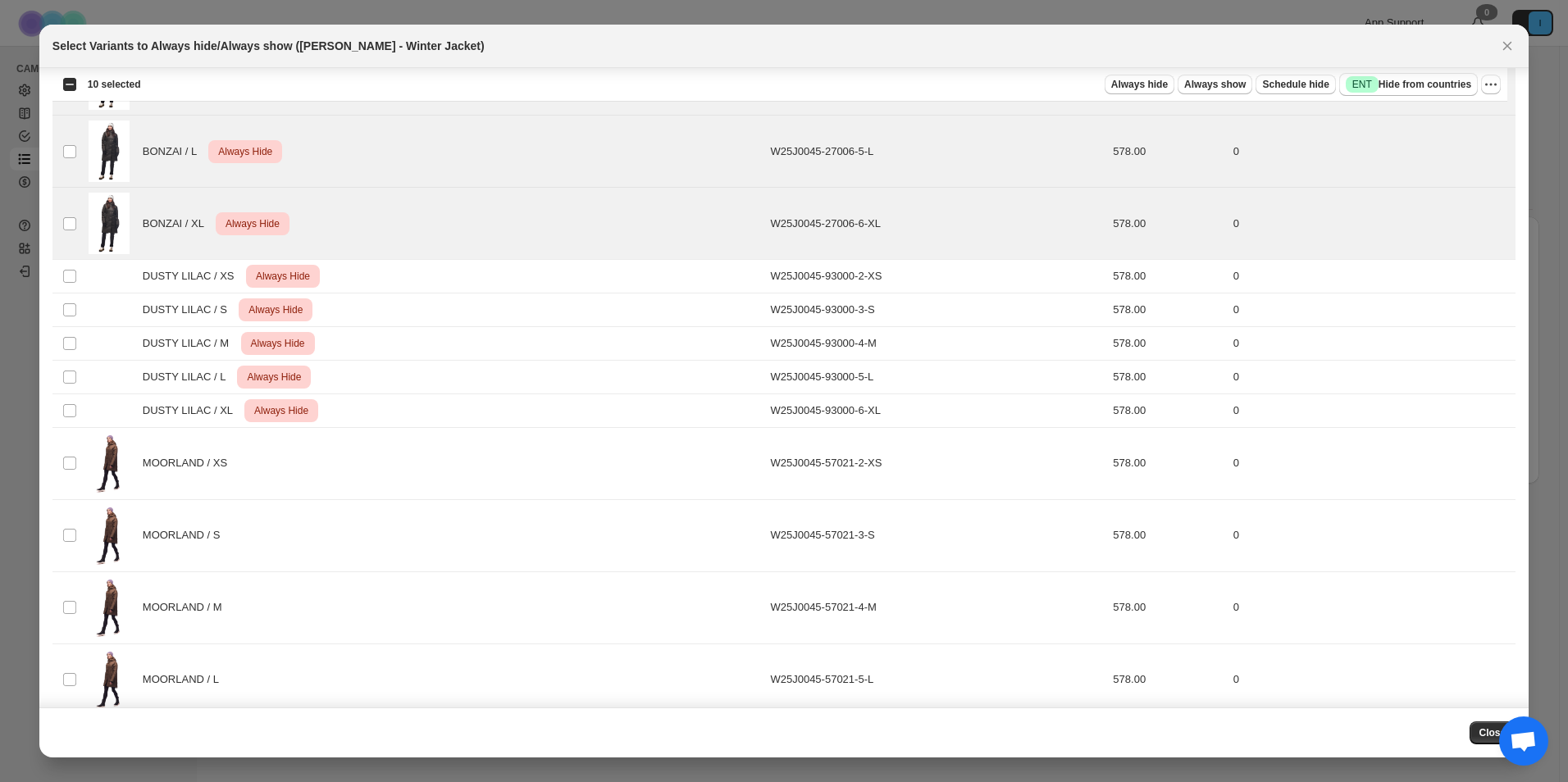
scroll to position [935, 0]
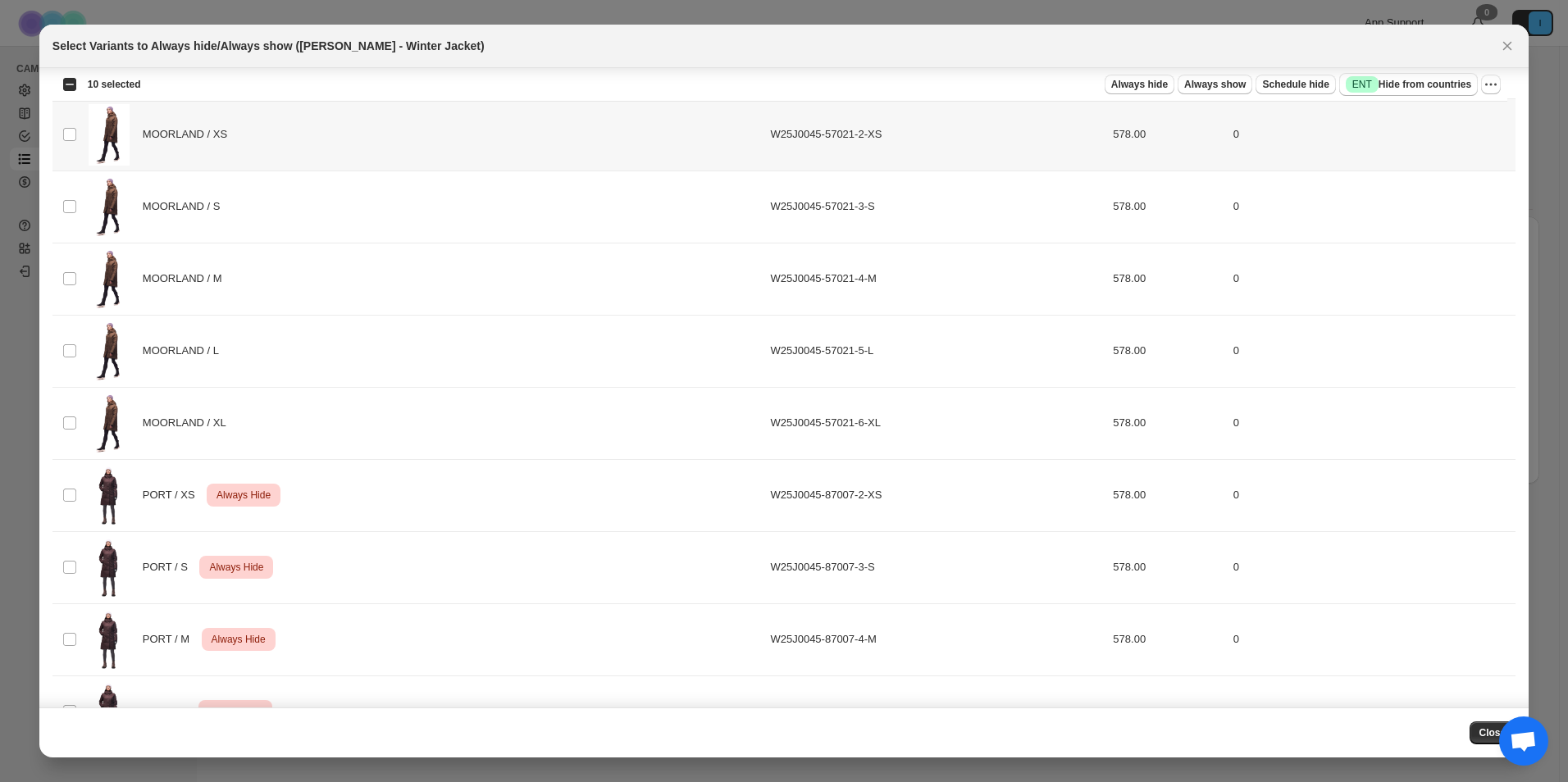
click at [64, 153] on td "Select product variant" at bounding box center [68, 136] width 31 height 73
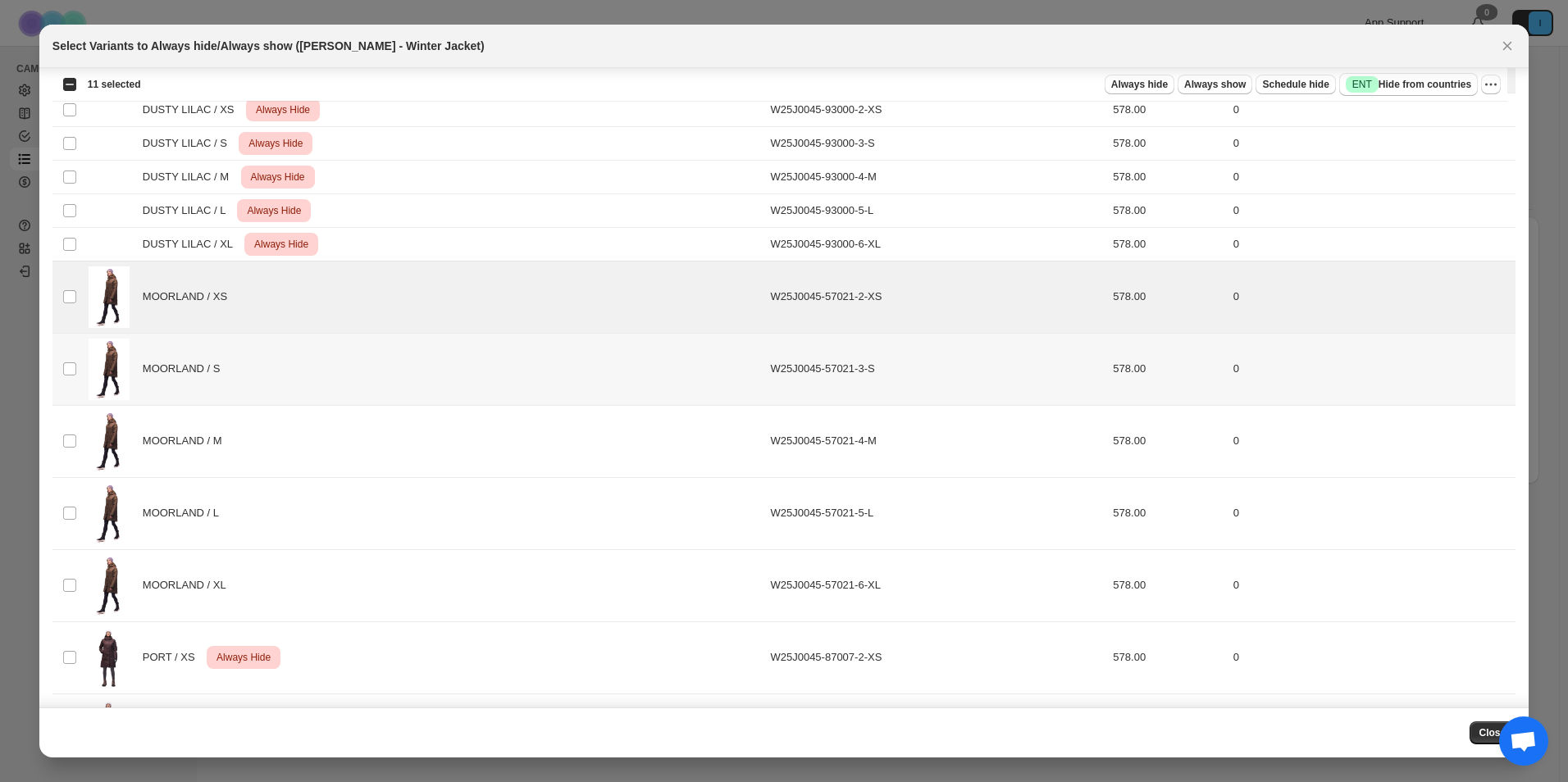
scroll to position [771, 0]
click at [80, 381] on td "Select product variant" at bounding box center [68, 371] width 31 height 73
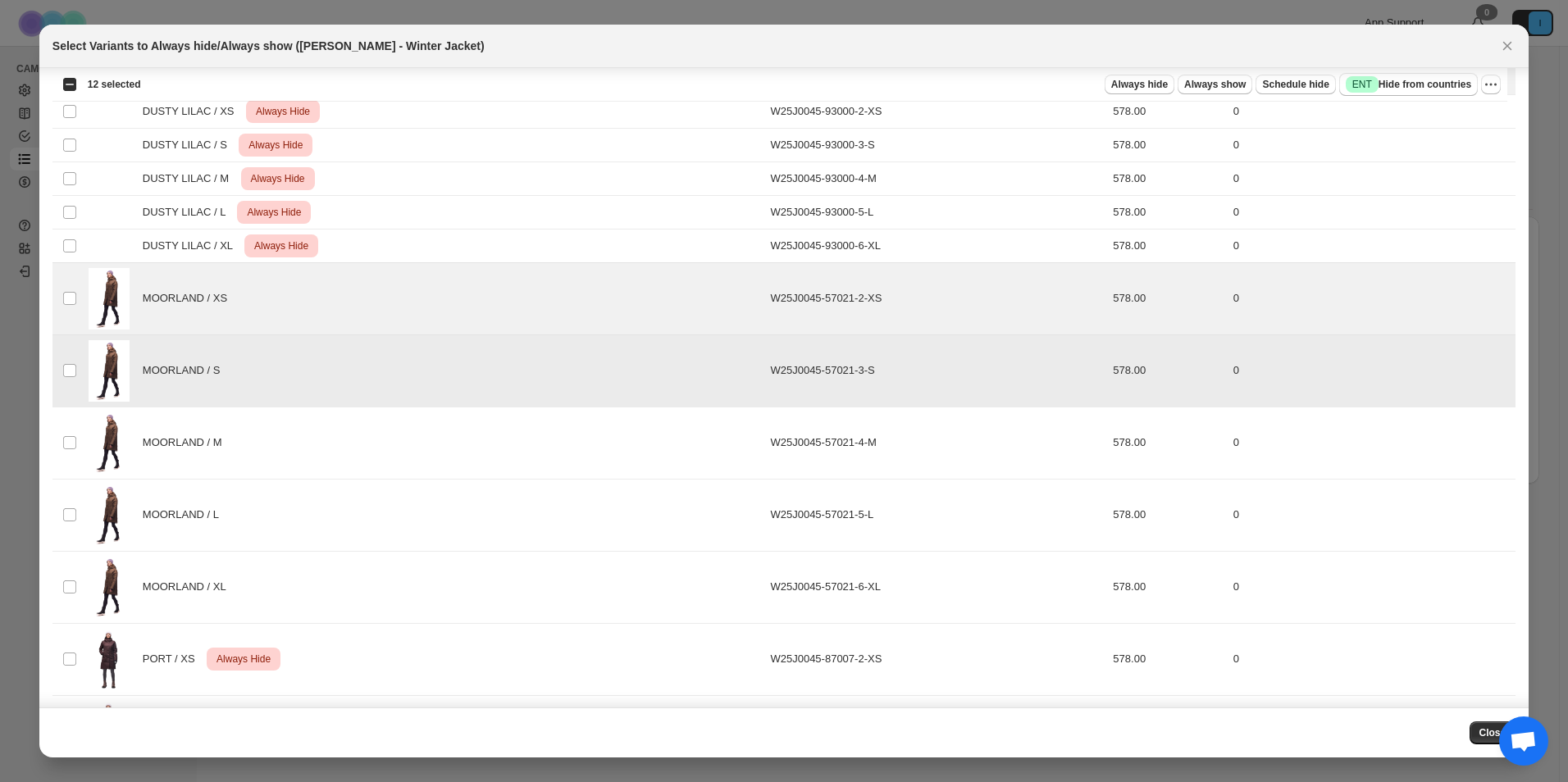
click at [72, 434] on td "Select product variant" at bounding box center [68, 443] width 31 height 73
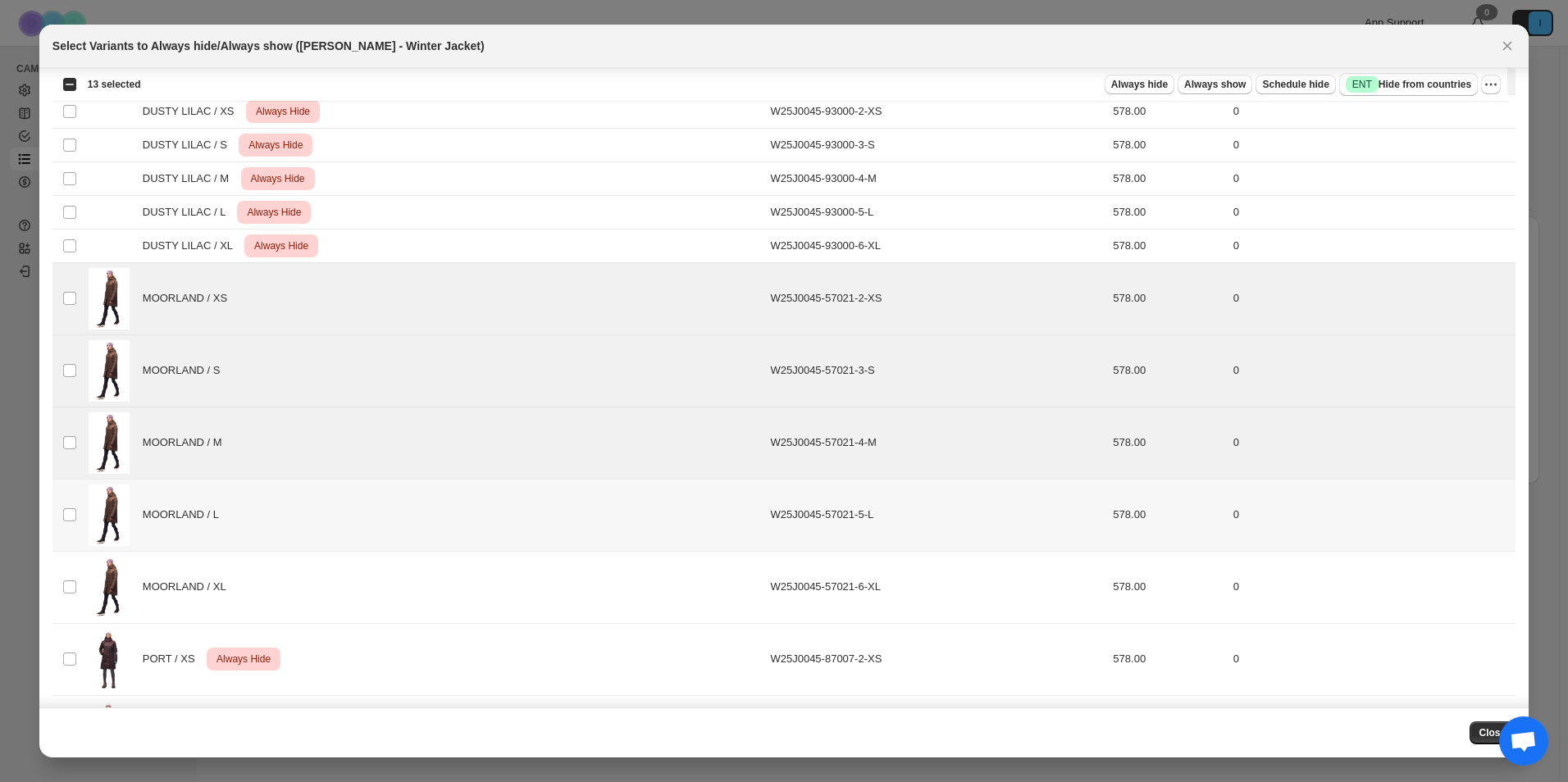
click at [74, 496] on td "Select product variant" at bounding box center [68, 515] width 31 height 73
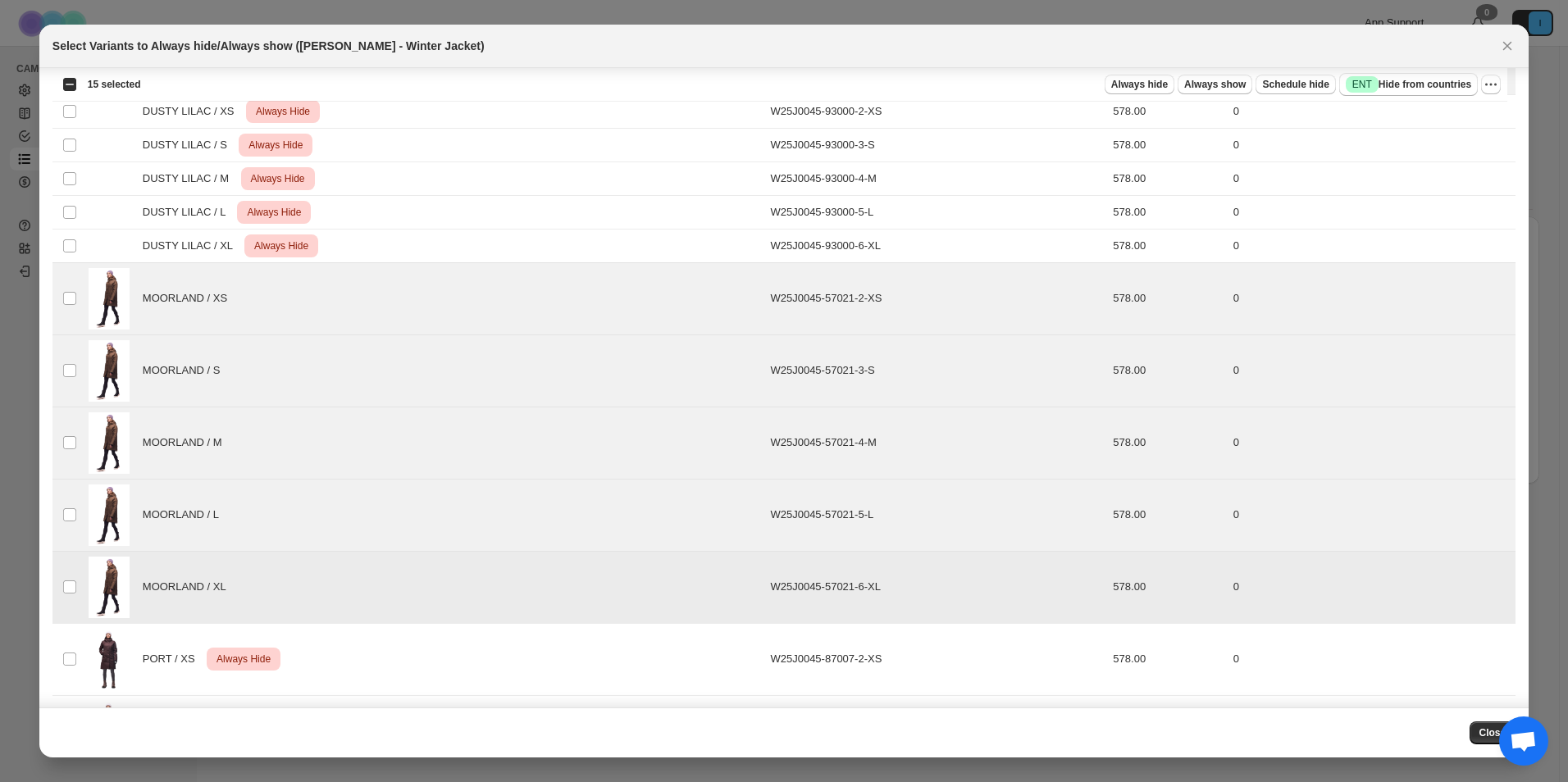
click at [71, 631] on td "Select product variant" at bounding box center [68, 659] width 31 height 73
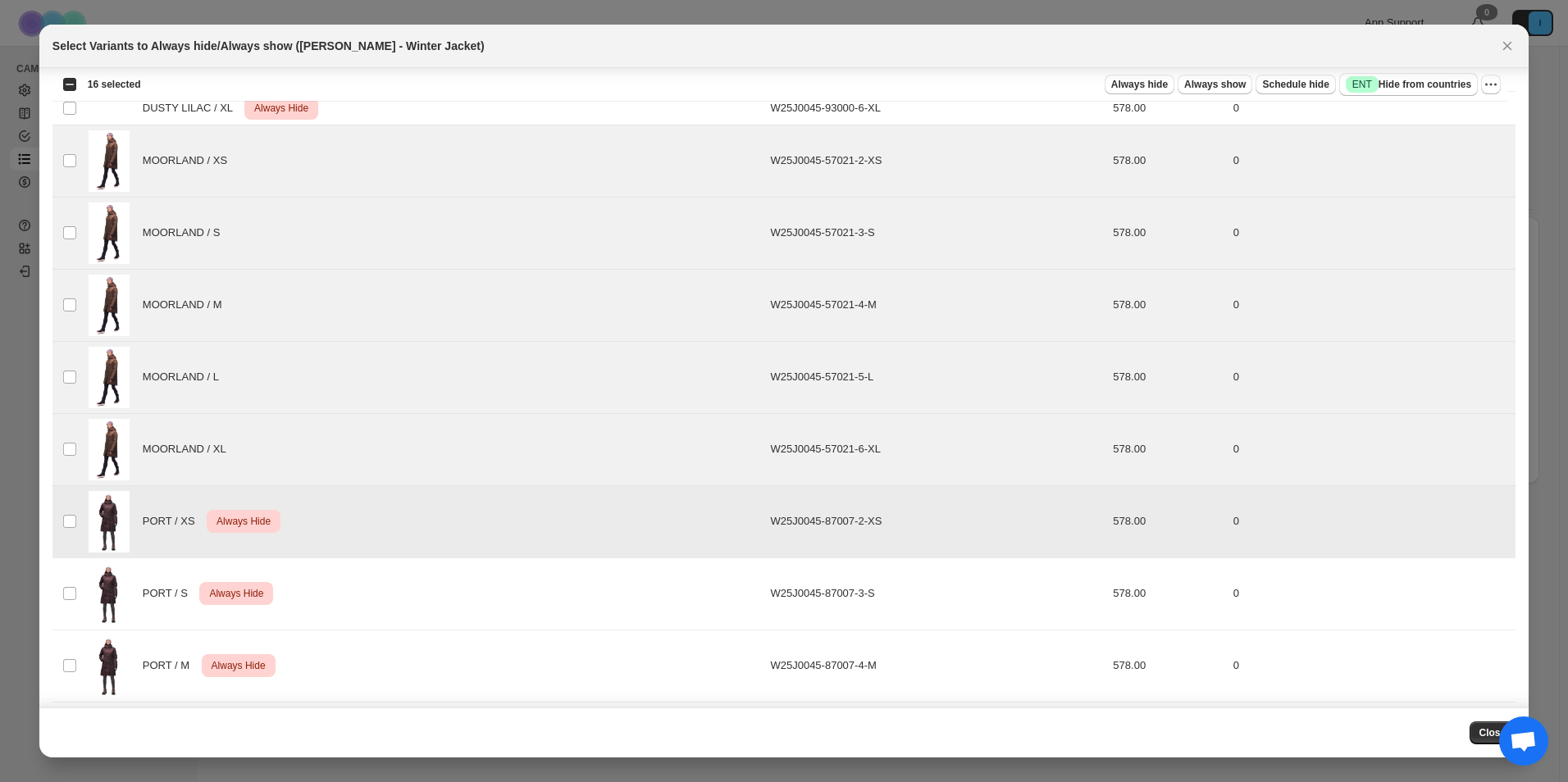
scroll to position [1060, 0]
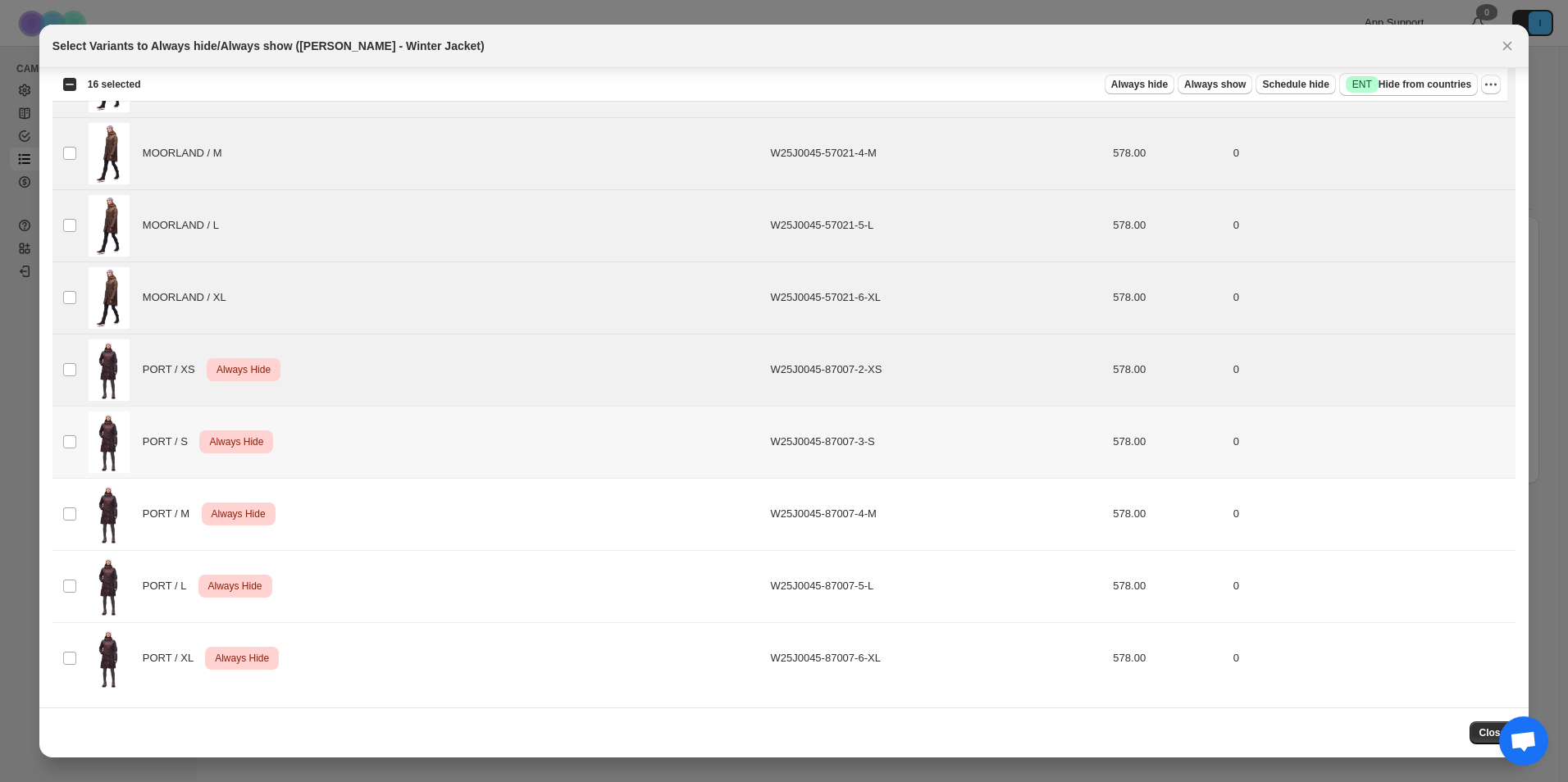
click at [85, 432] on td "PORT / S Critical Always Hide" at bounding box center [425, 442] width 682 height 73
click at [84, 501] on td "PORT / M Critical Always Hide" at bounding box center [425, 514] width 682 height 73
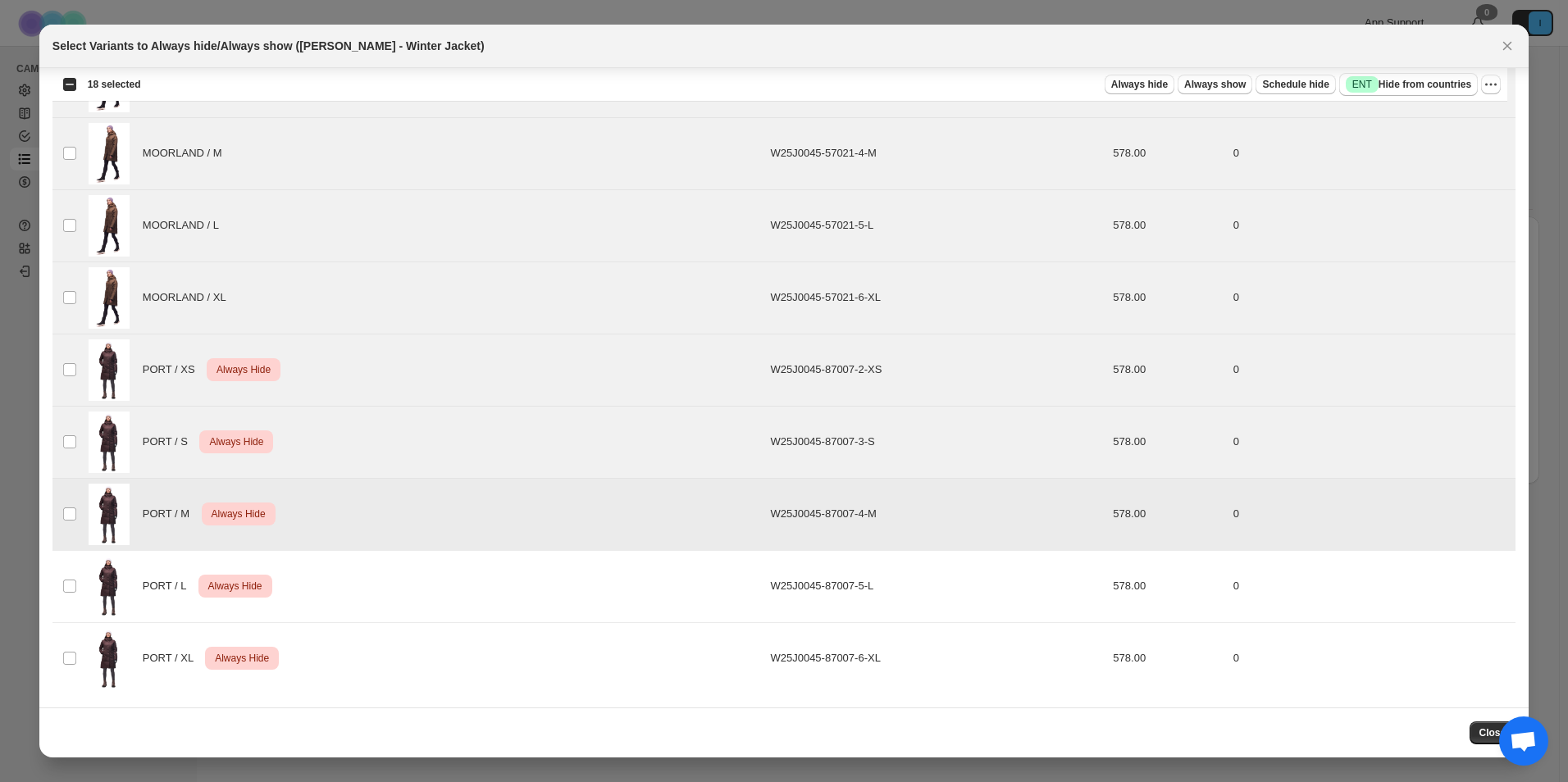
click at [82, 571] on td "Select product variant" at bounding box center [68, 586] width 31 height 73
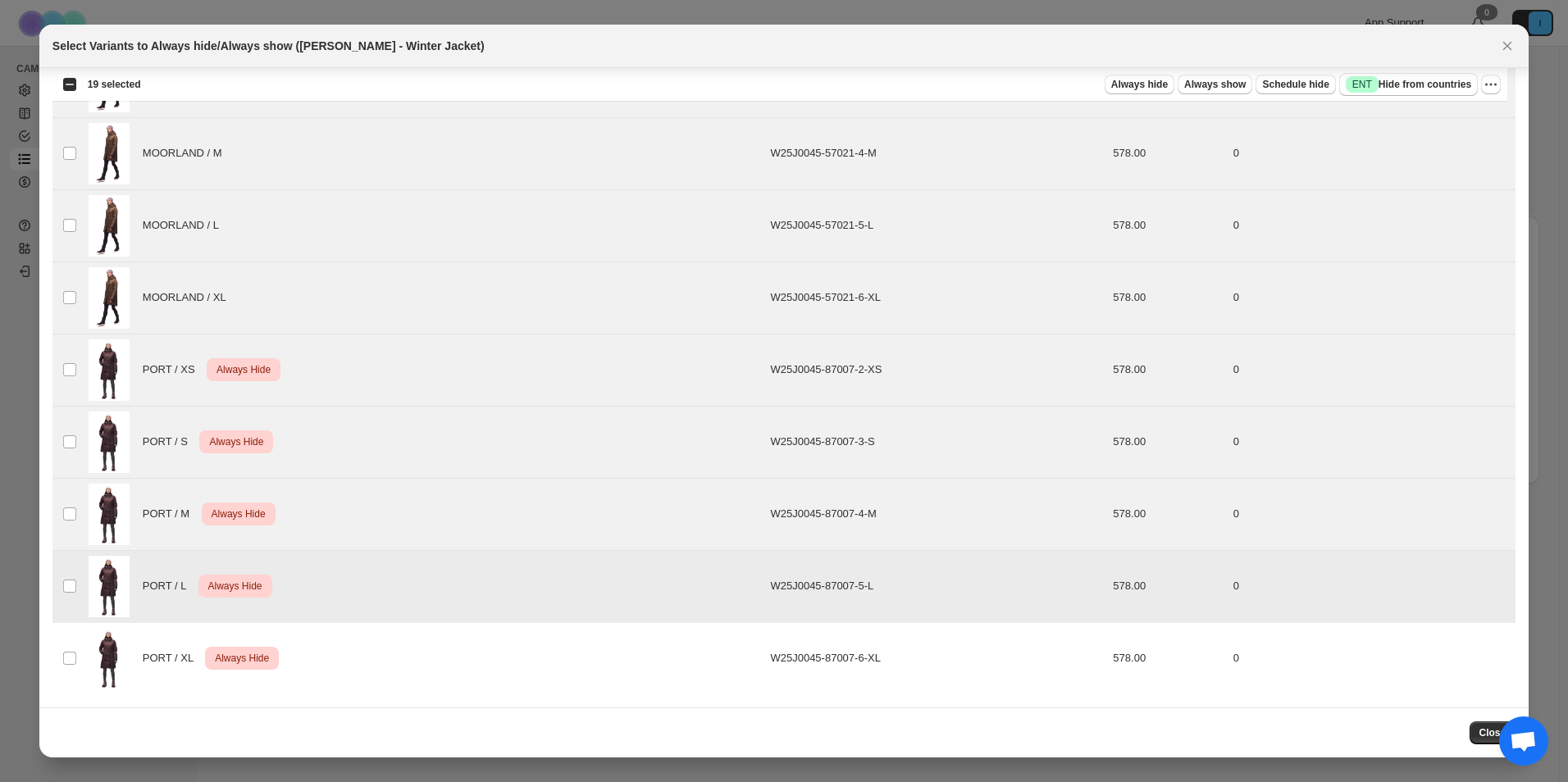
click at [78, 651] on td "Select product variant" at bounding box center [68, 659] width 31 height 73
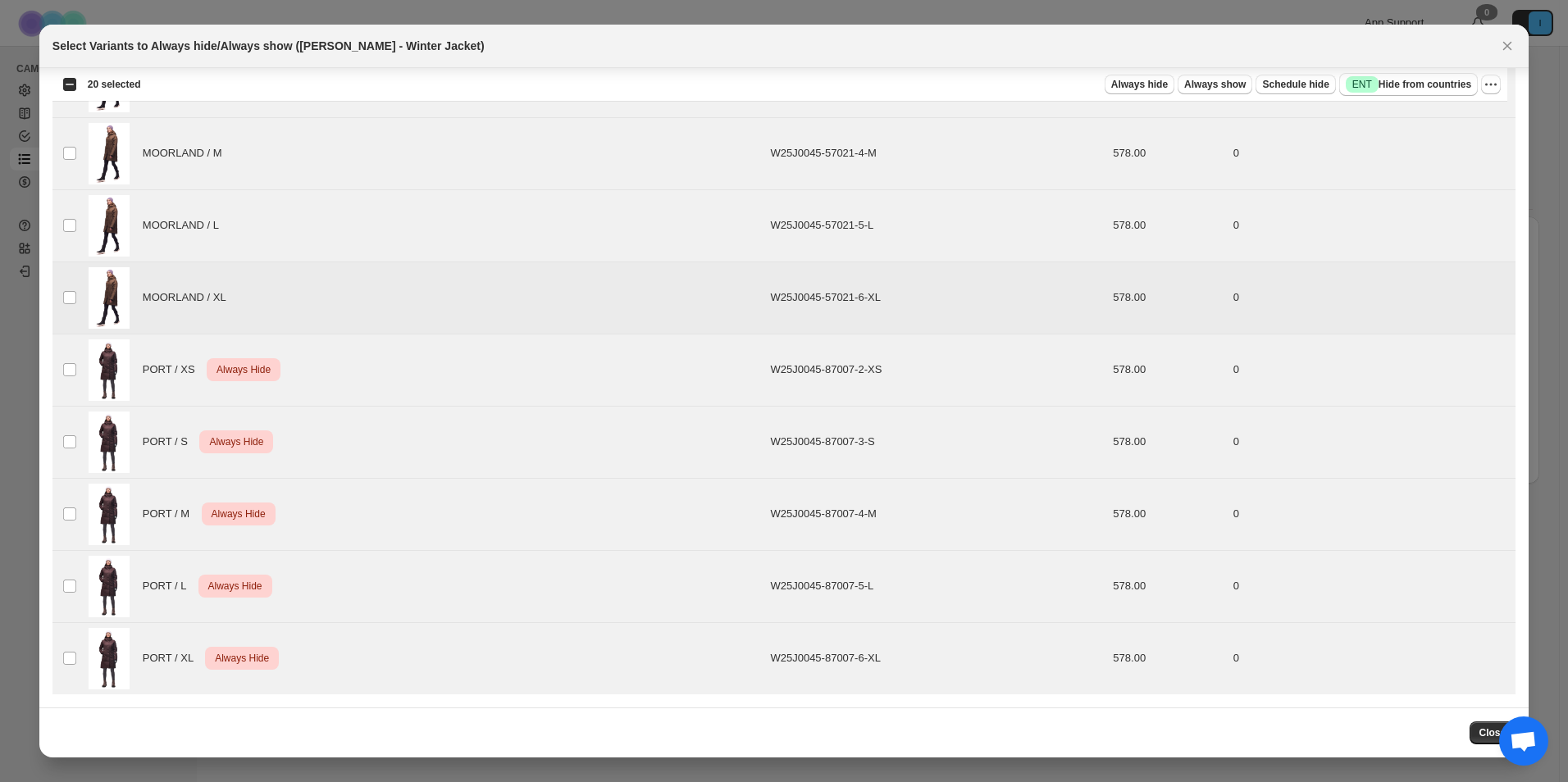
click at [91, 290] on img ":r10g:" at bounding box center [109, 298] width 41 height 61
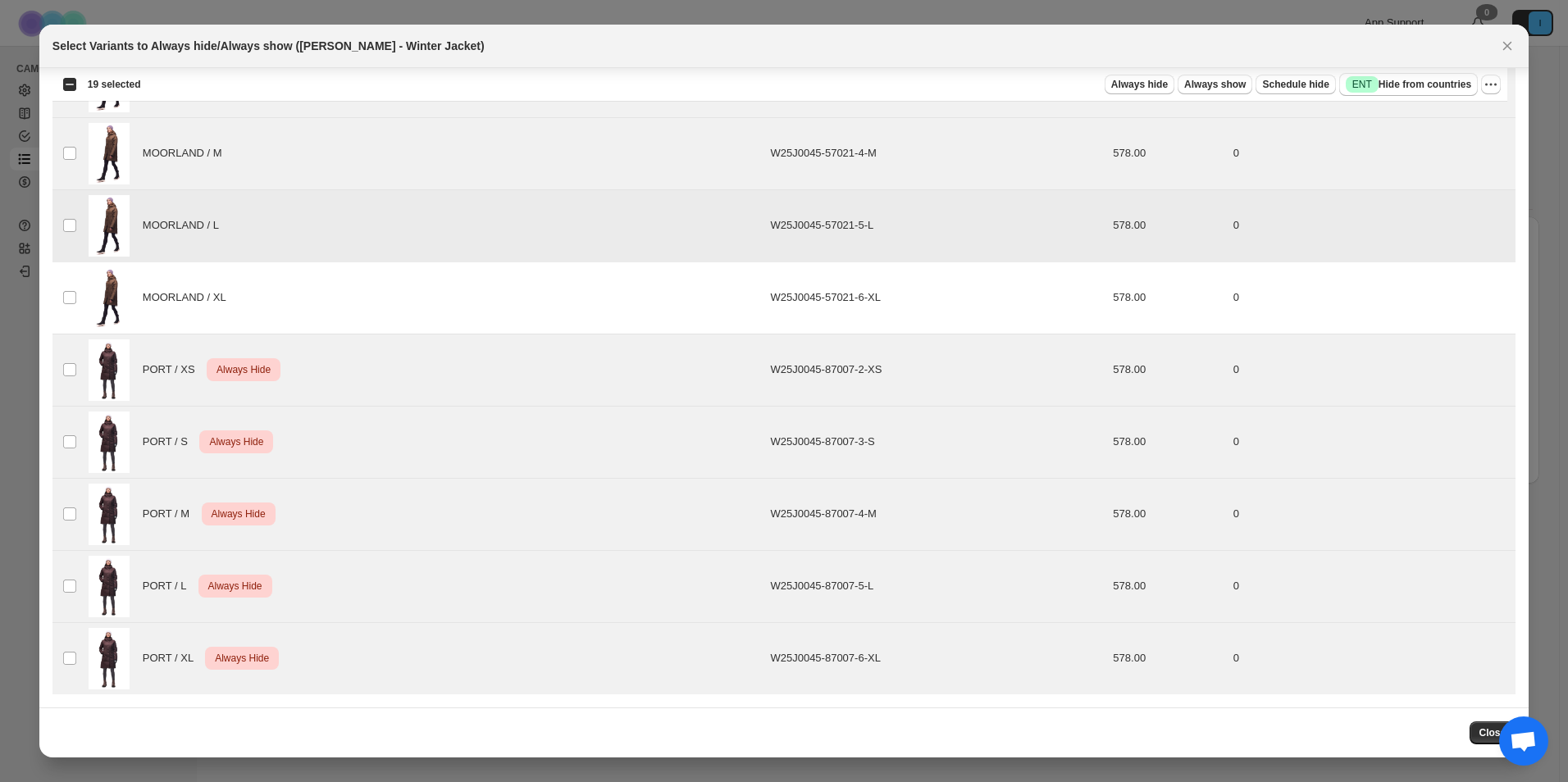
click at [75, 237] on td "Select product variant" at bounding box center [68, 225] width 31 height 73
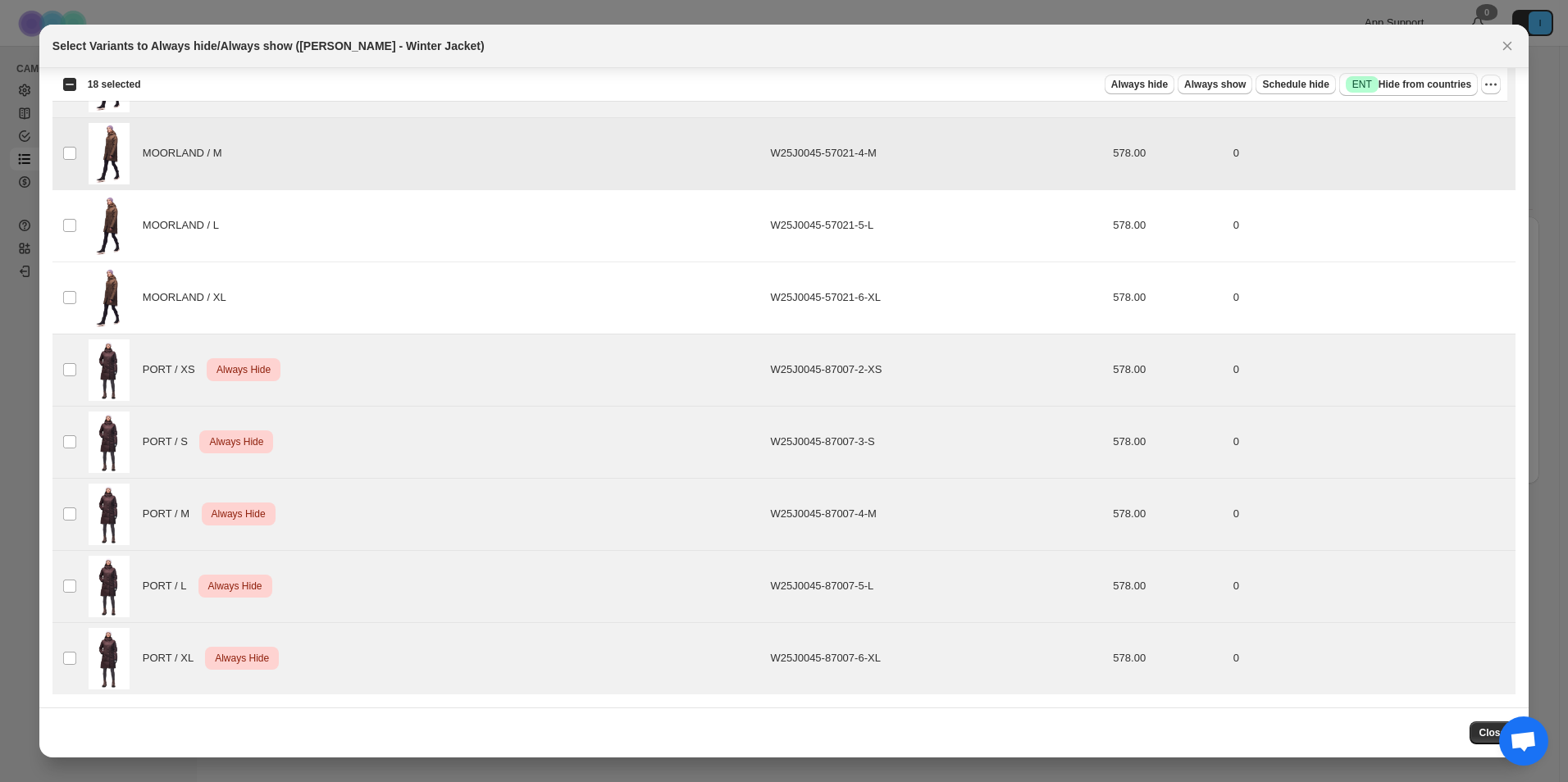
click at [69, 167] on td "Select product variant" at bounding box center [68, 154] width 31 height 73
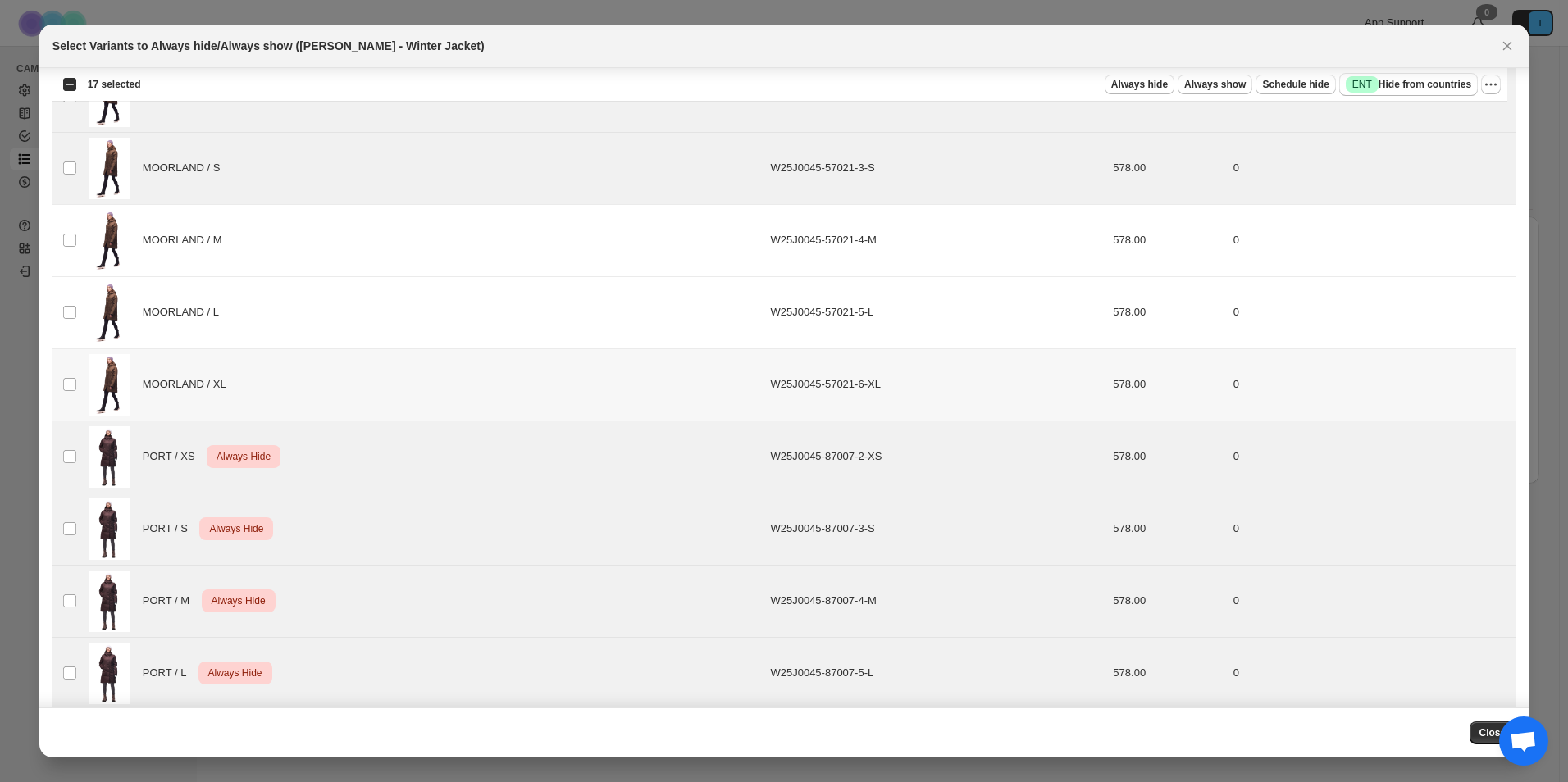
scroll to position [814, 0]
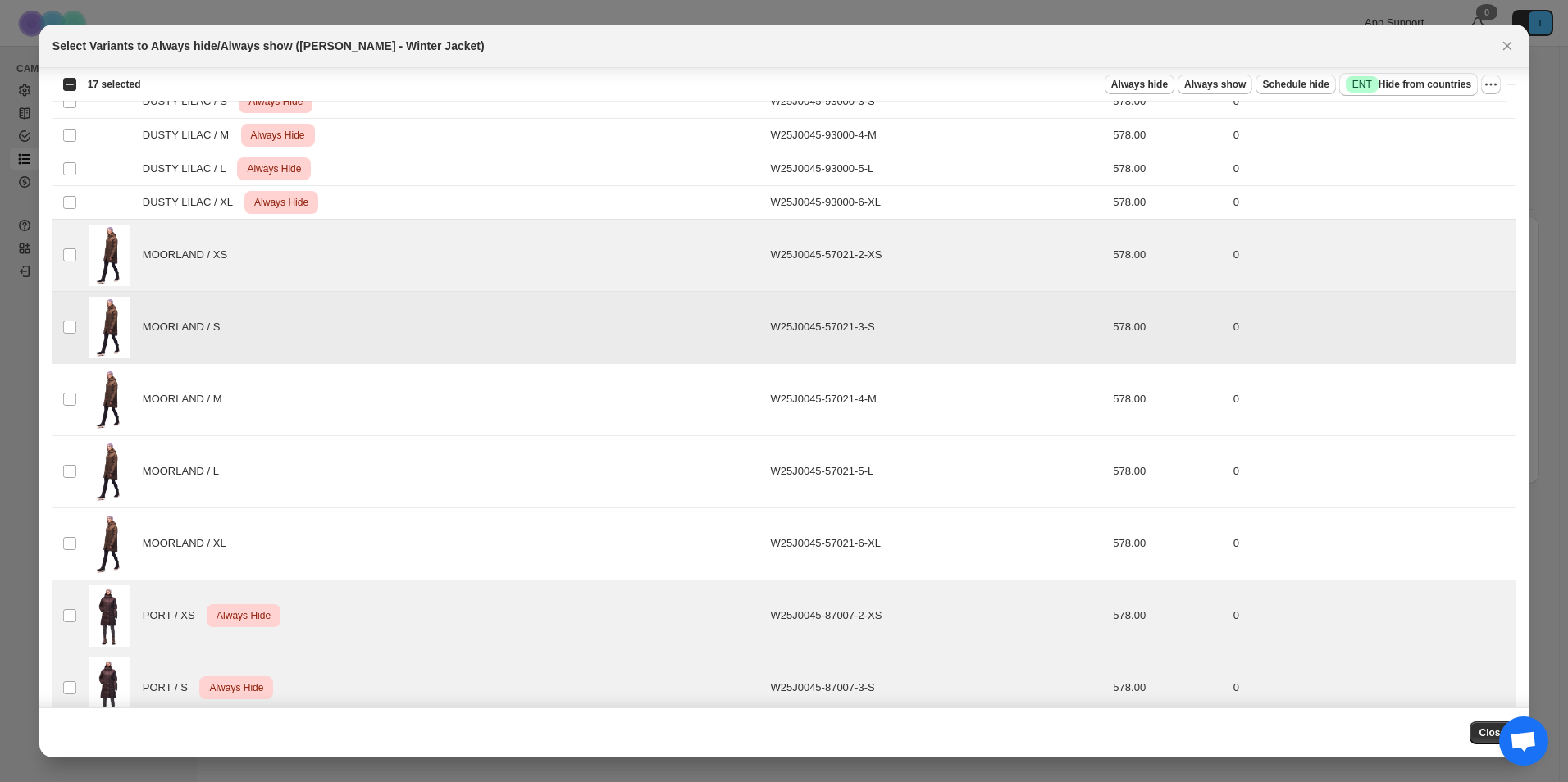
click at [201, 318] on div "MOORLAND / S" at bounding box center [425, 327] width 673 height 61
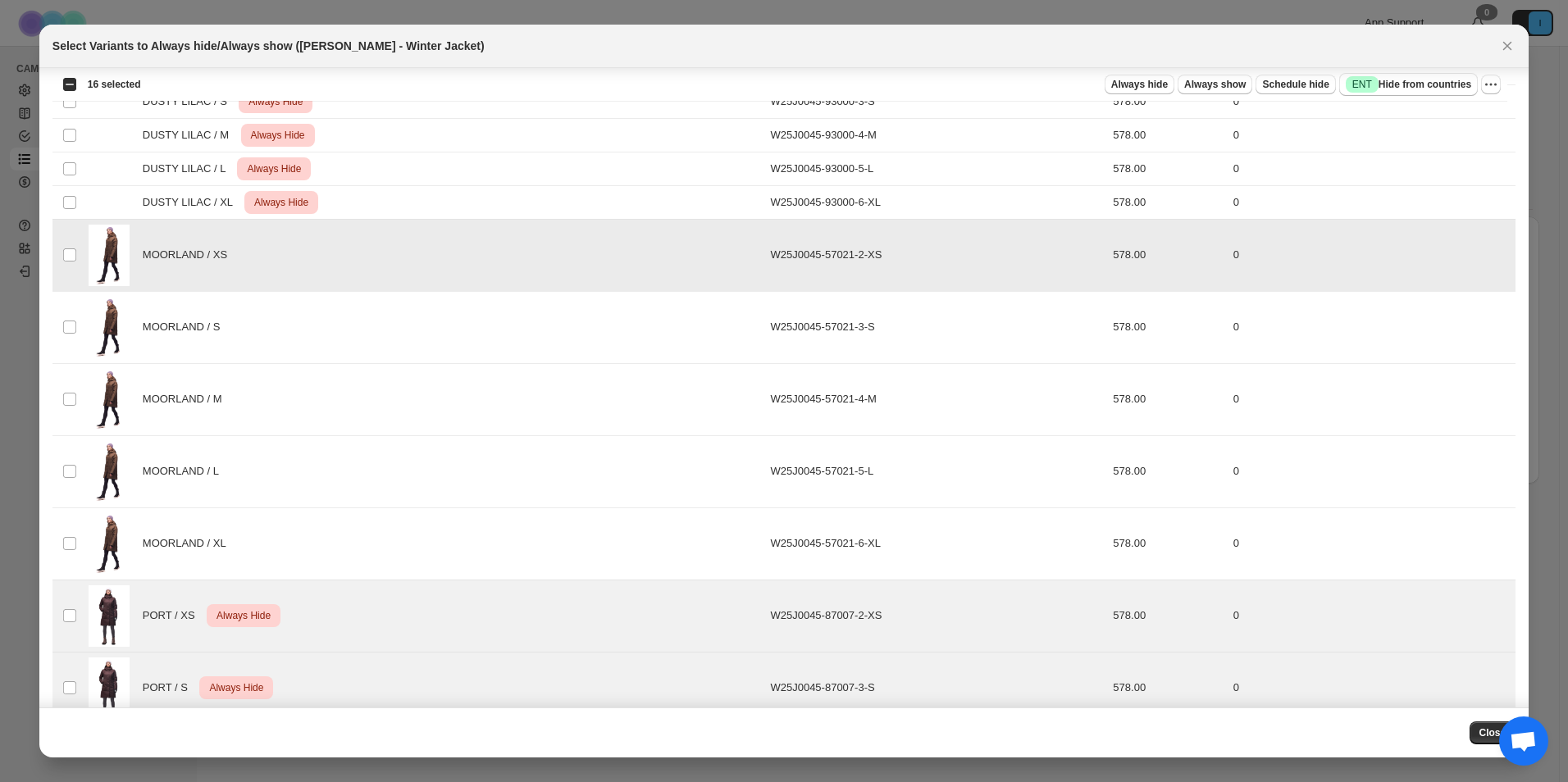
click at [213, 255] on span "MOORLAND / XS" at bounding box center [189, 255] width 93 height 16
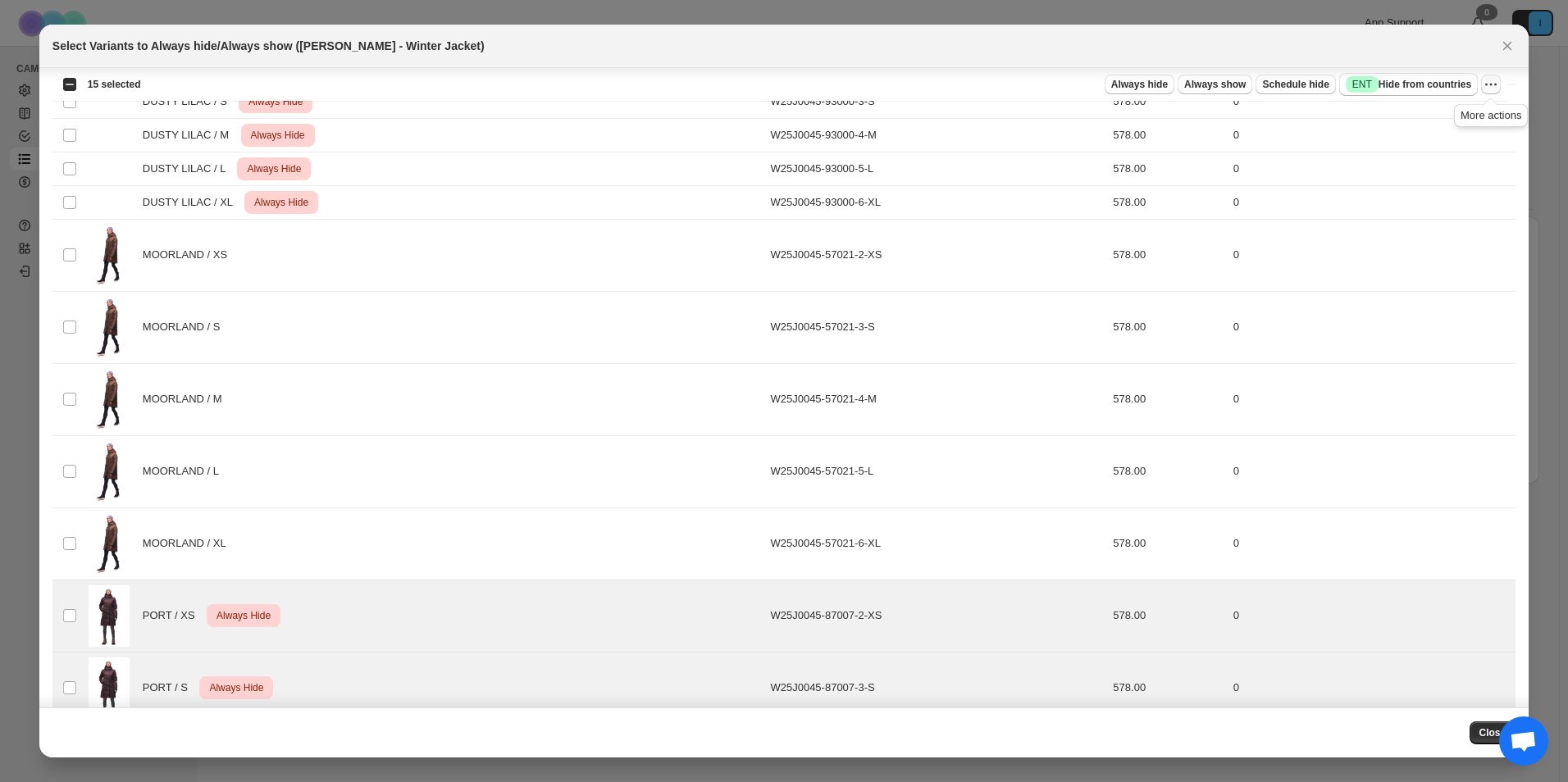
click at [1487, 75] on button "More actions" at bounding box center [1491, 84] width 20 height 20
click at [1431, 120] on span "Undo always hide" at bounding box center [1414, 117] width 85 height 12
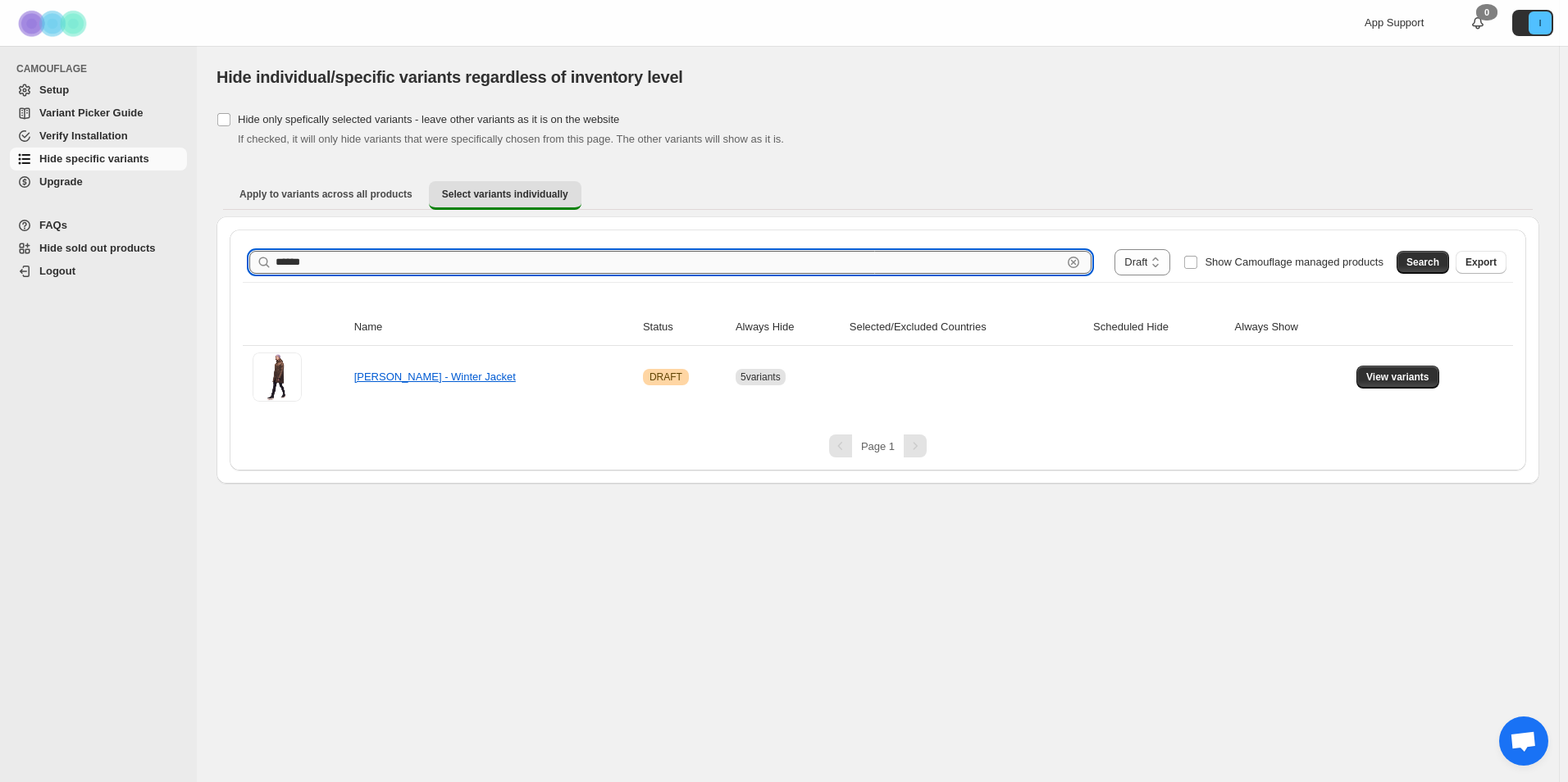
paste input "*****"
drag, startPoint x: 418, startPoint y: 258, endPoint x: 395, endPoint y: 270, distance: 25.9
click at [208, 262] on div "**********" at bounding box center [878, 264] width 1363 height 438
type input "**********"
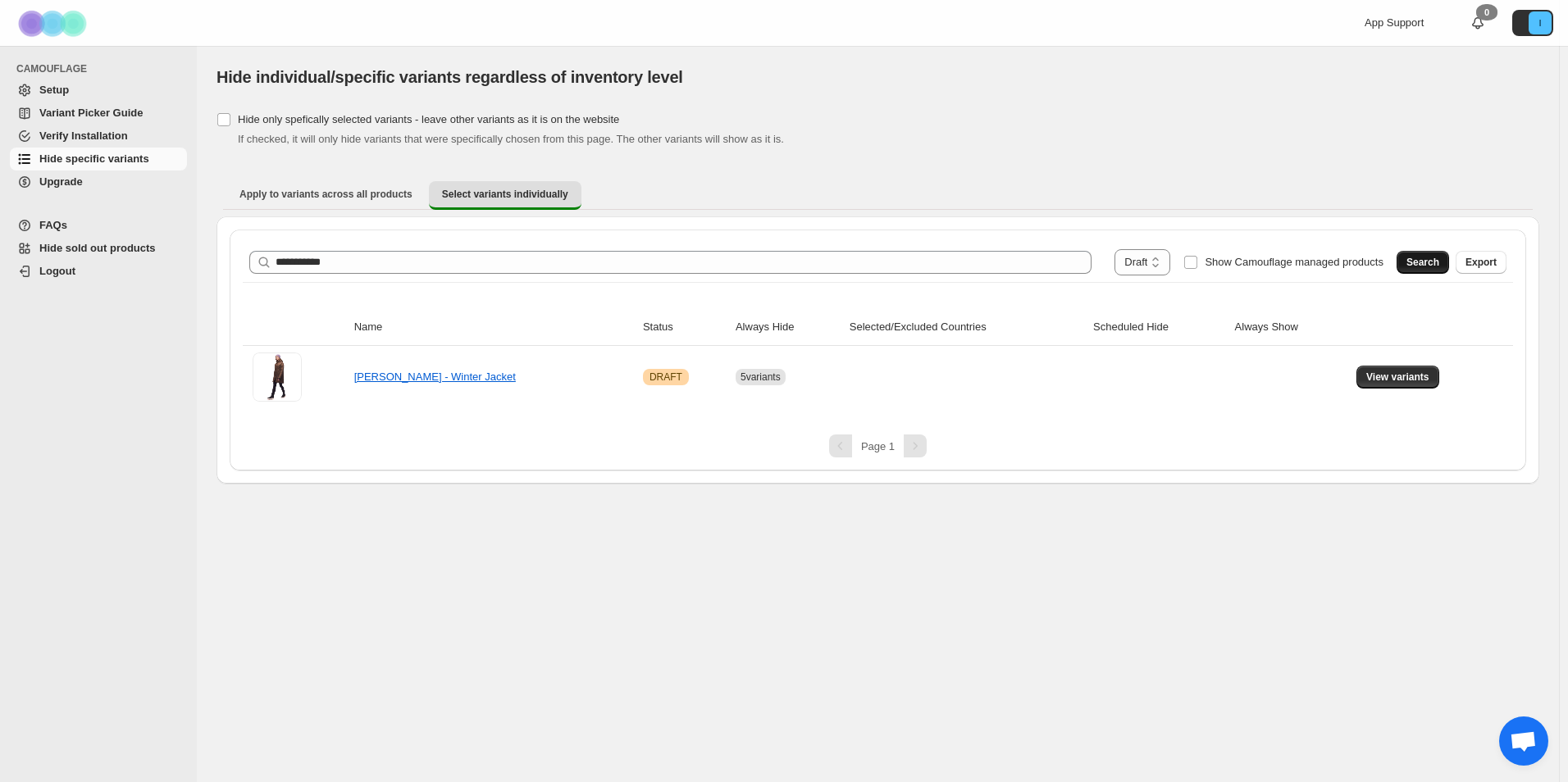
click at [1439, 257] on span "Search" at bounding box center [1423, 262] width 33 height 13
click at [427, 372] on link "PAPLUMA III - Vest" at bounding box center [400, 376] width 92 height 12
click at [1402, 372] on span "View variants" at bounding box center [1398, 376] width 63 height 13
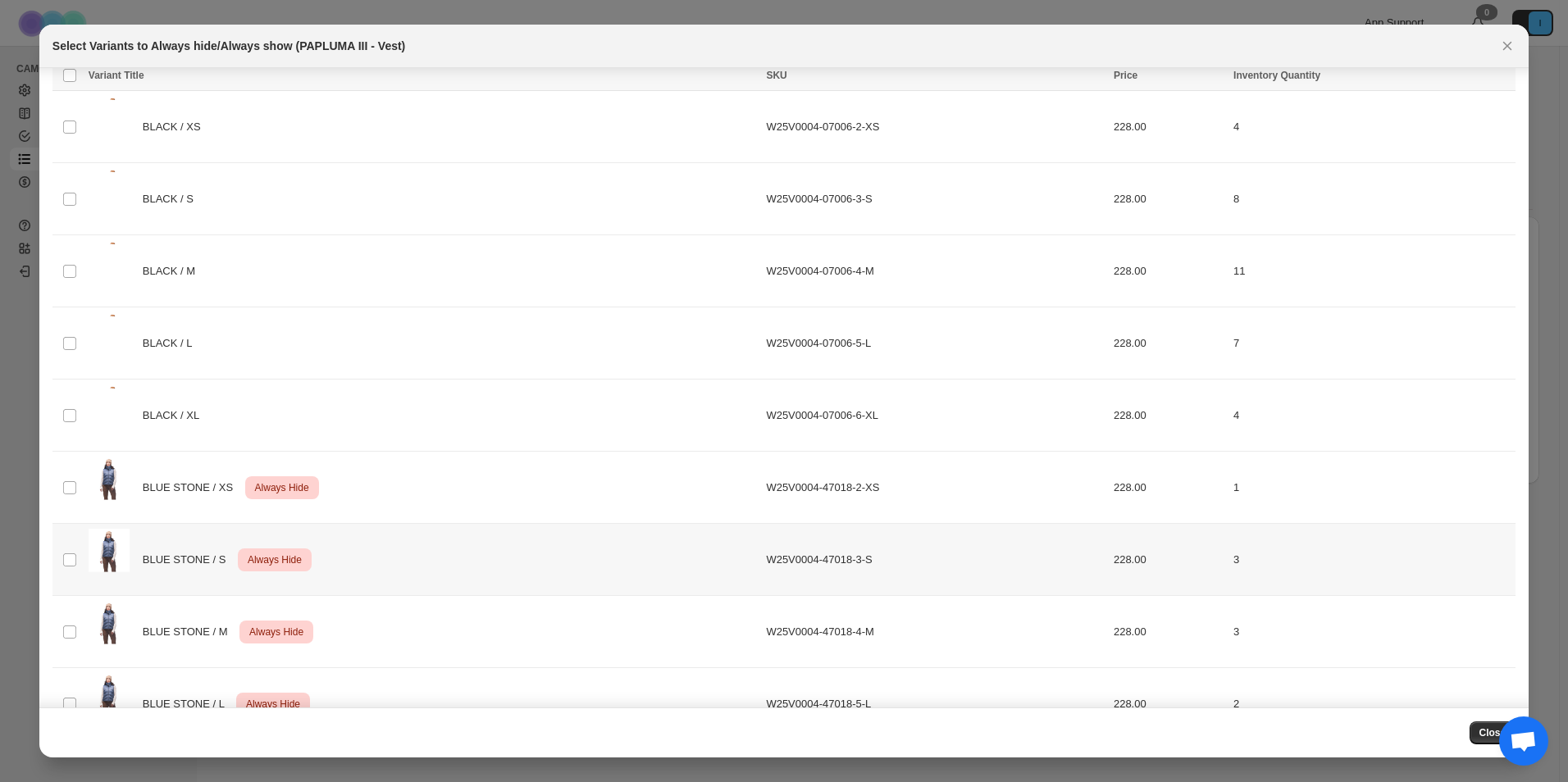
scroll to position [82, 0]
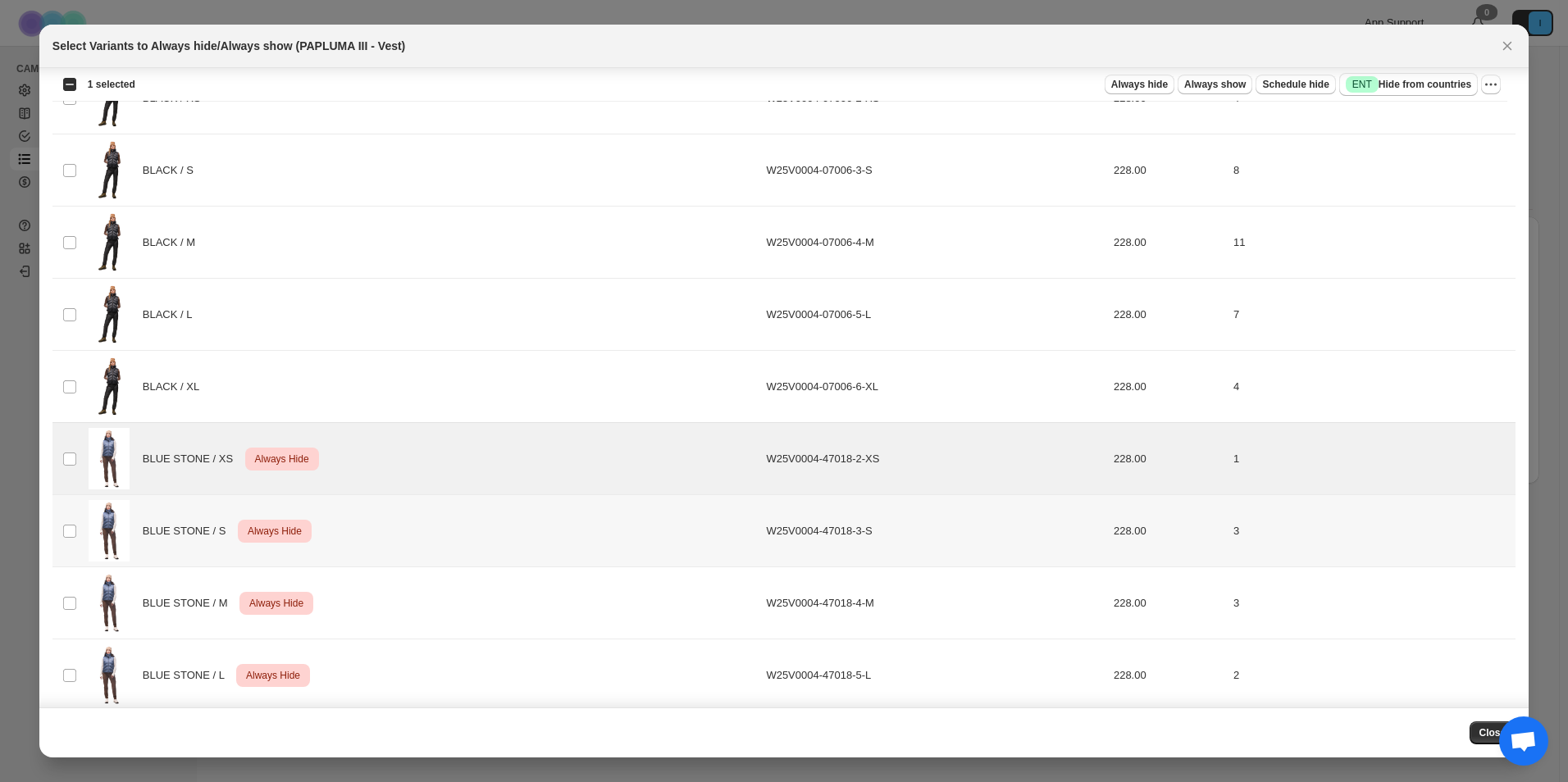
click at [71, 516] on td "Select product variant" at bounding box center [68, 532] width 31 height 73
click at [91, 609] on img ":r120:" at bounding box center [109, 602] width 41 height 61
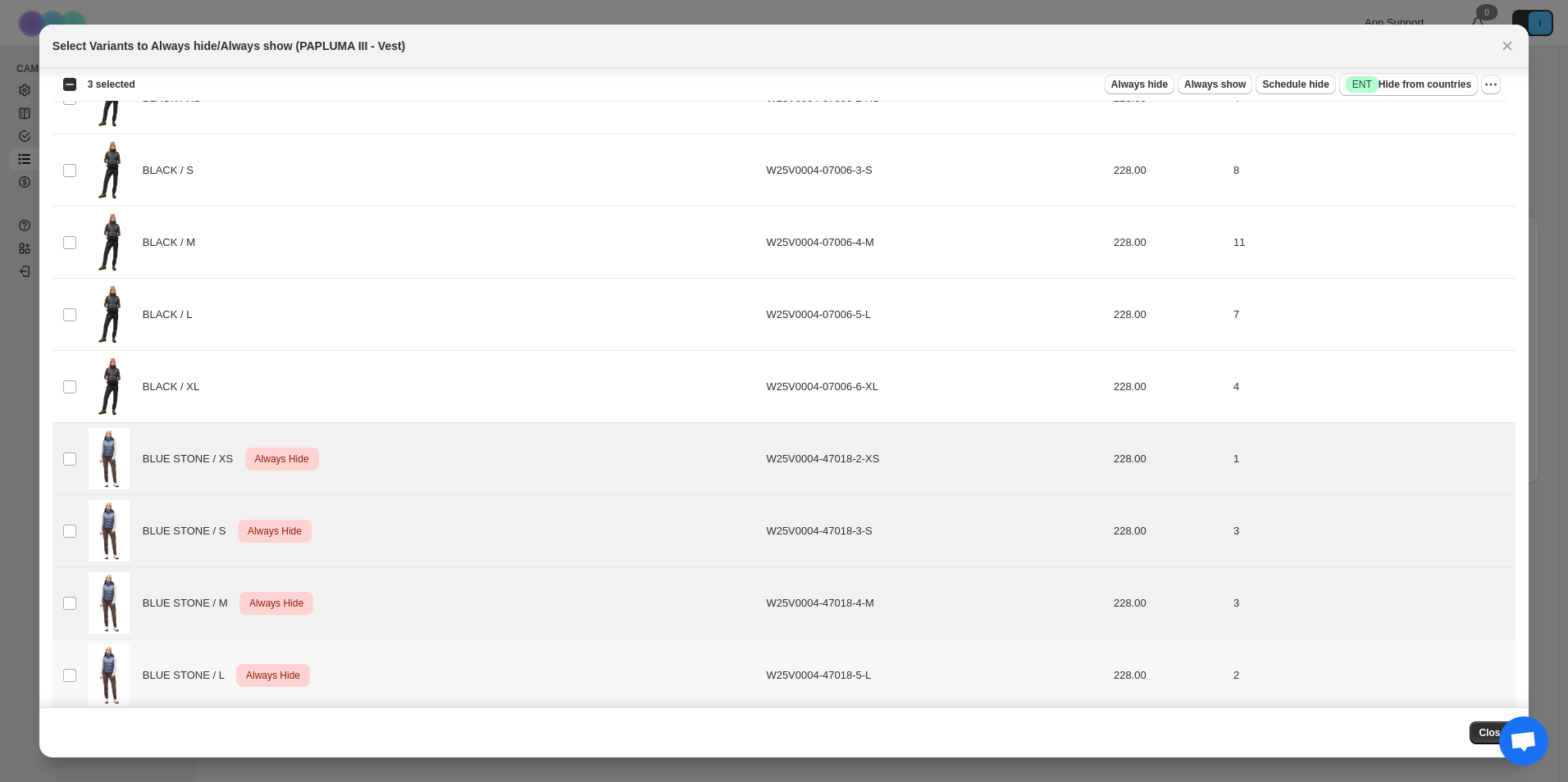
click at [73, 659] on td "Select product variant" at bounding box center [68, 676] width 31 height 73
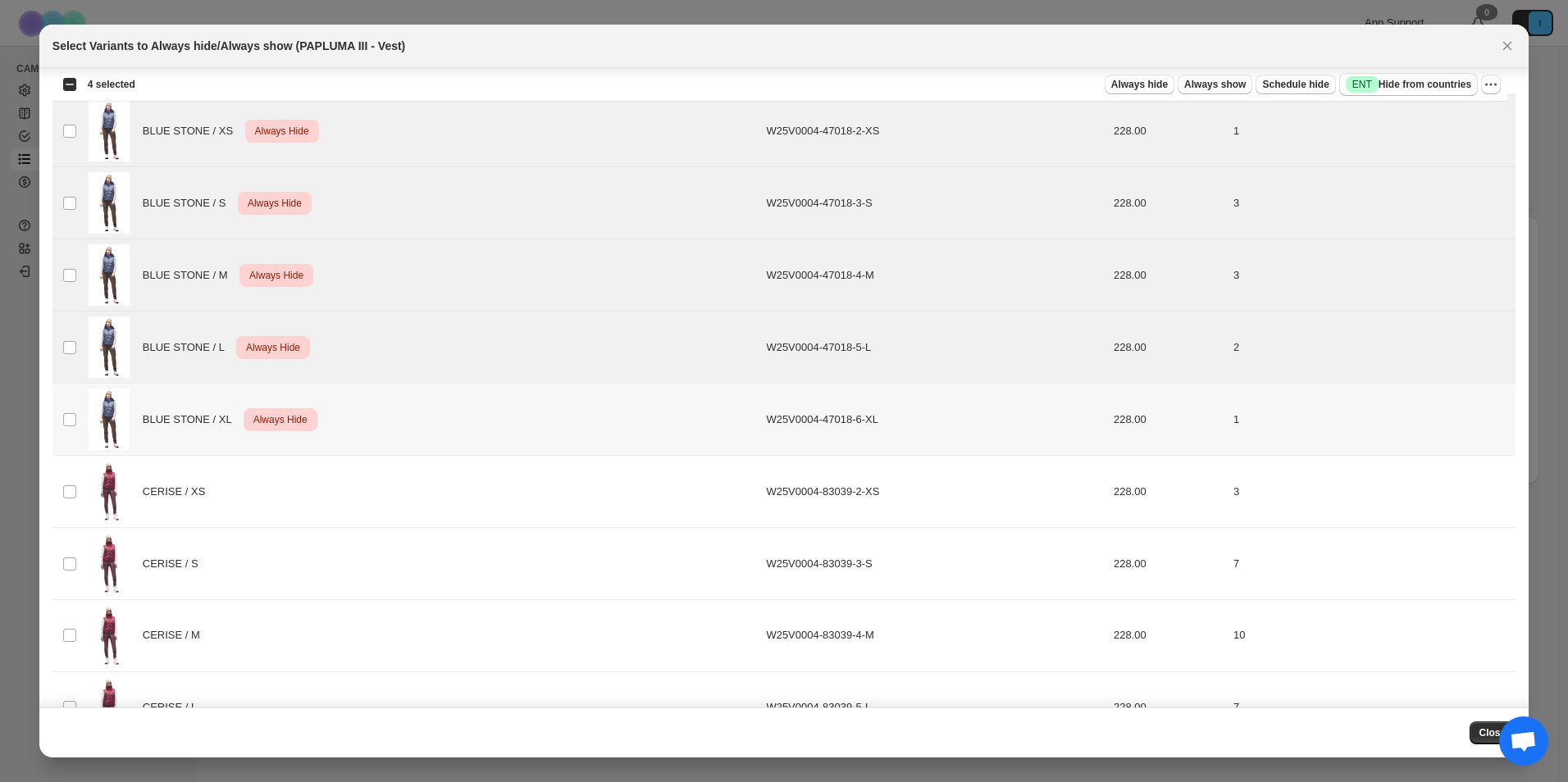
click at [142, 432] on div "BLUE STONE / XL Critical Always Hide" at bounding box center [423, 419] width 668 height 61
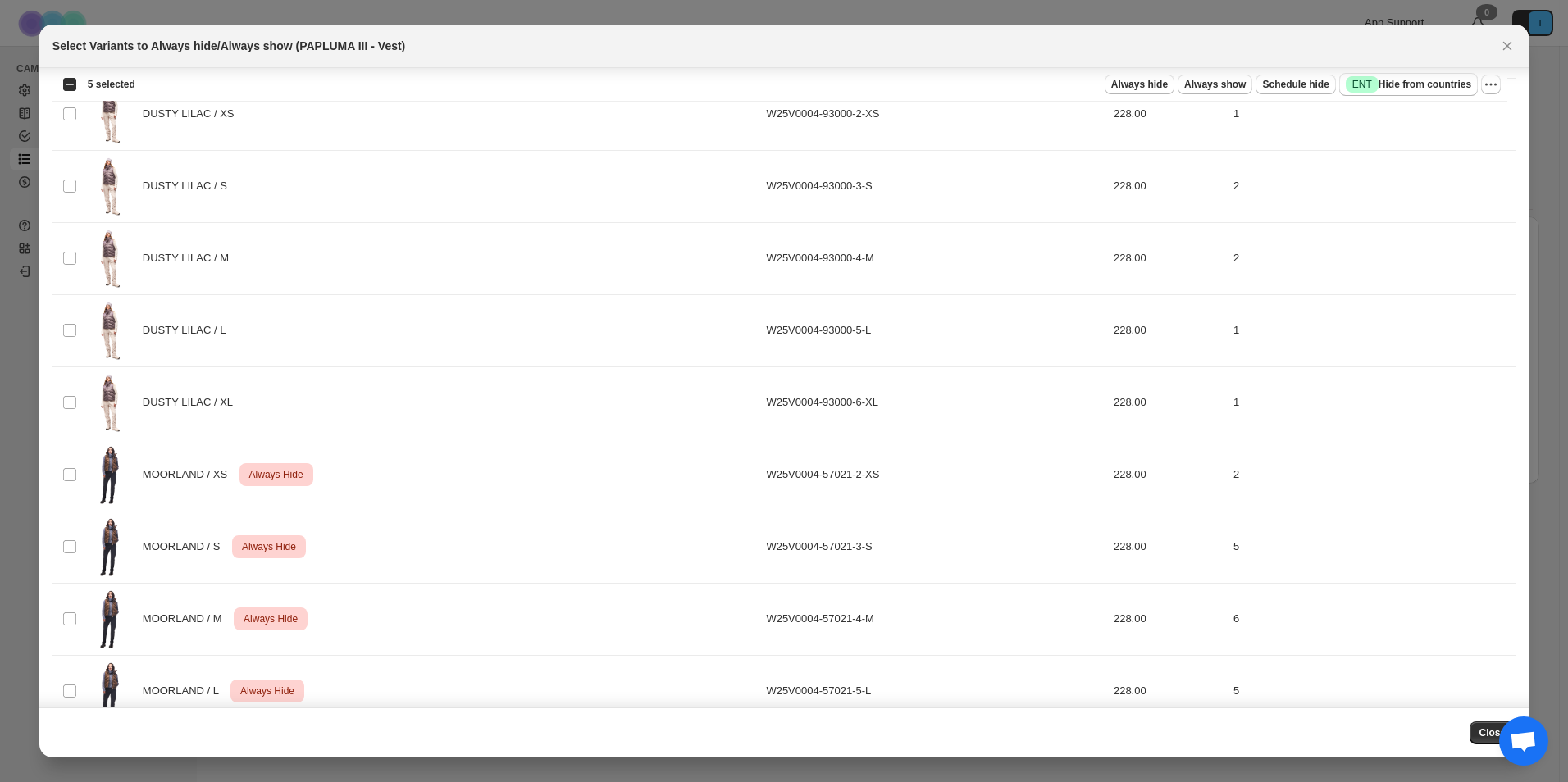
scroll to position [1394, 0]
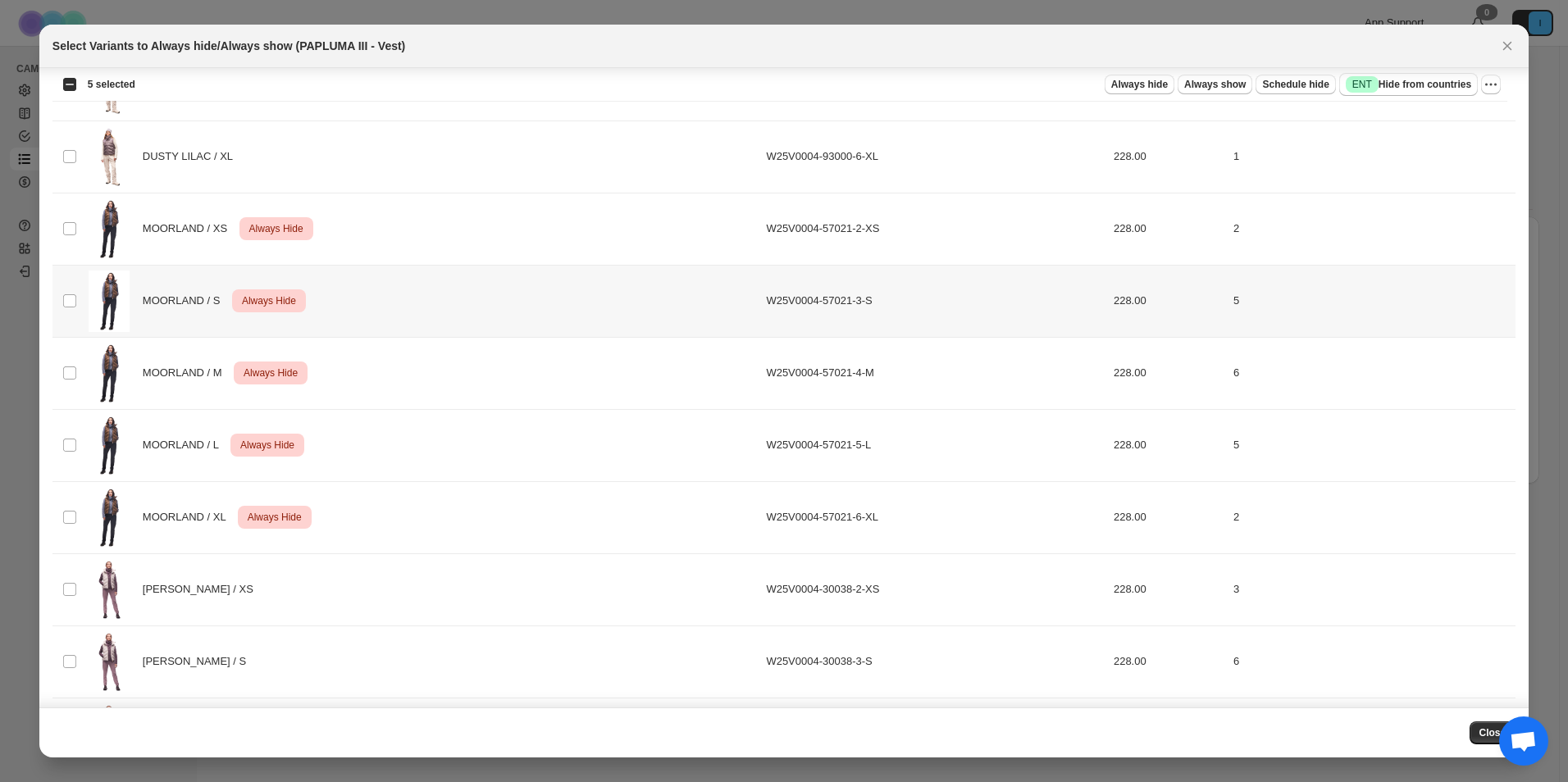
click at [161, 245] on div "MOORLAND / XS Critical Always Hide" at bounding box center [423, 229] width 668 height 61
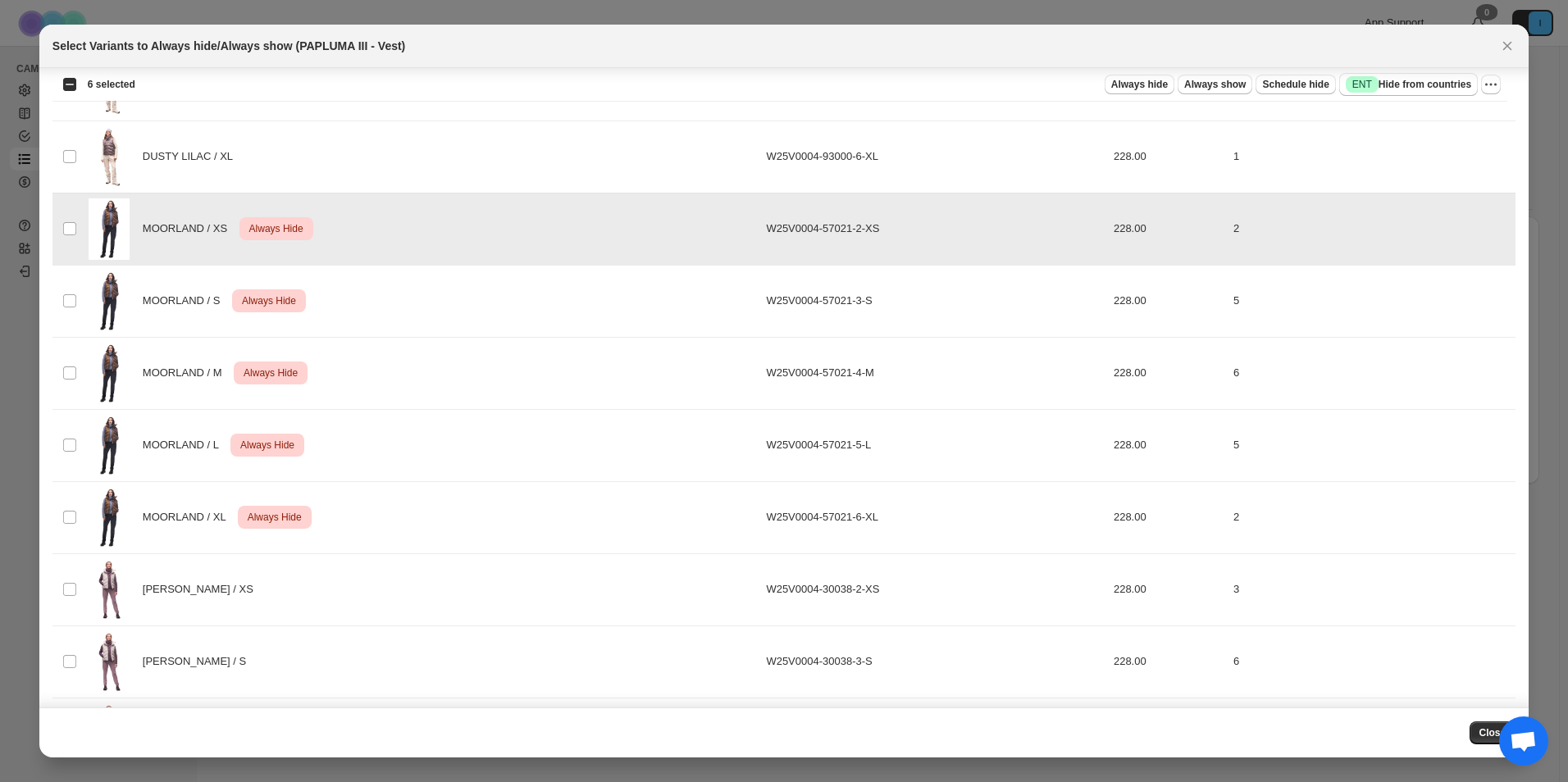
click at [161, 318] on div "MOORLAND / S Critical Always Hide" at bounding box center [423, 300] width 668 height 61
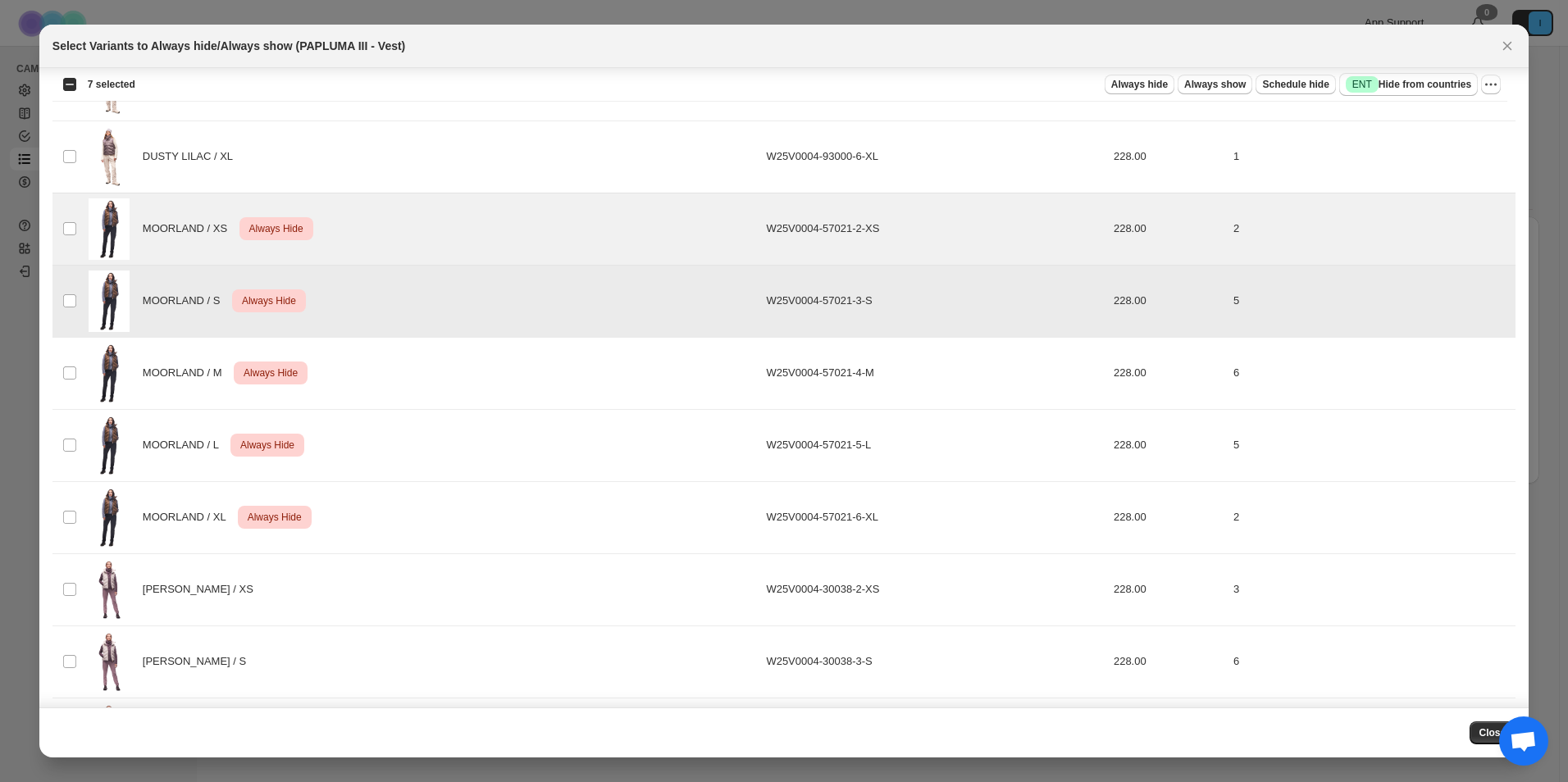
click at [175, 403] on div "MOORLAND / M Critical Always Hide" at bounding box center [423, 373] width 668 height 61
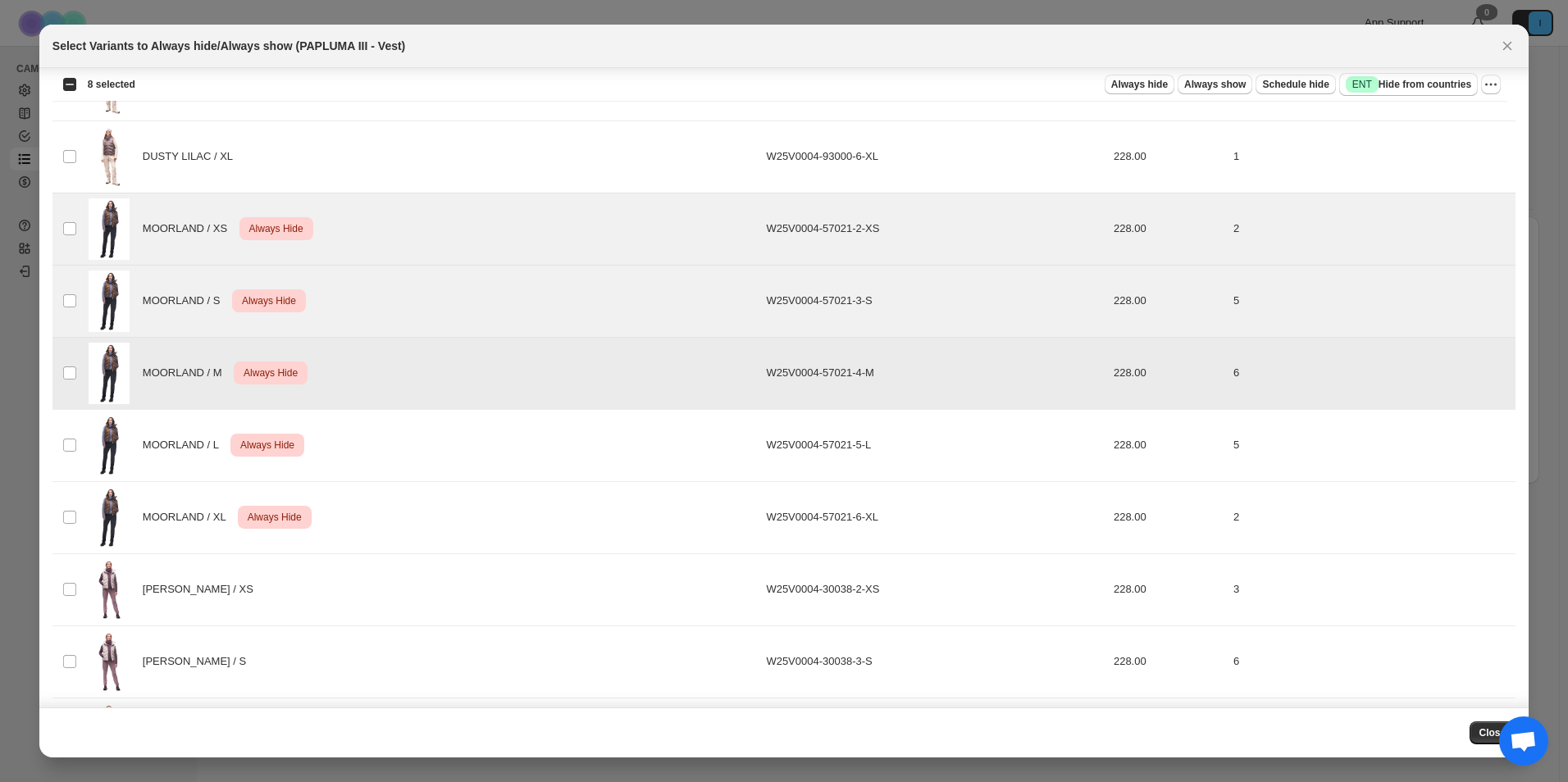
drag, startPoint x: 180, startPoint y: 474, endPoint x: 183, endPoint y: 501, distance: 27.2
click at [180, 475] on div "MOORLAND / L Critical Always Hide" at bounding box center [423, 445] width 668 height 61
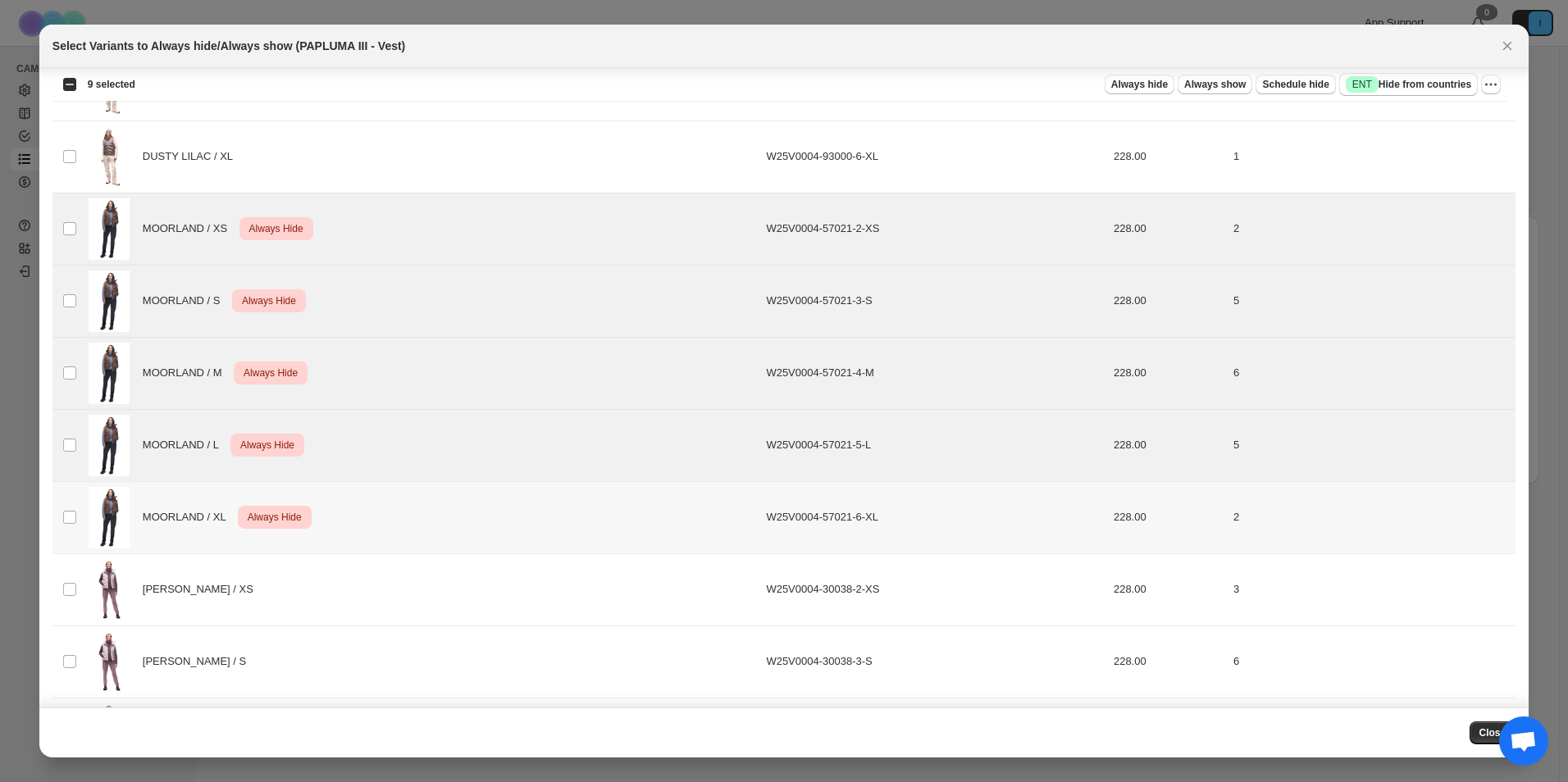
click at [184, 540] on div "MOORLAND / XL Critical Always Hide" at bounding box center [423, 517] width 668 height 61
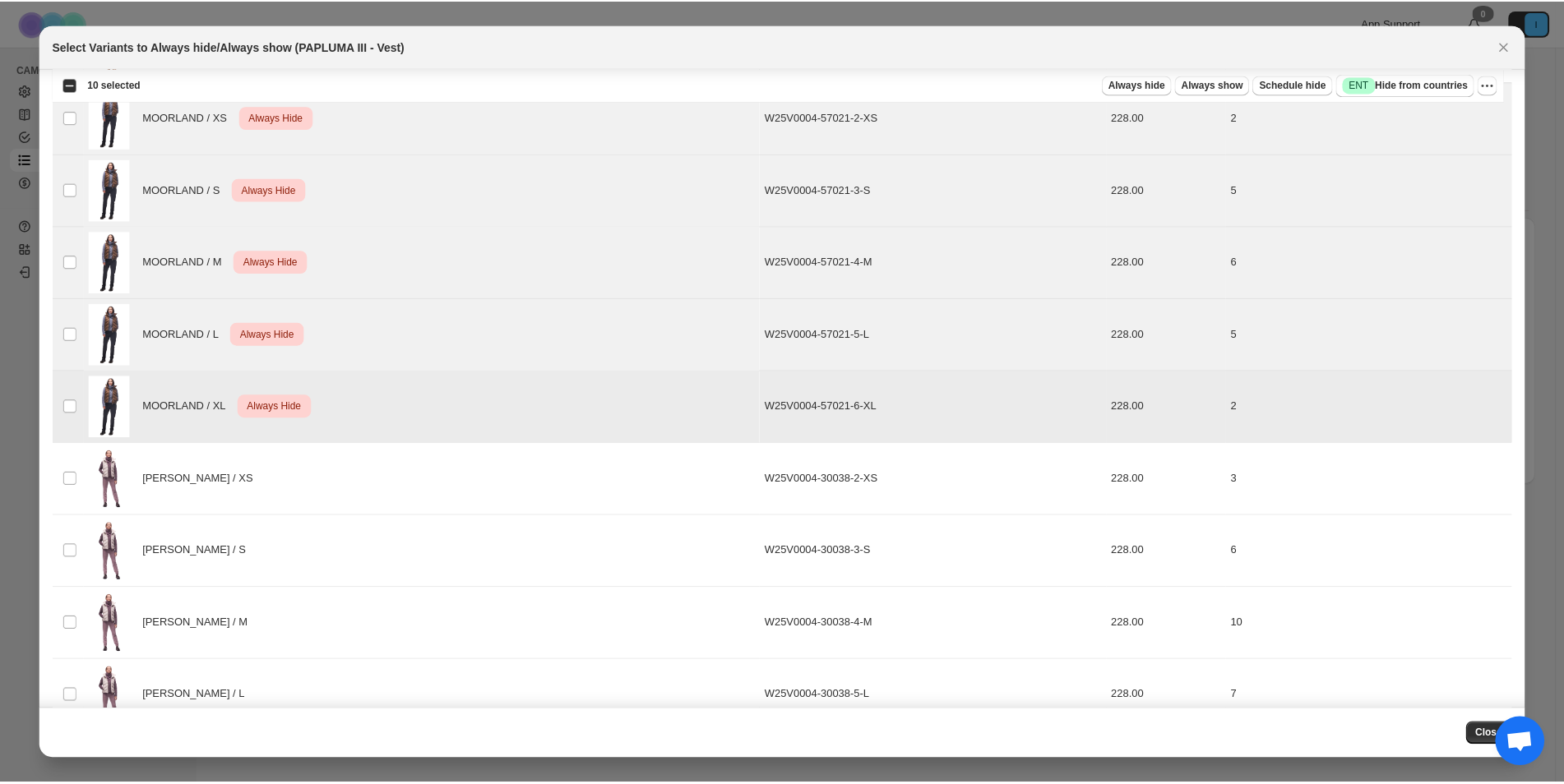
scroll to position [1618, 0]
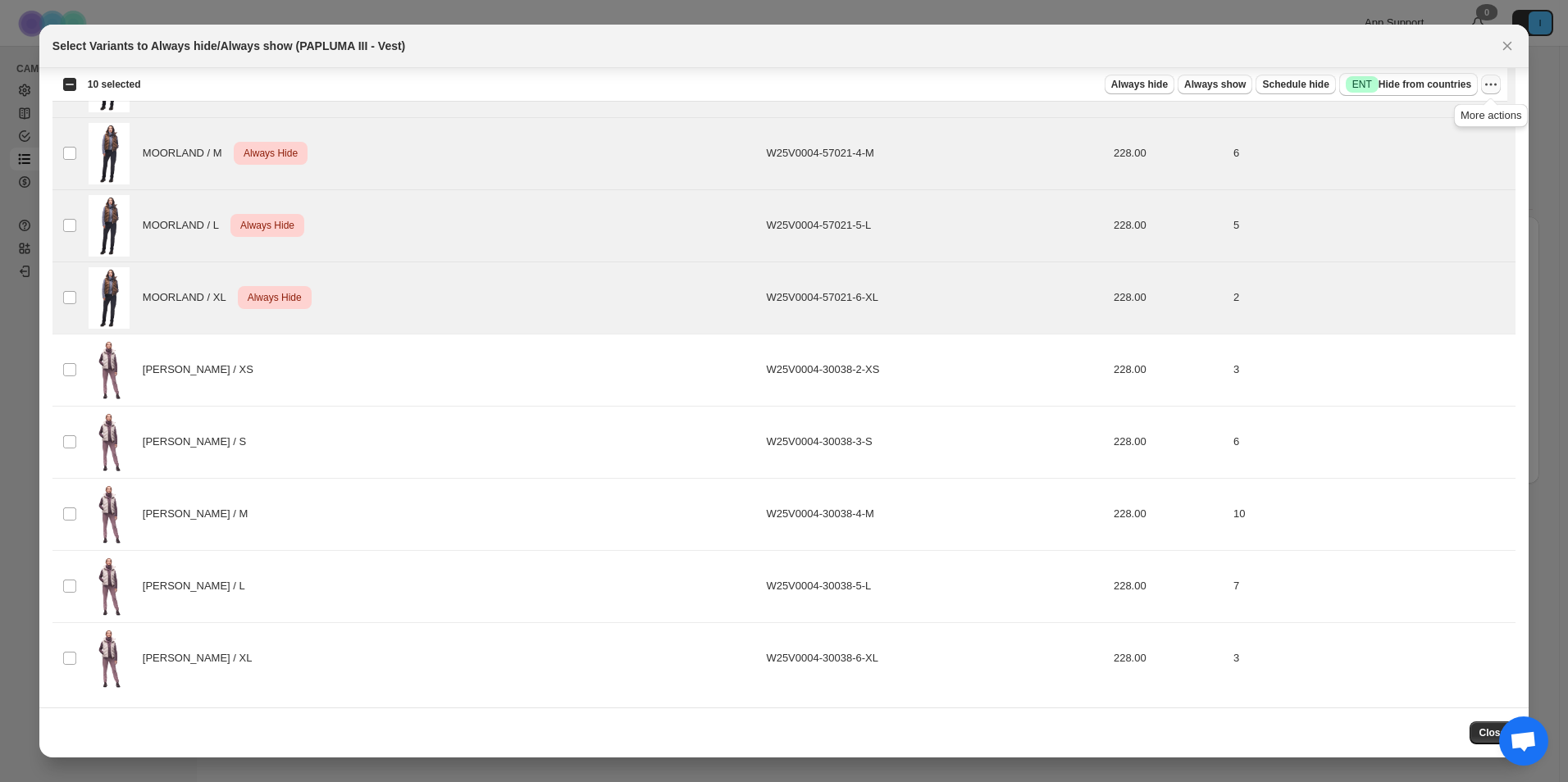
click at [1488, 84] on icon "More actions" at bounding box center [1491, 84] width 16 height 16
click at [1438, 122] on span "Undo always hide" at bounding box center [1414, 117] width 85 height 12
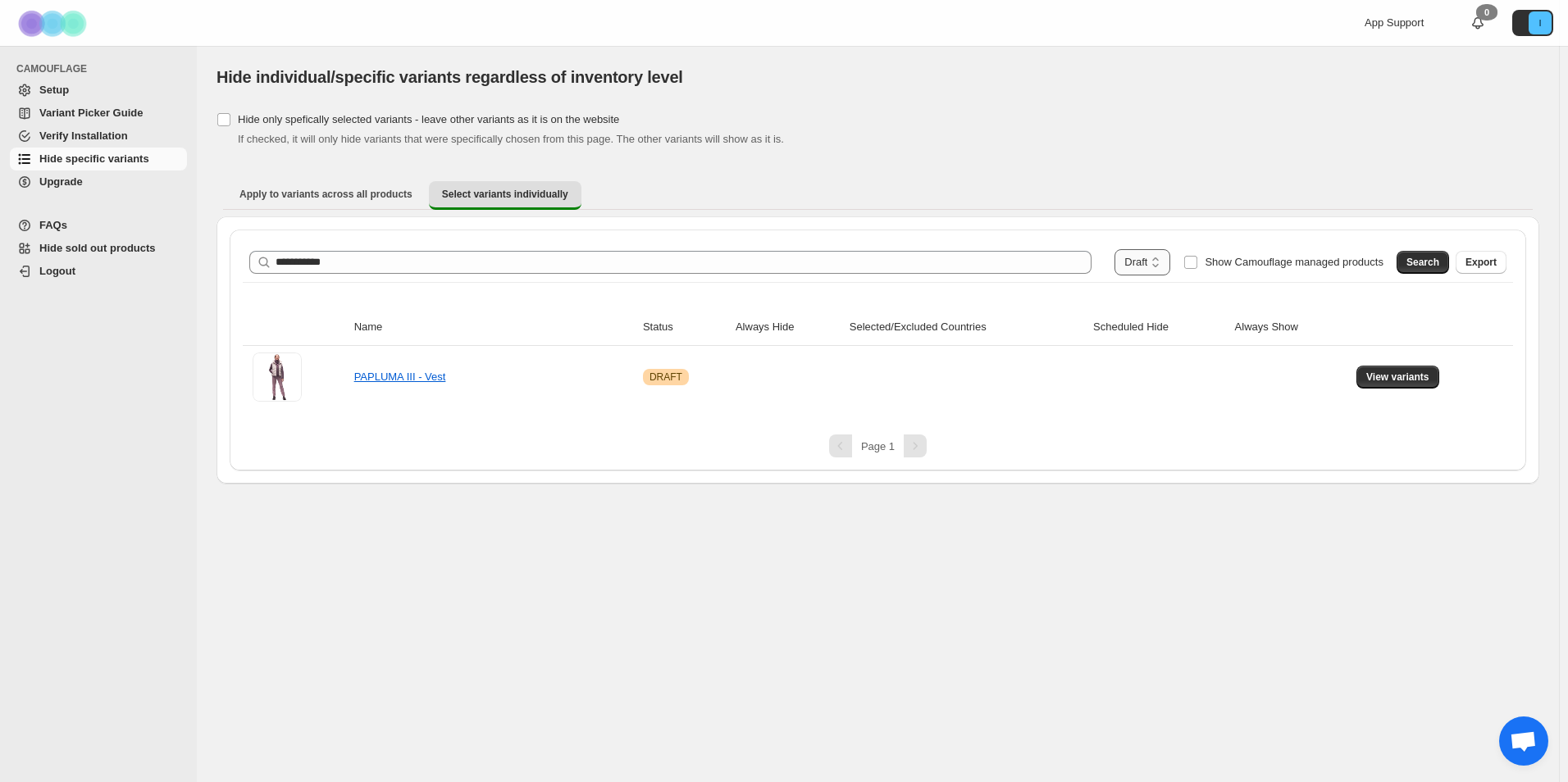
click at [1139, 264] on select "**********" at bounding box center [1142, 262] width 56 height 26
select select
click at [1115, 249] on select "**********" at bounding box center [1142, 262] width 56 height 26
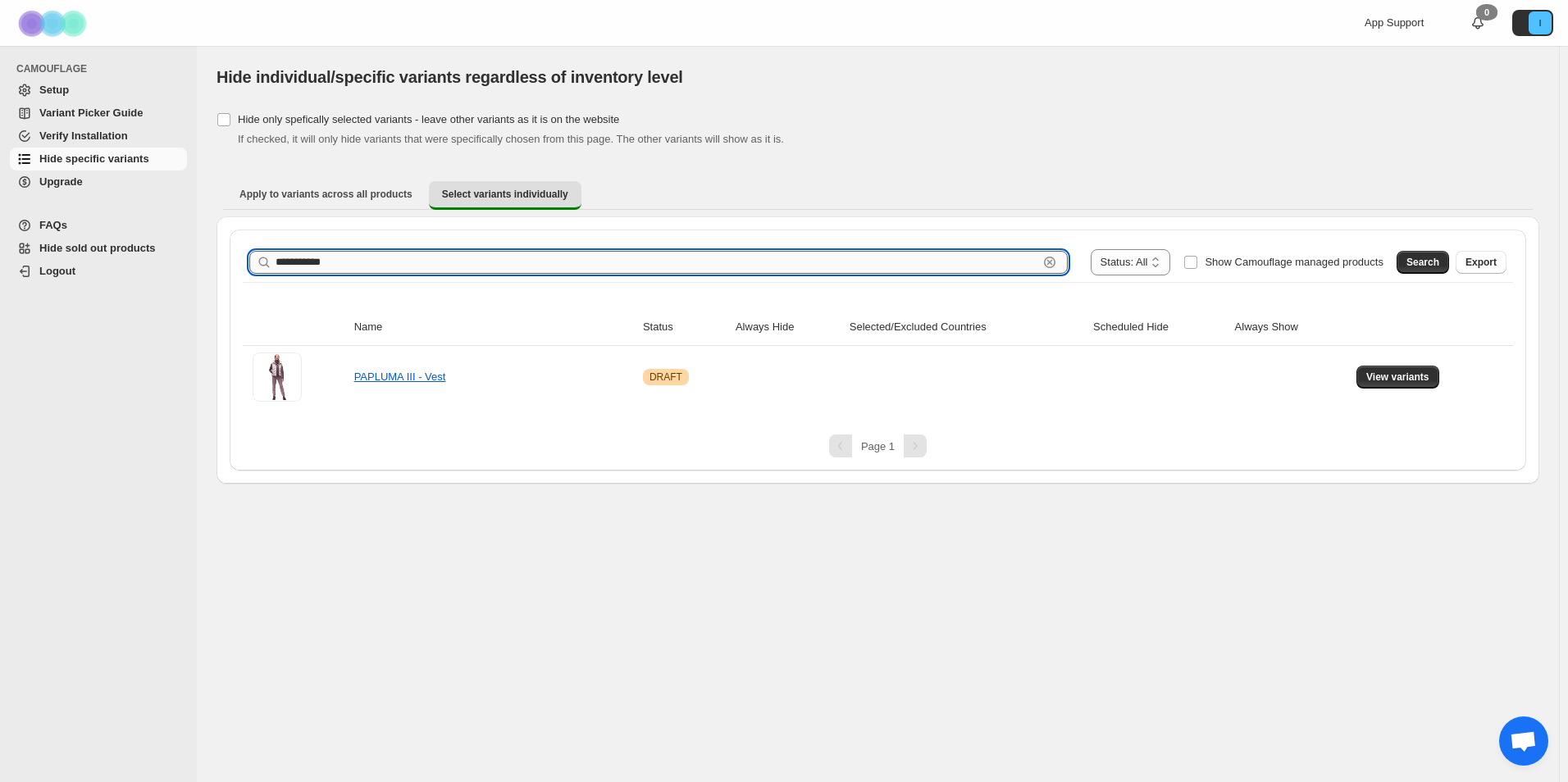
click at [615, 257] on input "**********" at bounding box center [656, 262] width 762 height 23
drag, startPoint x: 615, startPoint y: 257, endPoint x: -57, endPoint y: 299, distance: 673.3
click at [0, 299] on html "**********" at bounding box center [784, 391] width 1568 height 782
paste input "*****"
click at [1413, 266] on span "Search" at bounding box center [1423, 262] width 33 height 13
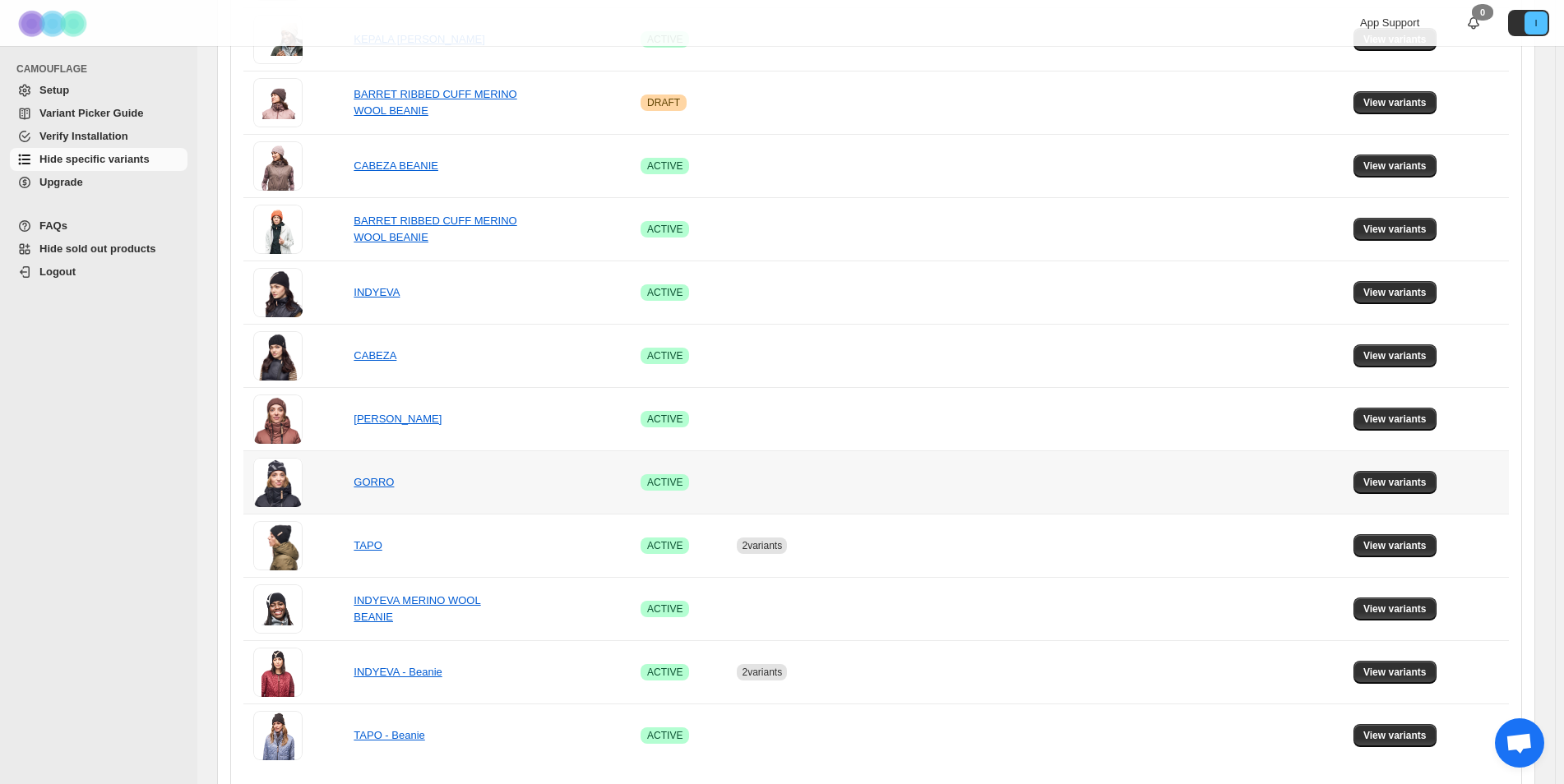
scroll to position [524, 0]
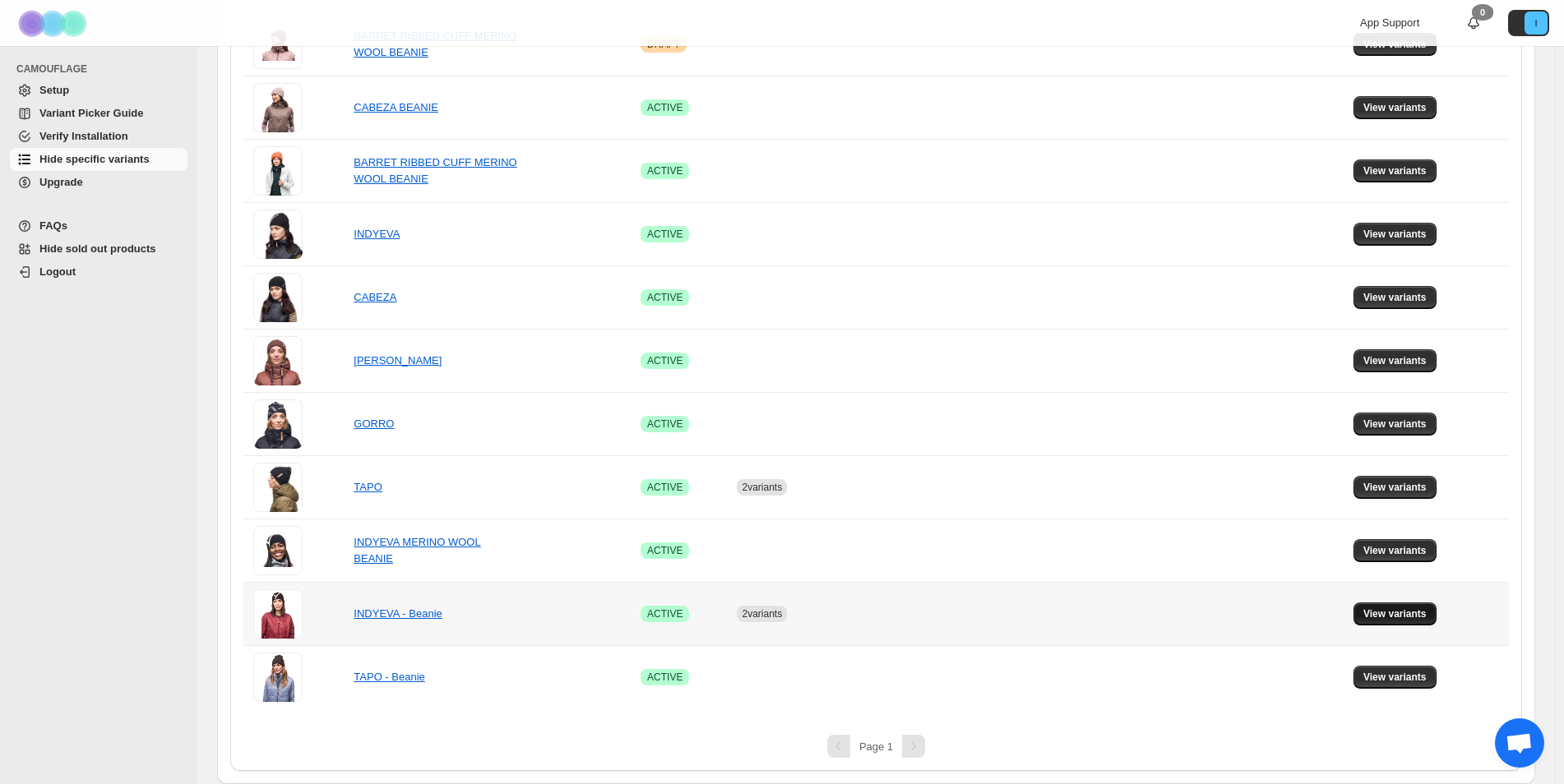
click at [1380, 622] on button "View variants" at bounding box center [1395, 614] width 83 height 23
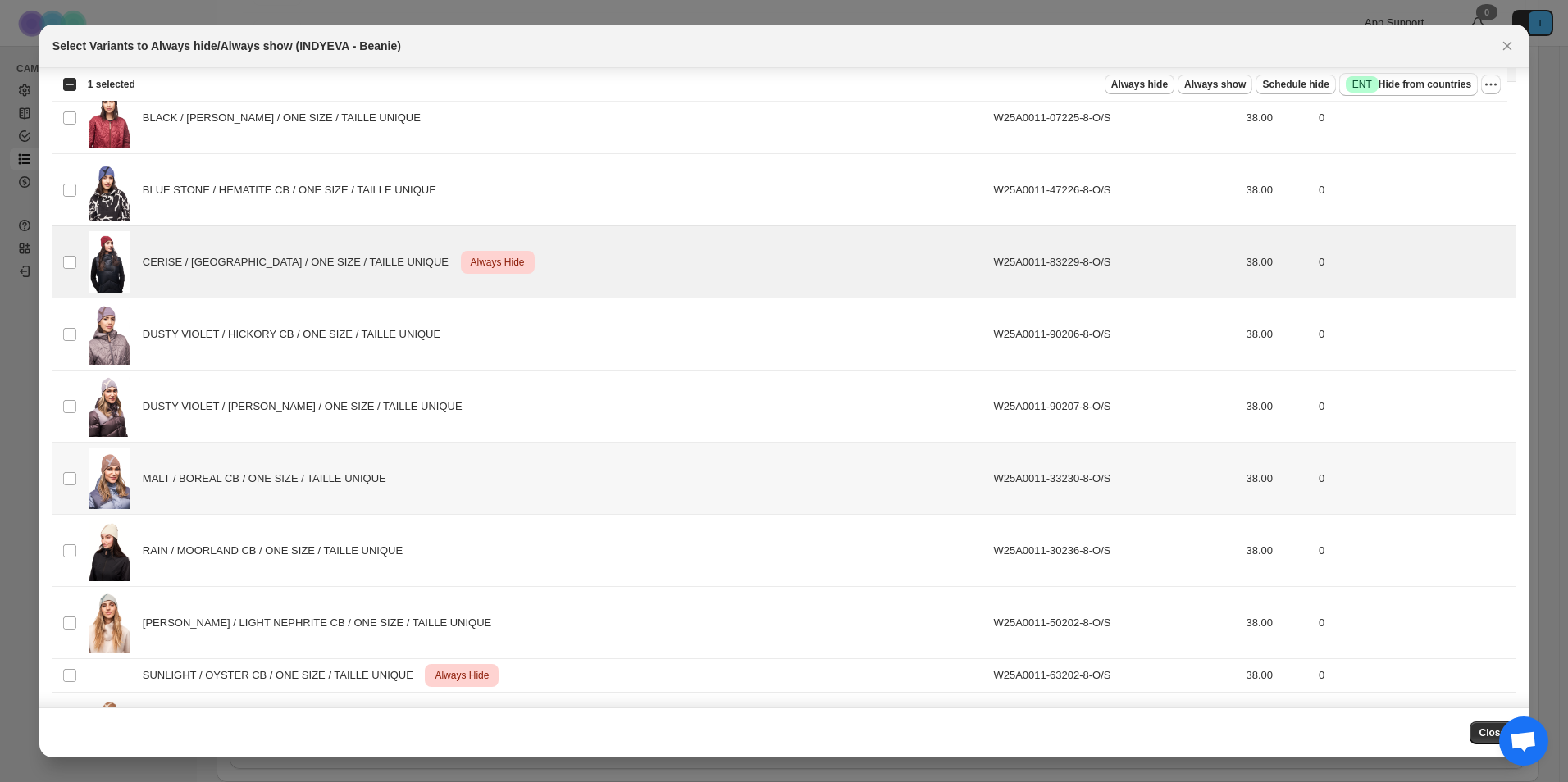
scroll to position [0, 0]
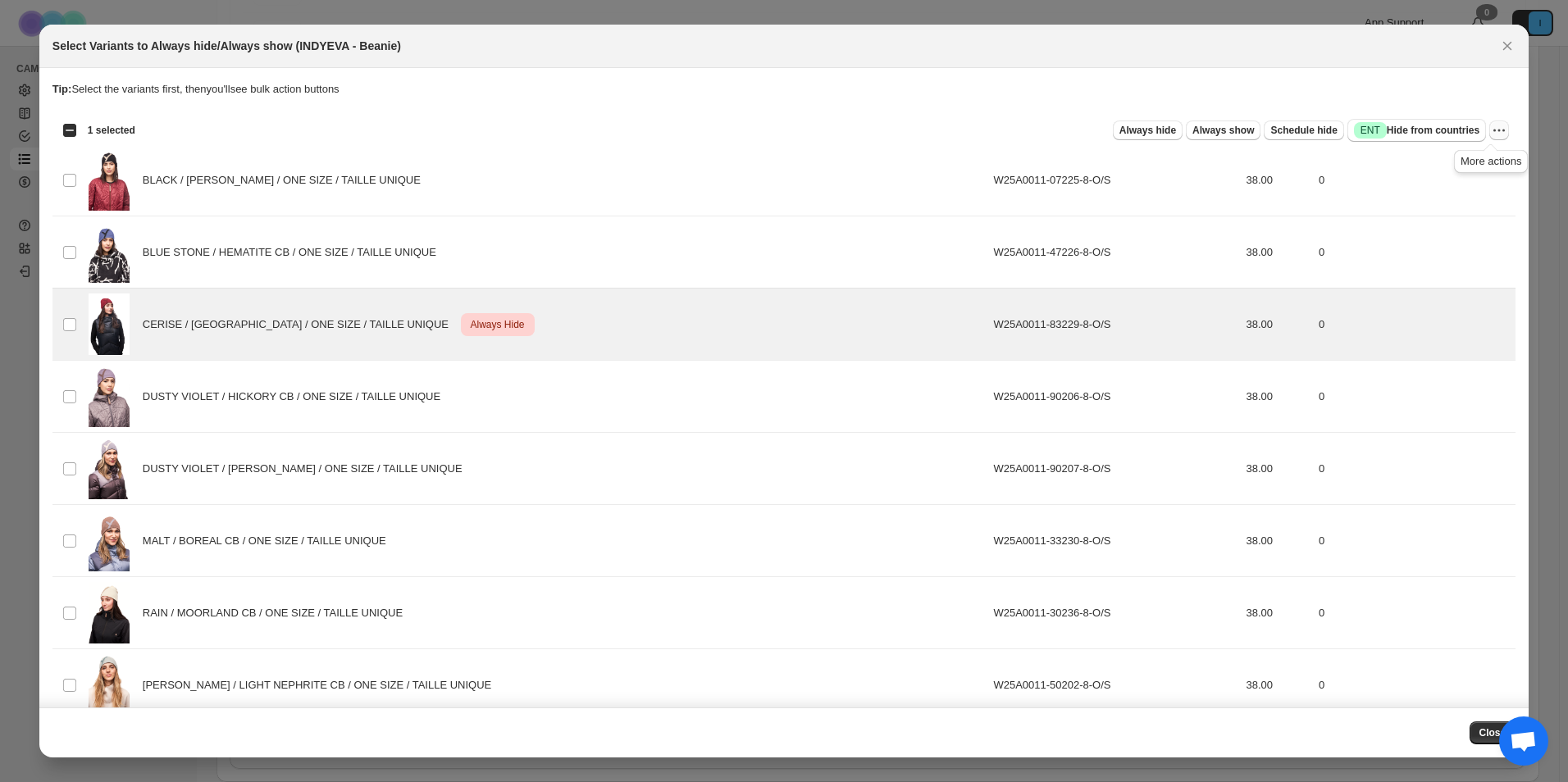
click at [1493, 126] on icon "More actions" at bounding box center [1499, 130] width 16 height 16
click at [1441, 164] on span "Undo always hide" at bounding box center [1414, 162] width 85 height 12
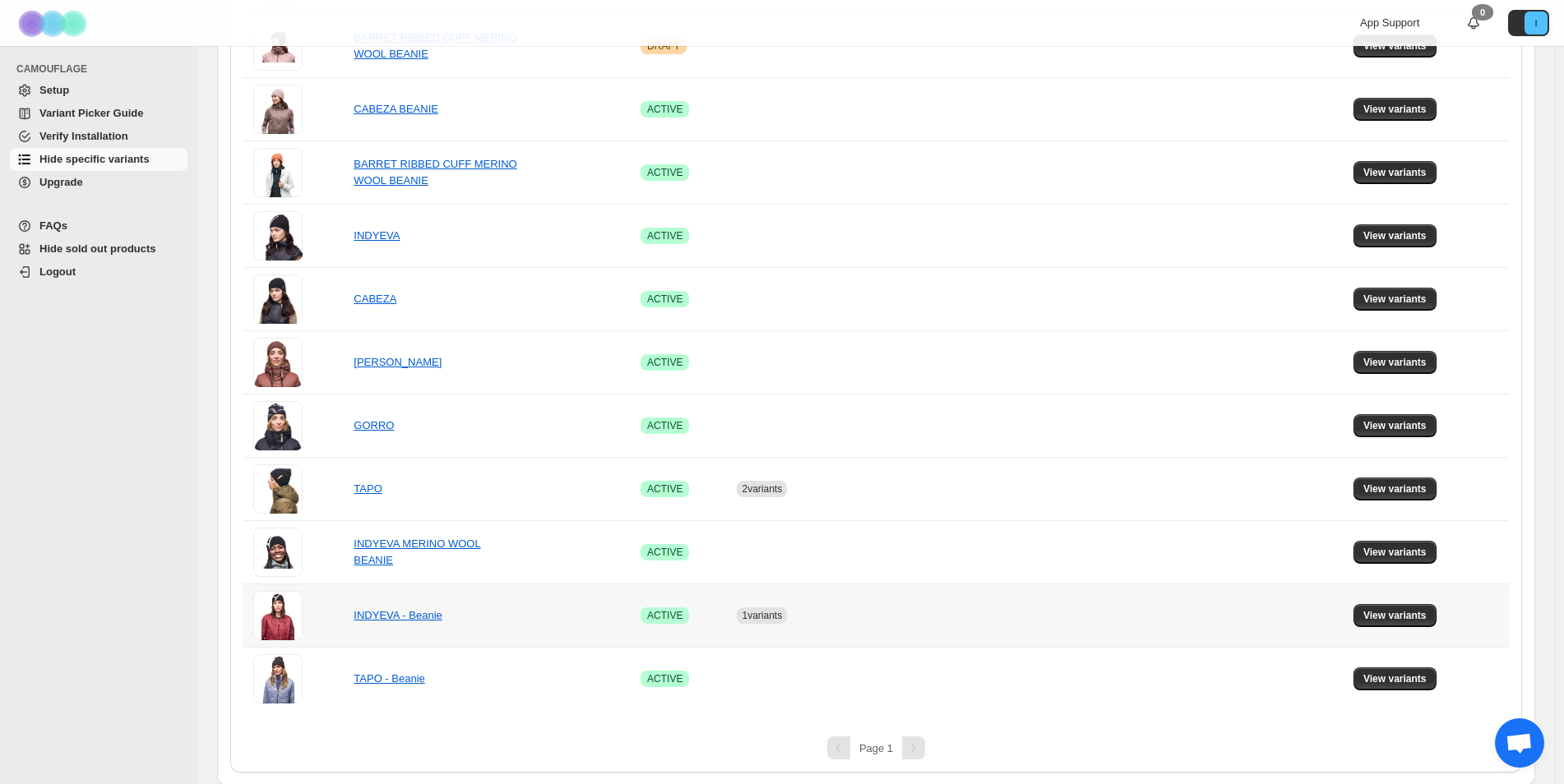
scroll to position [524, 0]
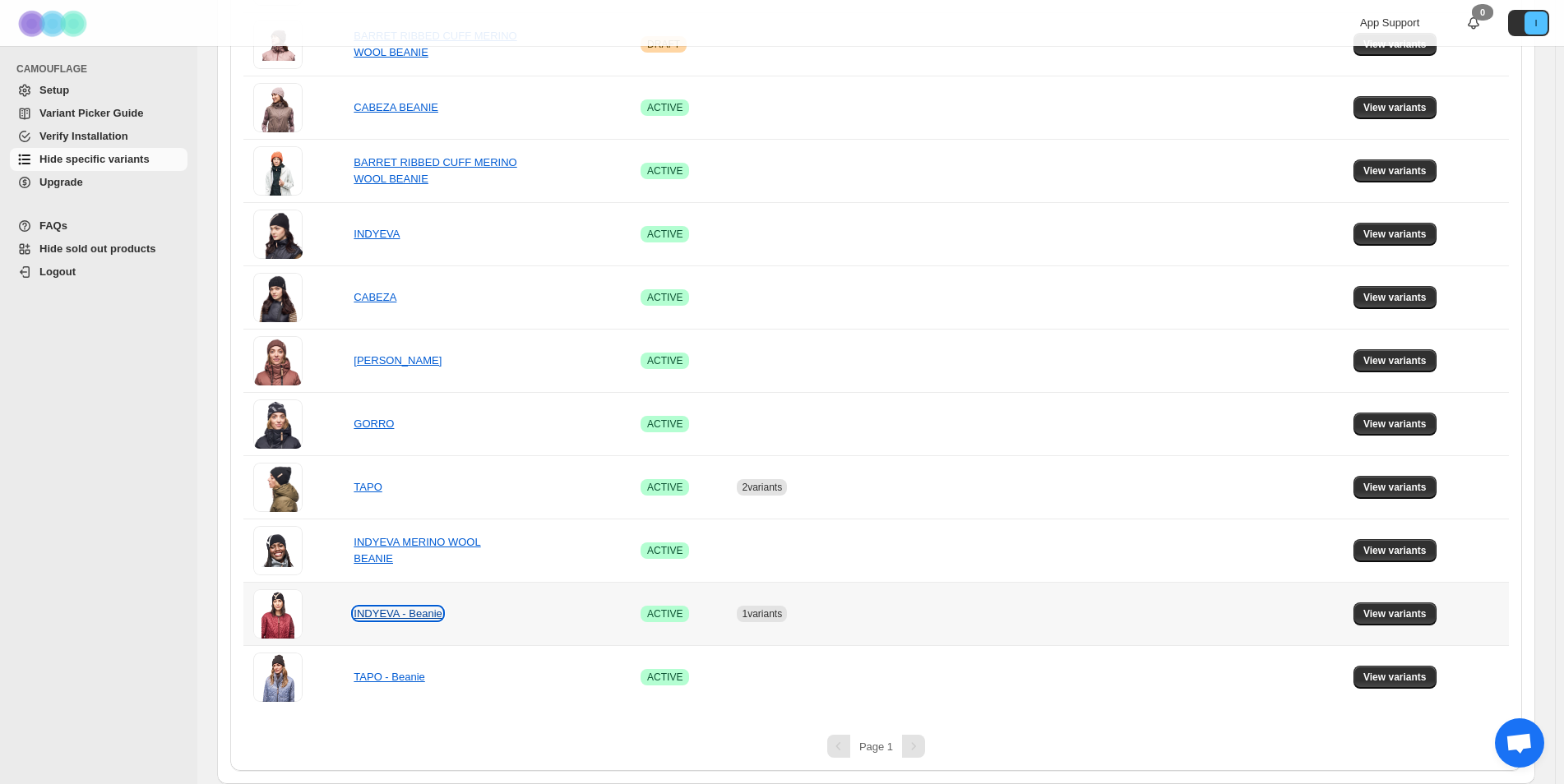
click at [424, 616] on link "INDYEVA - Beanie" at bounding box center [397, 614] width 88 height 12
click at [421, 614] on link "INDYEVA - Beanie" at bounding box center [397, 614] width 88 height 12
click at [395, 614] on link "INDYEVA - Beanie" at bounding box center [397, 614] width 88 height 12
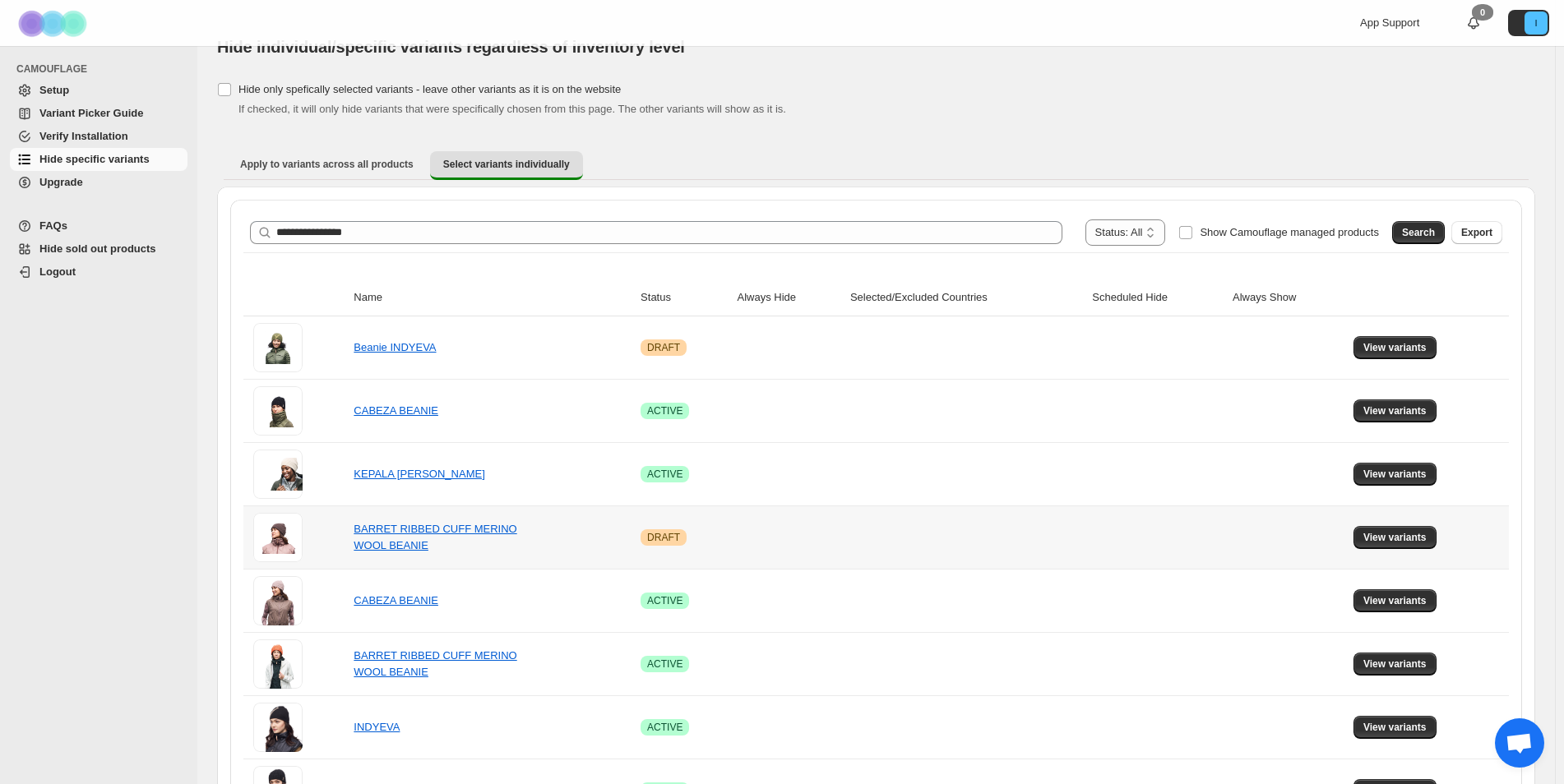
scroll to position [0, 0]
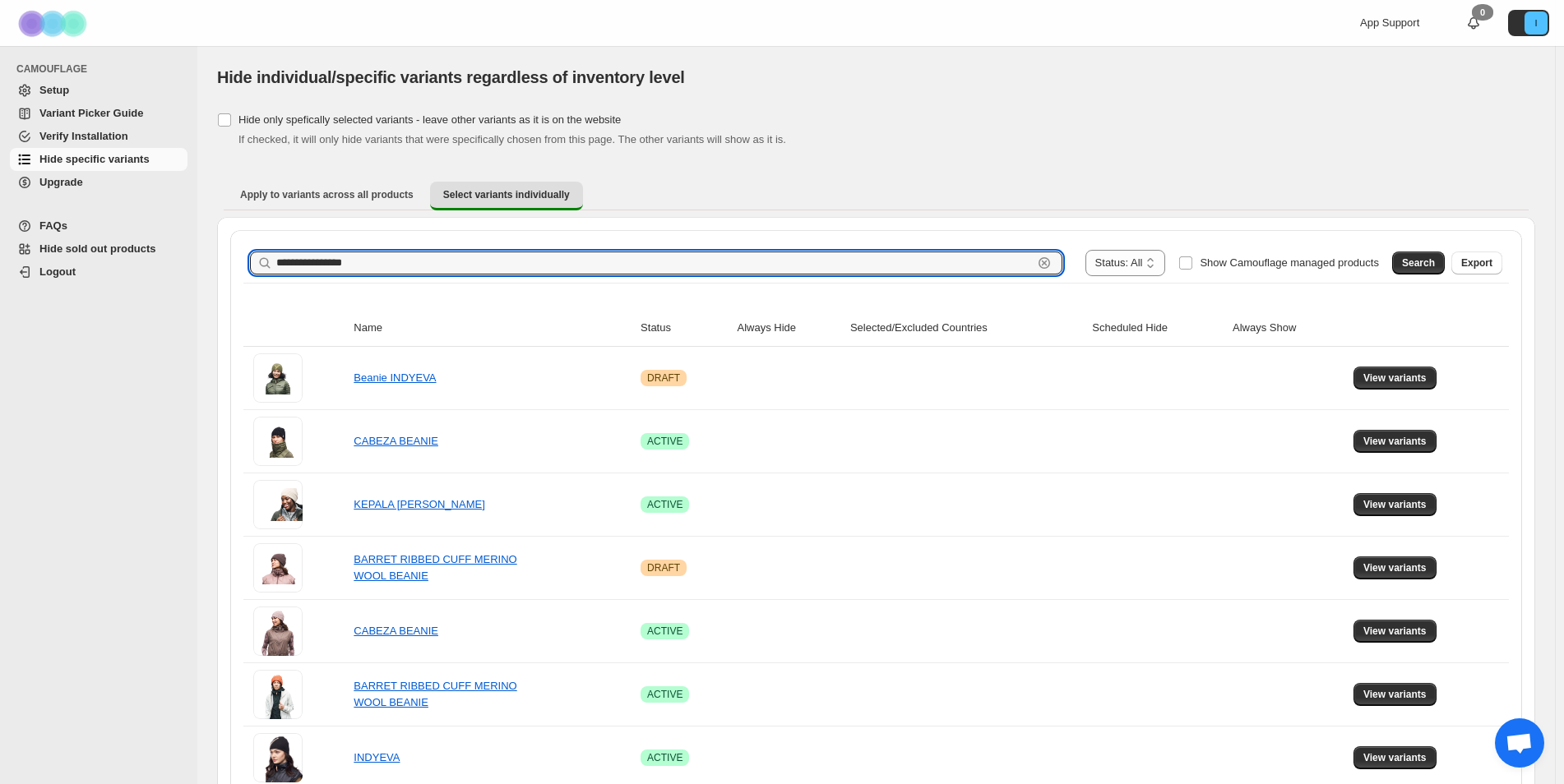
paste input "text"
drag, startPoint x: 421, startPoint y: 268, endPoint x: 147, endPoint y: 256, distance: 274.3
click at [130, 258] on div "**********" at bounding box center [782, 653] width 1564 height 1308
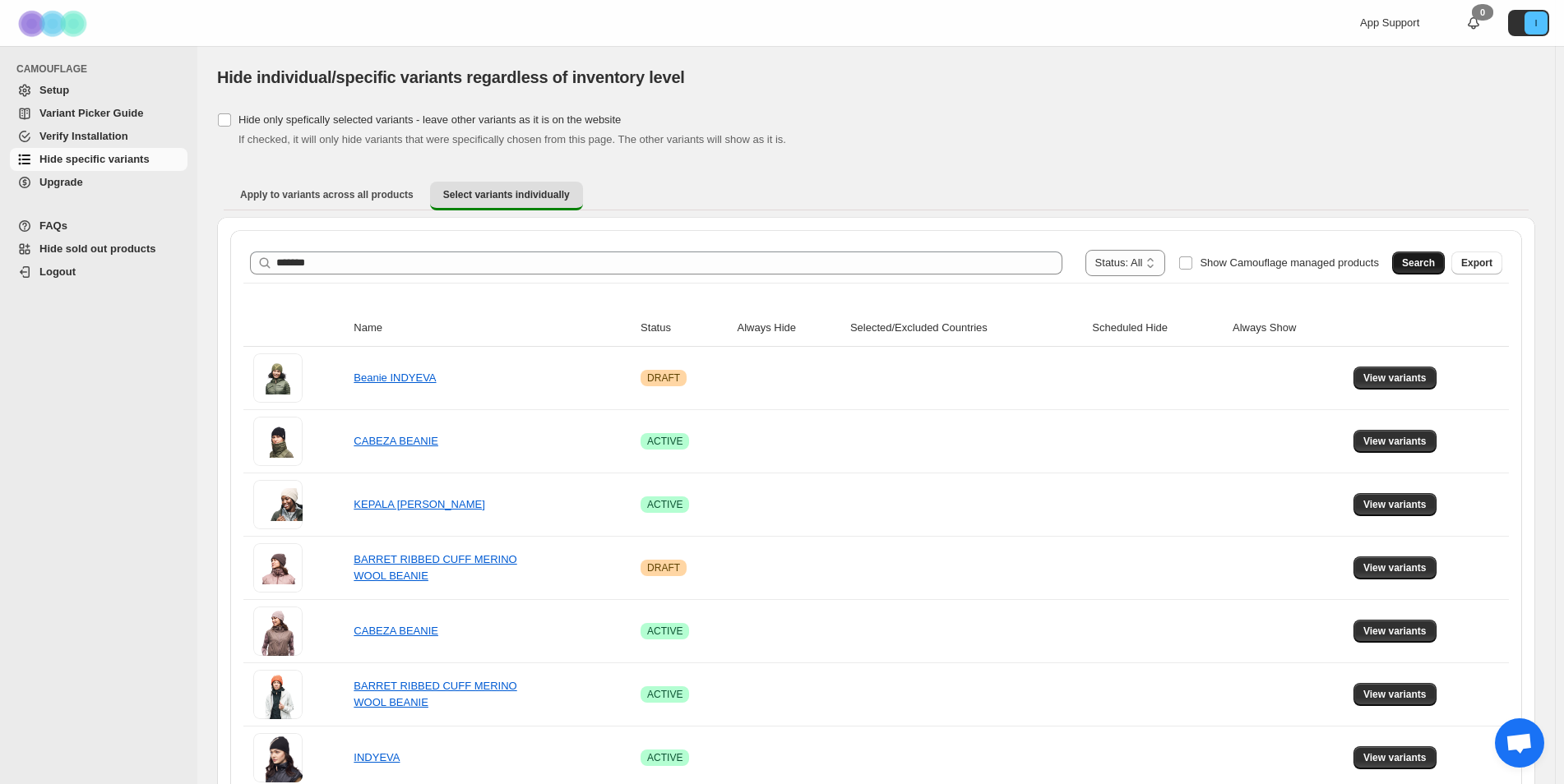
click at [1426, 254] on button "Search" at bounding box center [1418, 263] width 53 height 23
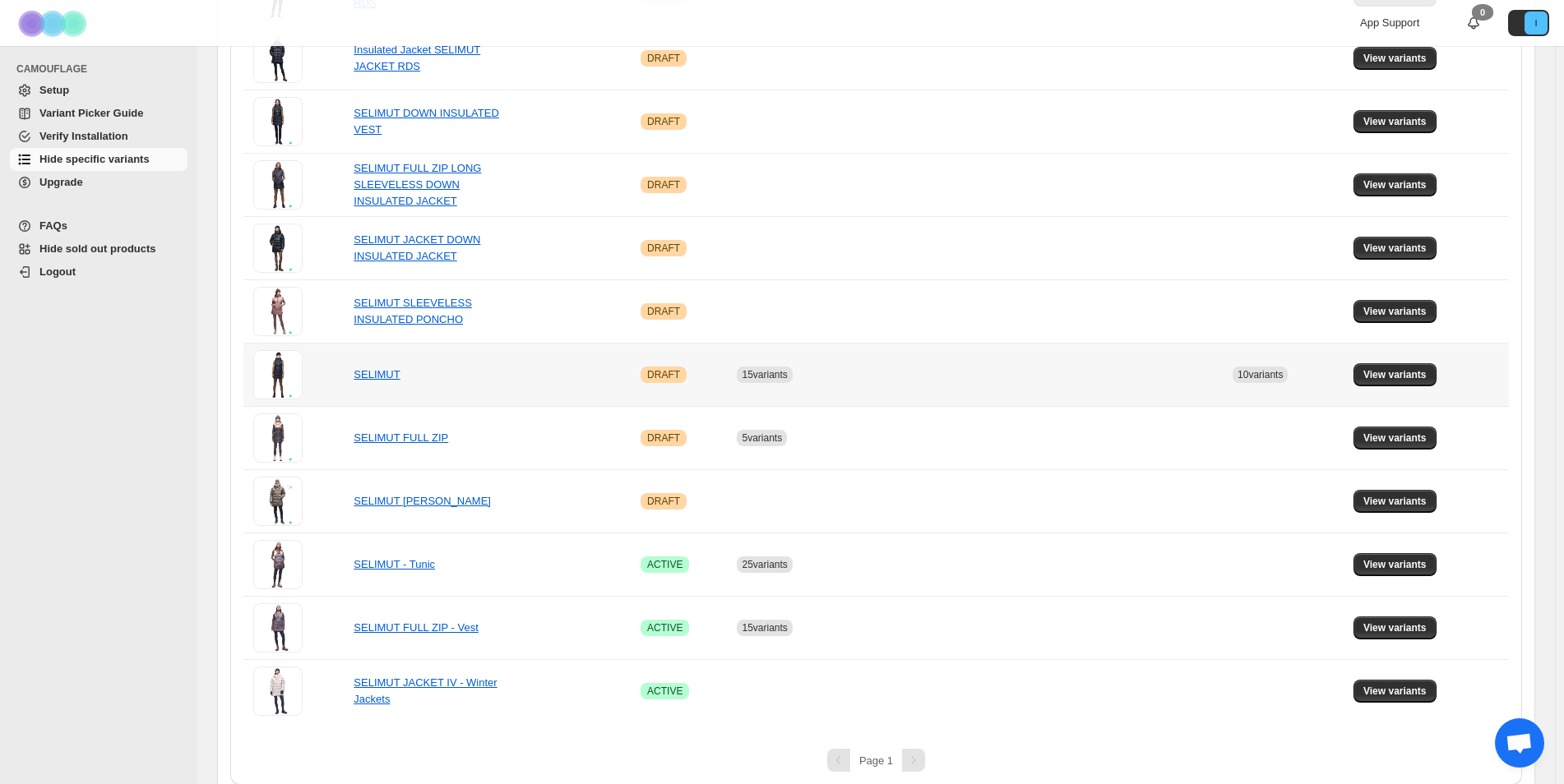
scroll to position [460, 0]
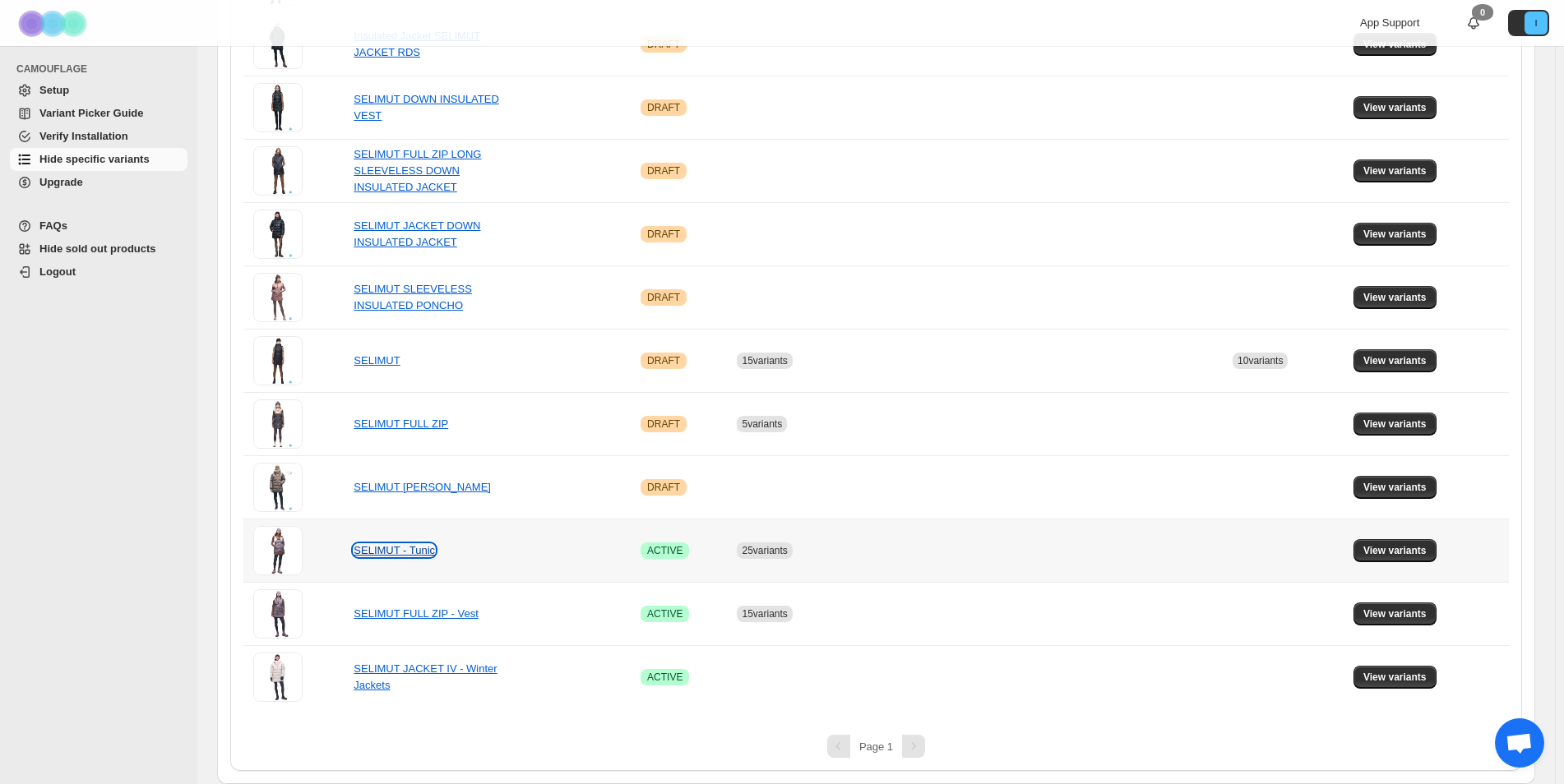
click at [386, 550] on link "SELIMUT - Tunic" at bounding box center [394, 550] width 81 height 12
click at [1426, 555] on span "View variants" at bounding box center [1394, 550] width 63 height 13
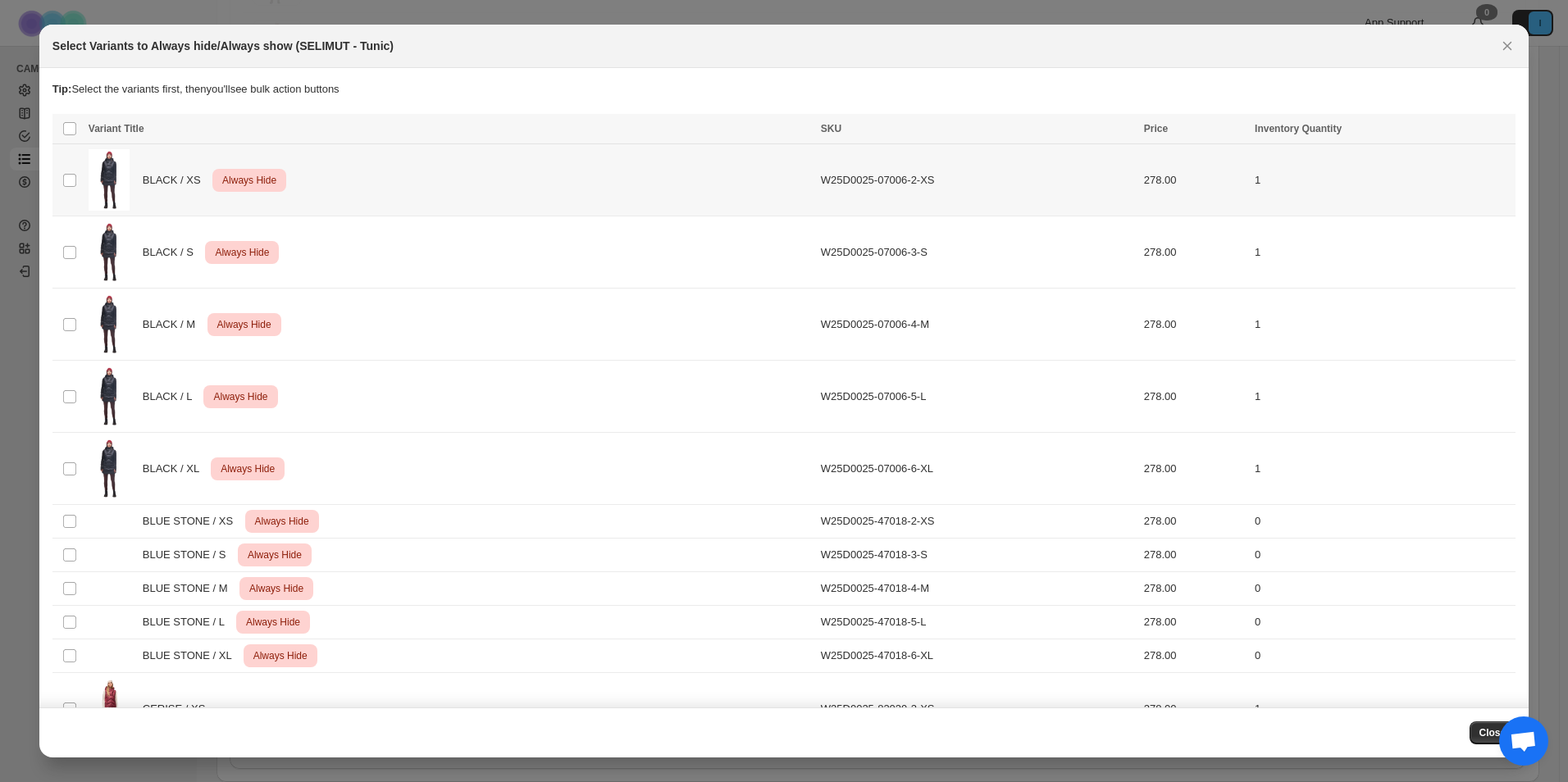
click at [73, 172] on td "Select product variant" at bounding box center [68, 180] width 31 height 73
click at [71, 229] on td "Select product variant" at bounding box center [68, 253] width 31 height 73
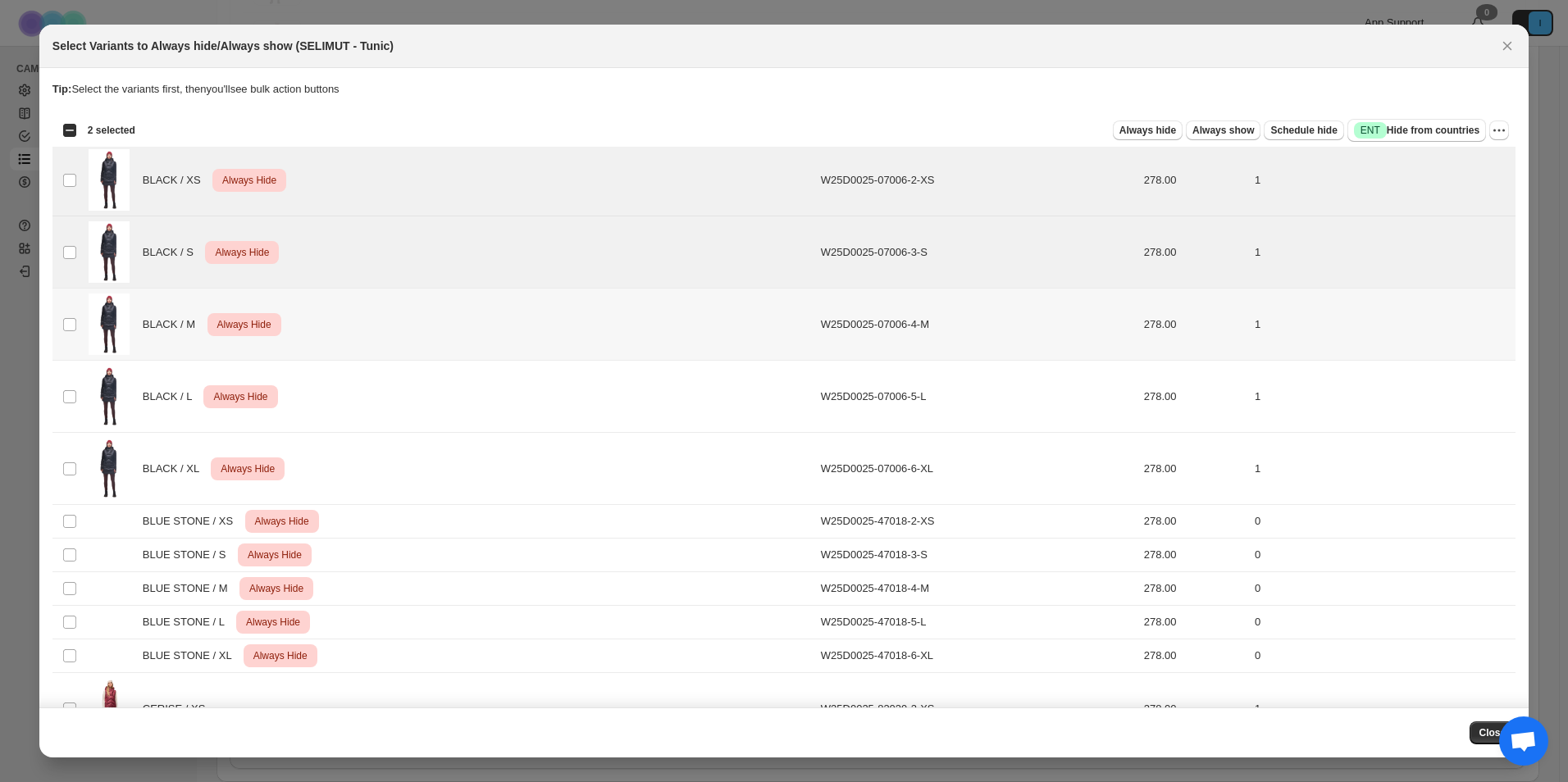
click at [73, 303] on td "Select product variant" at bounding box center [68, 325] width 31 height 73
click at [70, 368] on td "Select product variant" at bounding box center [68, 397] width 31 height 73
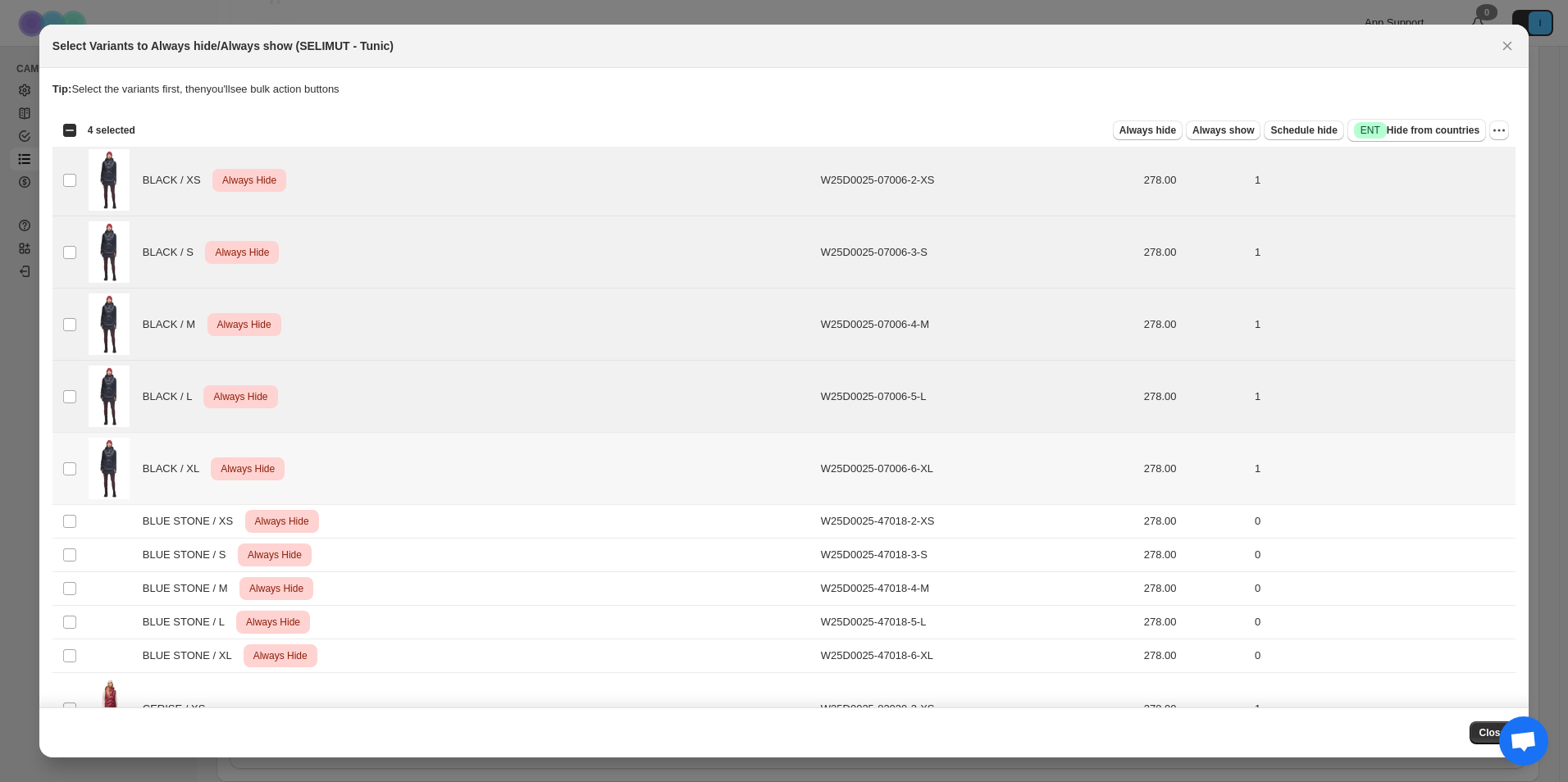
click at [84, 440] on td "BLACK / XL Critical Always Hide" at bounding box center [450, 470] width 732 height 73
click at [1501, 131] on button "More actions" at bounding box center [1499, 130] width 20 height 20
click at [1448, 164] on span "Undo always hide" at bounding box center [1414, 162] width 85 height 12
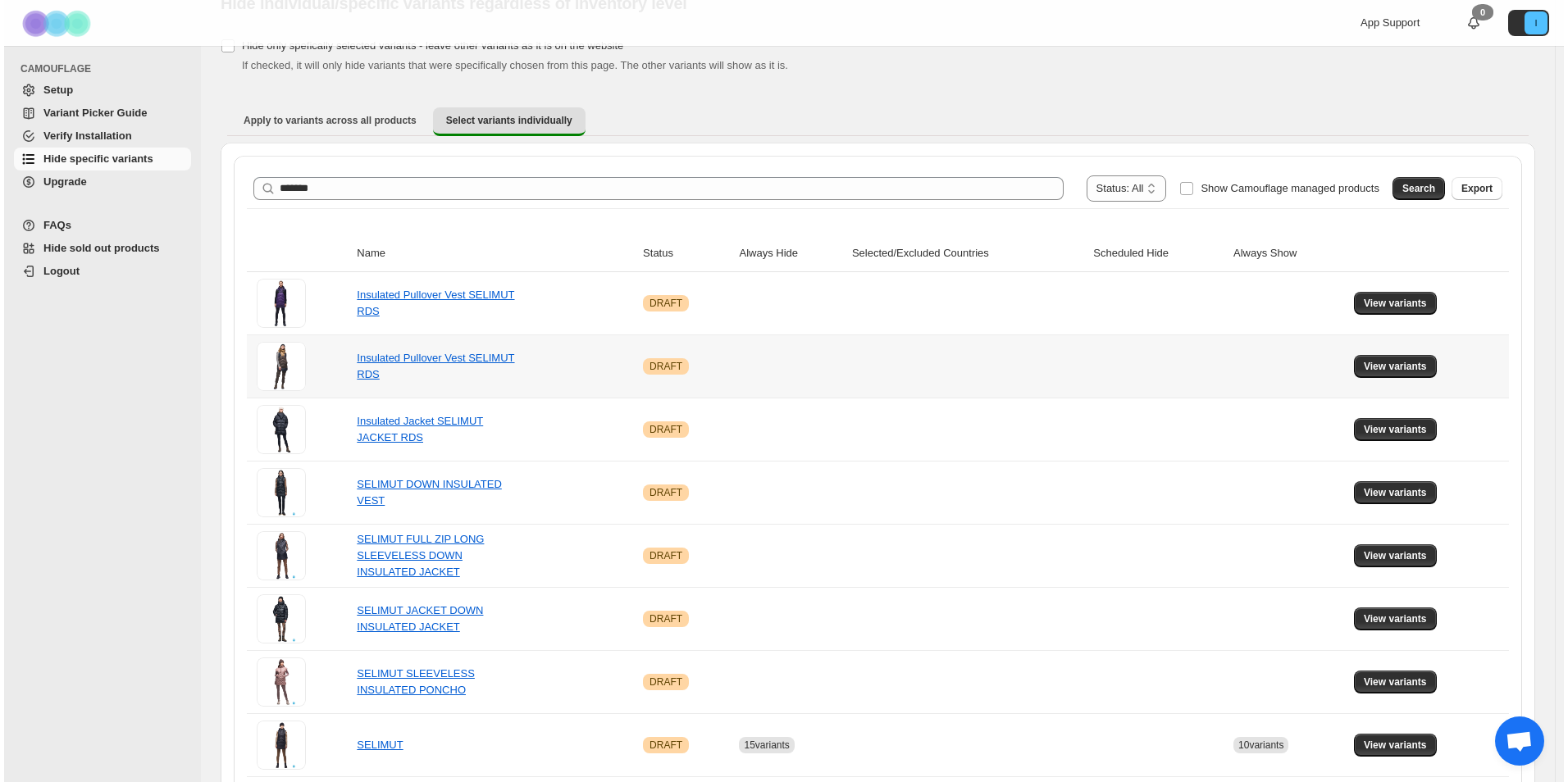
scroll to position [0, 0]
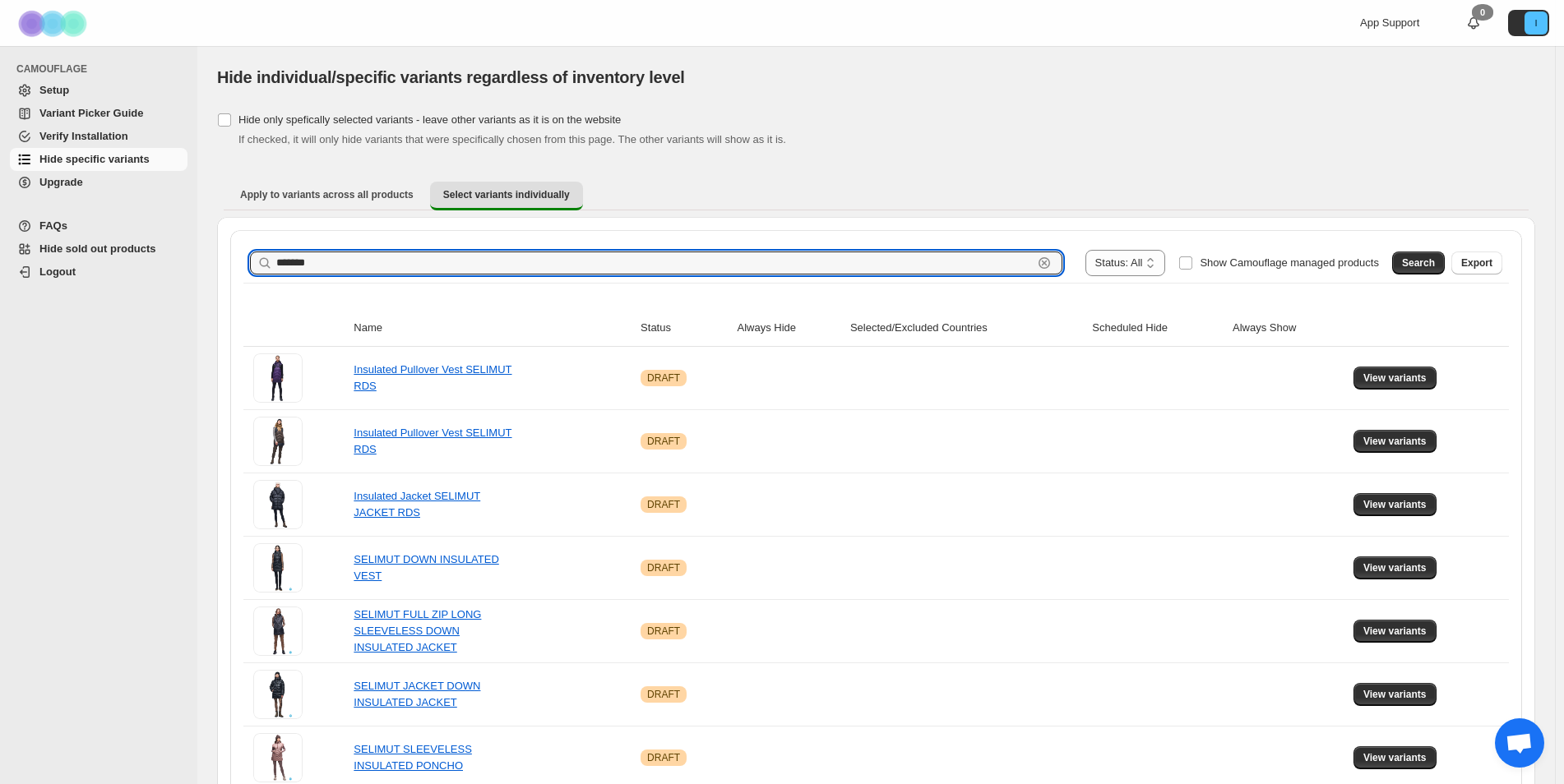
drag, startPoint x: 457, startPoint y: 267, endPoint x: 180, endPoint y: 275, distance: 277.1
click at [132, 266] on div "**********" at bounding box center [782, 622] width 1564 height 1244
paste input "**********"
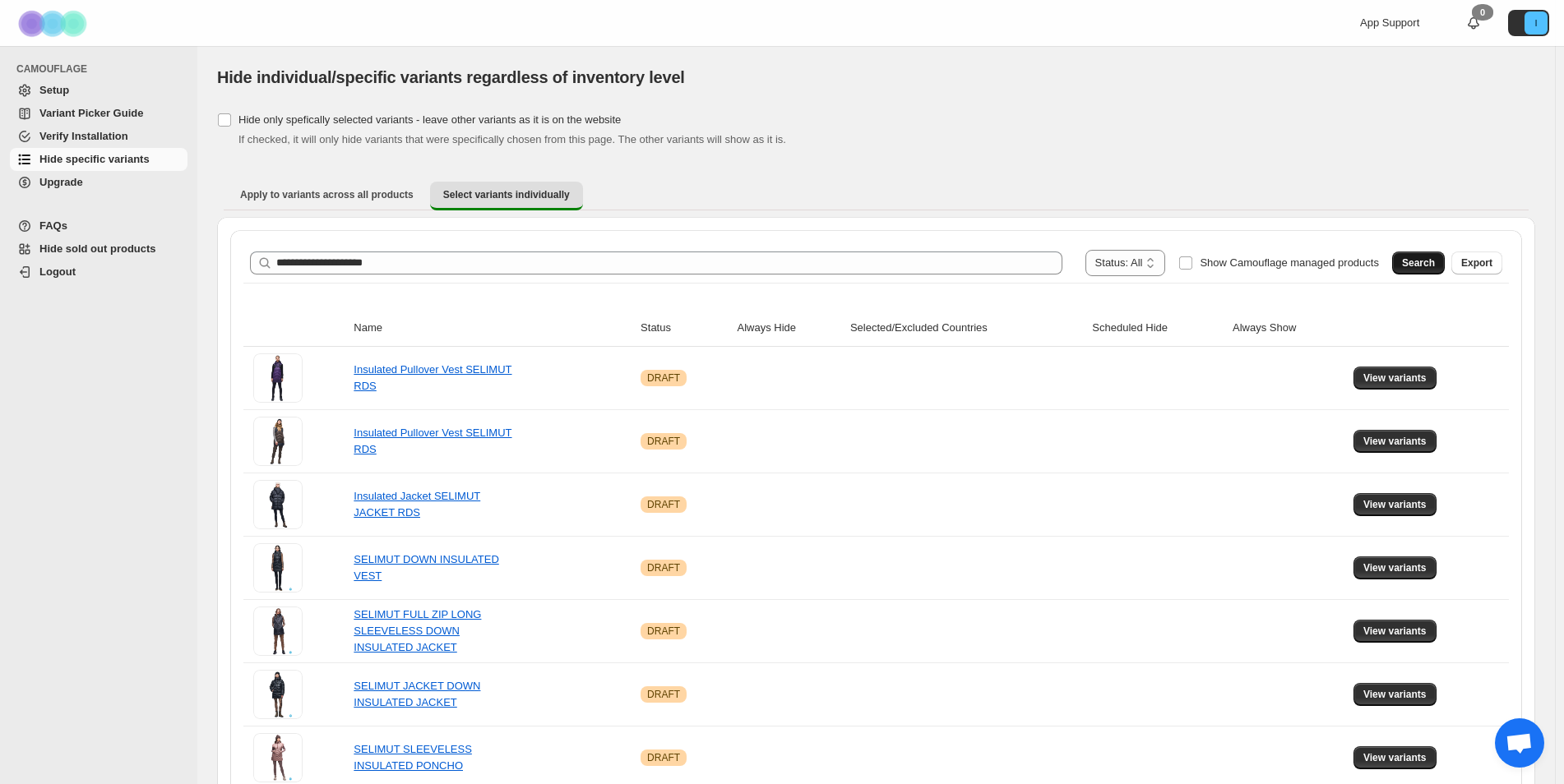
click at [1426, 258] on span "Search" at bounding box center [1419, 262] width 33 height 13
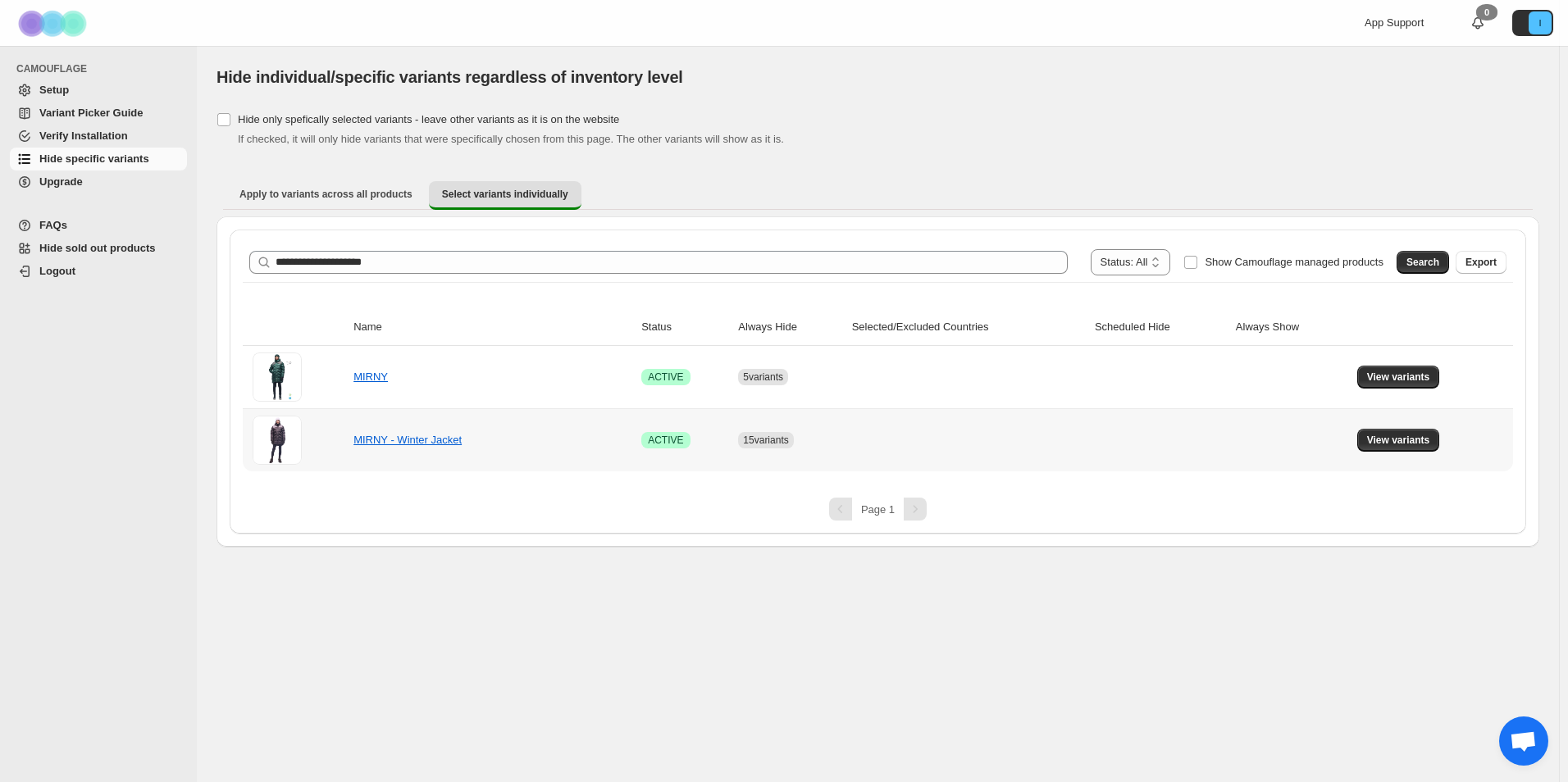
click at [275, 436] on span at bounding box center [277, 440] width 49 height 49
click at [1413, 434] on span "View variants" at bounding box center [1399, 440] width 63 height 13
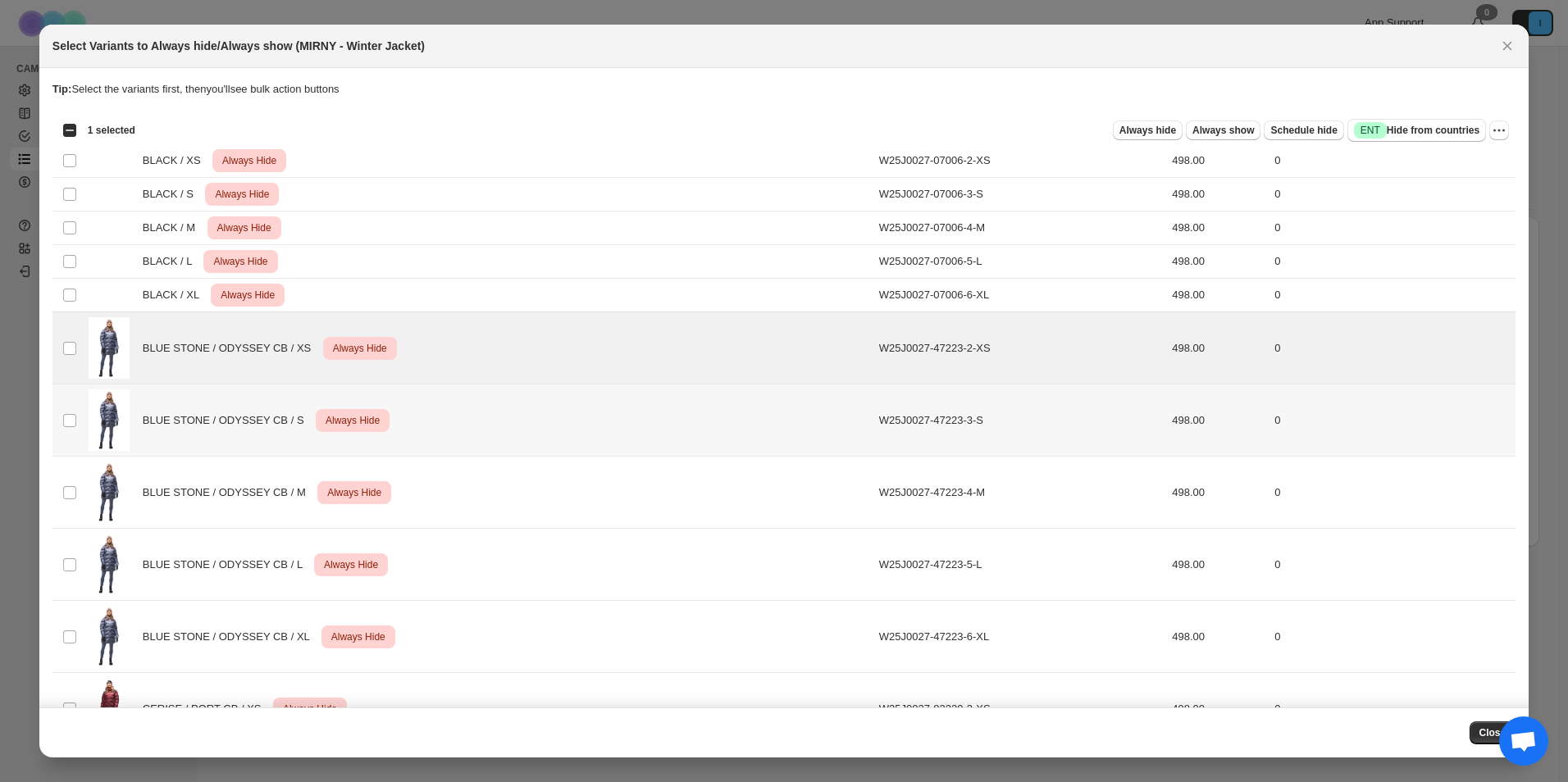
drag, startPoint x: 78, startPoint y: 408, endPoint x: 77, endPoint y: 439, distance: 31.0
click at [78, 413] on td "Select product variant" at bounding box center [68, 421] width 31 height 73
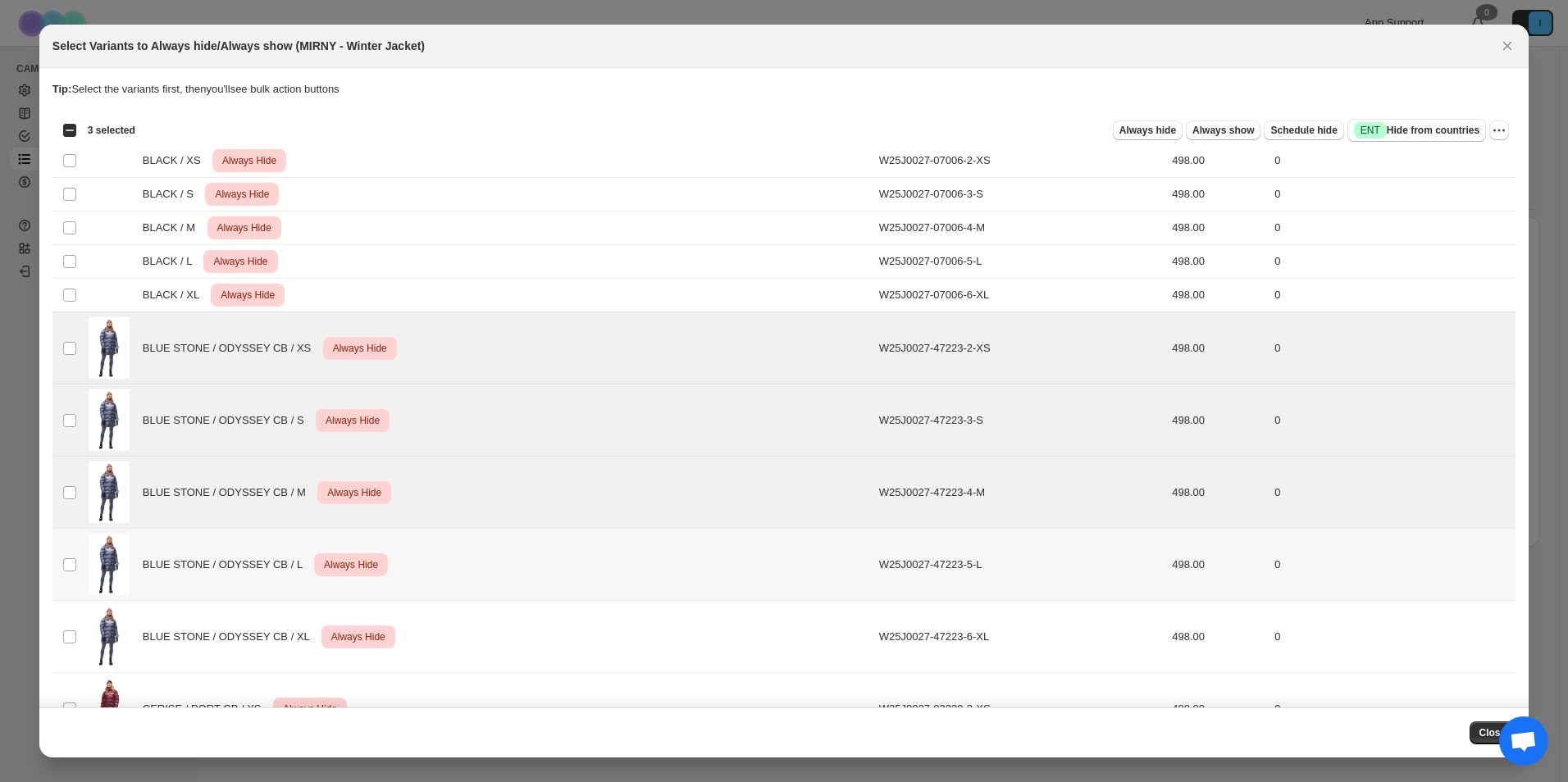
click at [66, 558] on td "Select product variant" at bounding box center [68, 565] width 31 height 73
drag, startPoint x: 56, startPoint y: 634, endPoint x: 80, endPoint y: 634, distance: 24.0
click at [57, 634] on td "Select product variant" at bounding box center [68, 637] width 31 height 73
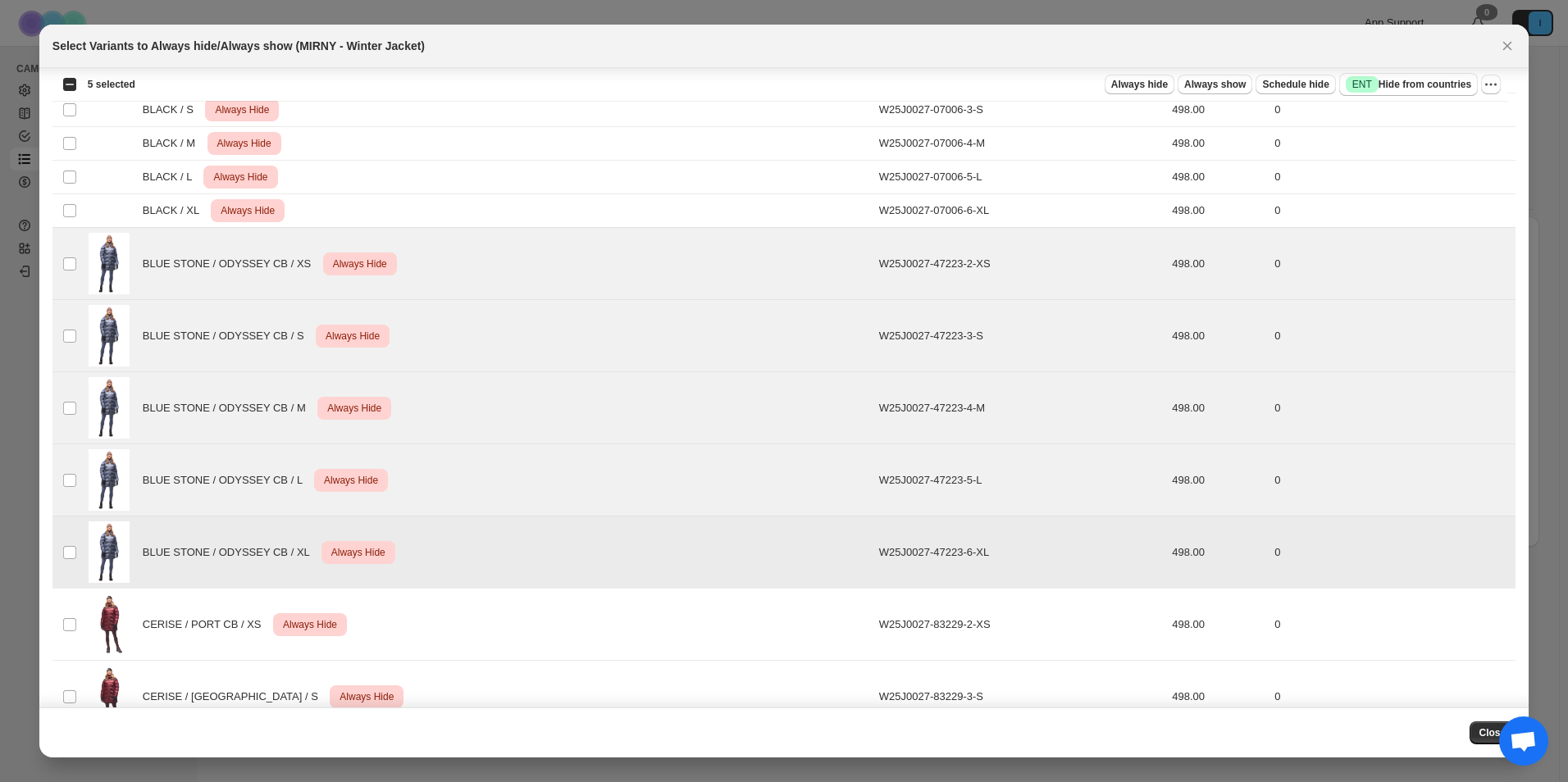
scroll to position [279, 0]
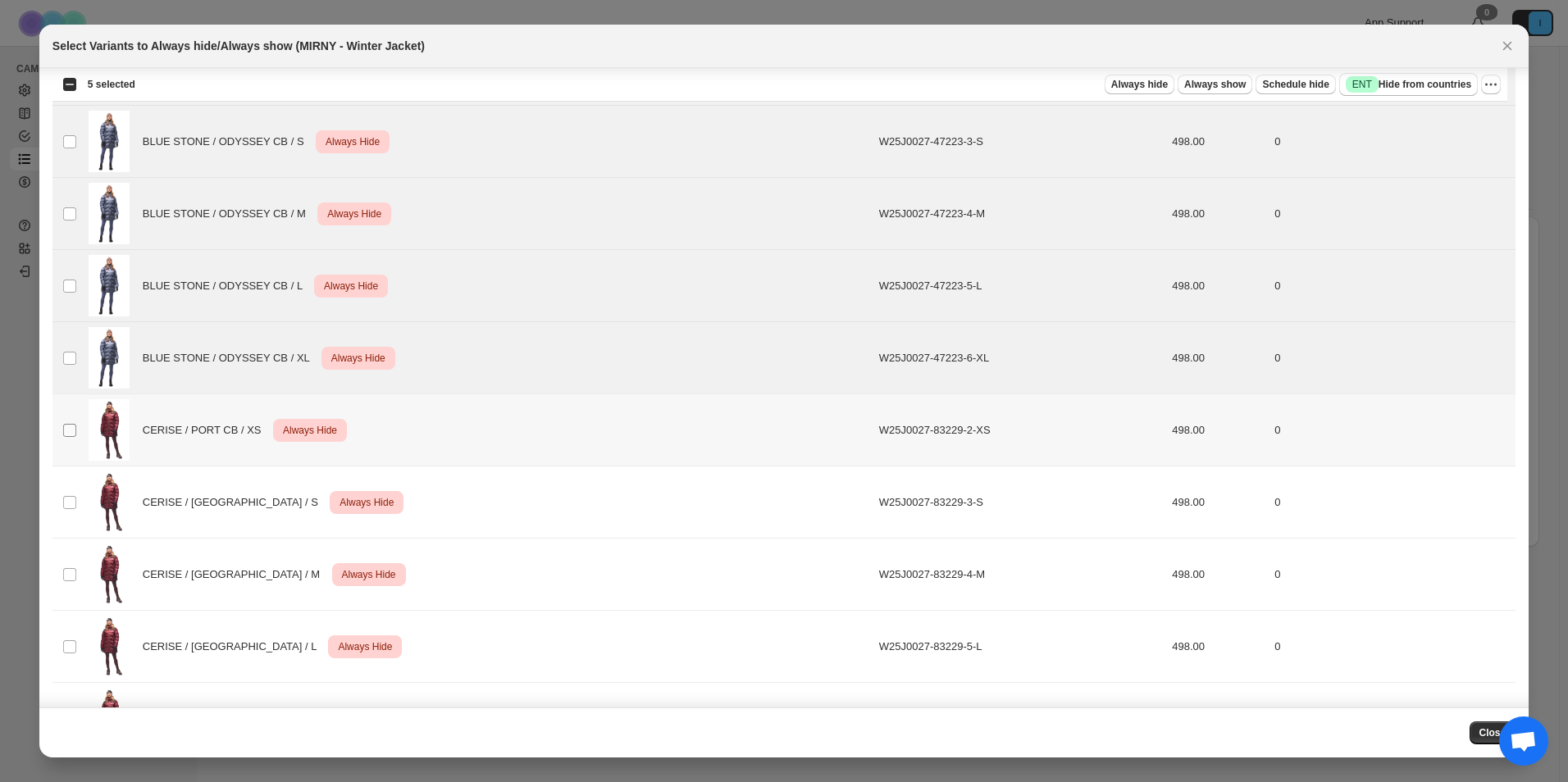
click at [76, 427] on span ":r166:" at bounding box center [69, 430] width 15 height 15
drag, startPoint x: 74, startPoint y: 531, endPoint x: 73, endPoint y: 566, distance: 35.0
click at [73, 549] on tbody "Select product variant BLACK / XS Critical Always Hide W25J0027-07006-2-XS 498.…" at bounding box center [784, 490] width 1464 height 1250
click at [69, 614] on td "Select product variant" at bounding box center [68, 647] width 31 height 73
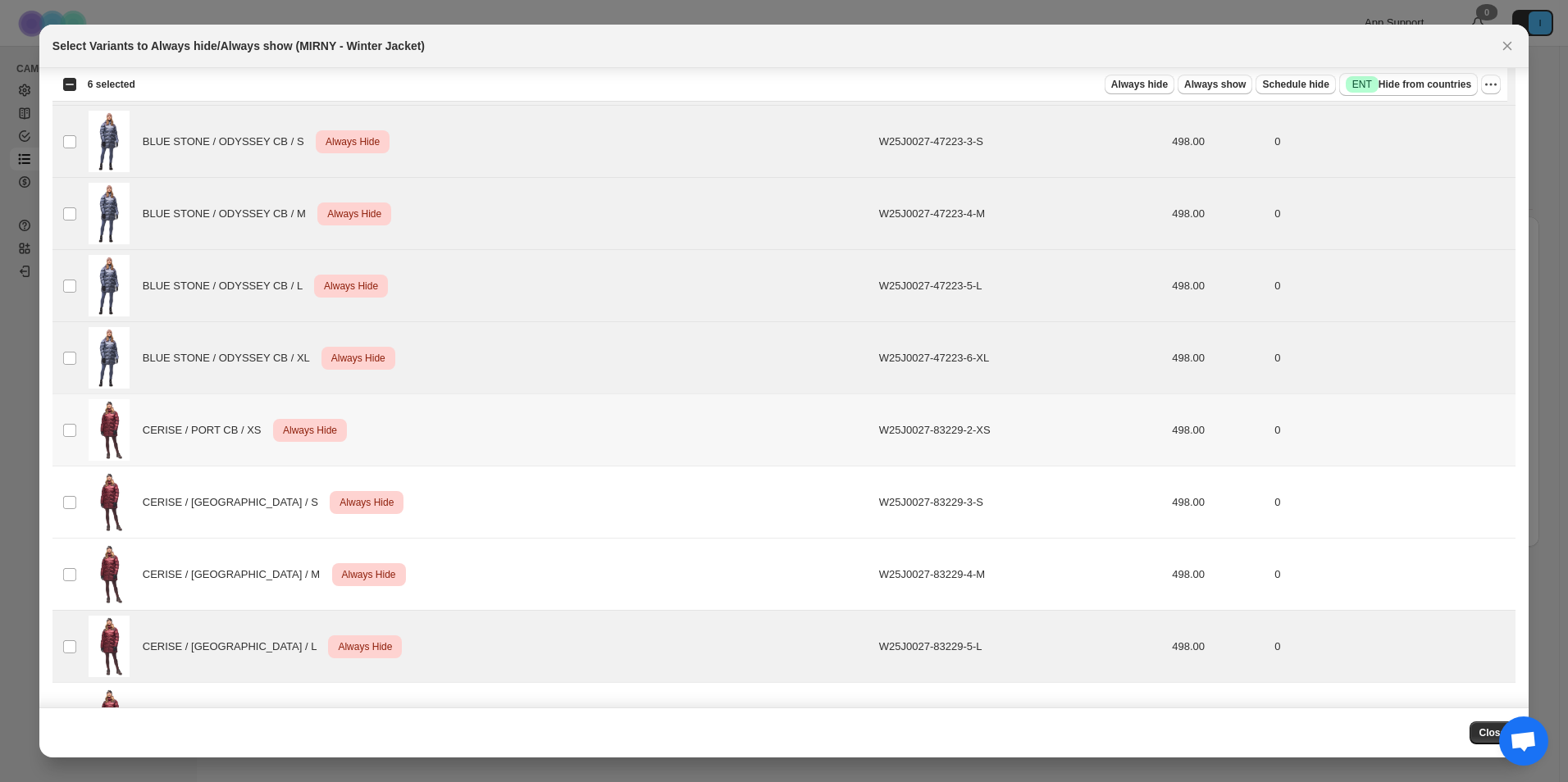
click at [73, 455] on td "Select product variant" at bounding box center [68, 431] width 31 height 73
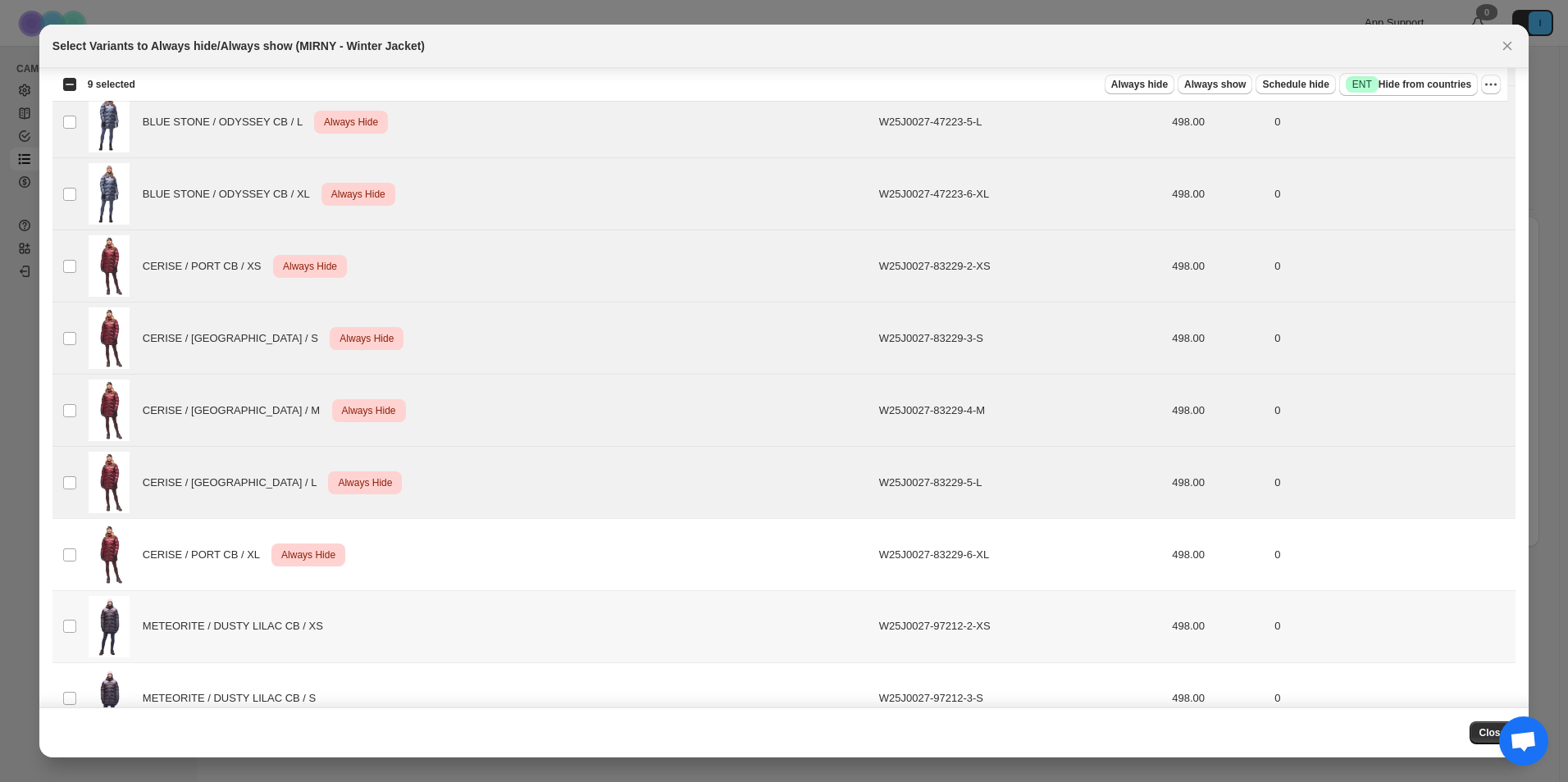
scroll to position [607, 0]
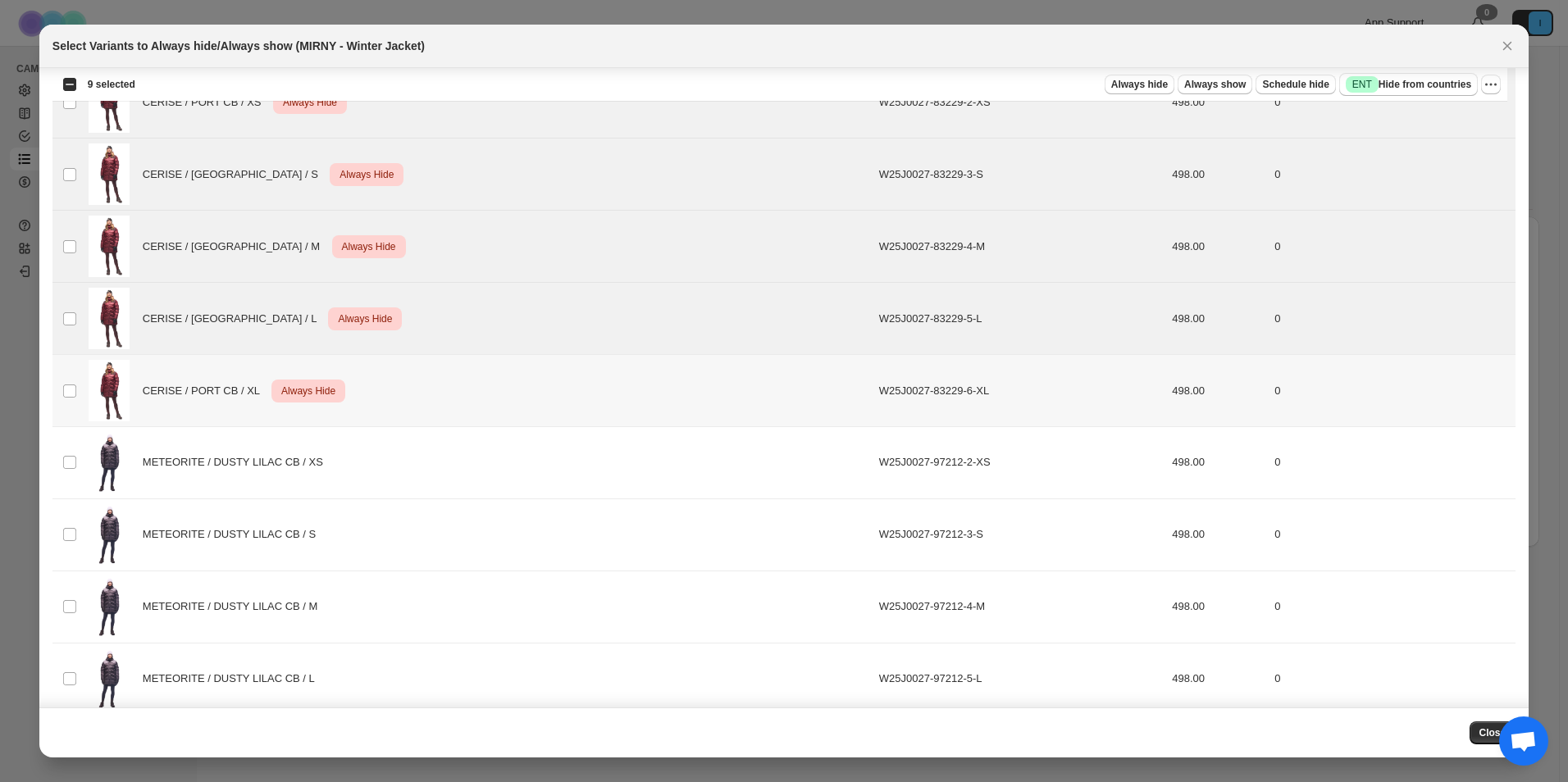
click at [57, 378] on td "Select product variant" at bounding box center [68, 391] width 31 height 73
click at [1494, 82] on icon "More actions" at bounding box center [1491, 84] width 16 height 16
drag, startPoint x: 1396, startPoint y: 120, endPoint x: 1405, endPoint y: 105, distance: 17.5
click at [1396, 119] on span "Undo always hide" at bounding box center [1414, 117] width 85 height 12
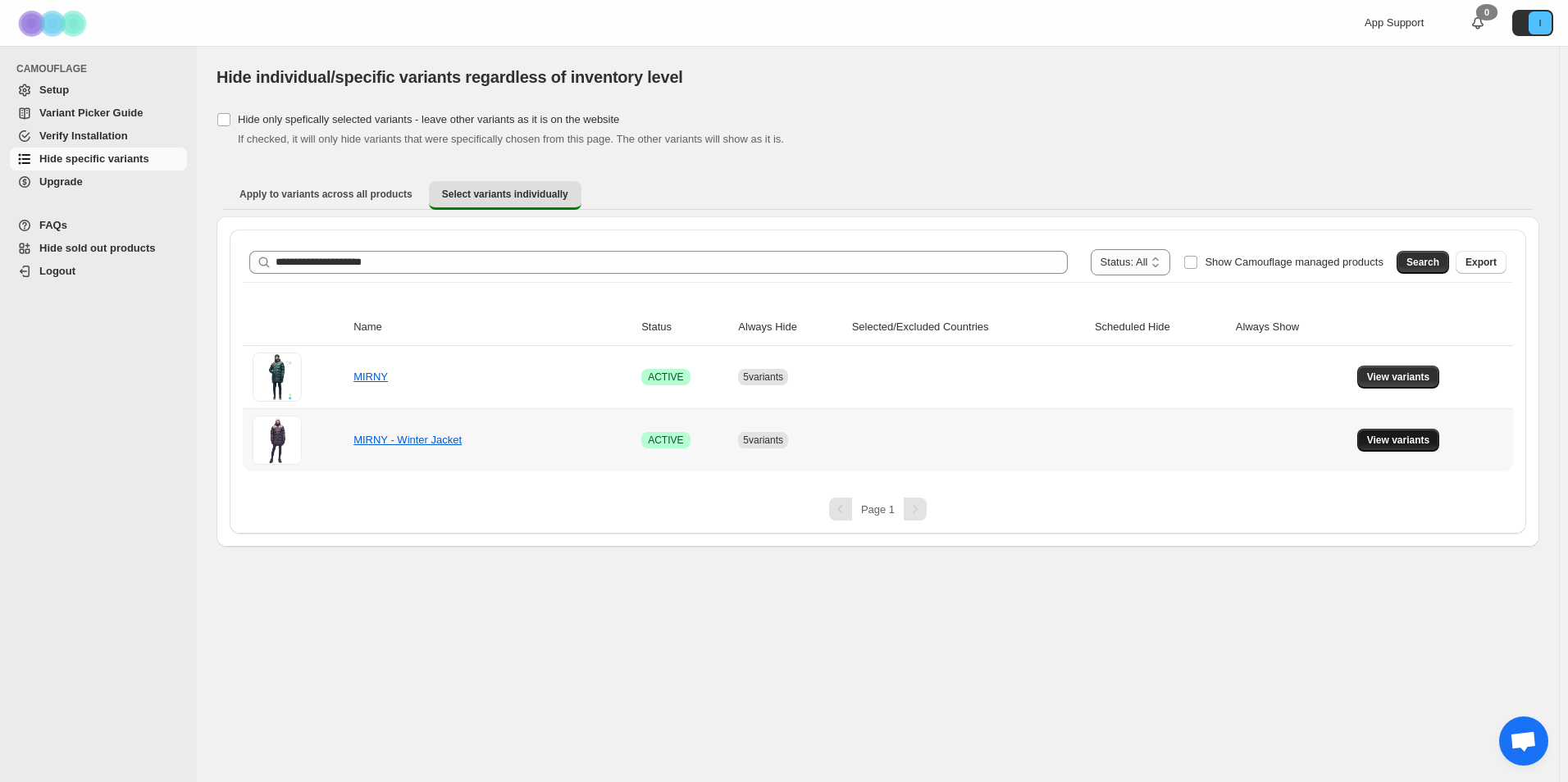
click at [1377, 436] on span "View variants" at bounding box center [1399, 440] width 63 height 13
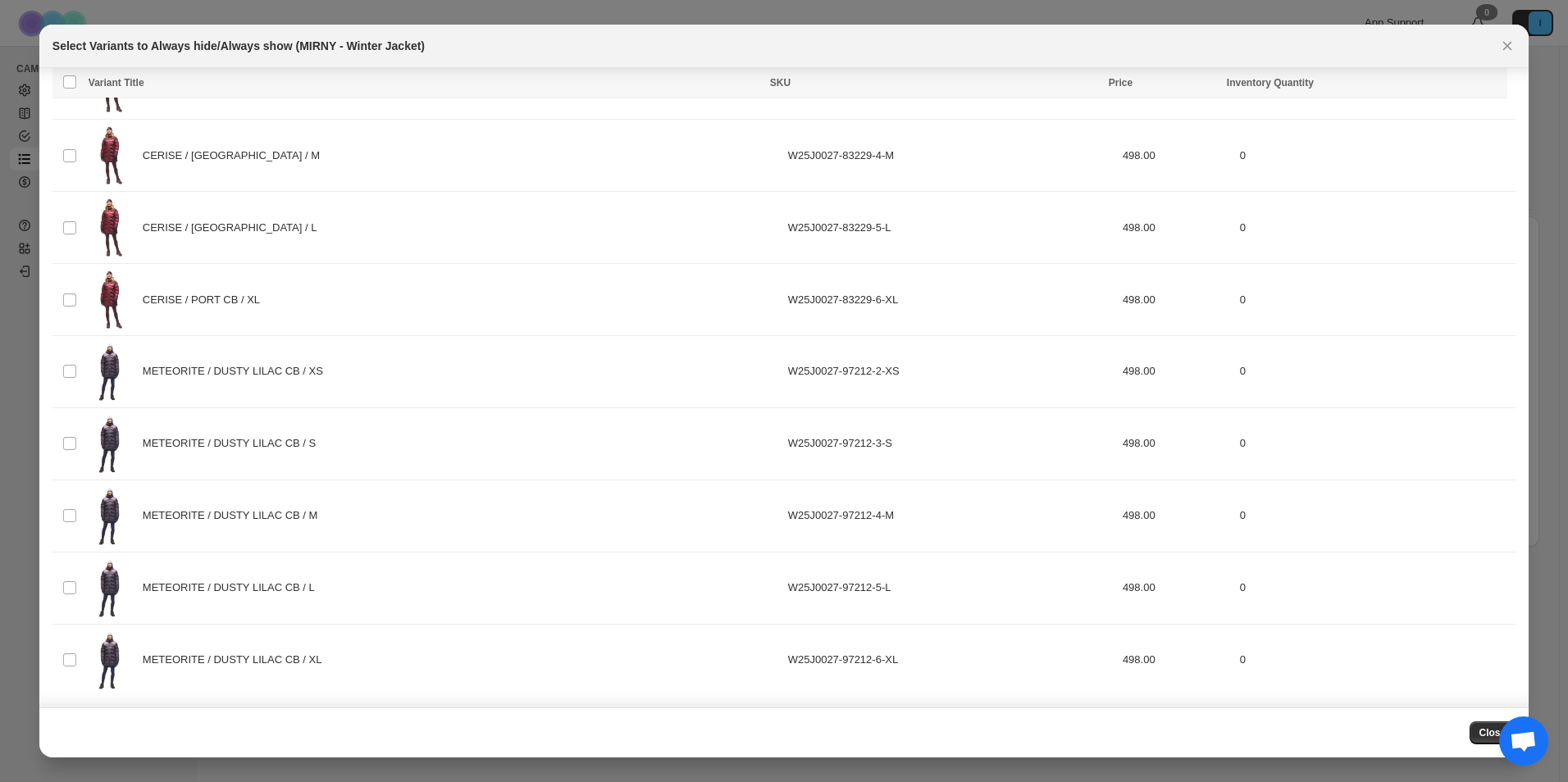
scroll to position [699, 0]
click at [1516, 40] on icon "Close" at bounding box center [1508, 46] width 16 height 16
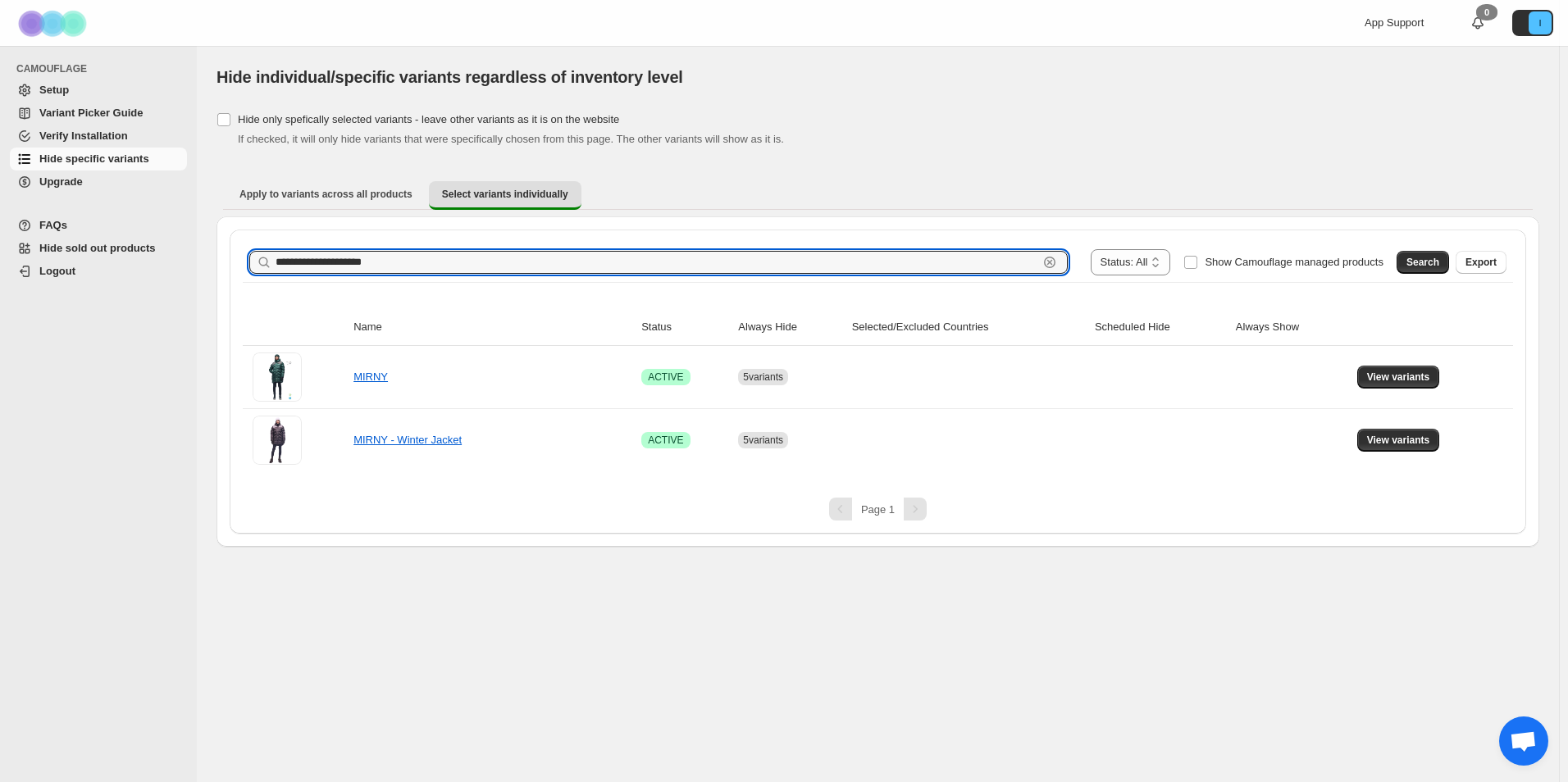
drag, startPoint x: 476, startPoint y: 257, endPoint x: 168, endPoint y: 256, distance: 308.0
click at [168, 256] on div "**********" at bounding box center [784, 391] width 1568 height 782
click at [1428, 269] on button "Search" at bounding box center [1423, 262] width 53 height 23
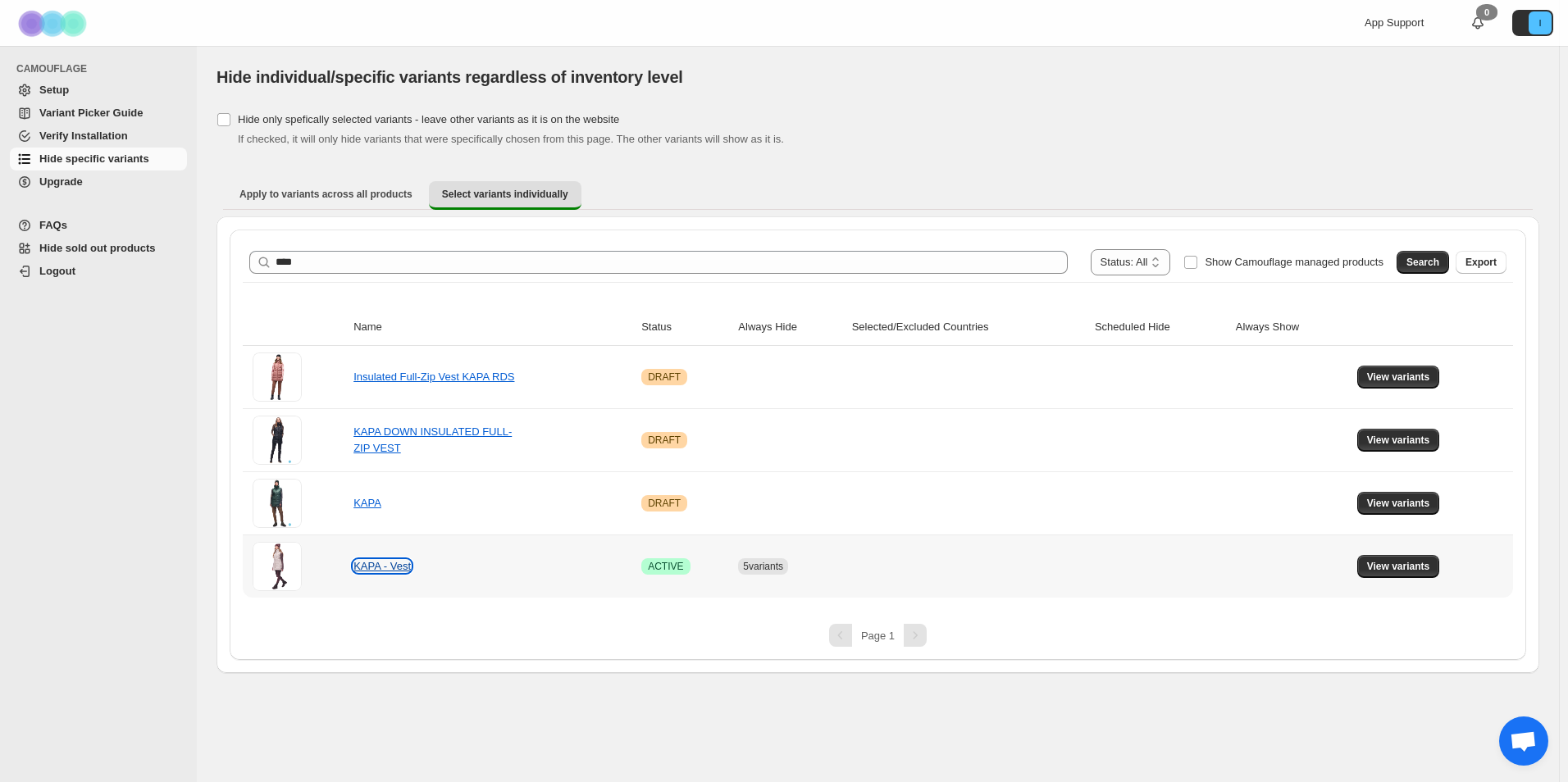
click at [395, 567] on link "KAPA - Vest" at bounding box center [382, 566] width 57 height 12
click at [1393, 572] on span "View variants" at bounding box center [1399, 566] width 63 height 13
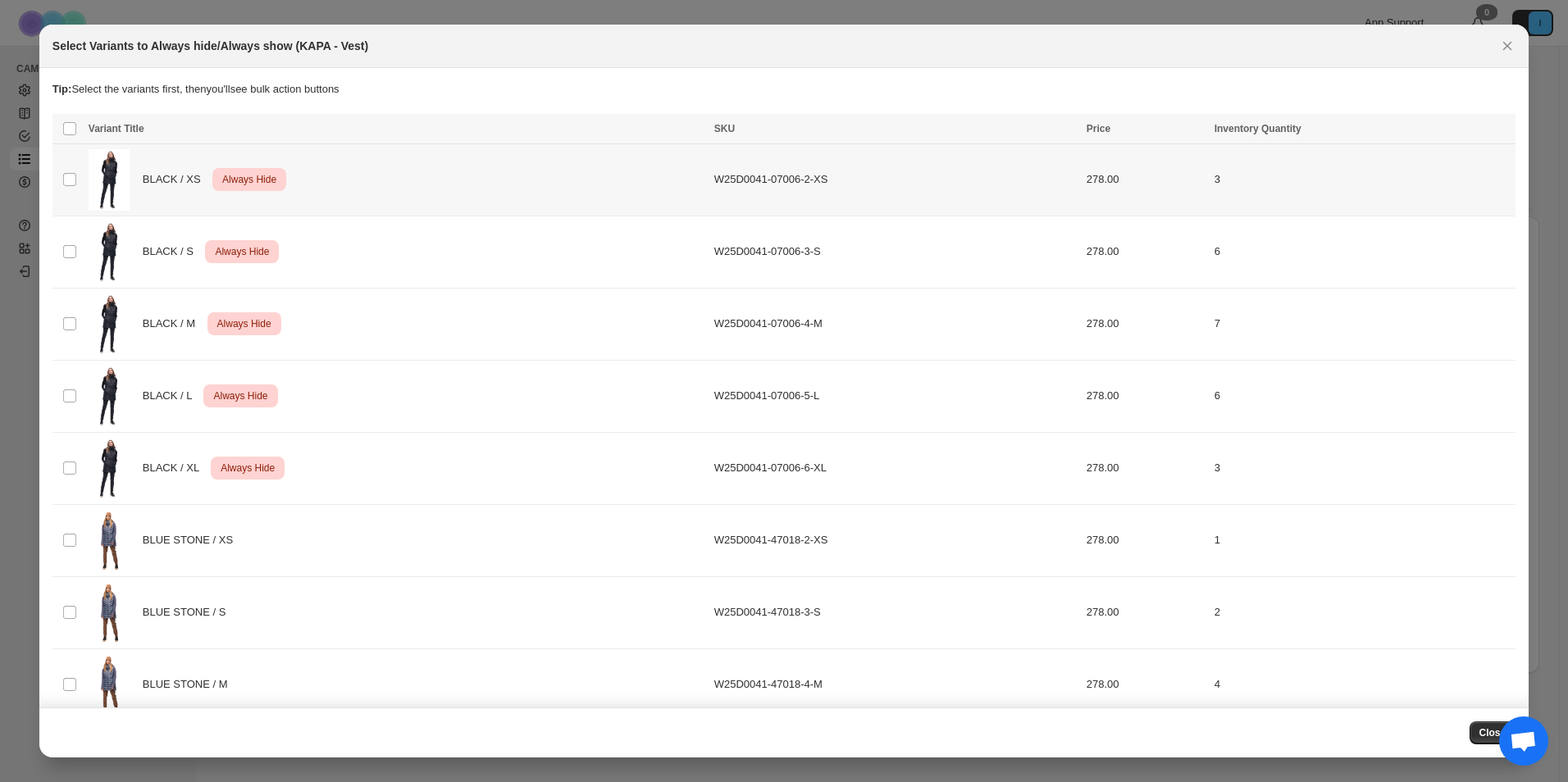
click at [66, 191] on td "Select product variant" at bounding box center [68, 180] width 31 height 73
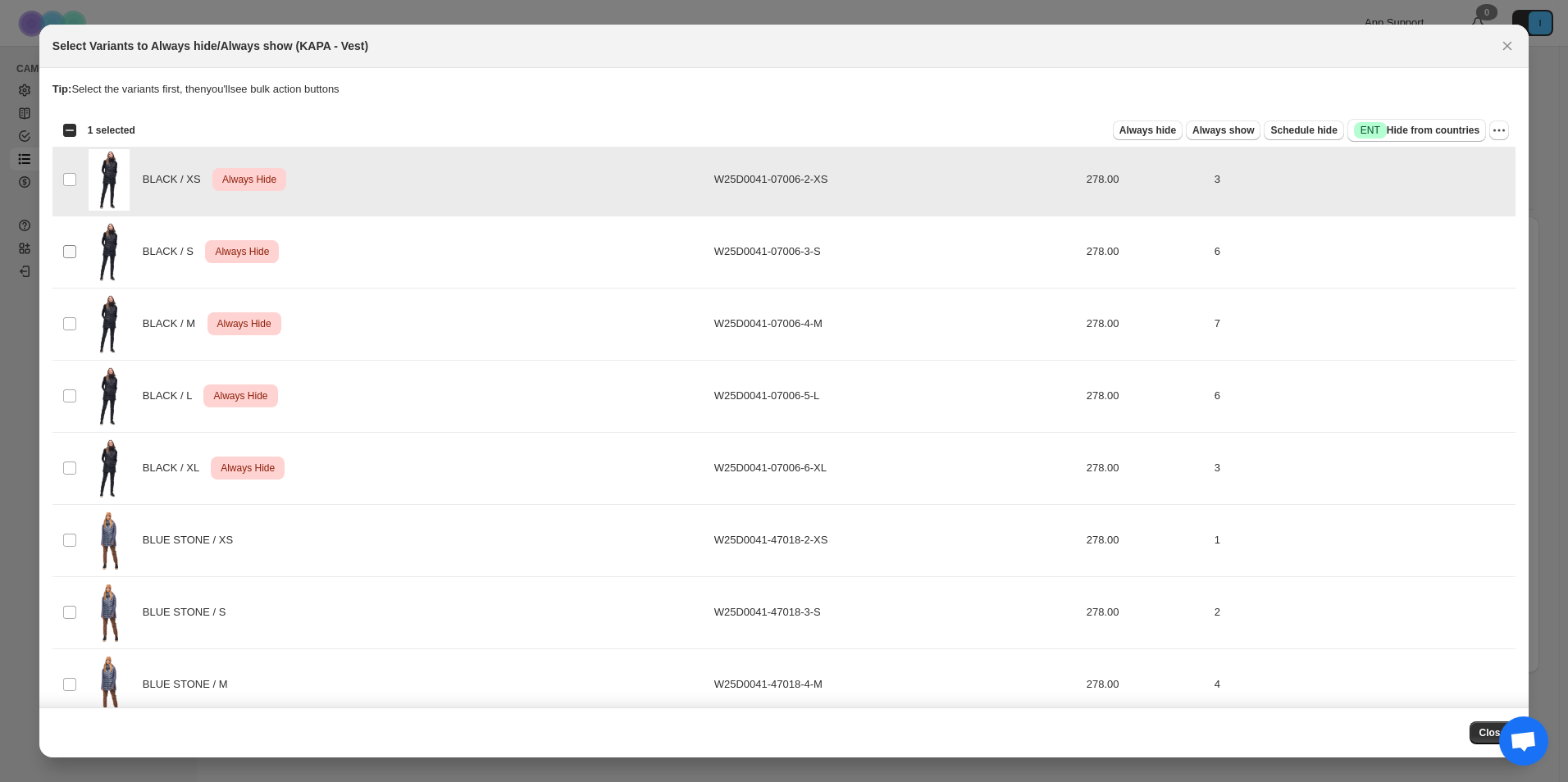
click at [76, 247] on span ":r18a:" at bounding box center [69, 251] width 15 height 15
click at [60, 345] on td "Select product variant" at bounding box center [68, 324] width 31 height 73
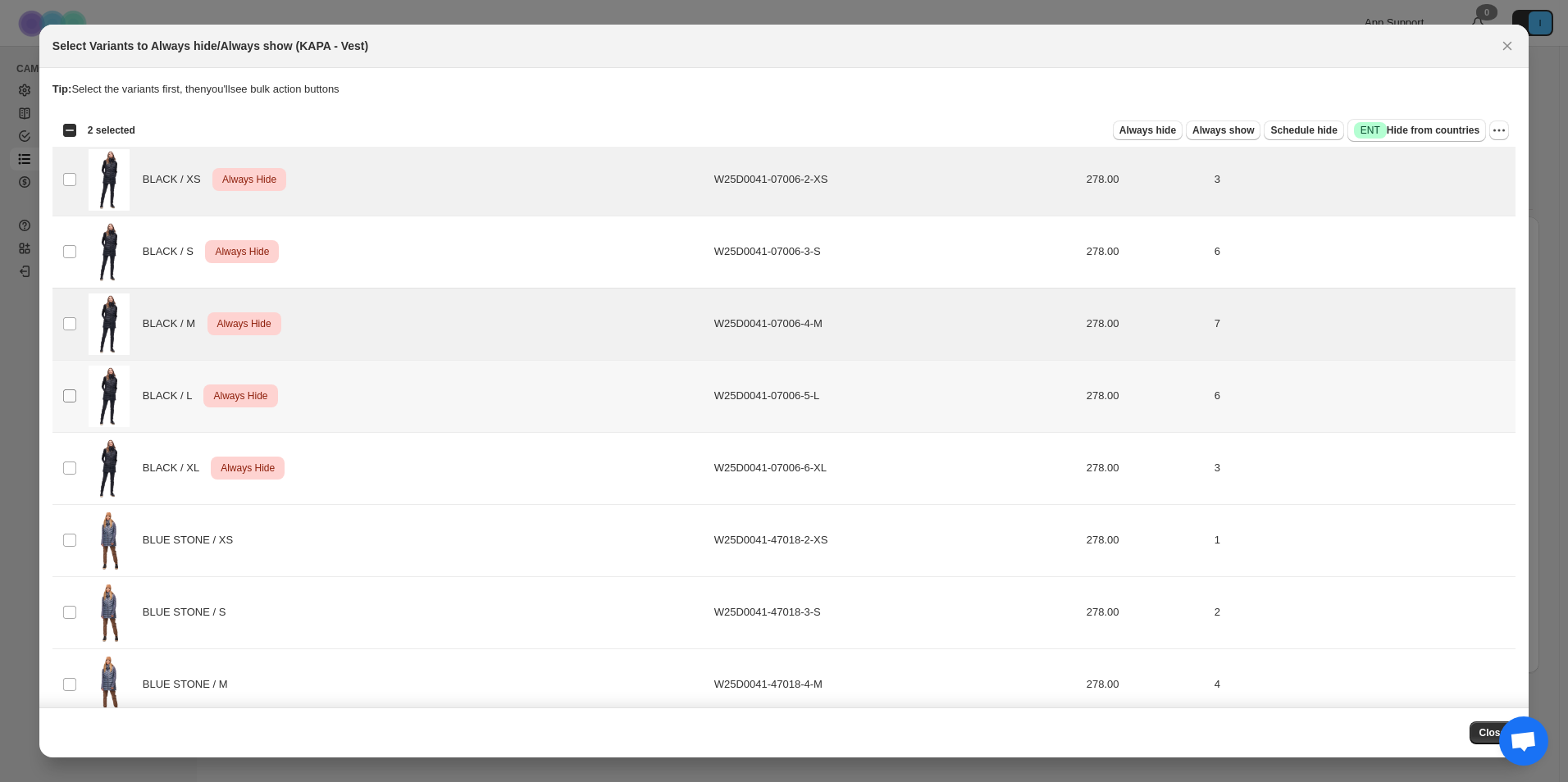
click at [74, 403] on span ":r18a:" at bounding box center [69, 395] width 15 height 15
click at [70, 458] on td "Select product variant" at bounding box center [68, 469] width 31 height 73
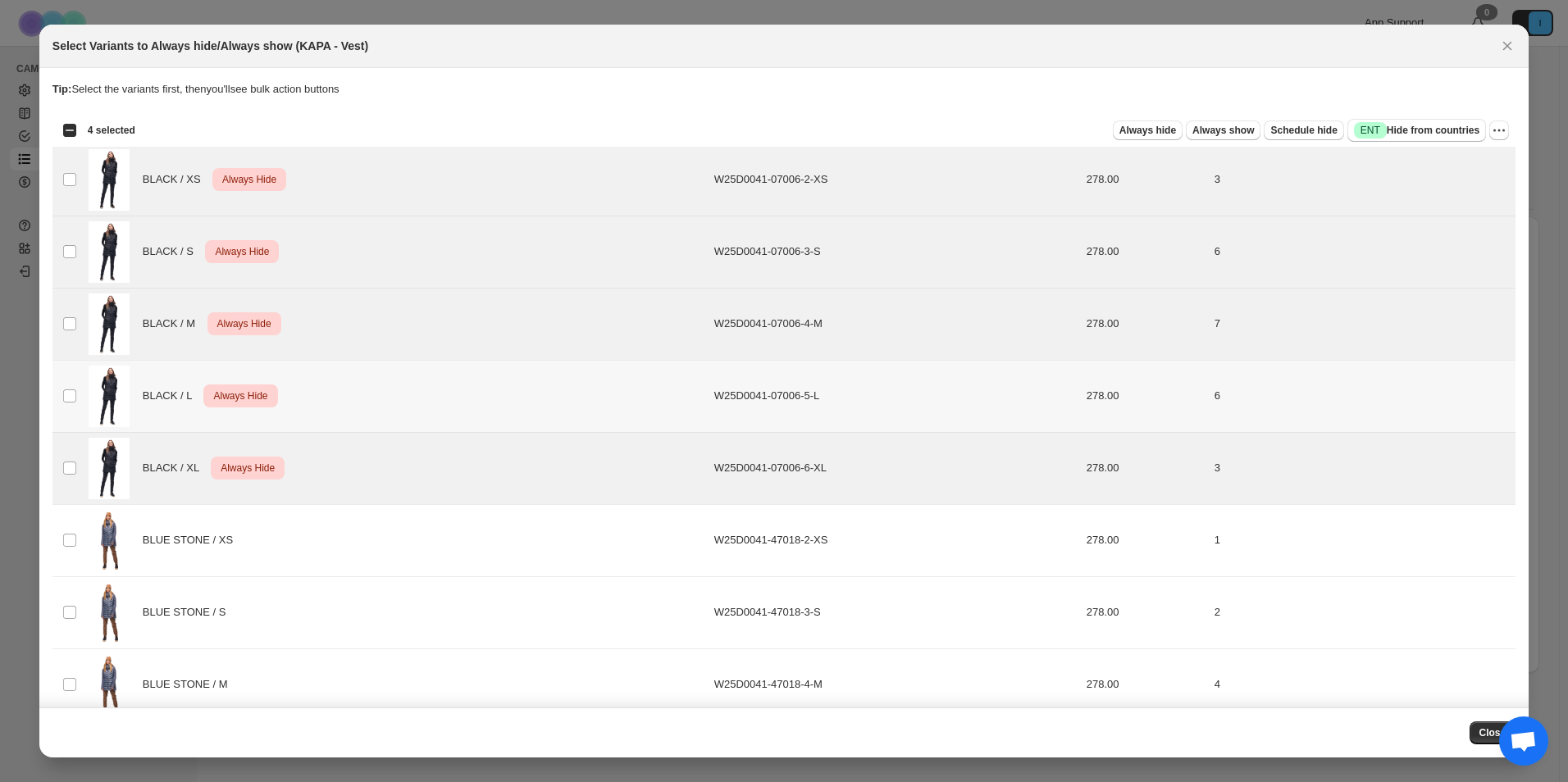
click at [79, 379] on td "Select product variant" at bounding box center [68, 396] width 31 height 73
click at [1496, 132] on icon "More actions" at bounding box center [1499, 130] width 16 height 16
click at [1402, 166] on span "Undo always hide" at bounding box center [1414, 162] width 85 height 12
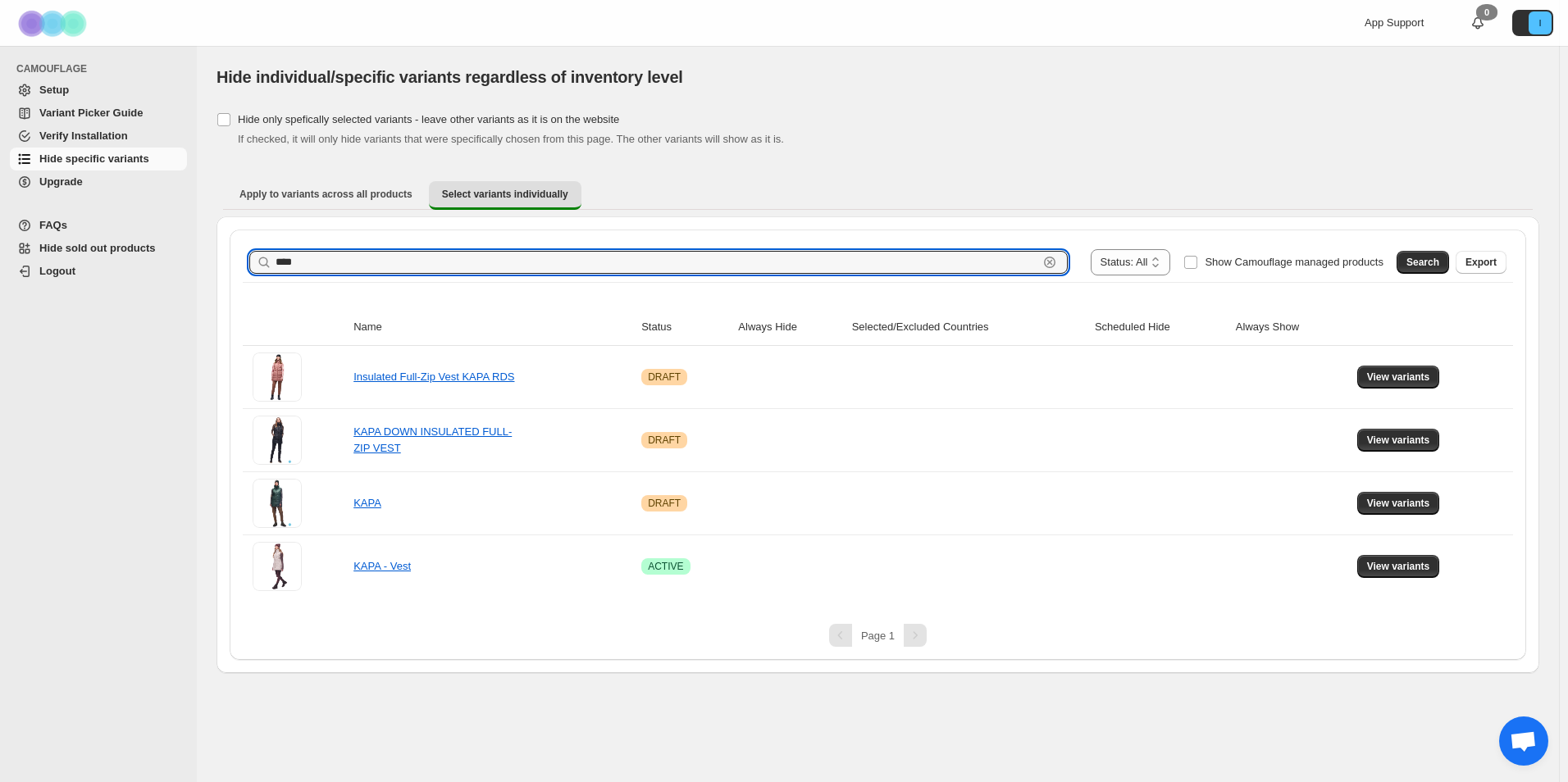
drag, startPoint x: 553, startPoint y: 259, endPoint x: 172, endPoint y: 270, distance: 381.2
click at [172, 270] on div "**********" at bounding box center [784, 391] width 1568 height 782
paste input "**********"
type input "**********"
click at [1409, 262] on button "Search" at bounding box center [1423, 262] width 53 height 23
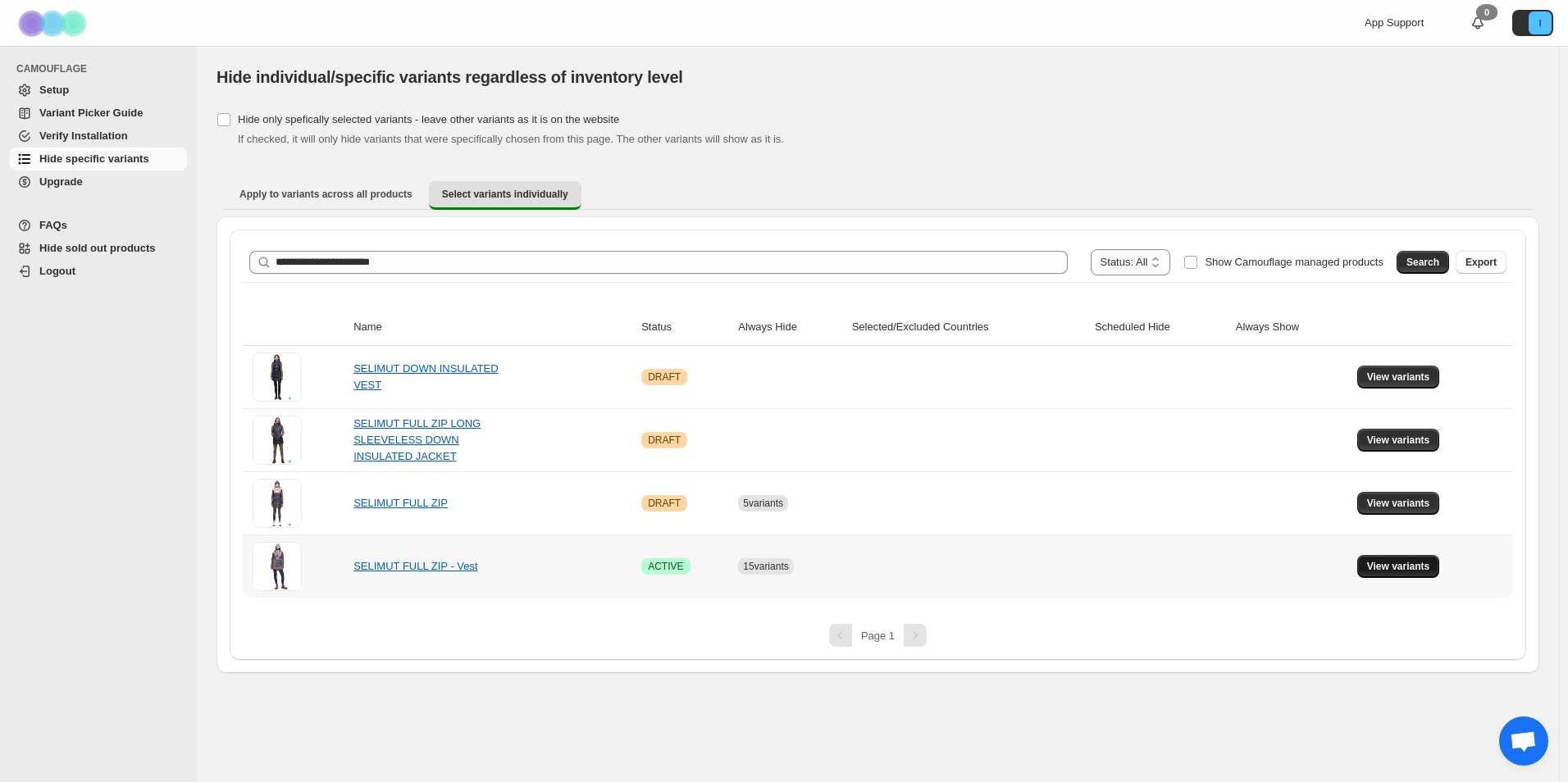
click at [1392, 561] on span "View variants" at bounding box center [1399, 566] width 63 height 13
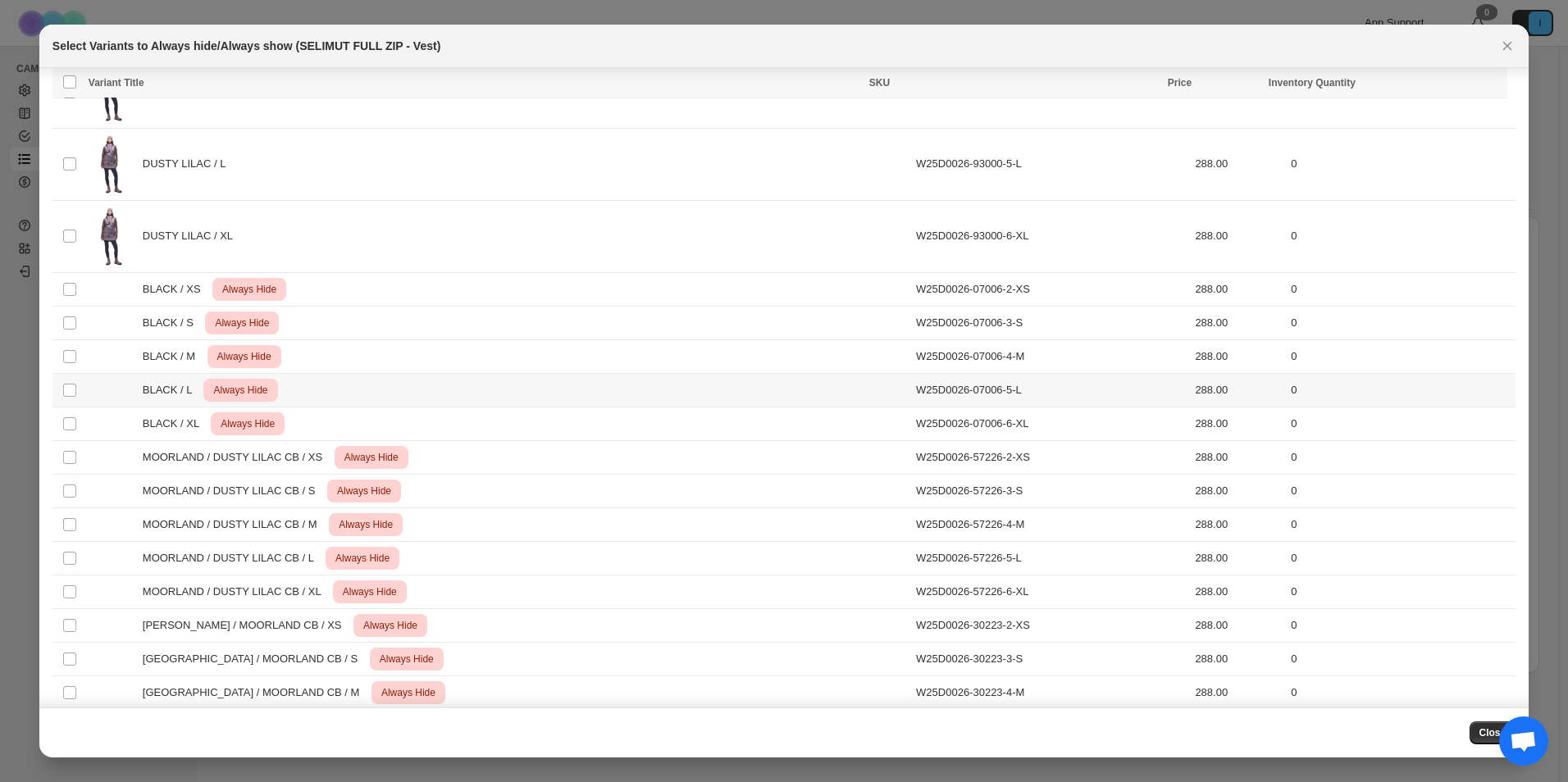
scroll to position [675, 0]
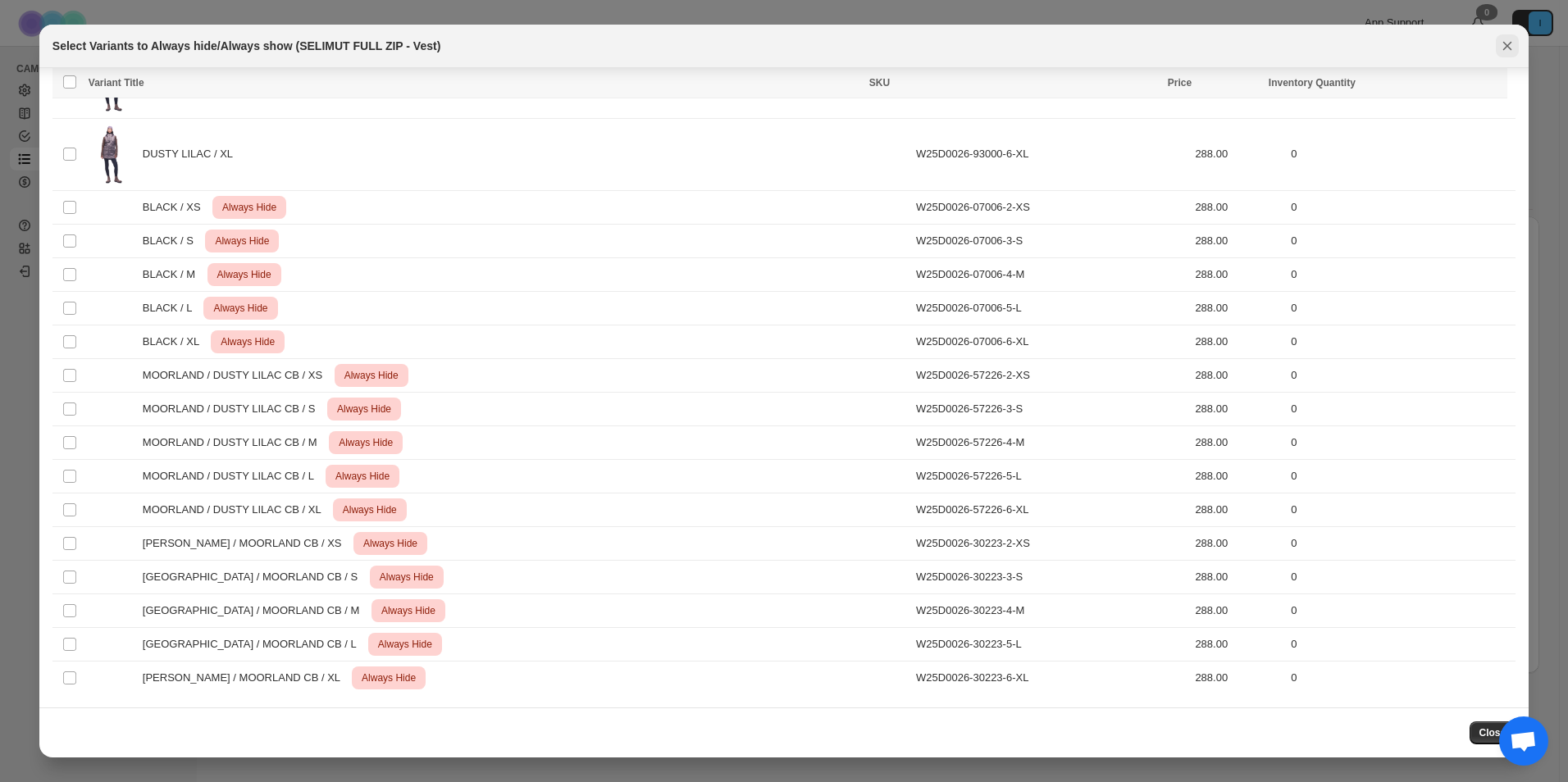
click at [1501, 46] on icon "Close" at bounding box center [1508, 46] width 16 height 16
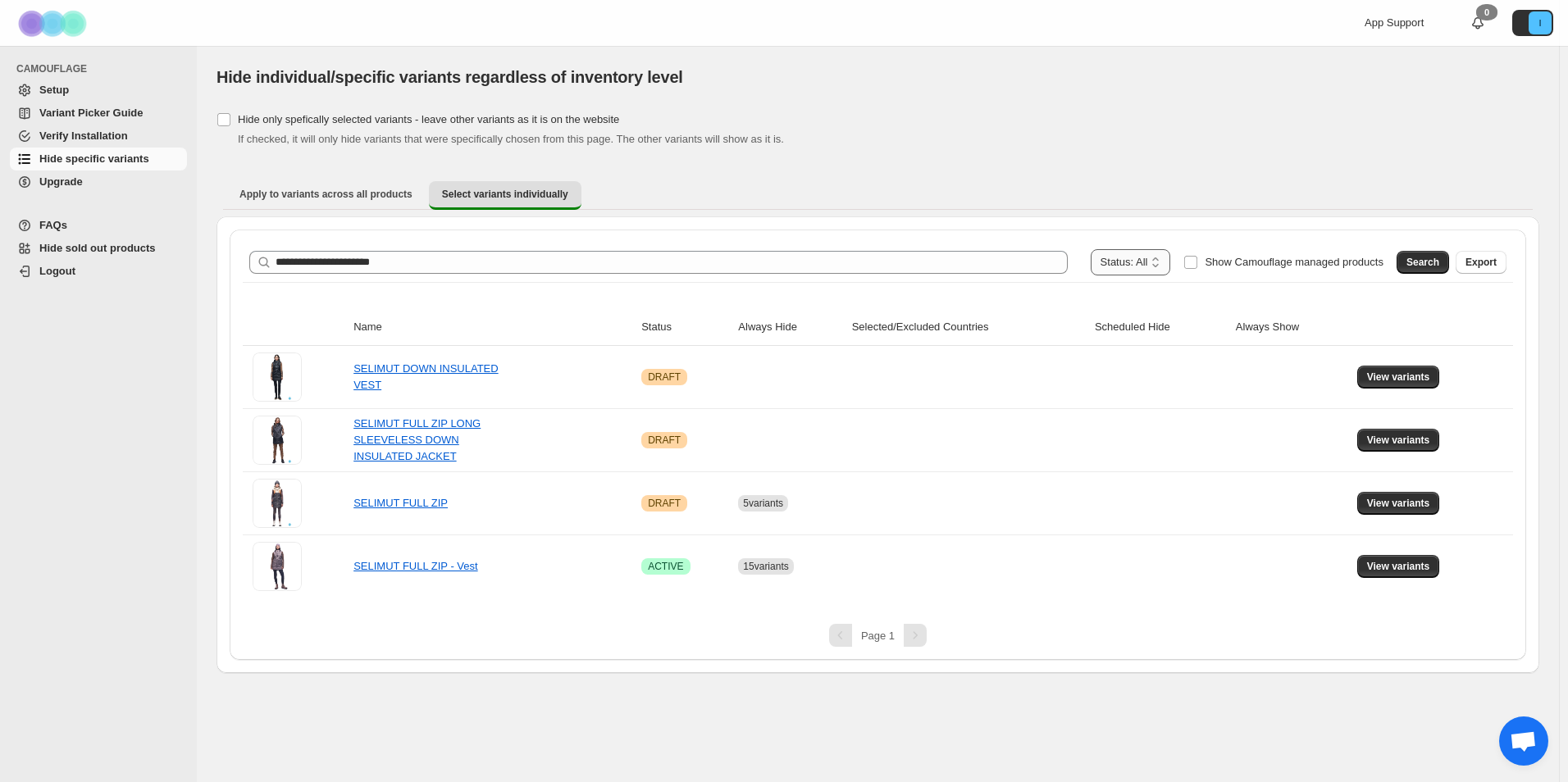
click at [1161, 268] on select "**********" at bounding box center [1130, 262] width 80 height 26
select select "******"
click at [1116, 249] on select "**********" at bounding box center [1130, 262] width 80 height 26
click at [1437, 255] on button "Search" at bounding box center [1423, 262] width 53 height 23
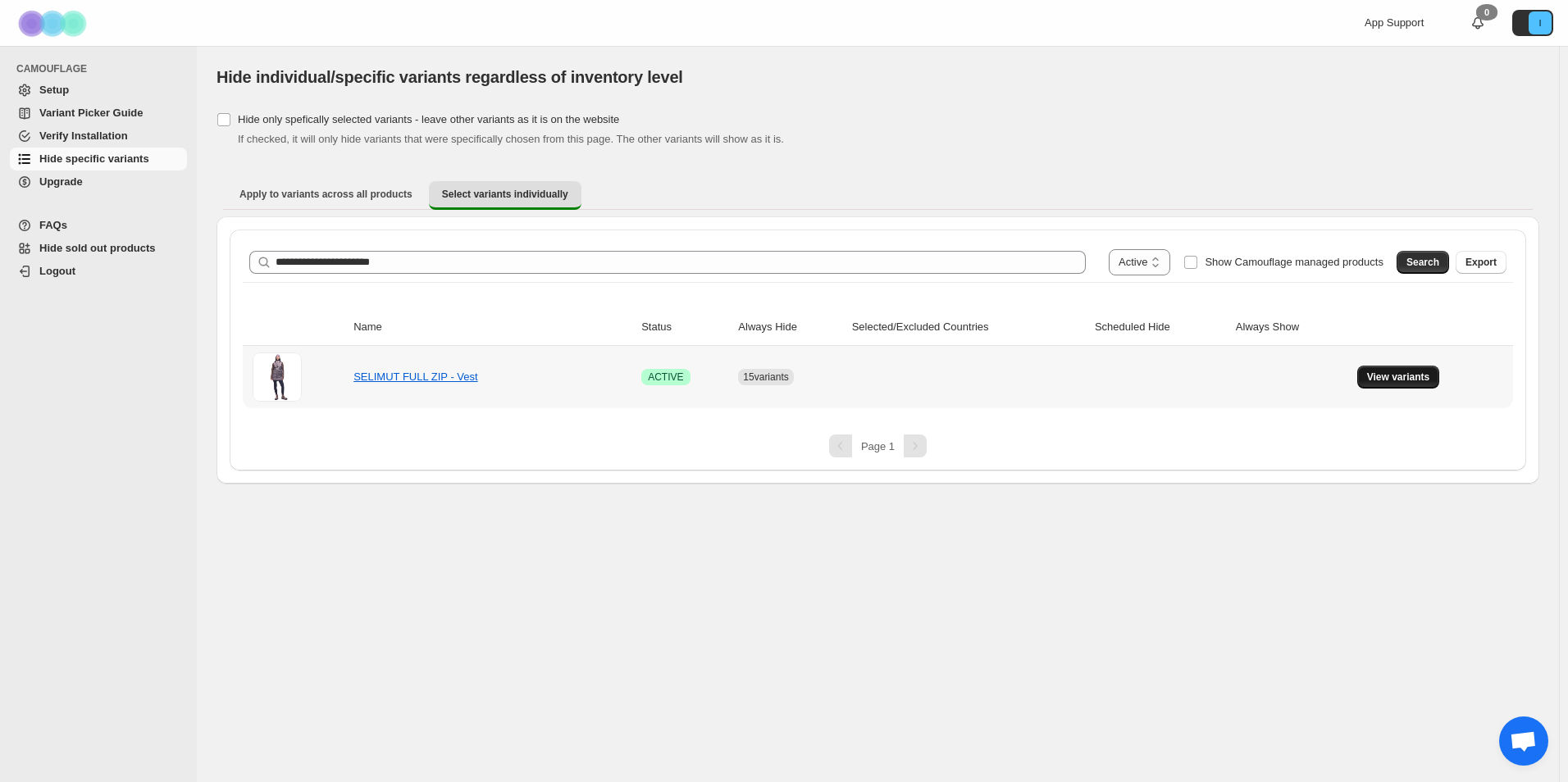
click at [1421, 377] on span "View variants" at bounding box center [1399, 376] width 63 height 13
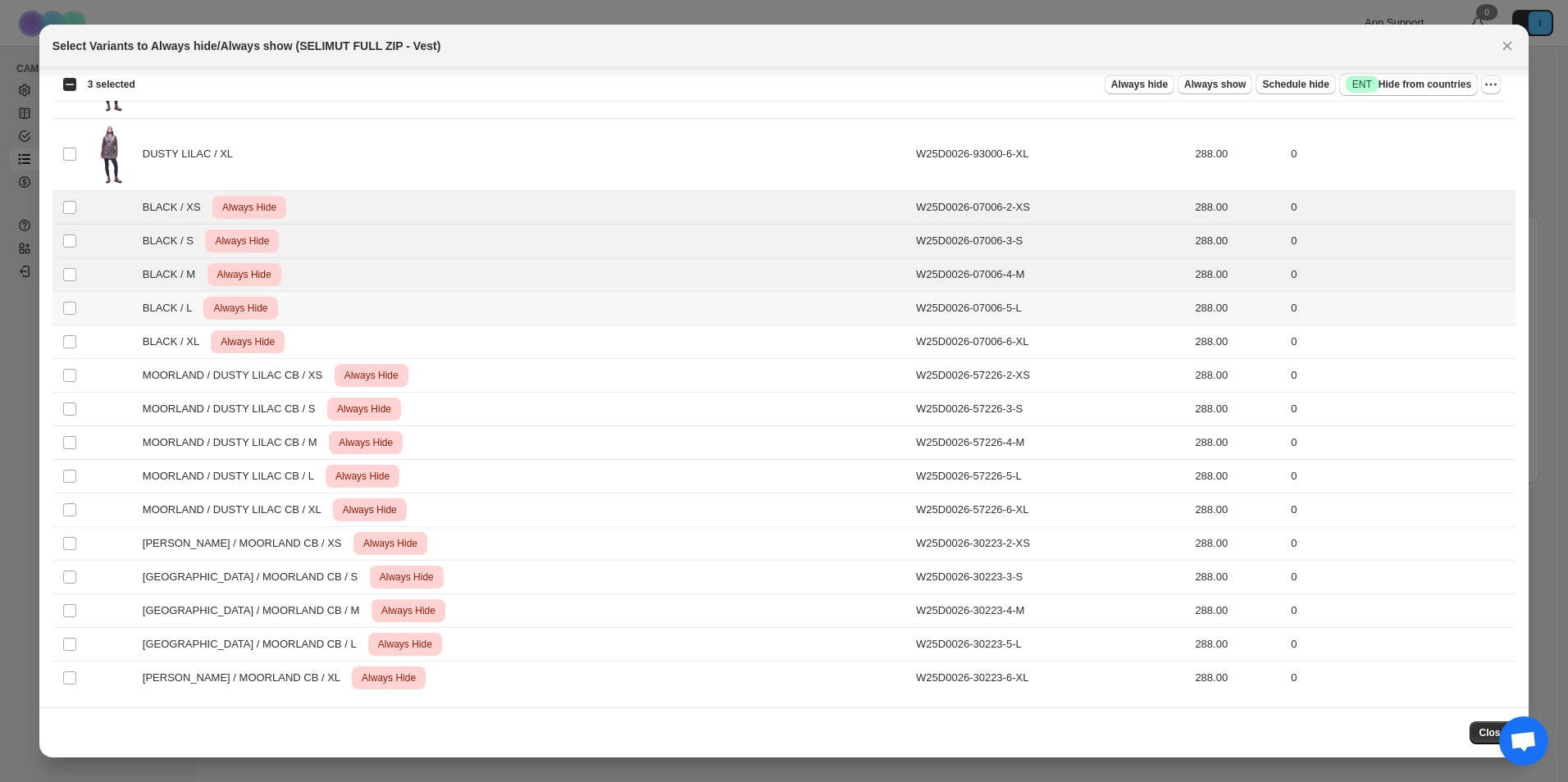
click at [64, 300] on td "Select product variant" at bounding box center [68, 307] width 31 height 34
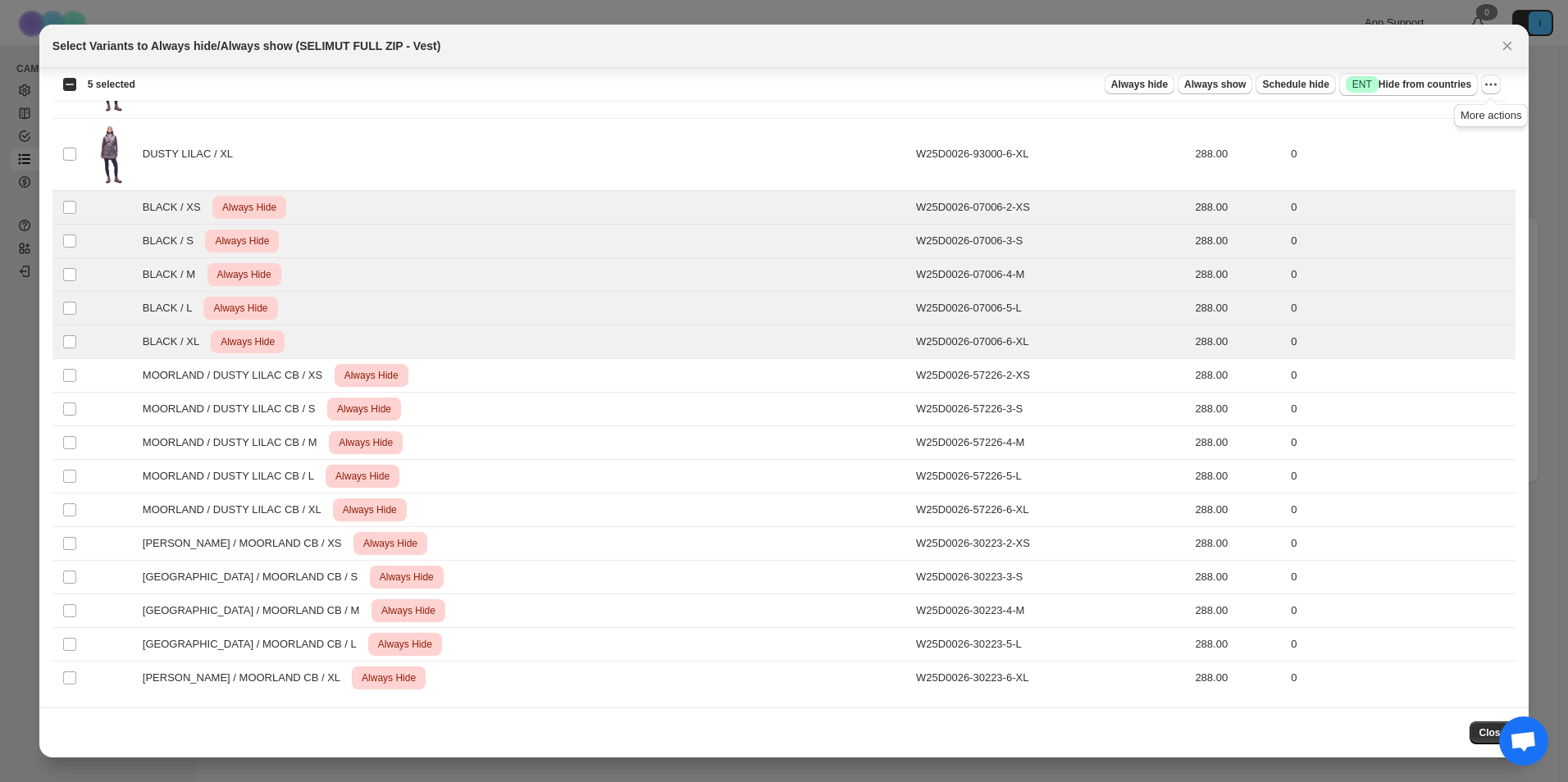
click at [1501, 79] on span ":r1au:" at bounding box center [1491, 84] width 20 height 20
click at [1487, 88] on icon "More actions" at bounding box center [1491, 84] width 16 height 16
click at [1406, 129] on ul "Undo always hide Undo always show Undo scheduled hide Undo hide from countries" at bounding box center [1432, 158] width 129 height 110
click at [1406, 122] on span "Undo always hide" at bounding box center [1414, 117] width 85 height 12
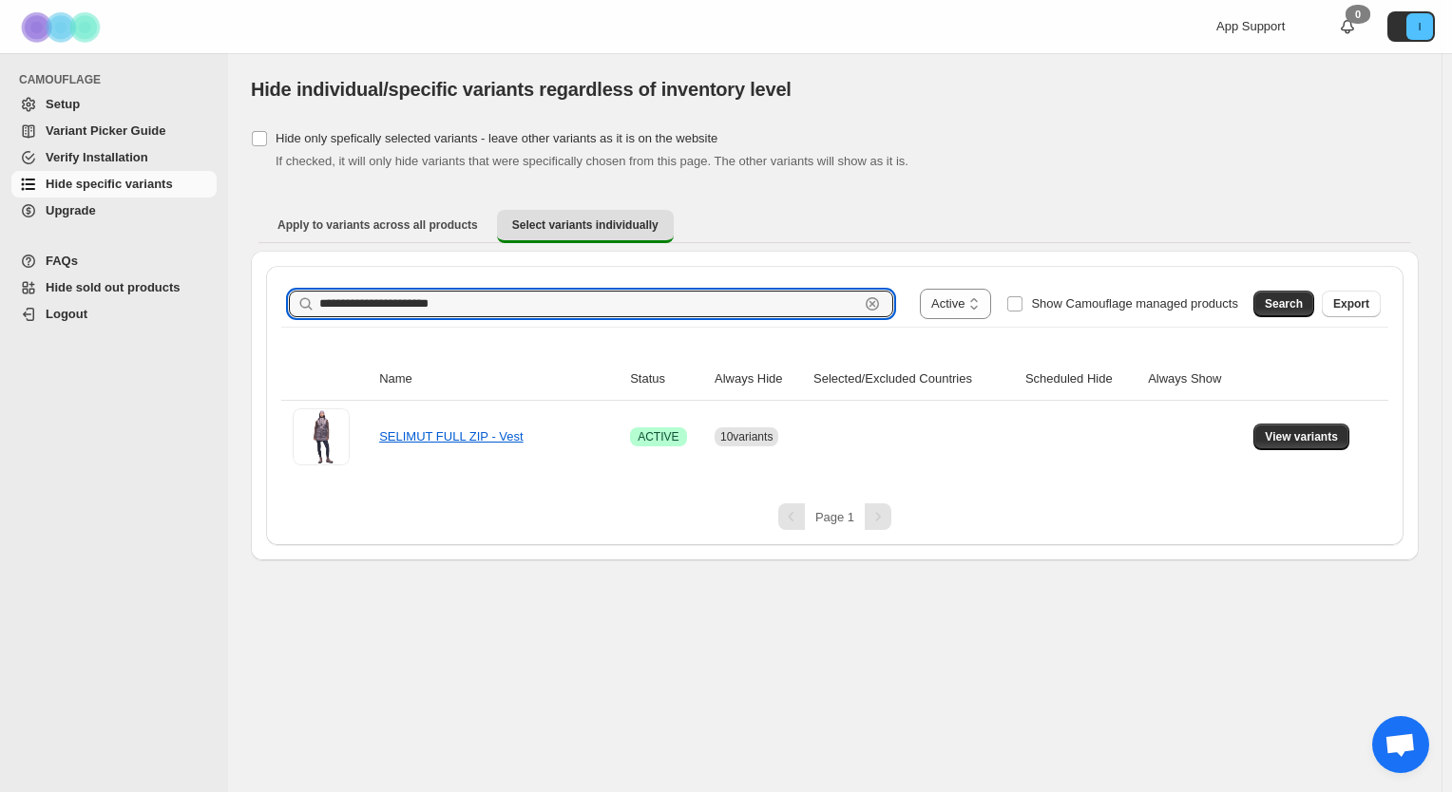
drag, startPoint x: 495, startPoint y: 304, endPoint x: 91, endPoint y: 284, distance: 404.2
click at [87, 285] on div "**********" at bounding box center [726, 396] width 1452 height 792
paste input "text"
type input "**********"
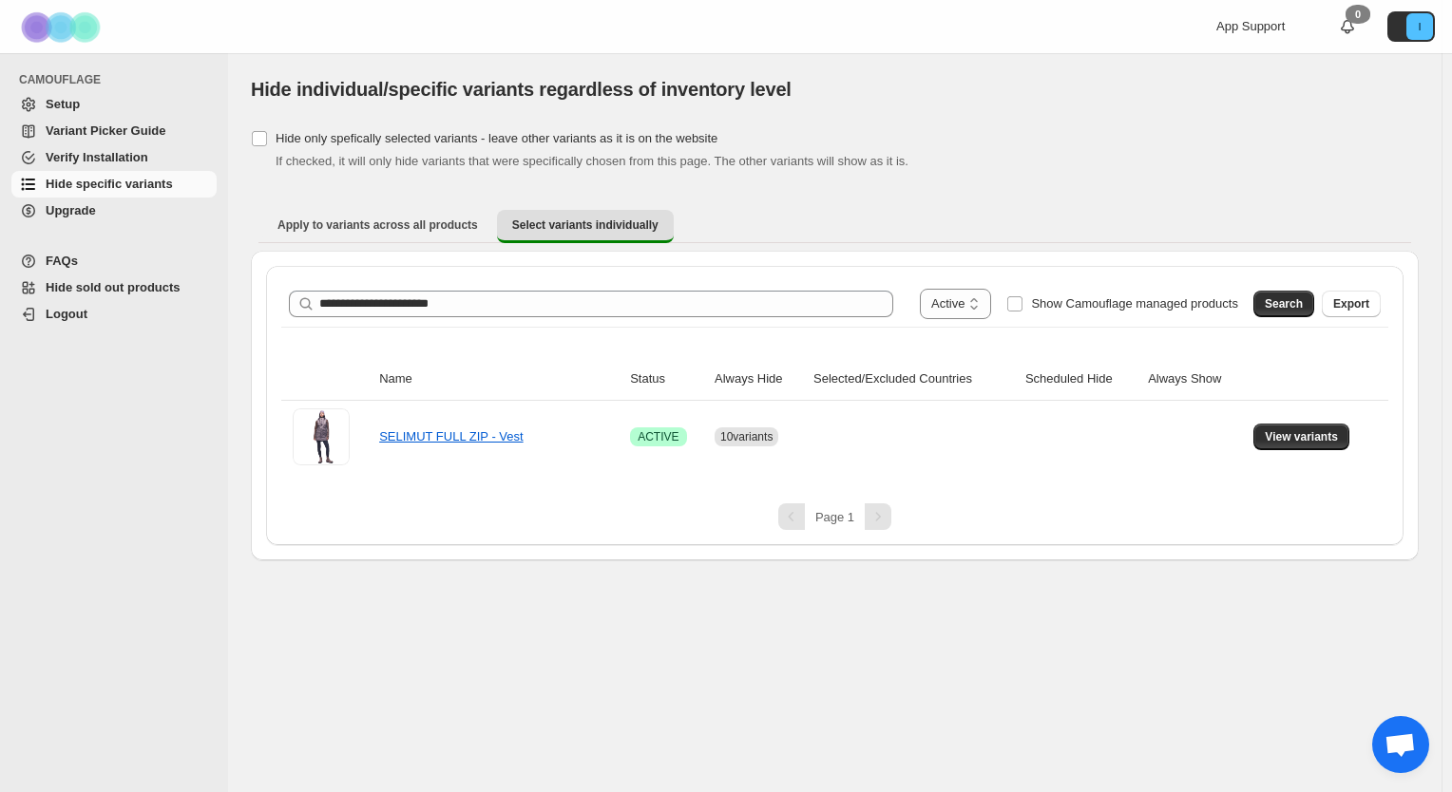
drag, startPoint x: 1277, startPoint y: 306, endPoint x: 1343, endPoint y: 292, distance: 68.0
click at [1277, 306] on span "Search" at bounding box center [1283, 303] width 38 height 15
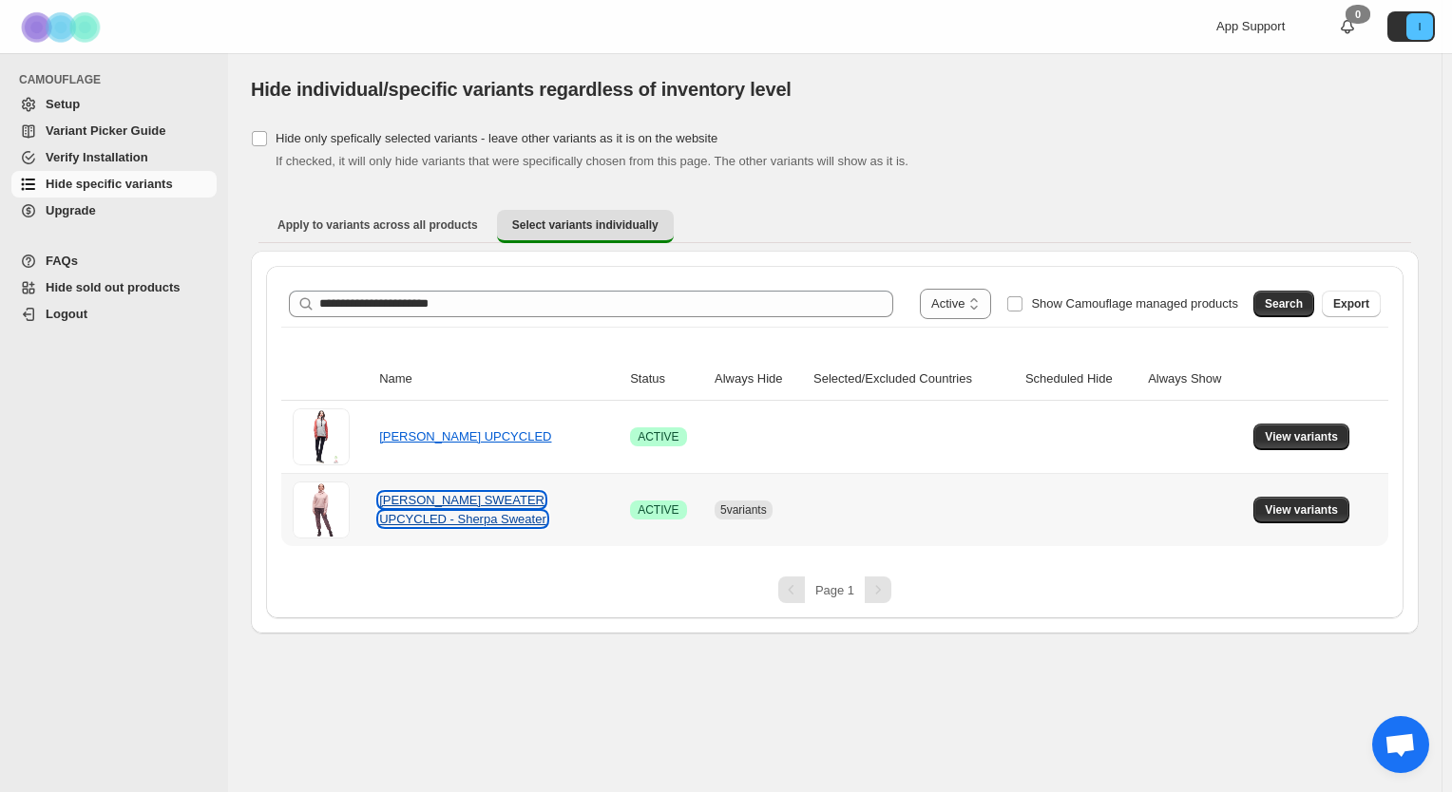
click at [485, 503] on link "[PERSON_NAME] SWEATER UPCYCLED - Sherpa Sweater" at bounding box center [462, 509] width 167 height 33
click at [1296, 514] on span "View variants" at bounding box center [1300, 510] width 73 height 15
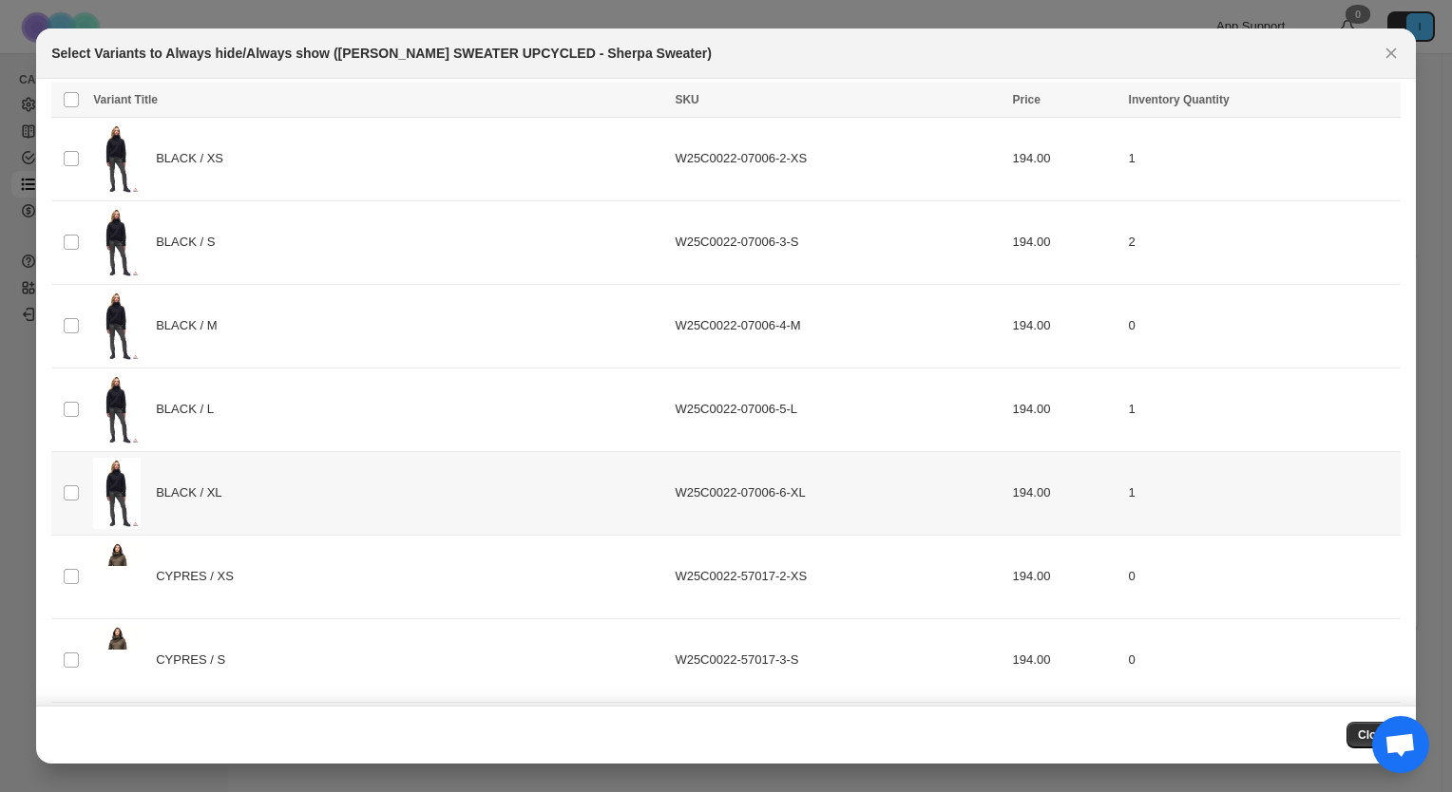
scroll to position [0, 0]
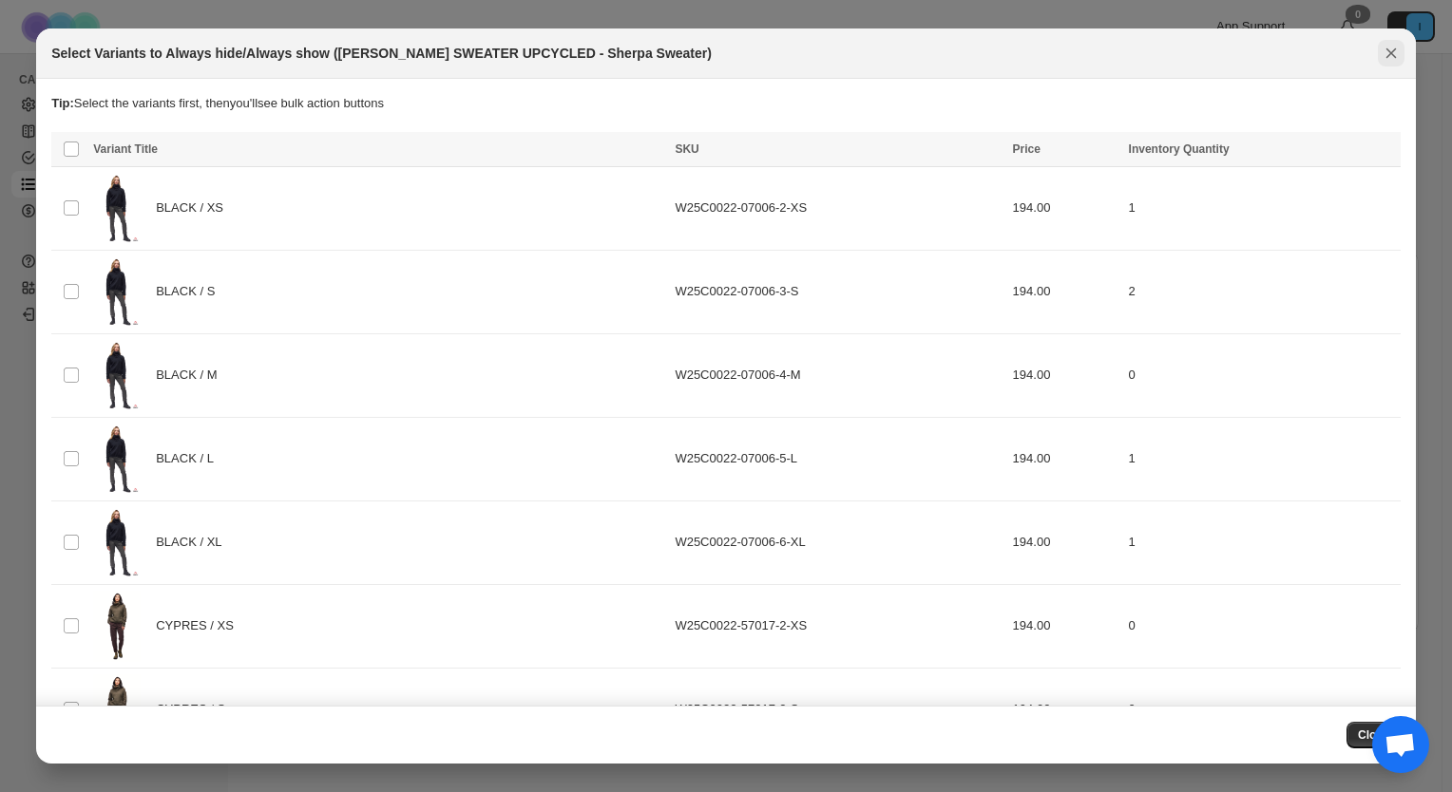
click at [1381, 50] on icon "Close" at bounding box center [1390, 53] width 19 height 19
